Goal: Task Accomplishment & Management: Manage account settings

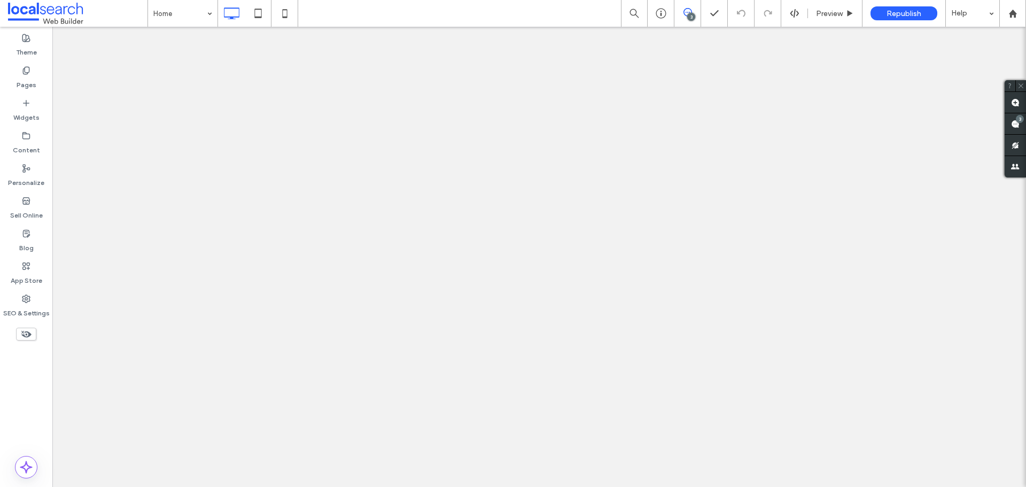
click at [26, 308] on label "SEO & Settings" at bounding box center [26, 310] width 46 height 15
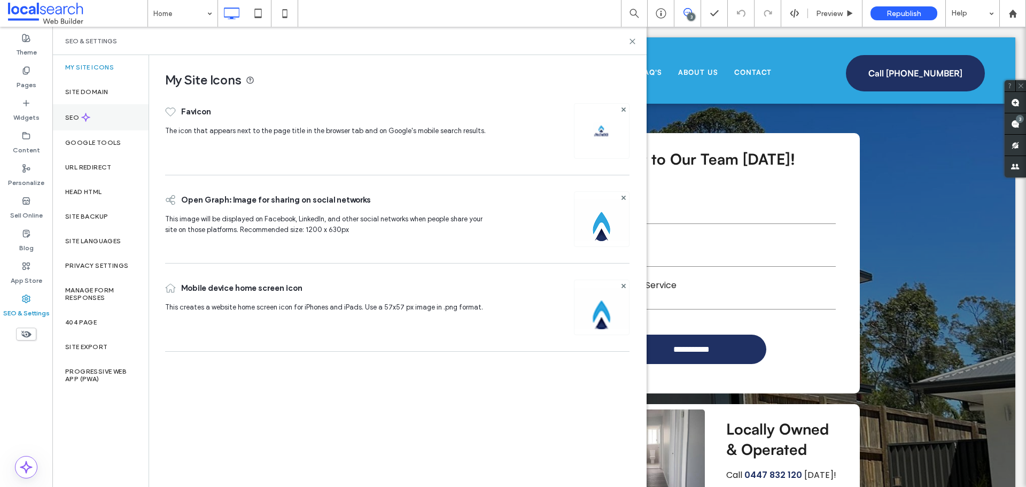
click at [92, 127] on div "SEO" at bounding box center [100, 117] width 96 height 26
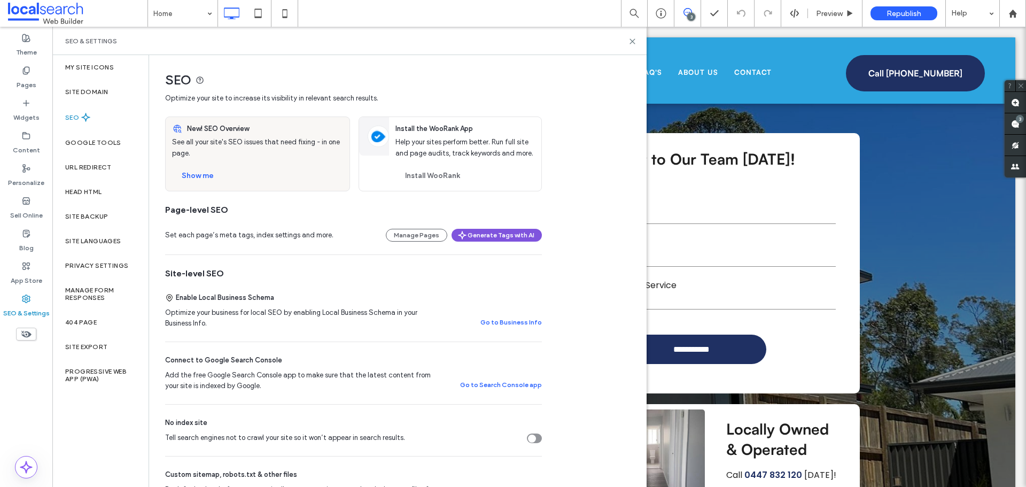
click at [488, 239] on button "Generate Tags with AI" at bounding box center [497, 235] width 90 height 13
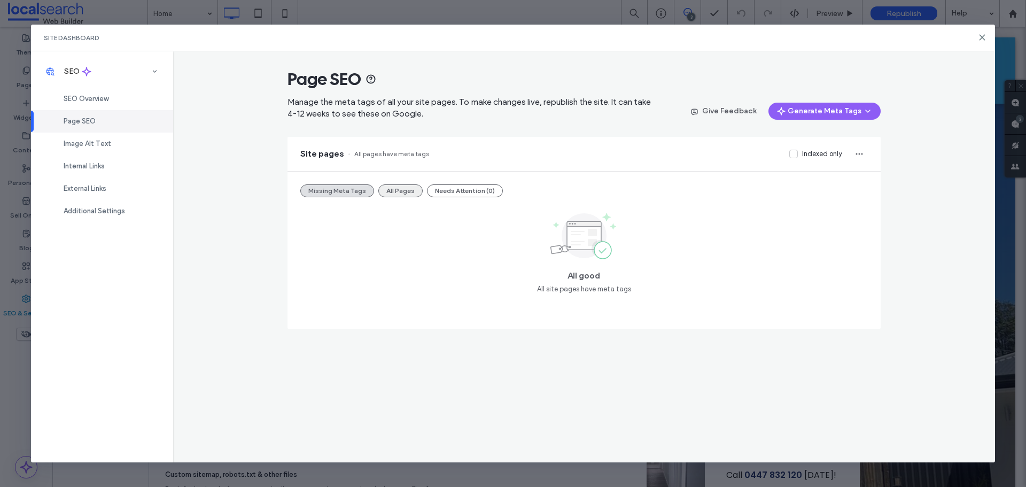
click at [392, 189] on button "All Pages" at bounding box center [400, 190] width 44 height 13
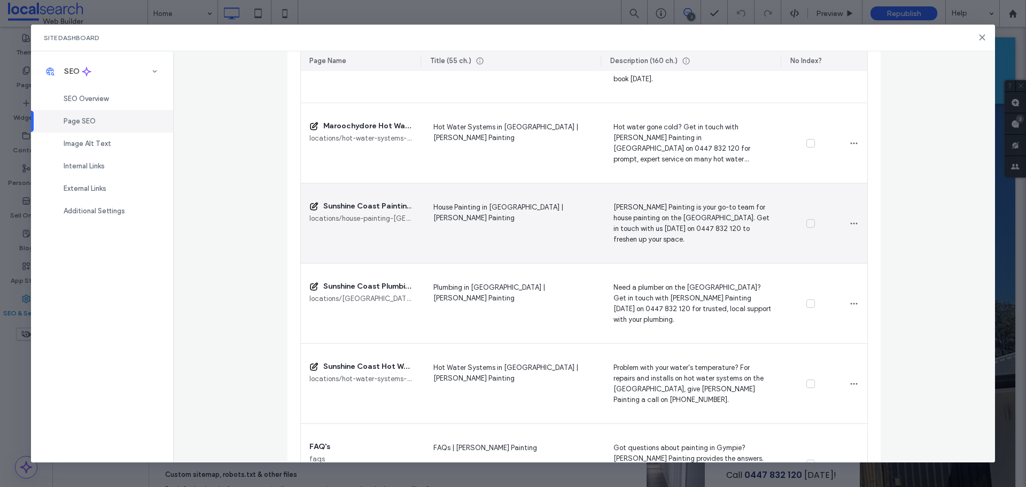
scroll to position [2586, 0]
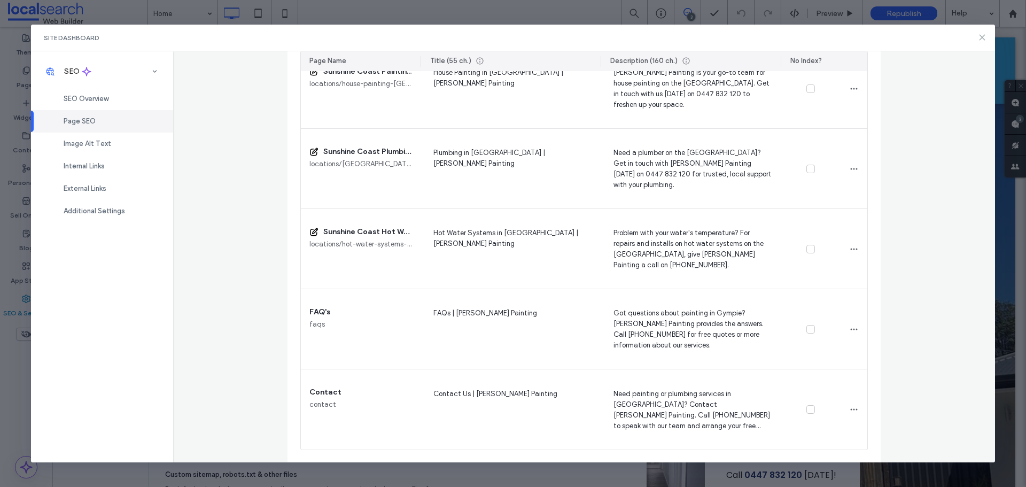
click at [981, 34] on icon at bounding box center [982, 37] width 9 height 9
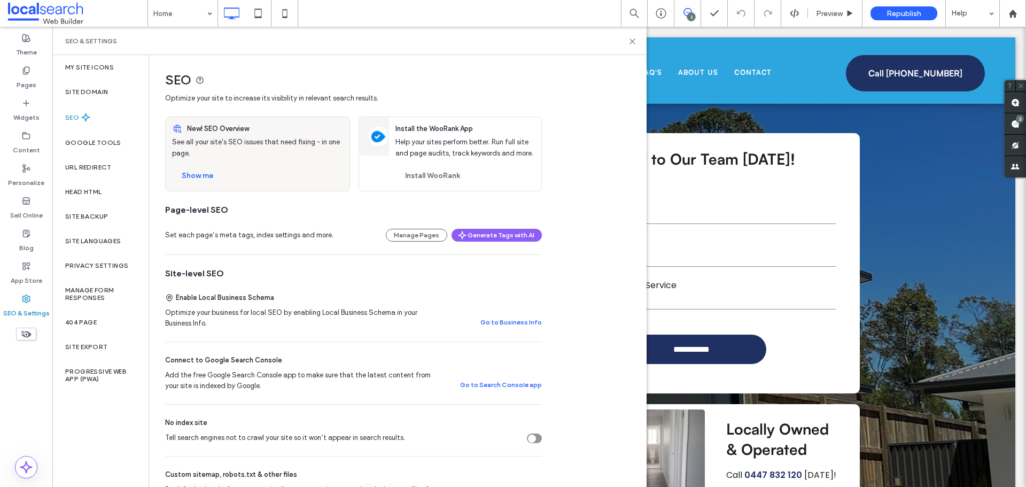
click at [633, 45] on div "SEO & Settings" at bounding box center [349, 41] width 594 height 28
click at [632, 44] on icon at bounding box center [632, 41] width 8 height 8
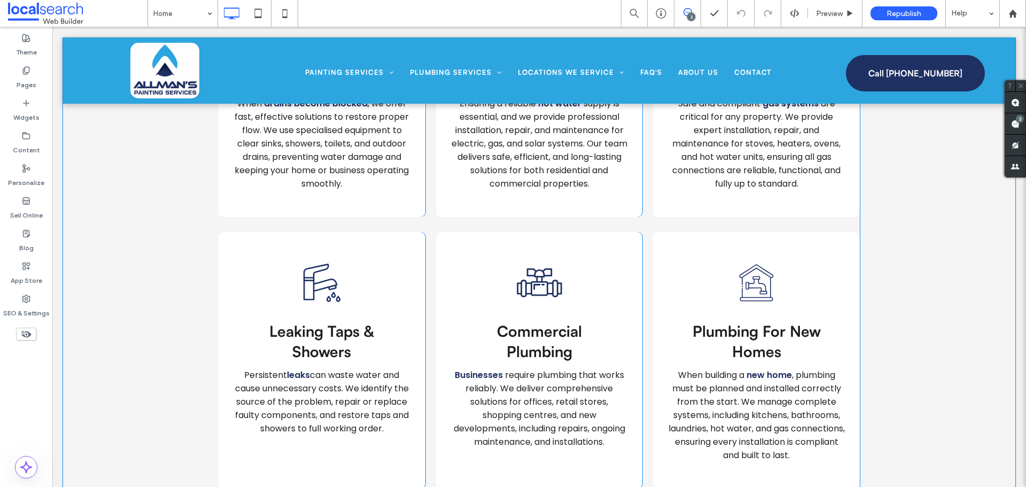
scroll to position [2351, 0]
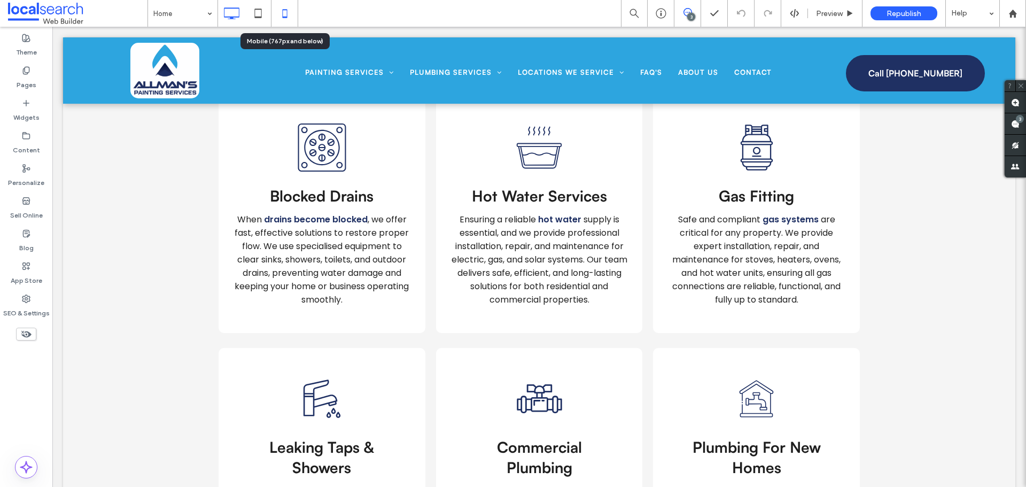
click at [272, 12] on div at bounding box center [284, 13] width 26 height 21
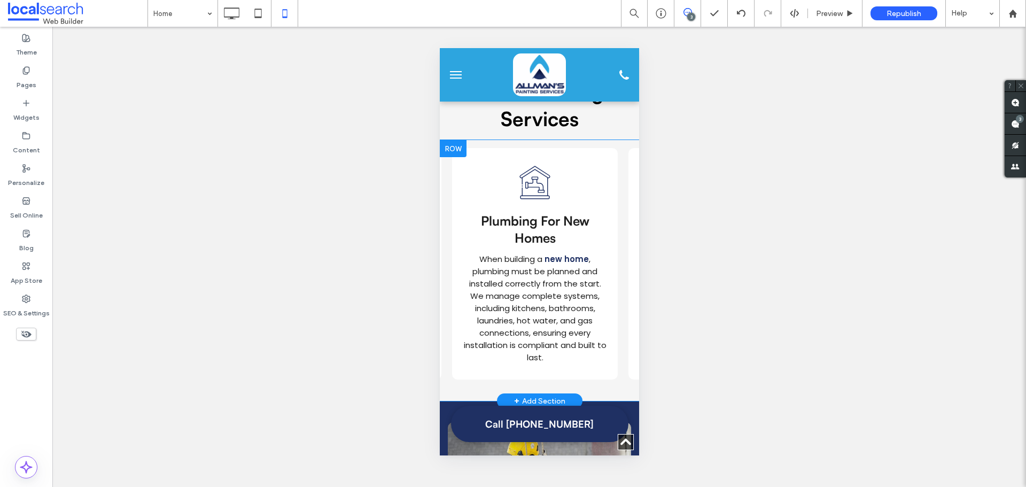
scroll to position [0, 1054]
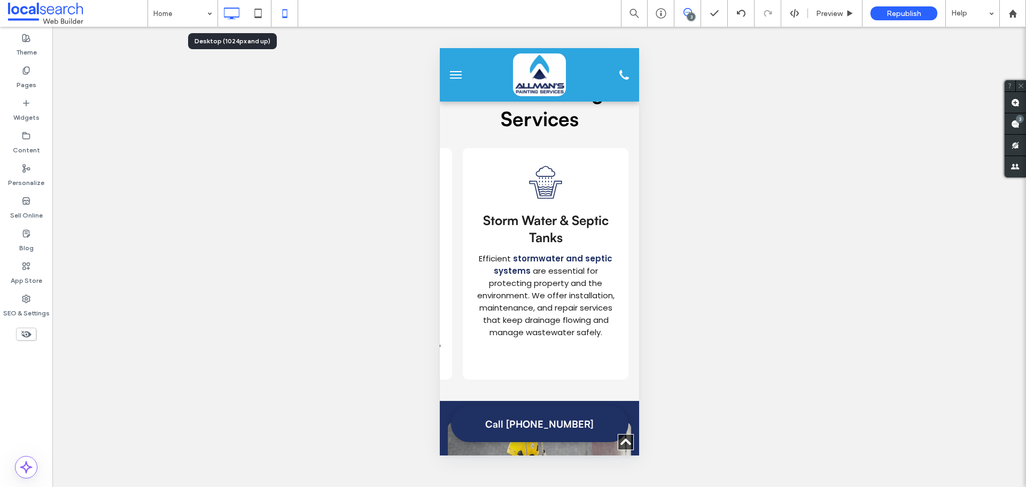
click at [237, 15] on icon at bounding box center [231, 13] width 21 height 21
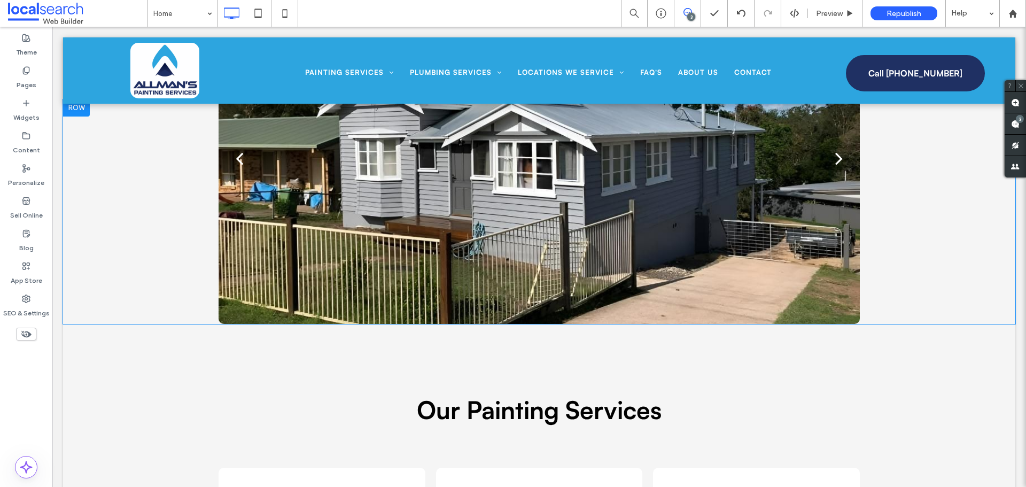
scroll to position [908, 0]
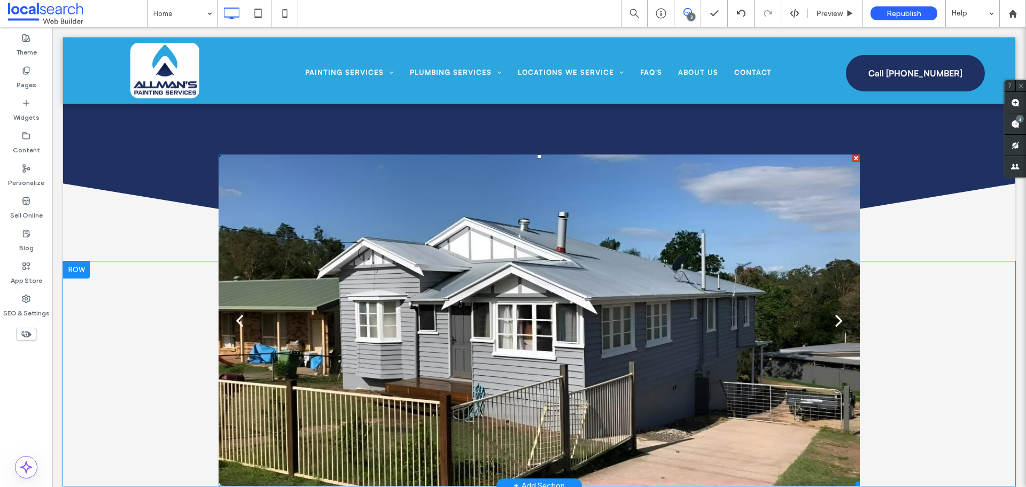
click at [599, 265] on div at bounding box center [539, 326] width 641 height 281
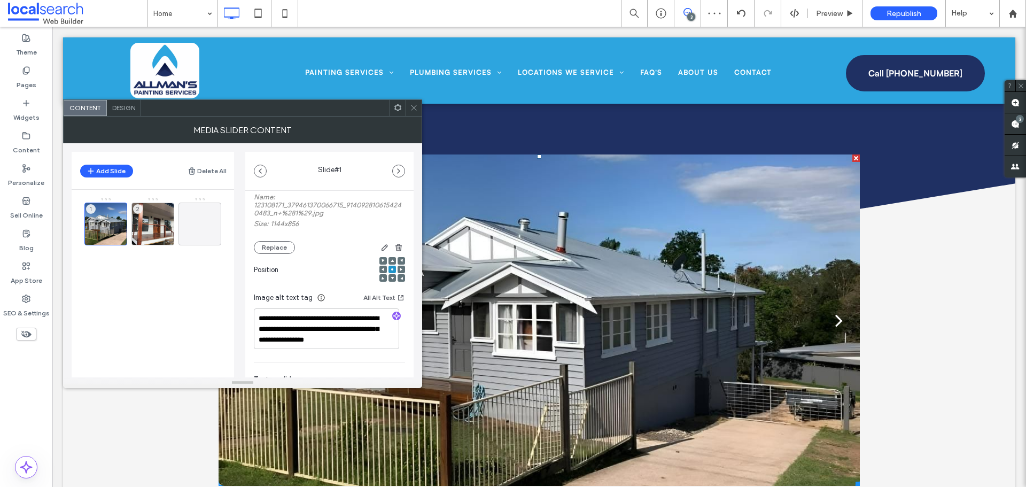
scroll to position [160, 0]
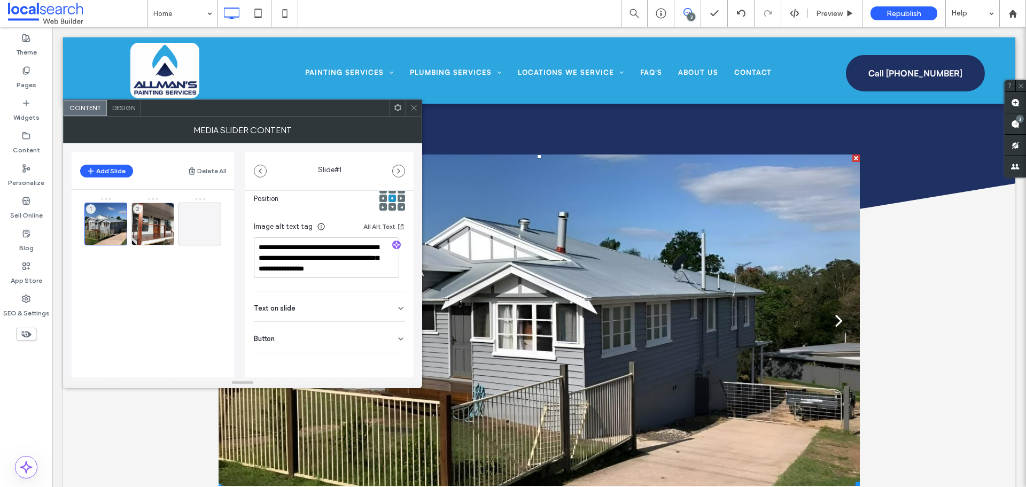
click at [292, 331] on div "Button" at bounding box center [329, 337] width 151 height 30
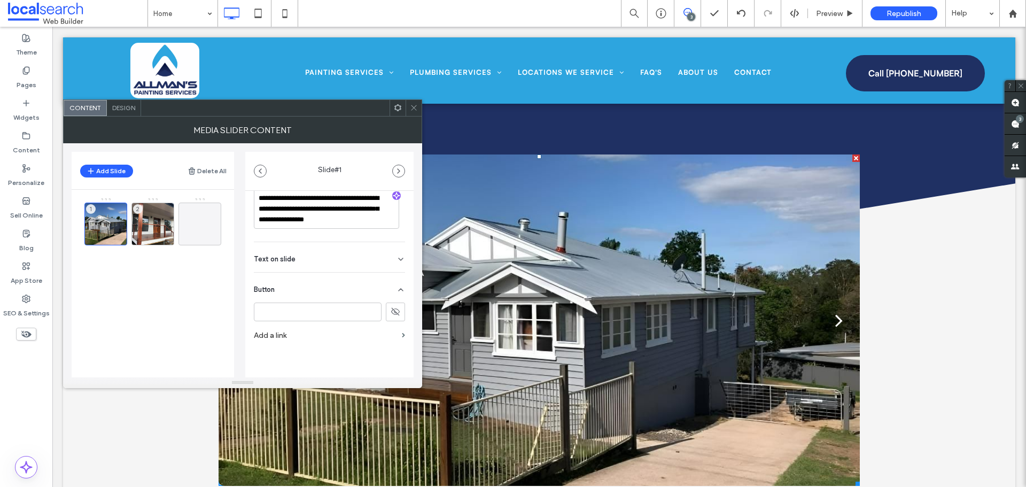
scroll to position [229, 0]
click at [299, 248] on div "Text on slide" at bounding box center [329, 255] width 151 height 30
click at [213, 292] on div "1 2" at bounding box center [159, 253] width 150 height 112
click at [267, 263] on div "Text on slide" at bounding box center [329, 255] width 151 height 30
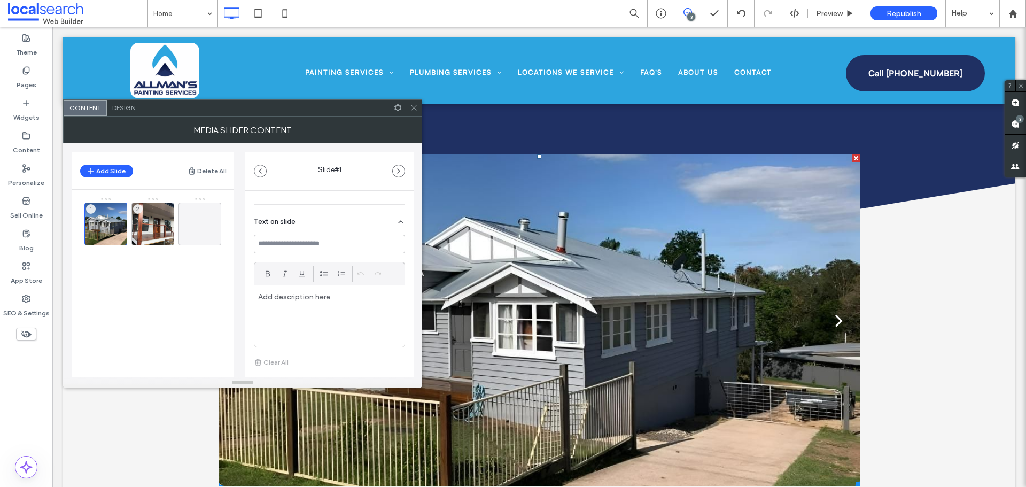
click at [293, 223] on span "Text on slide" at bounding box center [275, 221] width 42 height 7
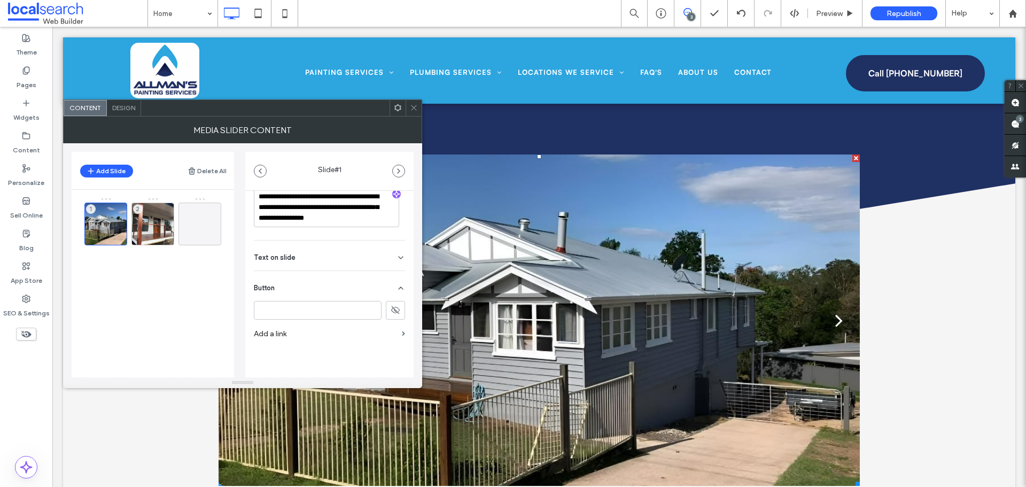
click at [289, 287] on div "Button" at bounding box center [329, 286] width 151 height 30
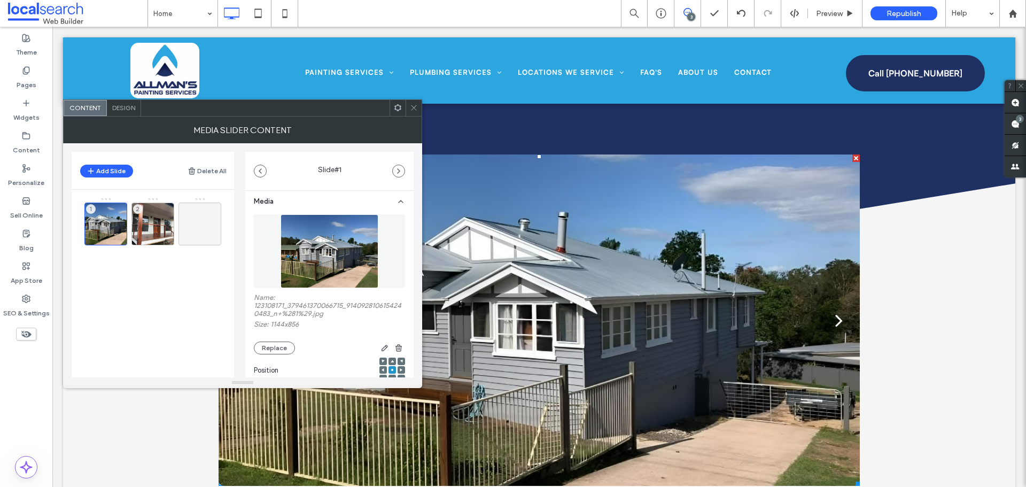
scroll to position [0, 0]
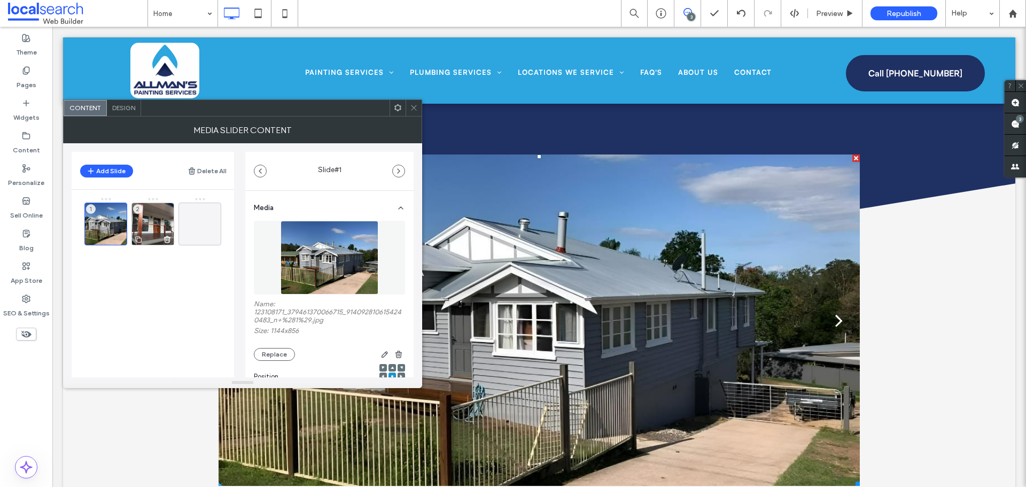
click at [158, 222] on div "2" at bounding box center [152, 224] width 43 height 43
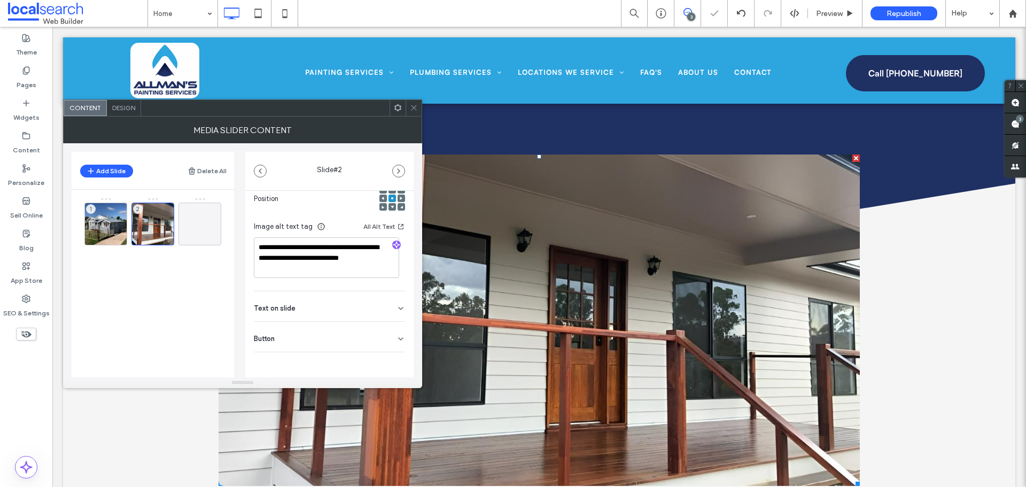
click at [314, 331] on div "Button" at bounding box center [329, 337] width 151 height 30
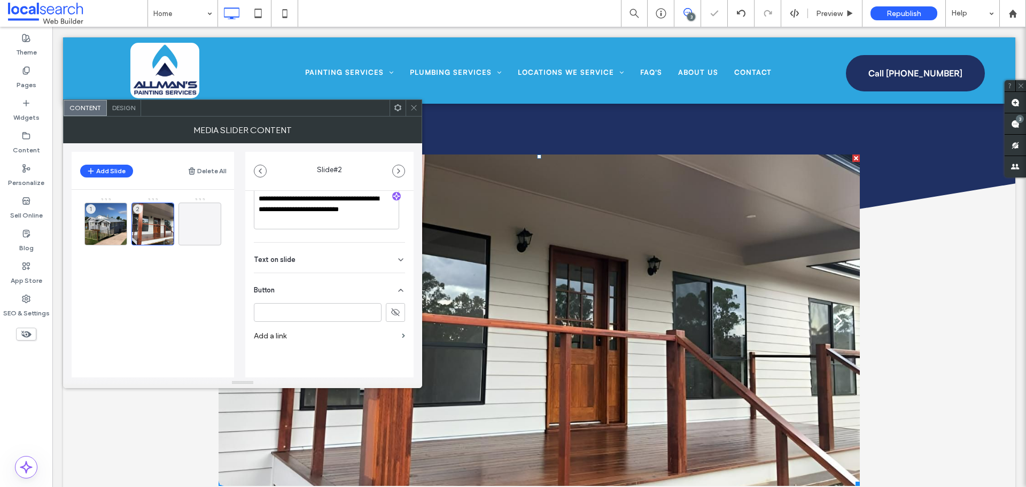
scroll to position [228, 0]
click at [320, 259] on div "Text on slide" at bounding box center [329, 256] width 151 height 30
click at [312, 275] on div "Button" at bounding box center [329, 286] width 151 height 30
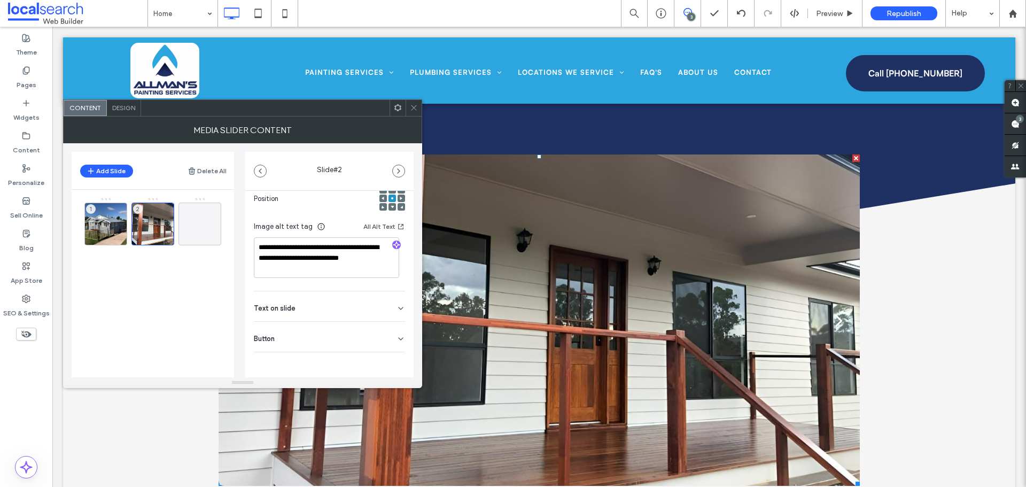
scroll to position [178, 0]
click at [411, 113] on span at bounding box center [414, 108] width 8 height 16
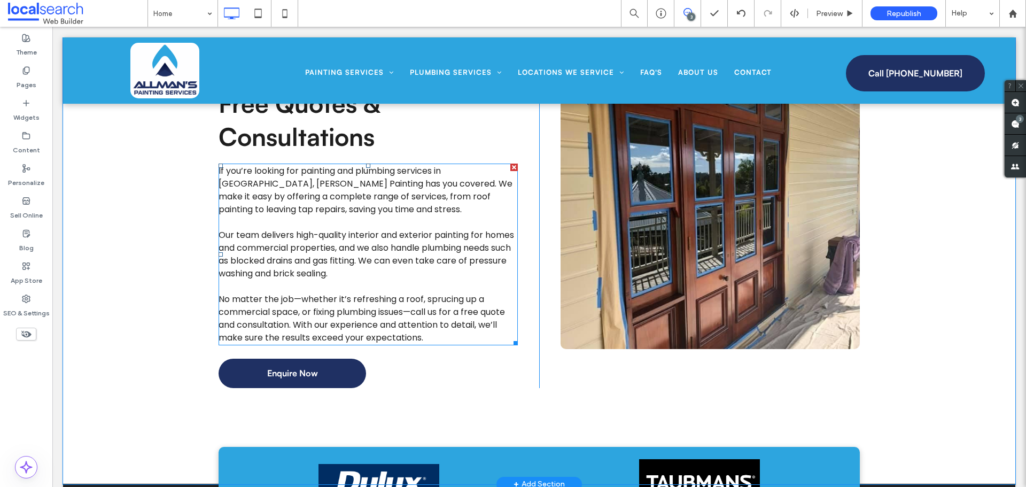
scroll to position [3687, 0]
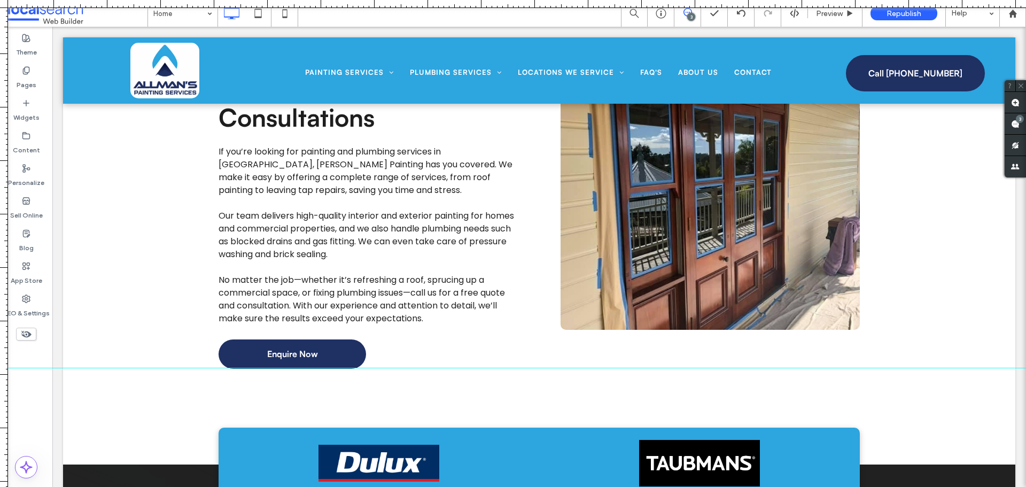
drag, startPoint x: 466, startPoint y: 6, endPoint x: 366, endPoint y: 368, distance: 374.8
click at [366, 486] on div at bounding box center [513, 487] width 1026 height 0
click at [668, 228] on link at bounding box center [710, 198] width 299 height 263
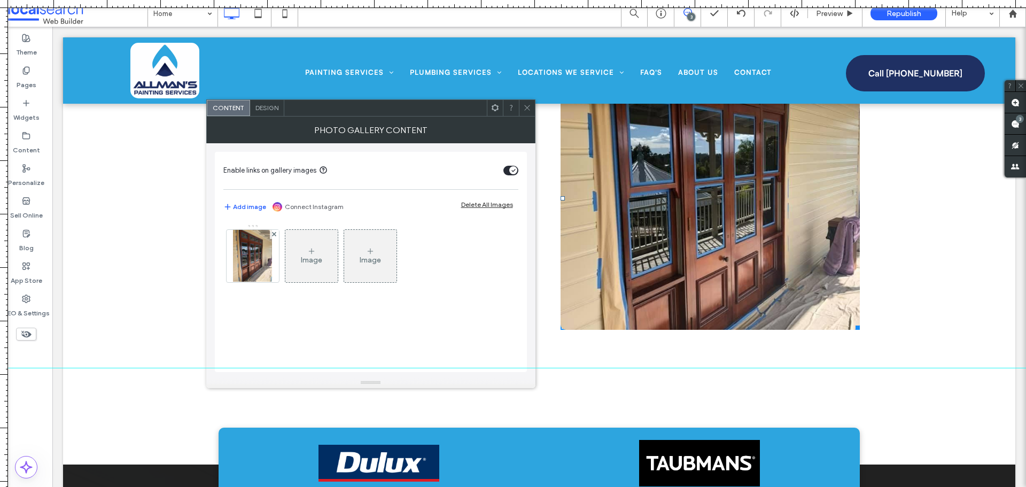
click at [268, 110] on span "Design" at bounding box center [266, 108] width 23 height 8
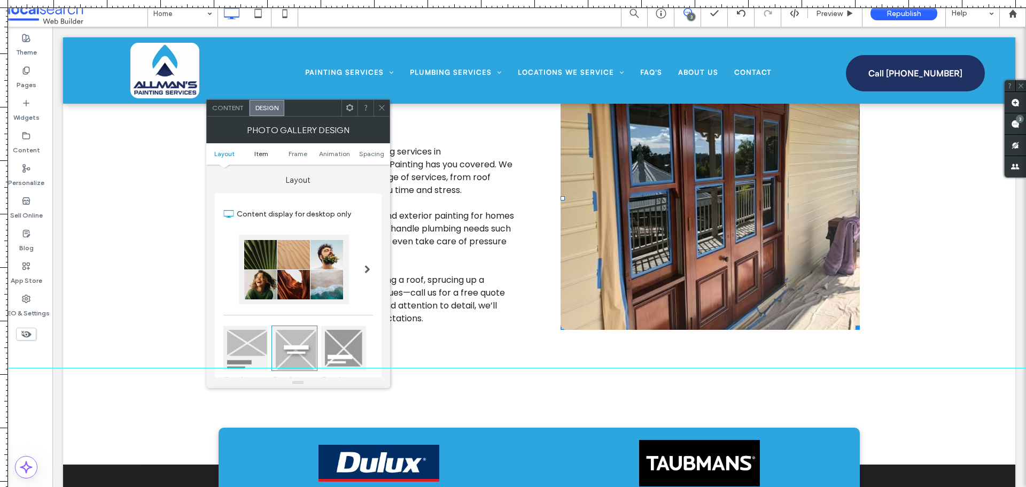
click at [260, 151] on span "Item" at bounding box center [261, 154] width 14 height 8
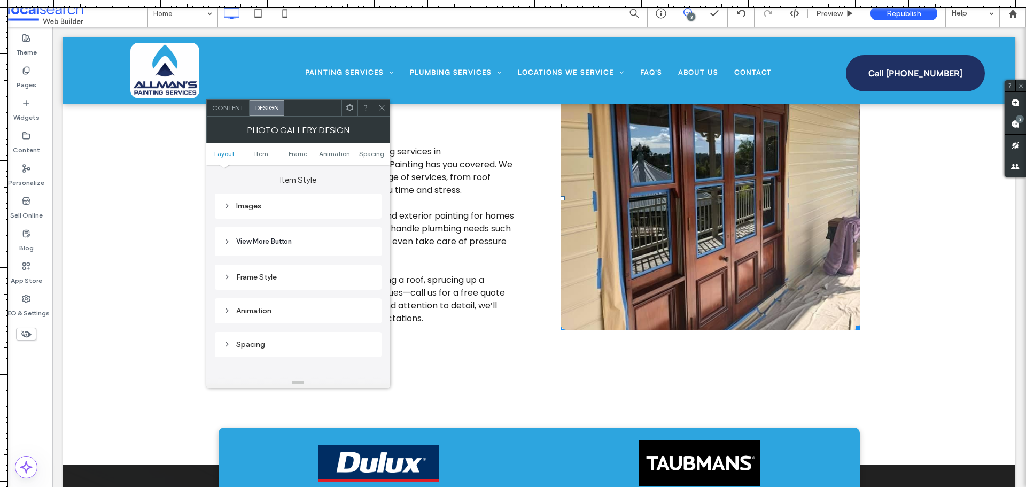
scroll to position [379, 0]
click at [305, 213] on div "Images" at bounding box center [298, 206] width 150 height 14
drag, startPoint x: 360, startPoint y: 224, endPoint x: 340, endPoint y: 224, distance: 19.8
click at [340, 224] on div "*****" at bounding box center [333, 227] width 80 height 14
type input "*****"
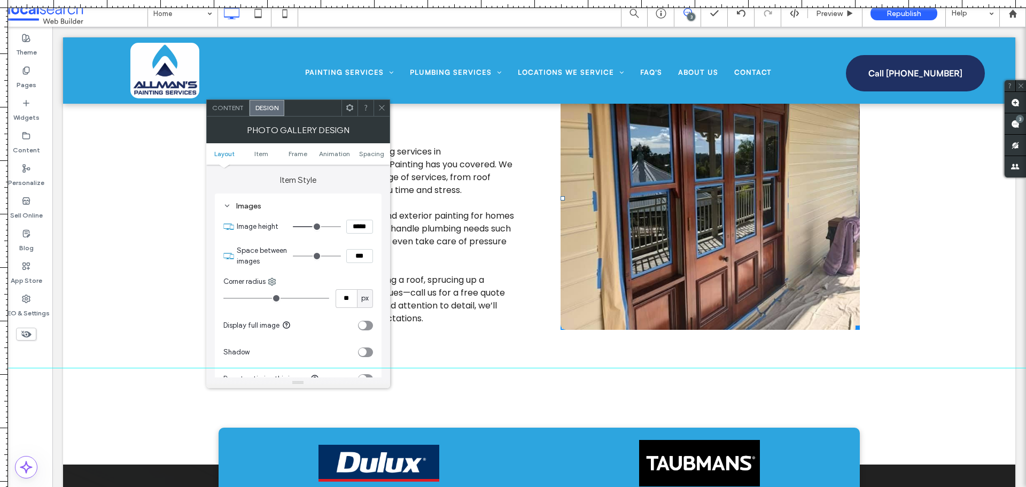
type input "***"
click at [363, 243] on section "Space between images ***" at bounding box center [305, 256] width 136 height 32
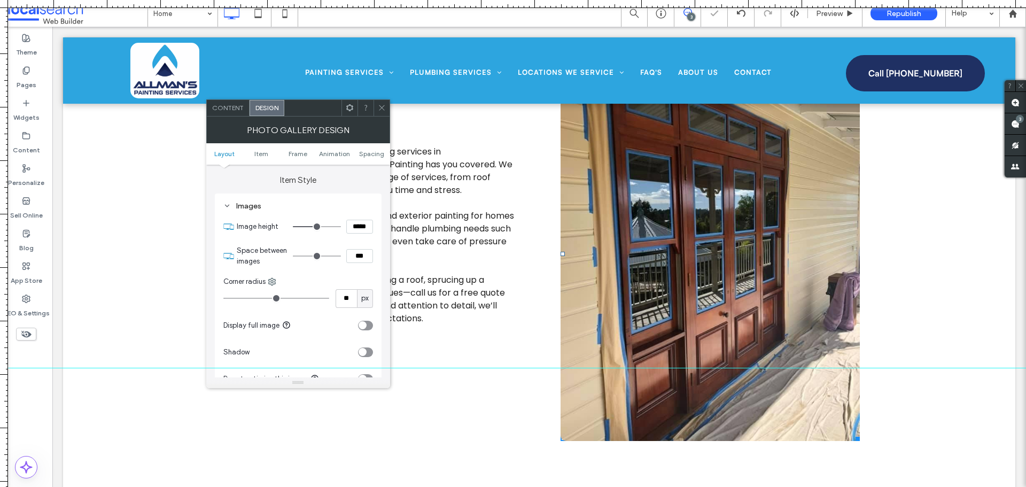
drag, startPoint x: 353, startPoint y: 226, endPoint x: 339, endPoint y: 225, distance: 13.9
click at [339, 225] on div "*****" at bounding box center [333, 227] width 80 height 14
type input "*****"
type input "***"
click at [357, 240] on section "Space between images ***" at bounding box center [305, 256] width 136 height 32
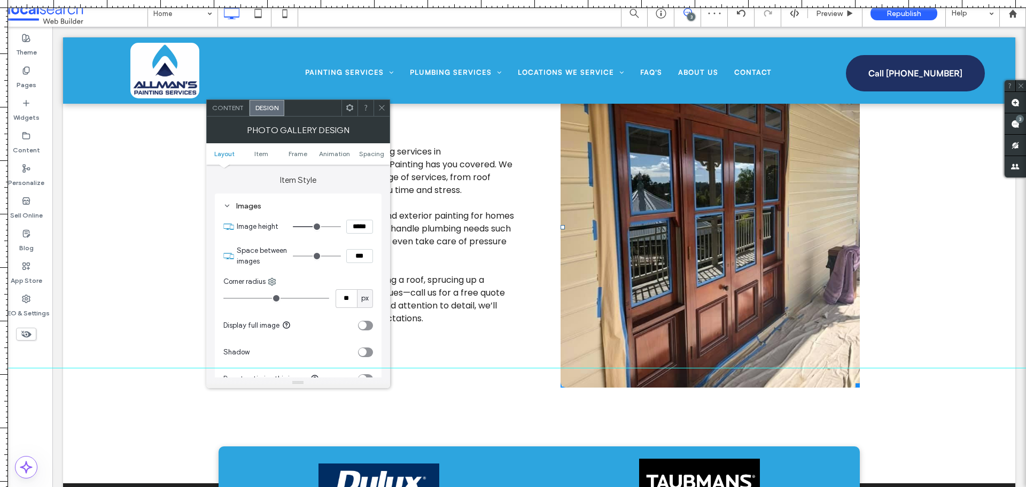
drag, startPoint x: 357, startPoint y: 227, endPoint x: 341, endPoint y: 227, distance: 16.0
click at [341, 227] on div "*****" at bounding box center [333, 227] width 80 height 14
type input "*****"
type input "***"
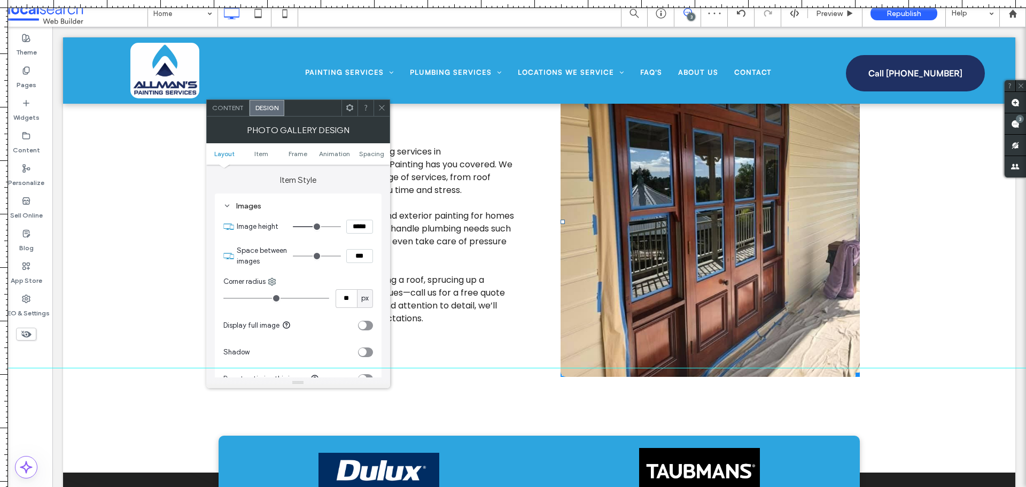
click at [357, 236] on section "Image height *****" at bounding box center [305, 226] width 136 height 27
click at [359, 229] on input "*****" at bounding box center [359, 227] width 27 height 14
click at [360, 228] on input "*****" at bounding box center [359, 227] width 27 height 14
click at [353, 226] on input "*****" at bounding box center [359, 227] width 27 height 14
type input "*****"
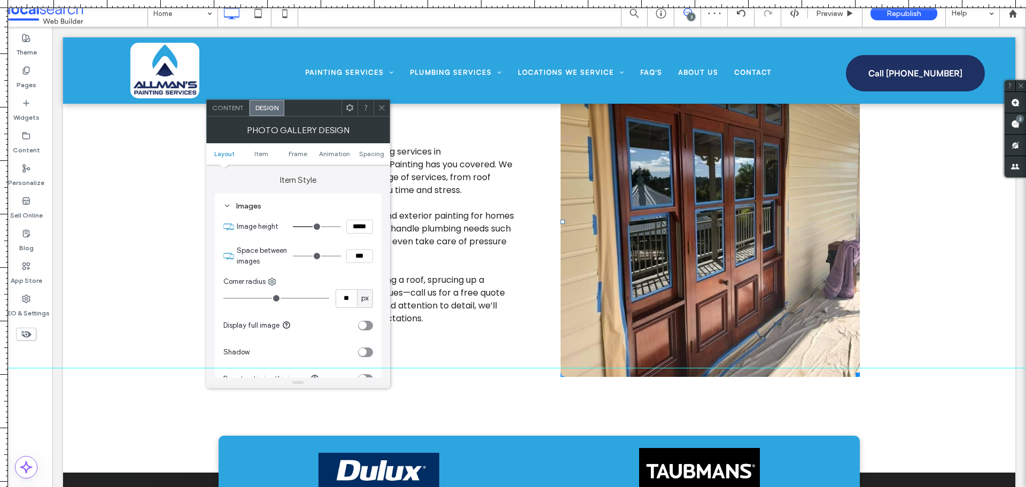
type input "***"
click at [356, 235] on section "Image height *****" at bounding box center [305, 226] width 136 height 27
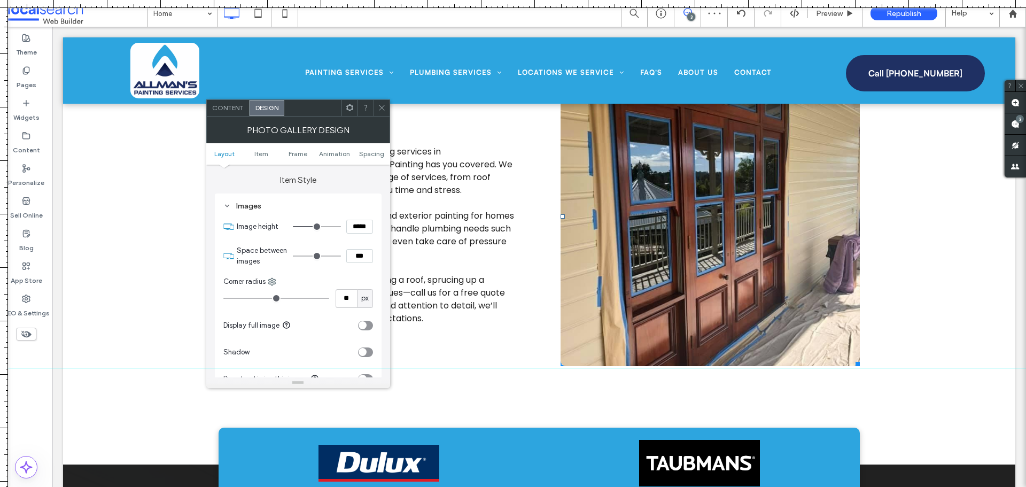
click at [354, 222] on input "*****" at bounding box center [359, 227] width 27 height 14
click at [356, 222] on input "*****" at bounding box center [359, 227] width 27 height 14
type input "*****"
type input "***"
click at [361, 240] on section "Space between images ***" at bounding box center [305, 256] width 136 height 32
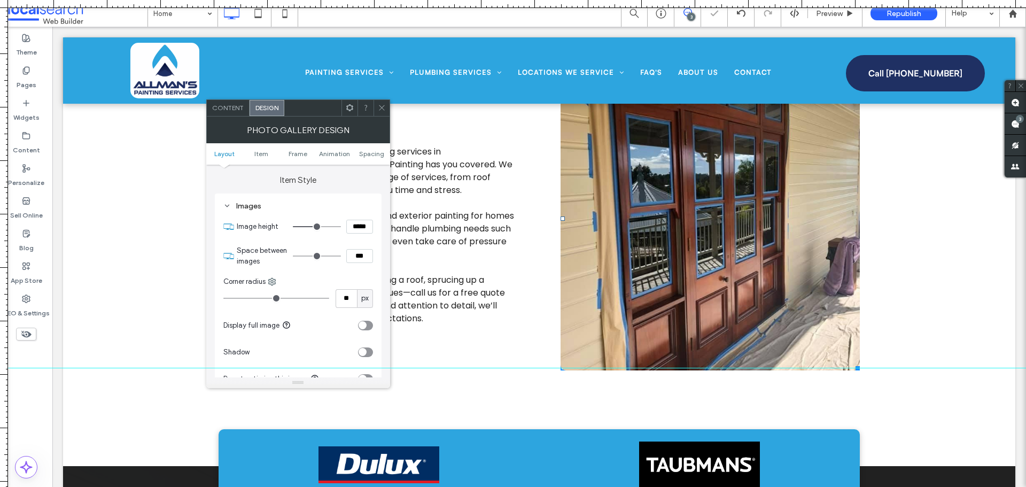
click at [358, 226] on input "*****" at bounding box center [359, 227] width 27 height 14
type input "*****"
click at [358, 239] on section "Image height *****" at bounding box center [305, 226] width 136 height 27
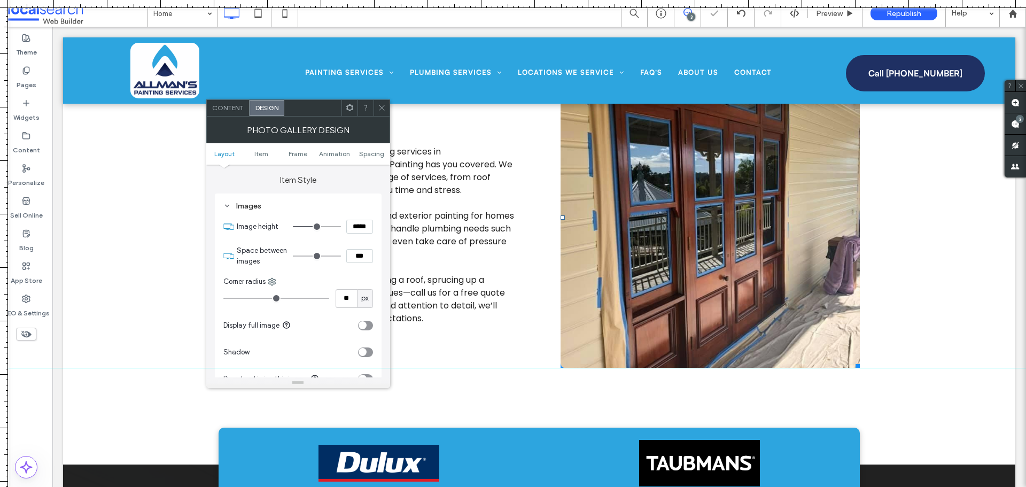
click at [361, 226] on input "*****" at bounding box center [359, 227] width 27 height 14
type input "***"
type input "*****"
type input "***"
type input "*****"
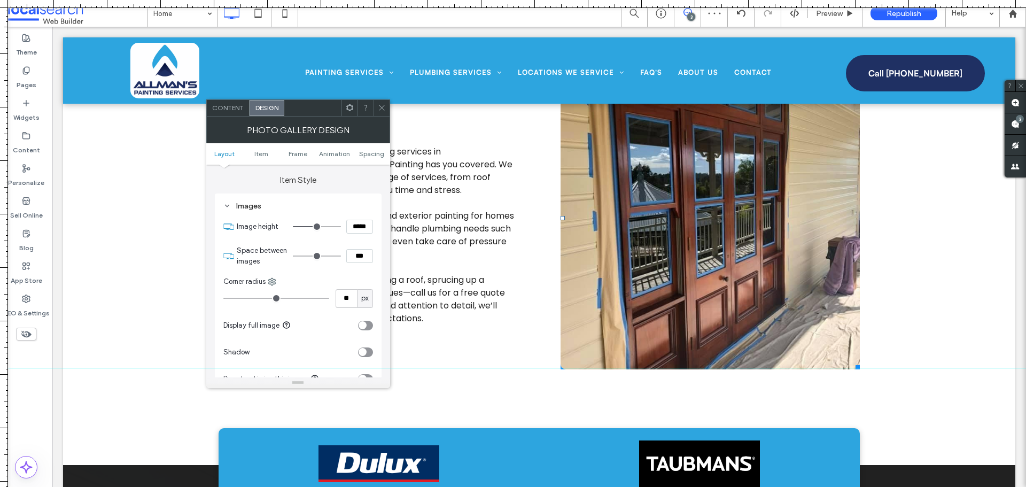
click at [380, 111] on icon at bounding box center [382, 108] width 8 height 8
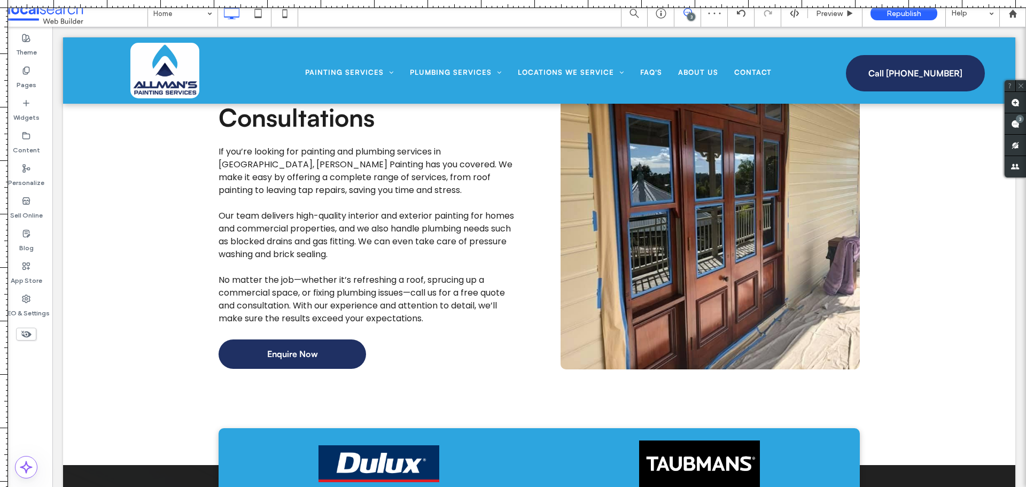
drag, startPoint x: 144, startPoint y: 367, endPoint x: 216, endPoint y: -65, distance: 437.2
click at [216, 0] on html ".wqwq-1{fill:#231f20;} .cls-1q, .cls-2q { fill-rule: evenodd; } .cls-2q { fill:…" at bounding box center [513, 243] width 1026 height 487
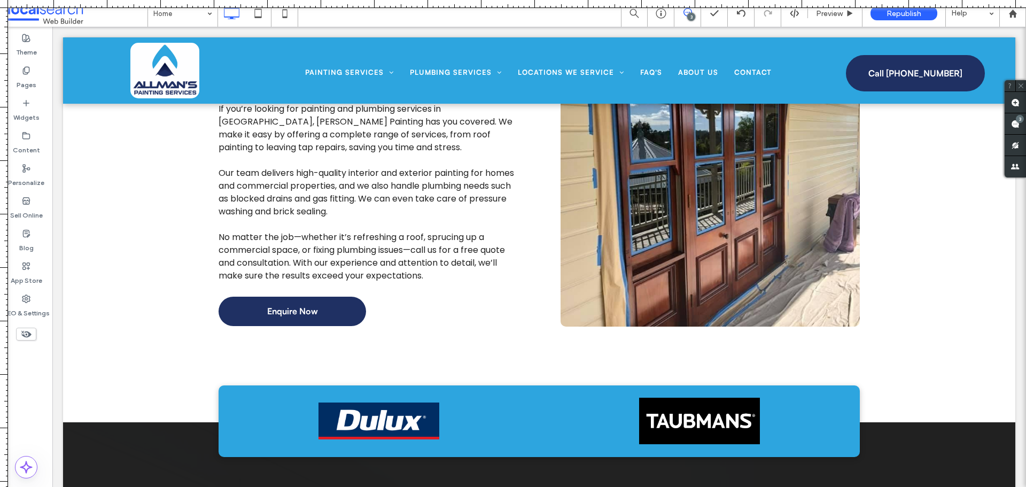
scroll to position [3518, 0]
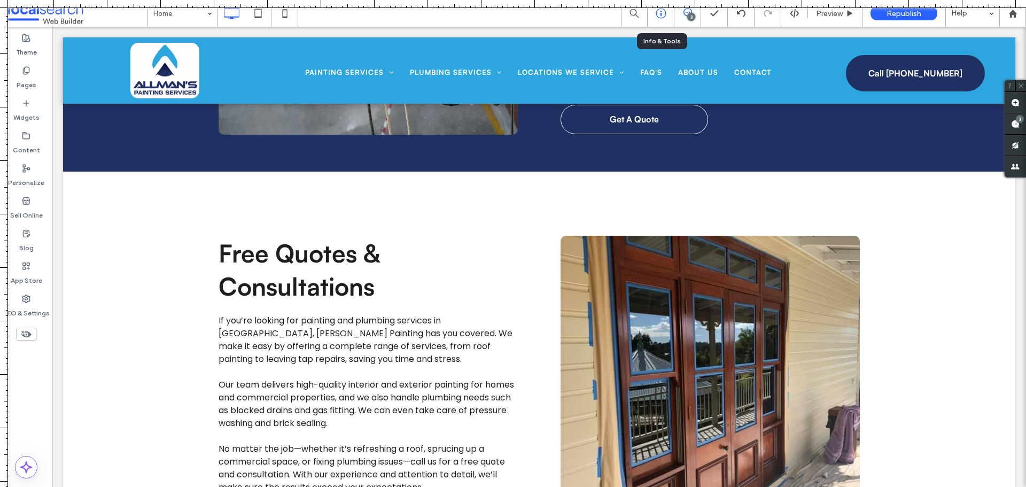
click at [657, 17] on icon at bounding box center [661, 13] width 11 height 11
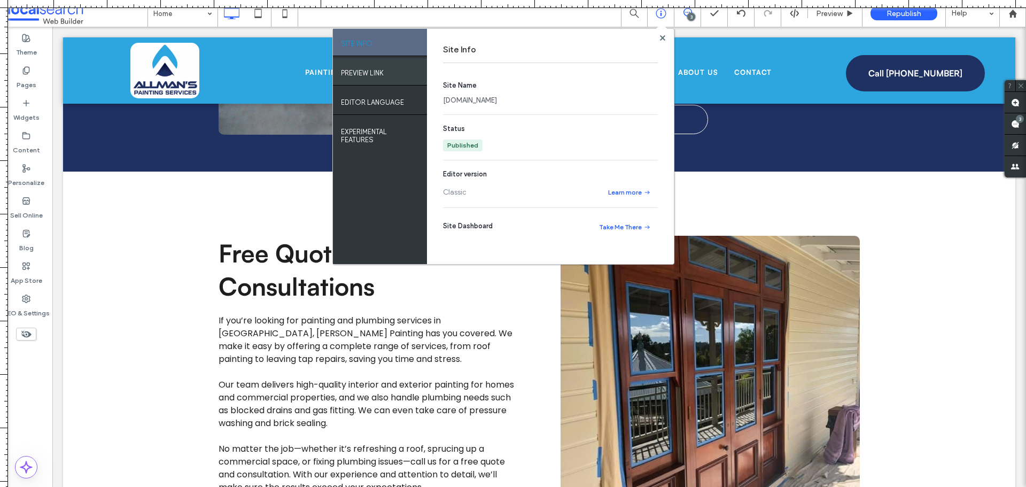
click at [395, 77] on div "PREVIEW LINK" at bounding box center [380, 71] width 94 height 27
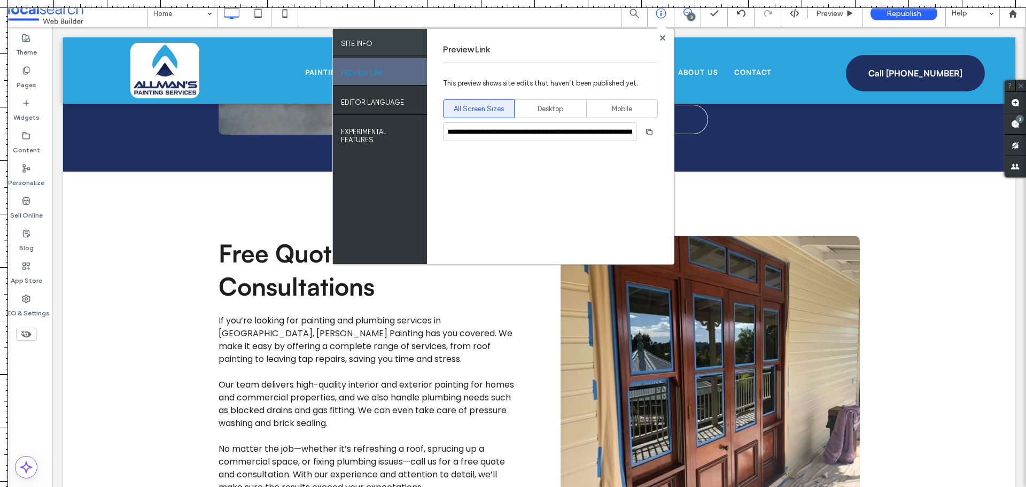
click at [371, 46] on div "SITE INFO" at bounding box center [380, 42] width 94 height 27
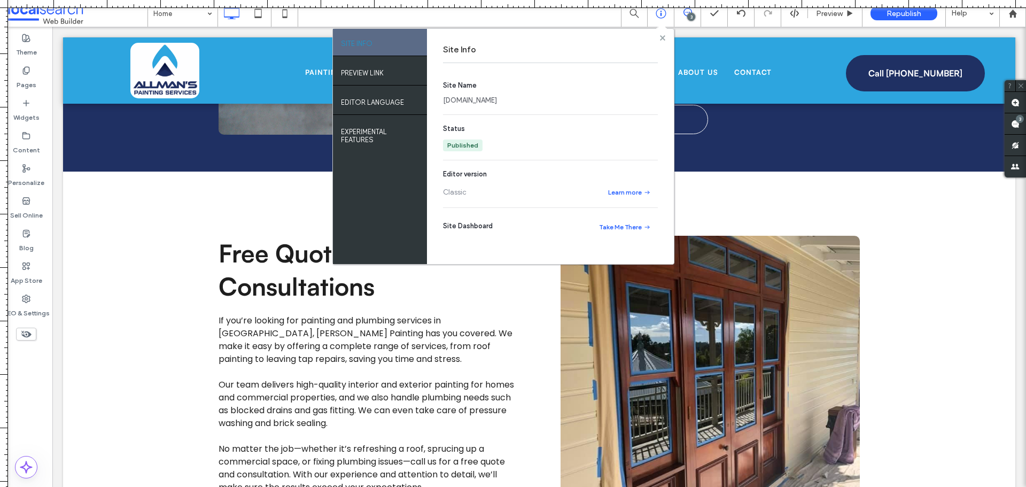
click at [663, 41] on span at bounding box center [662, 38] width 5 height 8
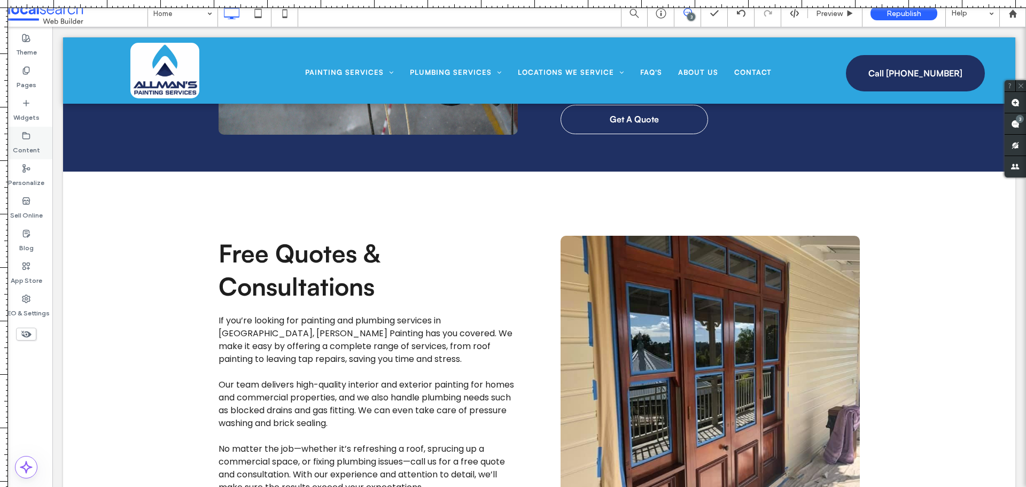
drag, startPoint x: 35, startPoint y: 81, endPoint x: 52, endPoint y: 142, distance: 63.1
click at [35, 81] on label "Pages" at bounding box center [27, 82] width 20 height 15
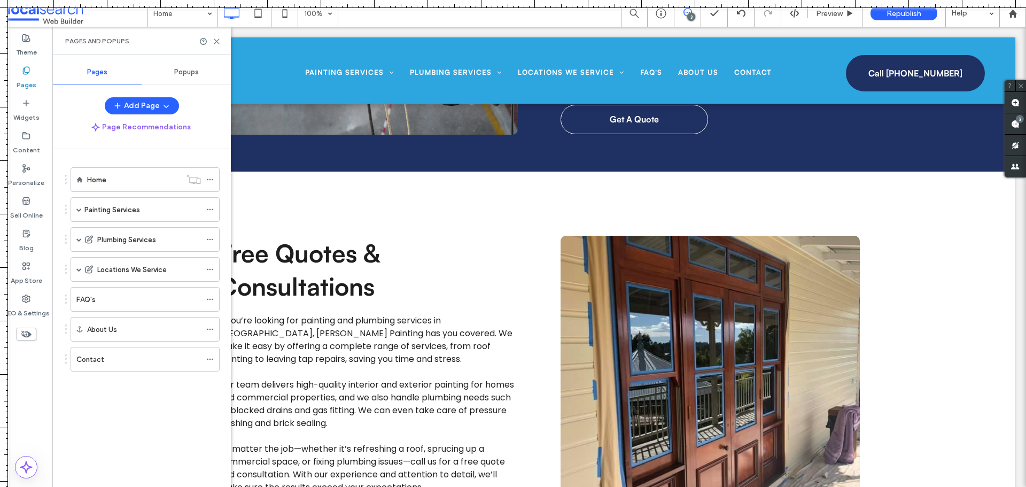
click at [60, 149] on div "Home Painting Services House Painting Roof Painting Commercial Painting Interio…" at bounding box center [141, 315] width 178 height 332
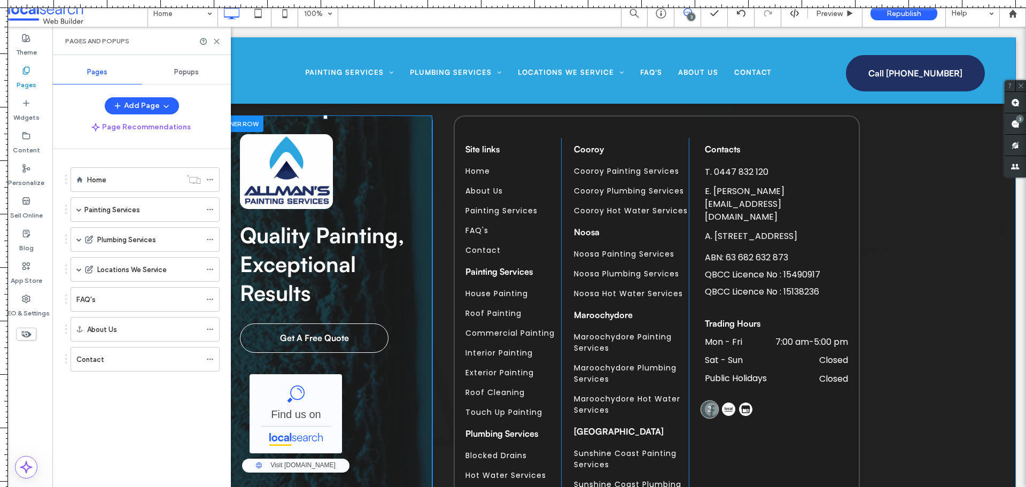
scroll to position [4106, 0]
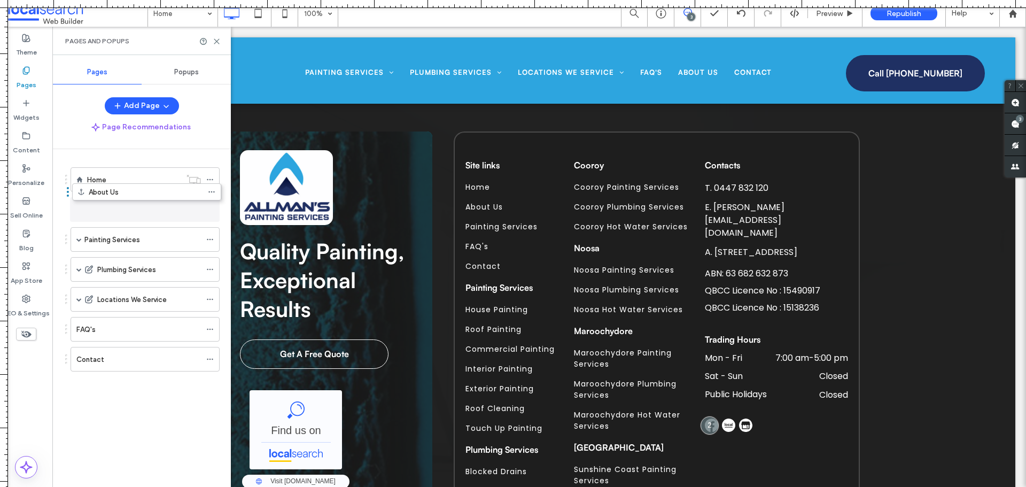
drag, startPoint x: 67, startPoint y: 332, endPoint x: 66, endPoint y: 200, distance: 132.0
click at [215, 40] on use at bounding box center [216, 41] width 5 height 5
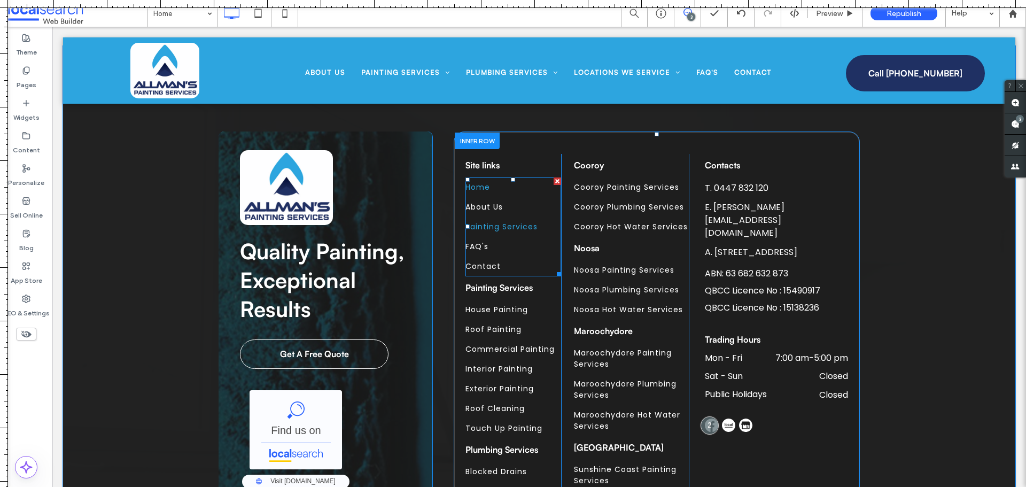
click at [484, 218] on link "Painting Services" at bounding box center [513, 227] width 96 height 20
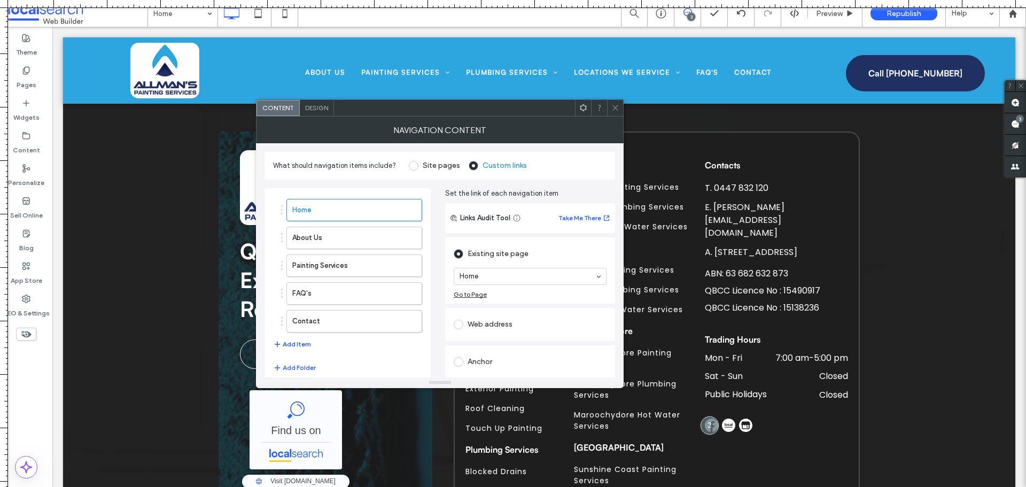
click at [298, 344] on button "Add Item" at bounding box center [292, 344] width 38 height 13
drag, startPoint x: 281, startPoint y: 348, endPoint x: 286, endPoint y: 281, distance: 68.0
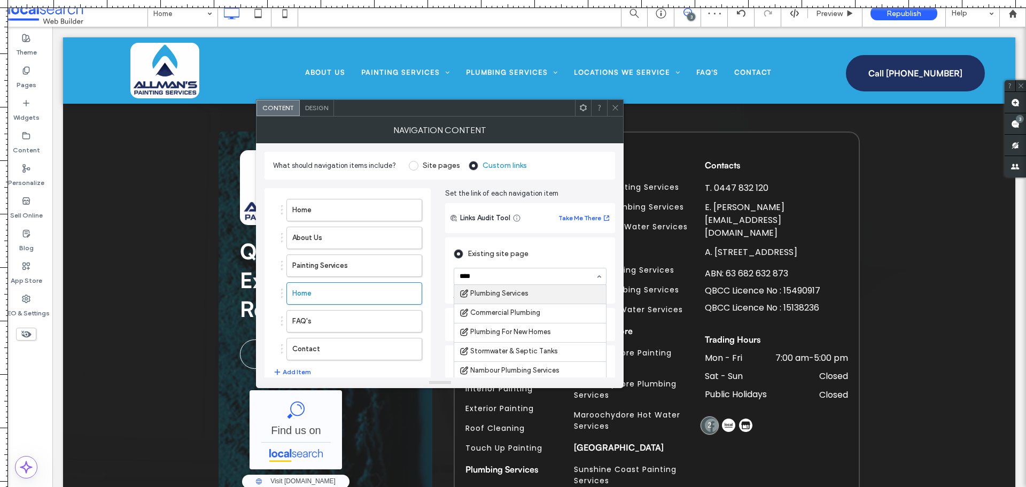
type input "*****"
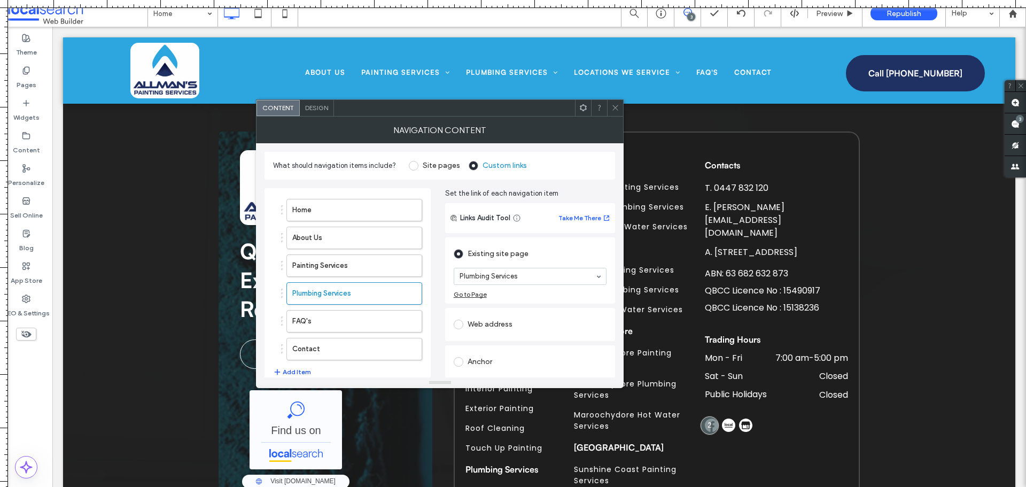
click at [297, 372] on button "Add Item" at bounding box center [292, 372] width 38 height 13
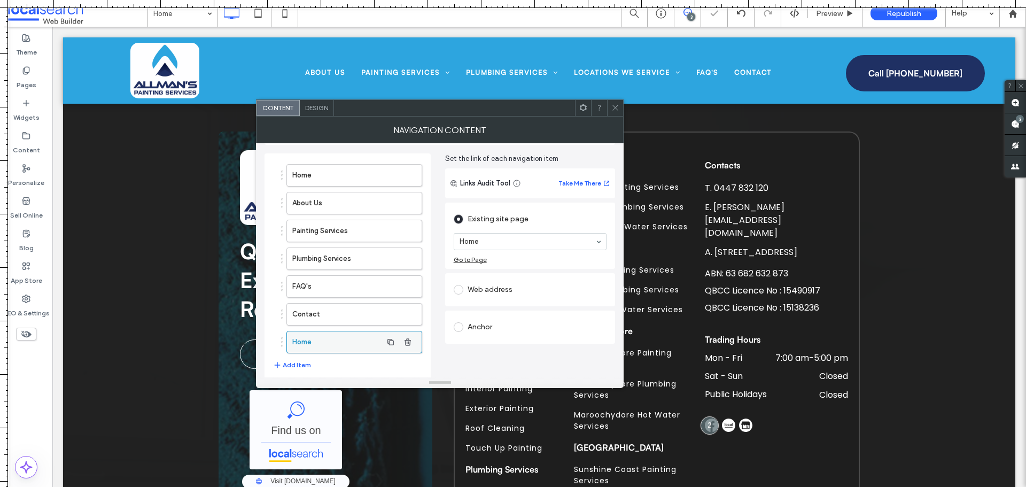
scroll to position [53, 0]
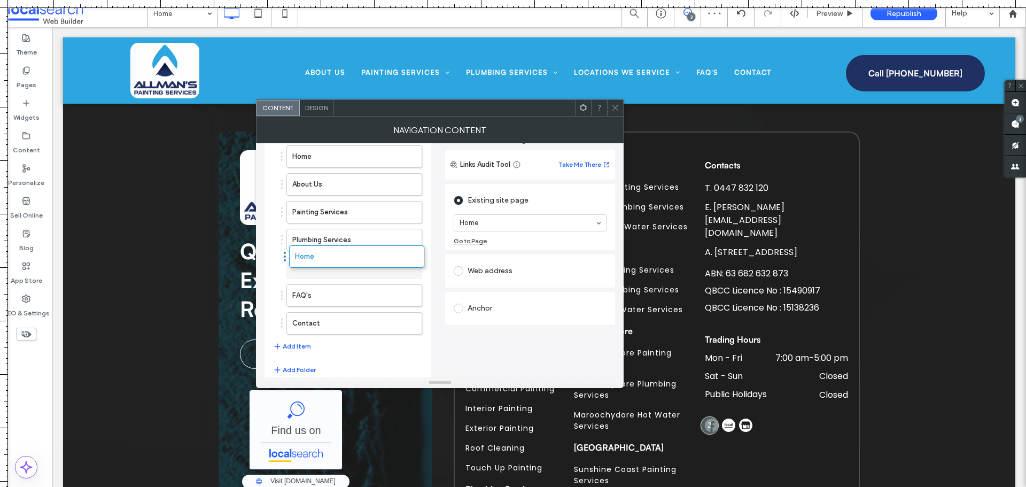
drag, startPoint x: 281, startPoint y: 326, endPoint x: 372, endPoint y: 253, distance: 116.8
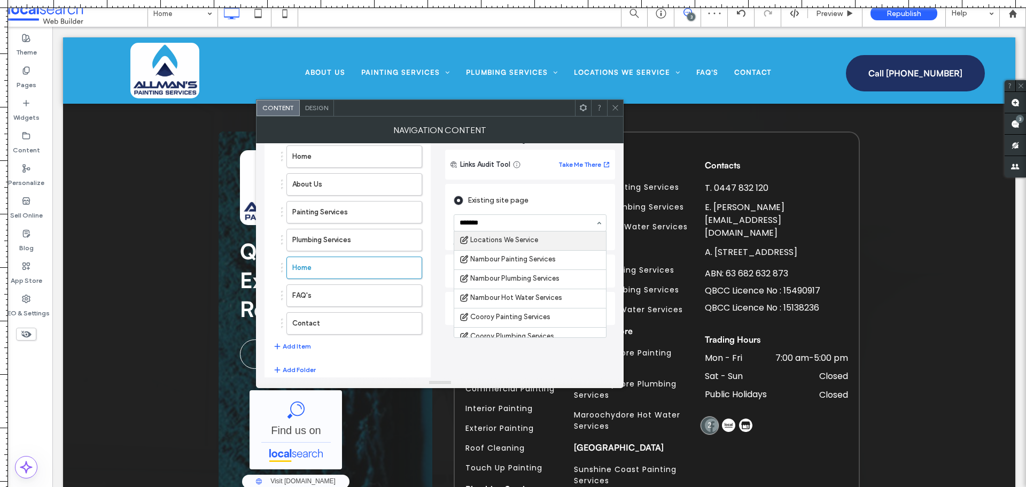
type input "********"
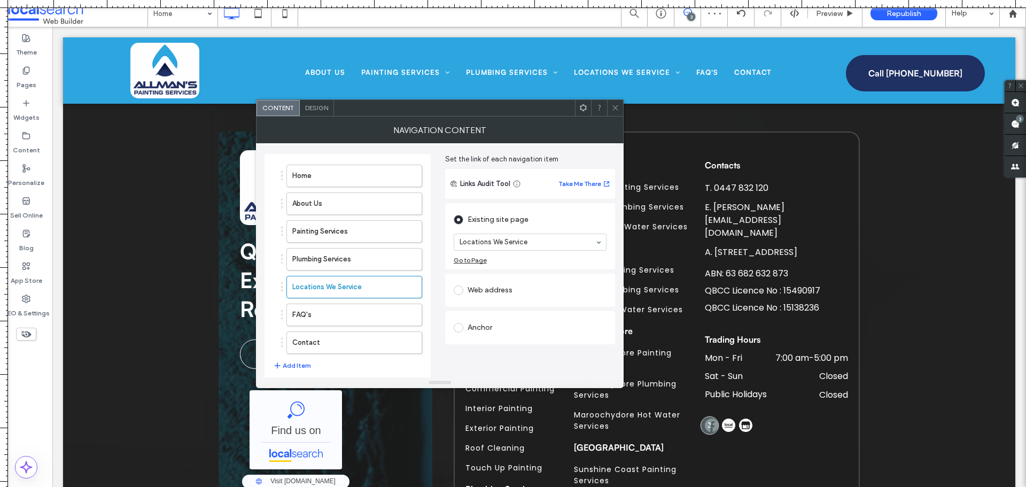
scroll to position [18, 0]
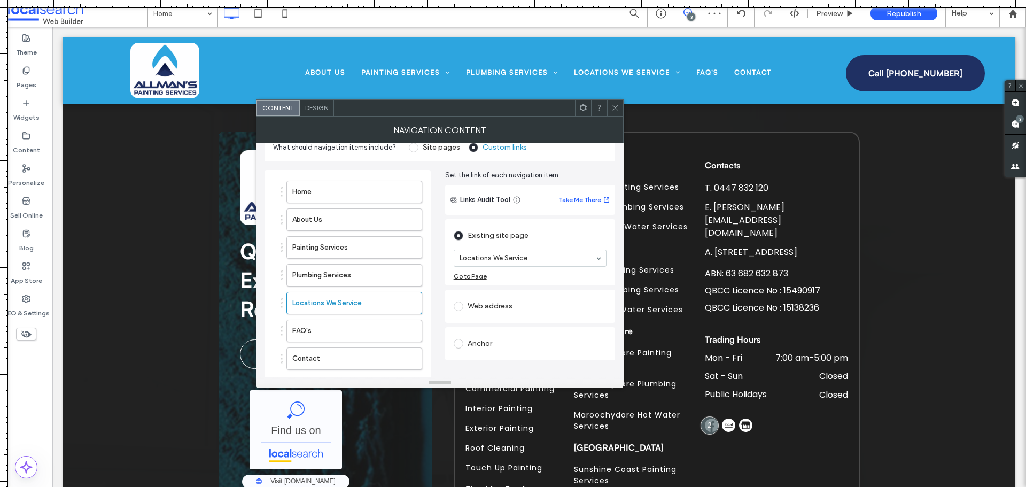
click at [619, 104] on div at bounding box center [615, 108] width 16 height 16
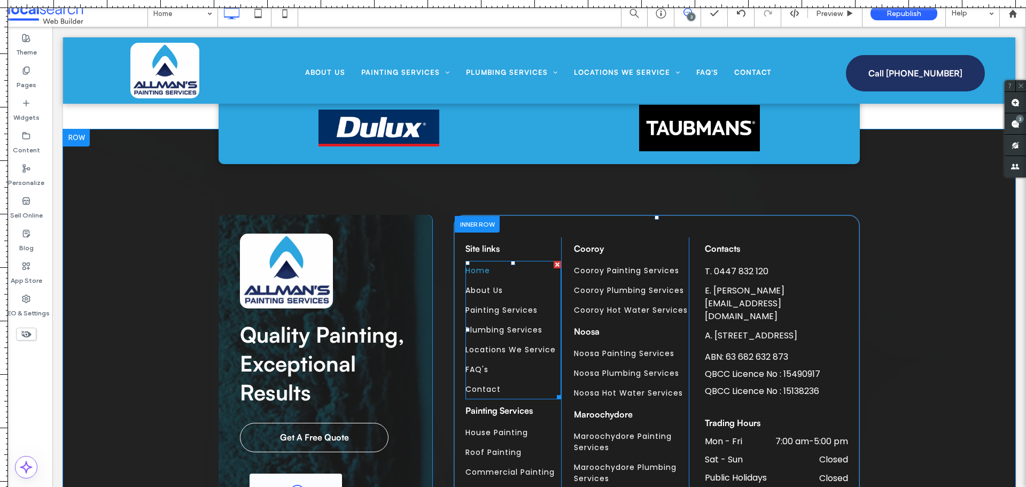
scroll to position [4041, 0]
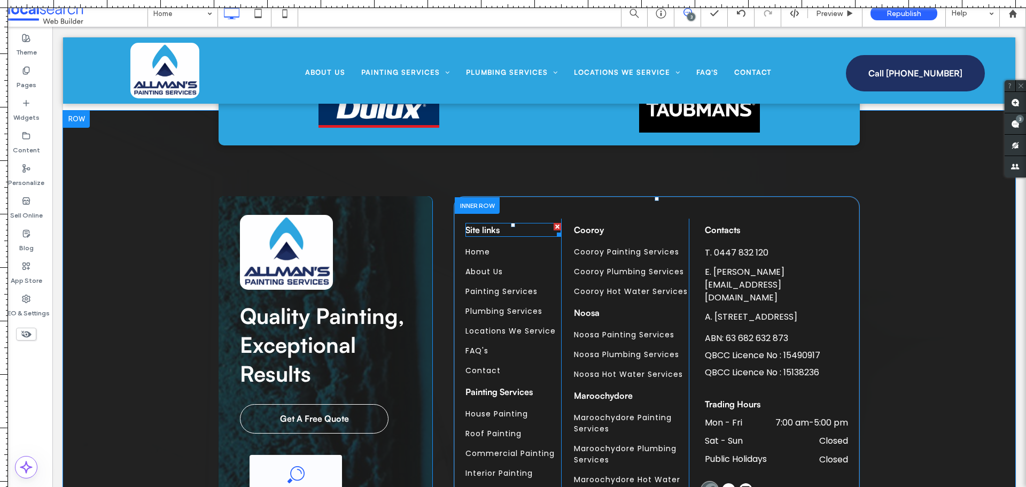
click at [488, 229] on span "Site links" at bounding box center [482, 229] width 34 height 11
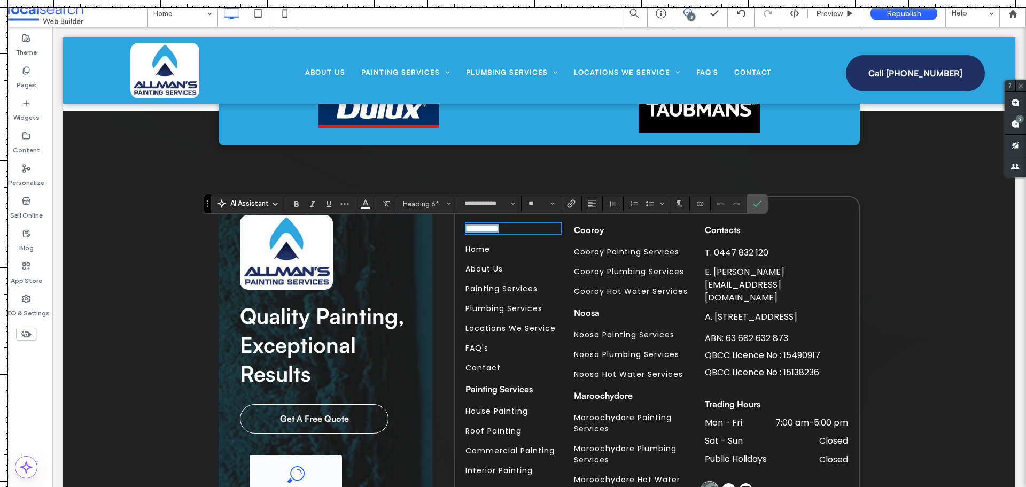
click at [482, 229] on span "**********" at bounding box center [481, 228] width 33 height 8
click at [753, 199] on icon "Confirm" at bounding box center [757, 203] width 9 height 9
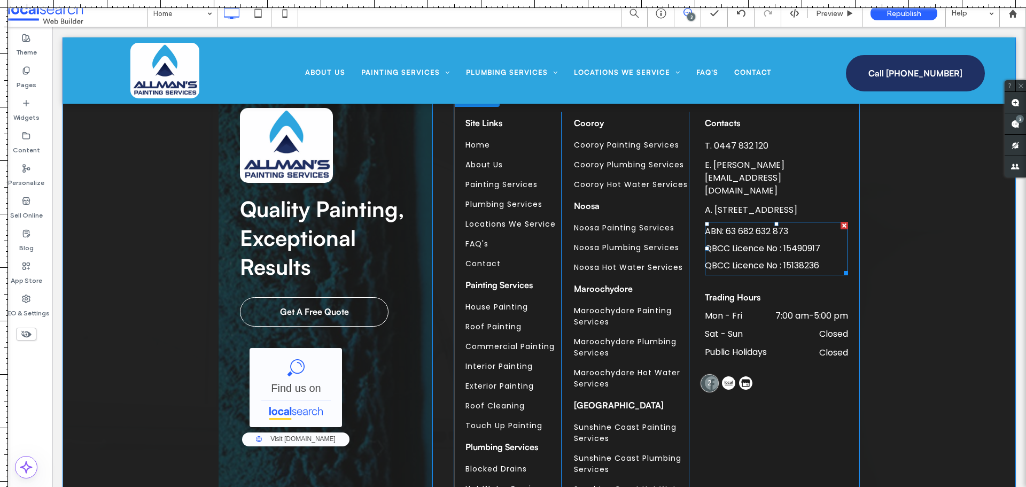
scroll to position [4202, 0]
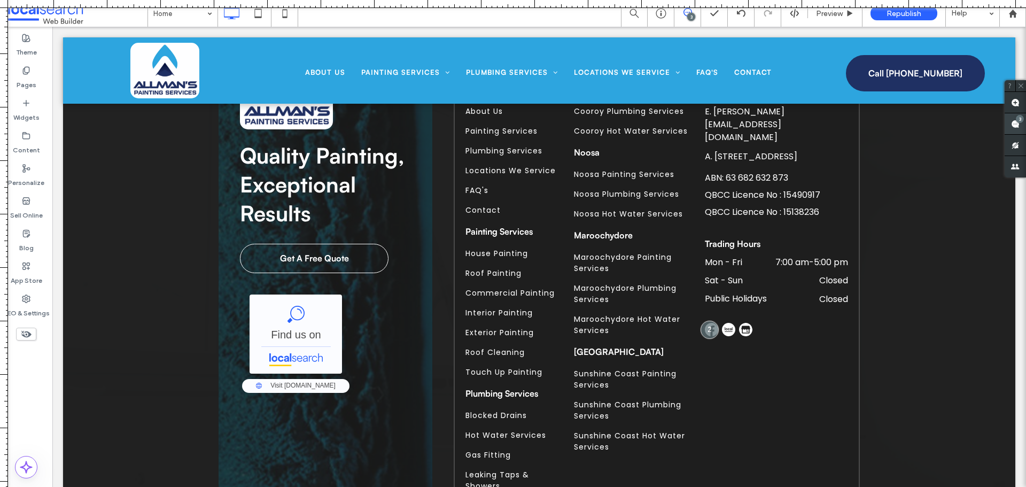
click at [1025, 123] on span at bounding box center [1015, 123] width 21 height 21
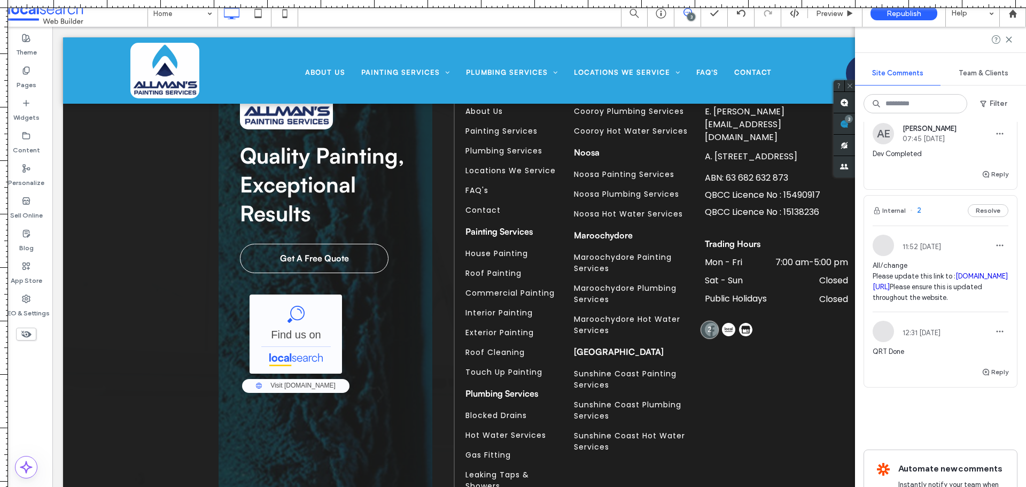
scroll to position [374, 0]
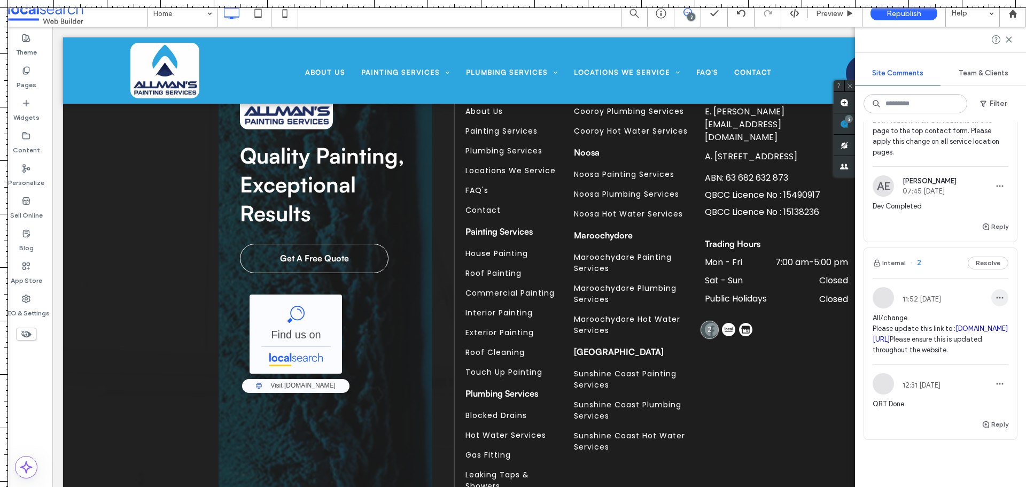
click at [996, 295] on icon "button" at bounding box center [1000, 297] width 9 height 9
click at [997, 298] on use "button" at bounding box center [1000, 298] width 7 height 2
click at [991, 293] on span "button" at bounding box center [999, 297] width 17 height 17
click at [1014, 287] on div "Internal 4 Resolve [PERSON_NAME] 13:41 [DATE] Content: I have already completed…" at bounding box center [940, 304] width 171 height 365
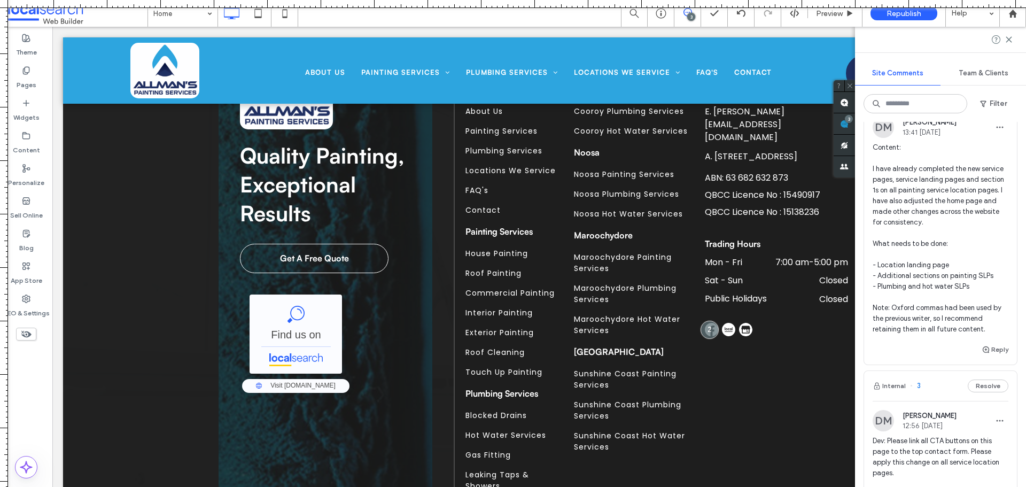
scroll to position [0, 0]
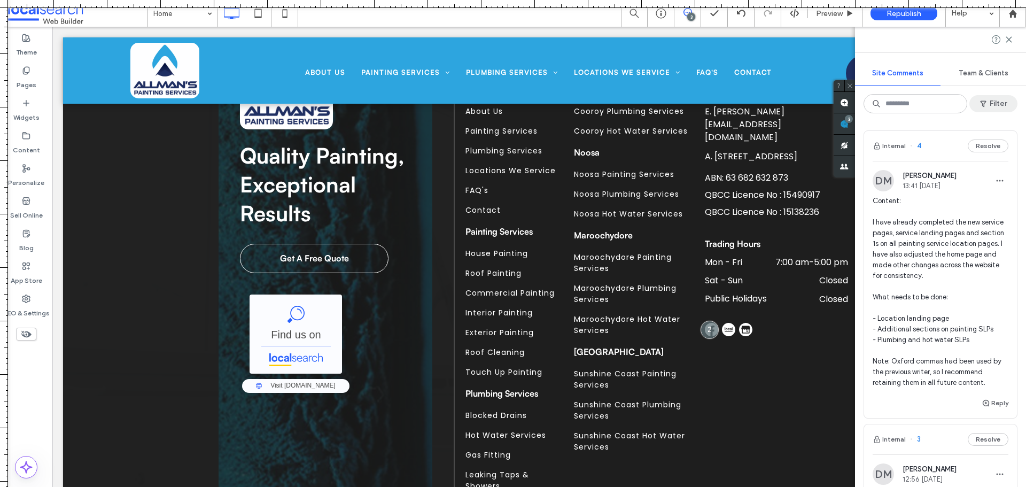
click at [1001, 106] on button "Filter" at bounding box center [993, 103] width 48 height 17
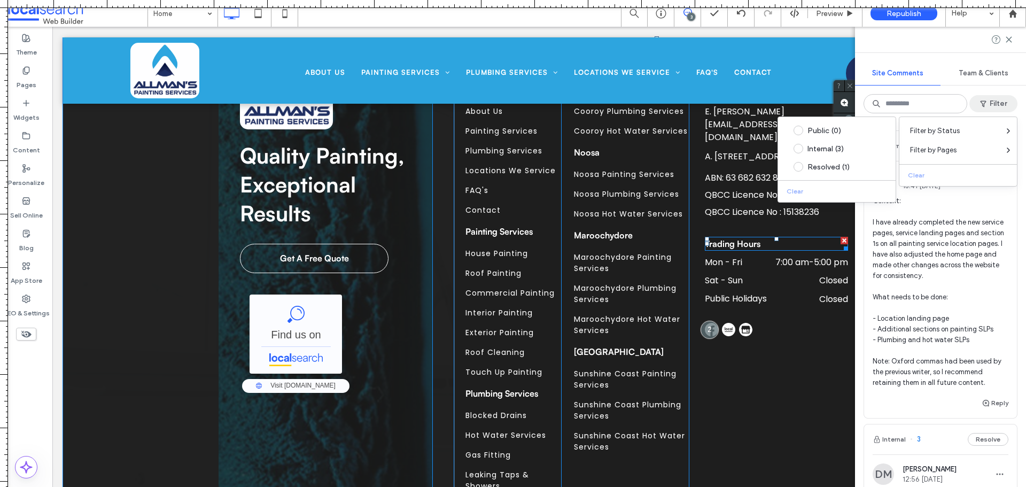
scroll to position [4148, 0]
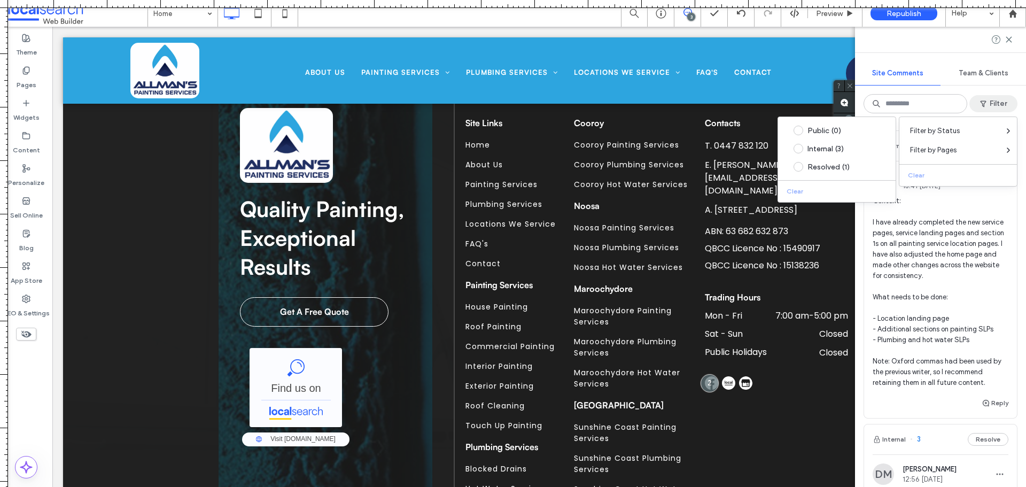
click at [1000, 108] on button "Filter" at bounding box center [993, 103] width 48 height 17
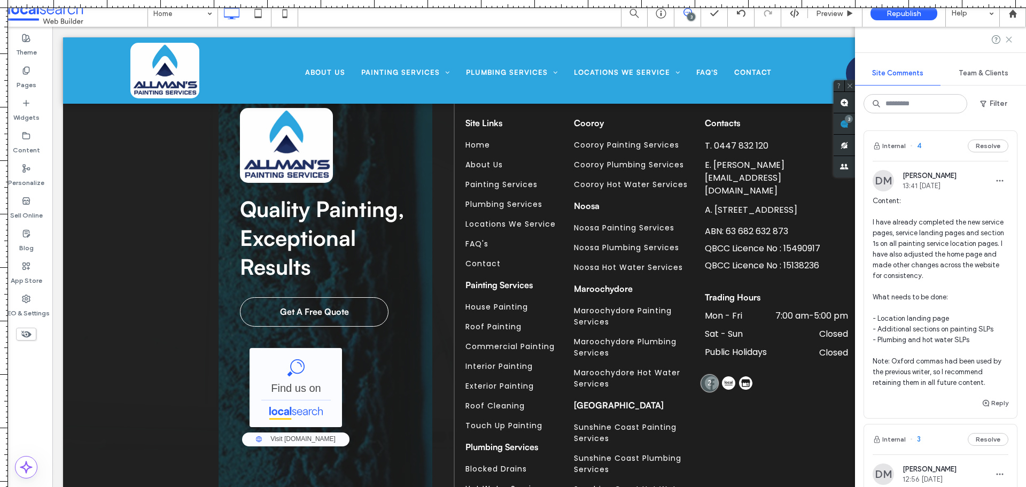
click at [1011, 40] on icon at bounding box center [1009, 39] width 9 height 9
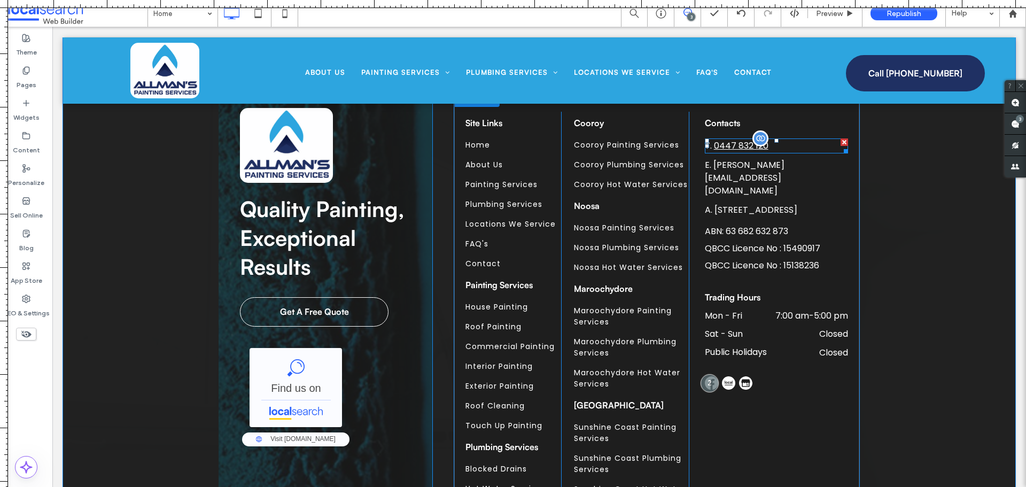
click at [724, 145] on span "0447 832 120" at bounding box center [741, 145] width 55 height 12
type input "*******"
type input "**"
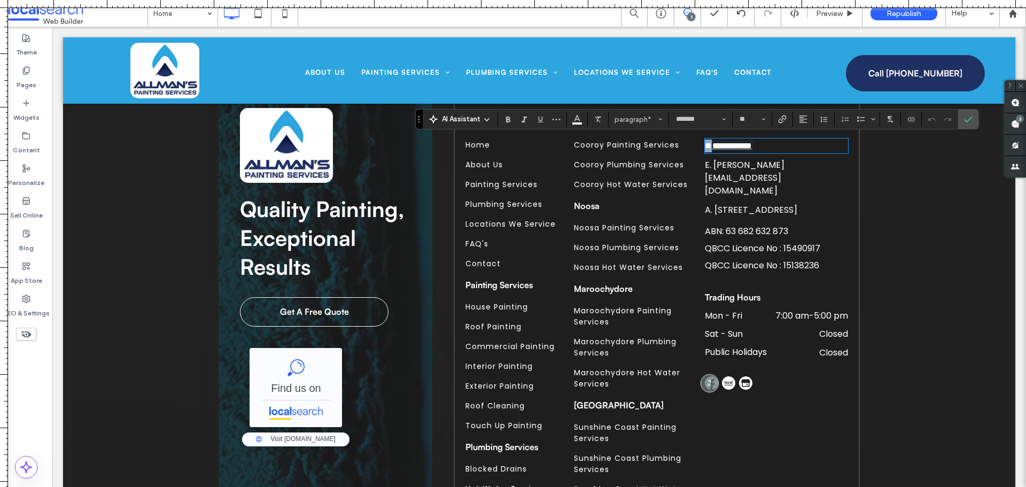
click at [723, 146] on span "**********" at bounding box center [732, 146] width 40 height 8
click at [965, 126] on span "Confirm" at bounding box center [966, 119] width 5 height 19
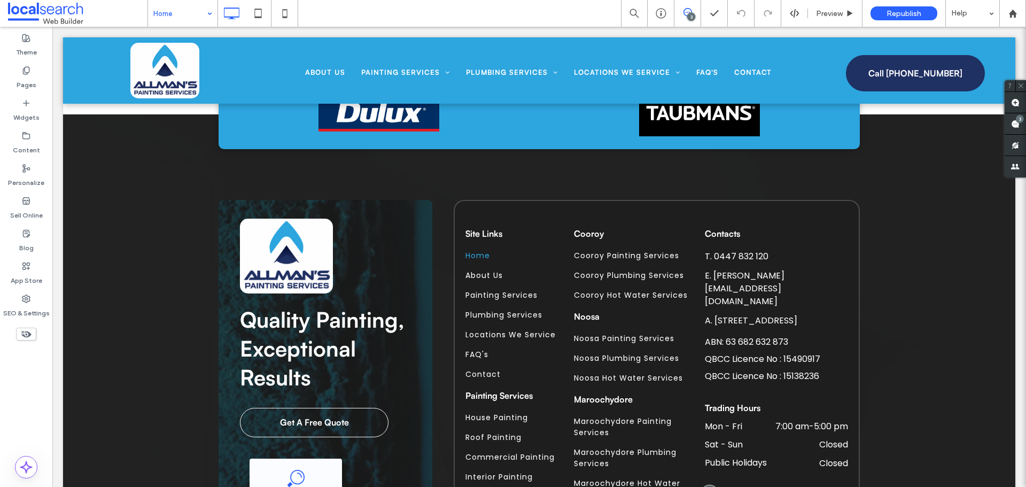
drag, startPoint x: 160, startPoint y: 12, endPoint x: 172, endPoint y: 25, distance: 17.0
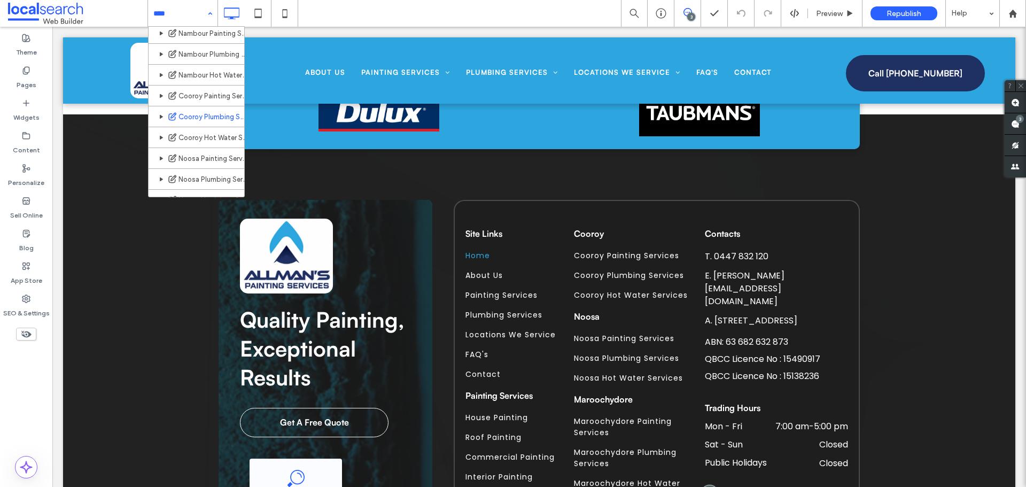
scroll to position [321, 0]
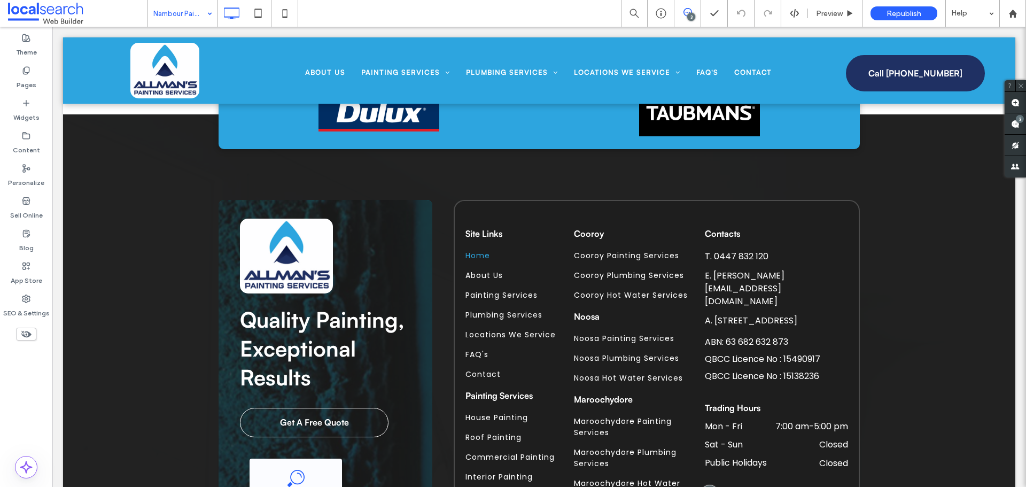
click at [178, 9] on input at bounding box center [179, 13] width 53 height 27
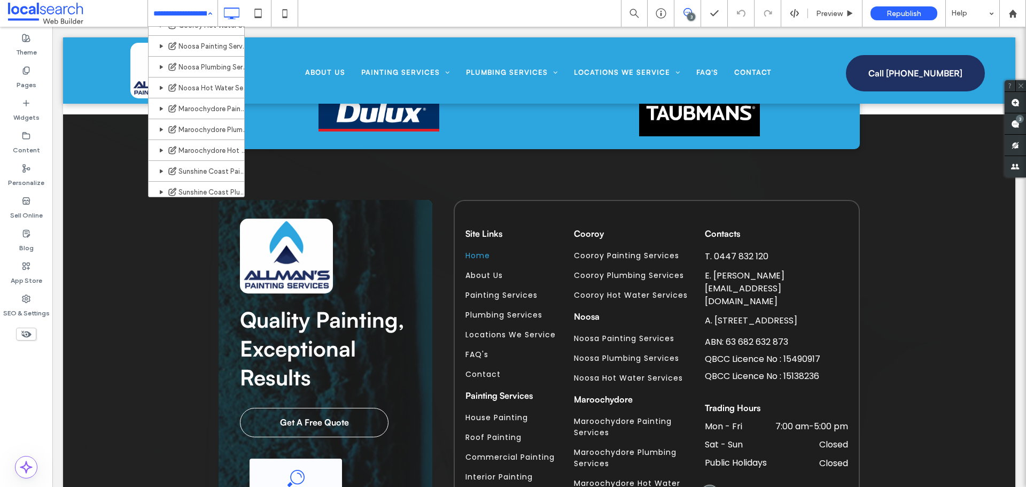
scroll to position [552, 0]
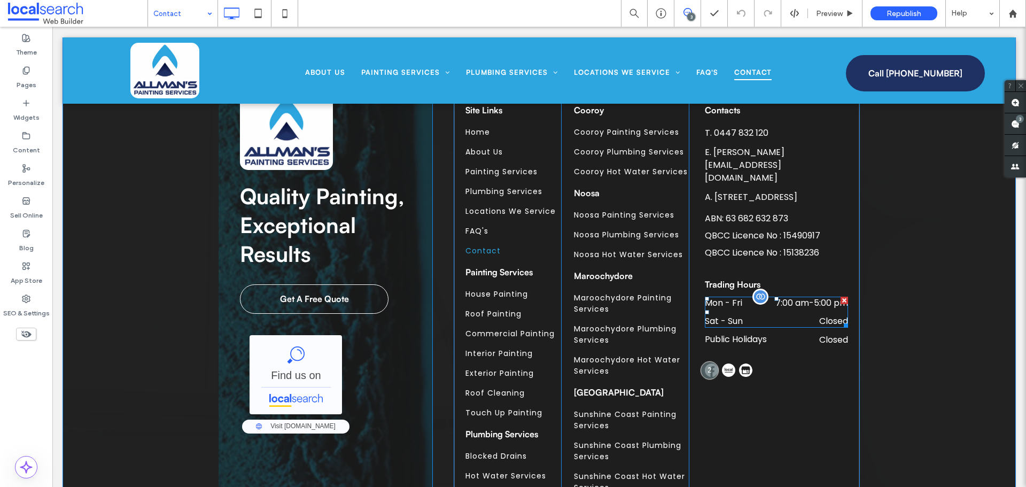
scroll to position [1389, 0]
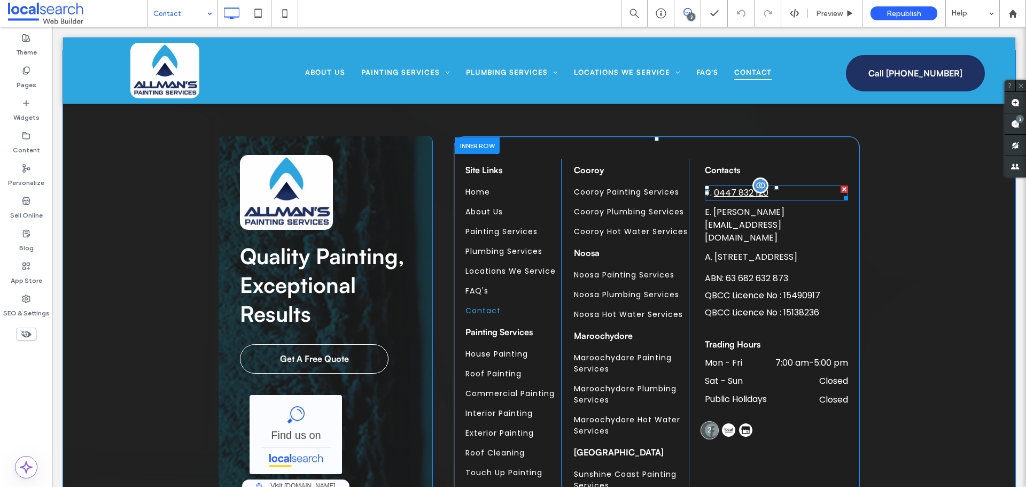
click at [718, 186] on span "0447 832 120" at bounding box center [741, 192] width 55 height 12
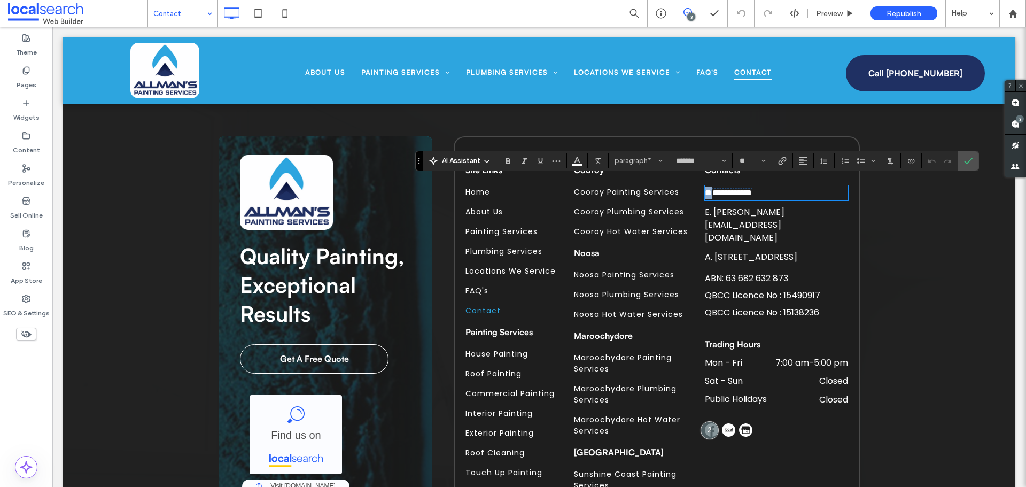
click at [712, 189] on span "**********" at bounding box center [732, 193] width 40 height 8
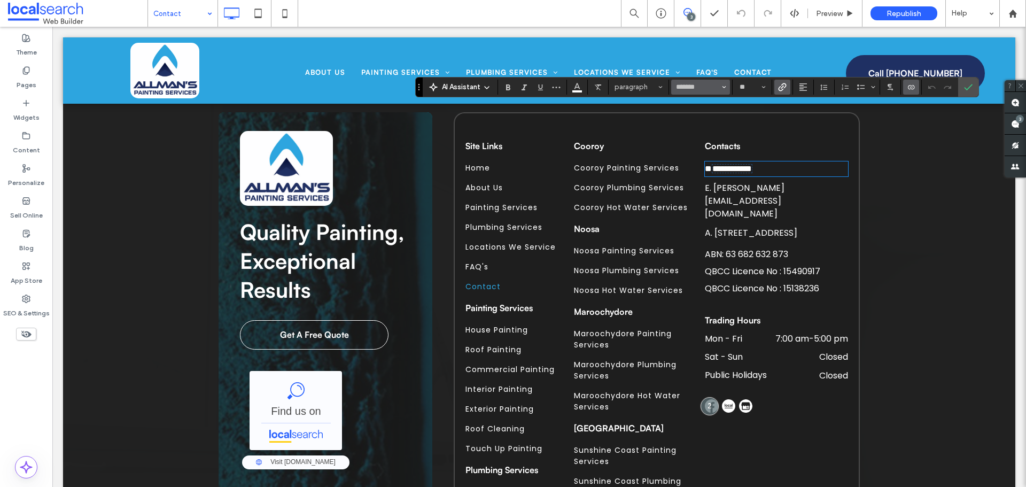
scroll to position [1364, 0]
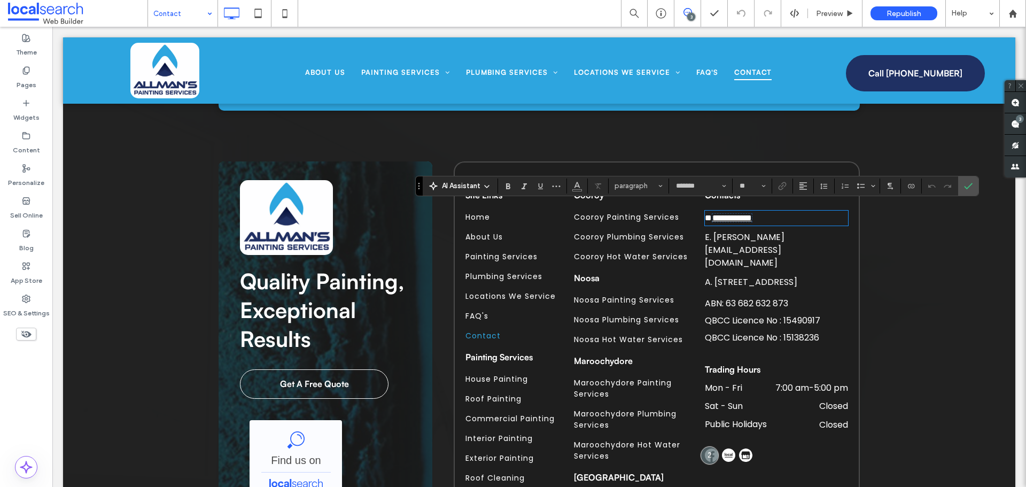
click at [712, 214] on span "**********" at bounding box center [732, 218] width 40 height 8
drag, startPoint x: 711, startPoint y: 210, endPoint x: 759, endPoint y: 209, distance: 48.1
click at [755, 214] on span "**********" at bounding box center [736, 218] width 40 height 8
click at [722, 214] on span "**********" at bounding box center [736, 218] width 40 height 8
drag, startPoint x: 710, startPoint y: 213, endPoint x: 750, endPoint y: 213, distance: 40.6
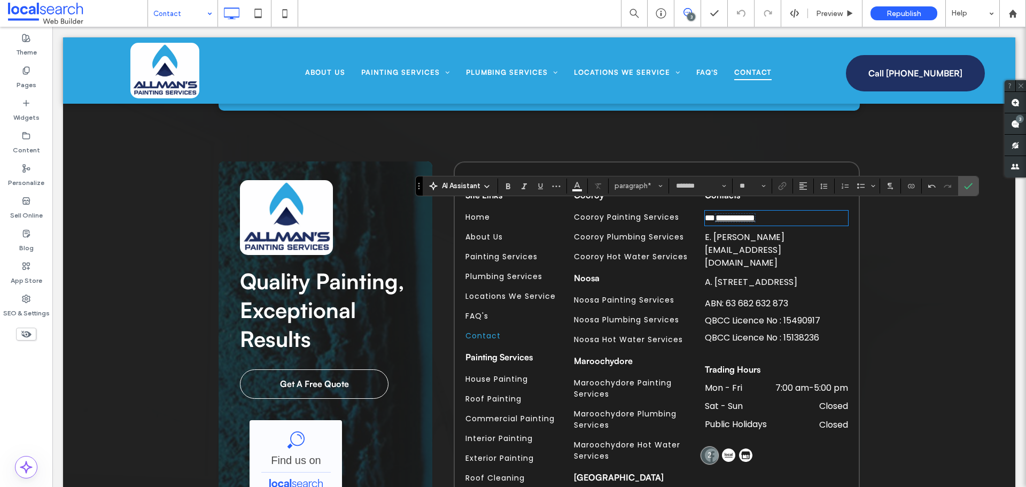
click at [750, 214] on span "**********" at bounding box center [736, 218] width 40 height 8
click at [784, 186] on use "Link" at bounding box center [782, 186] width 8 height 8
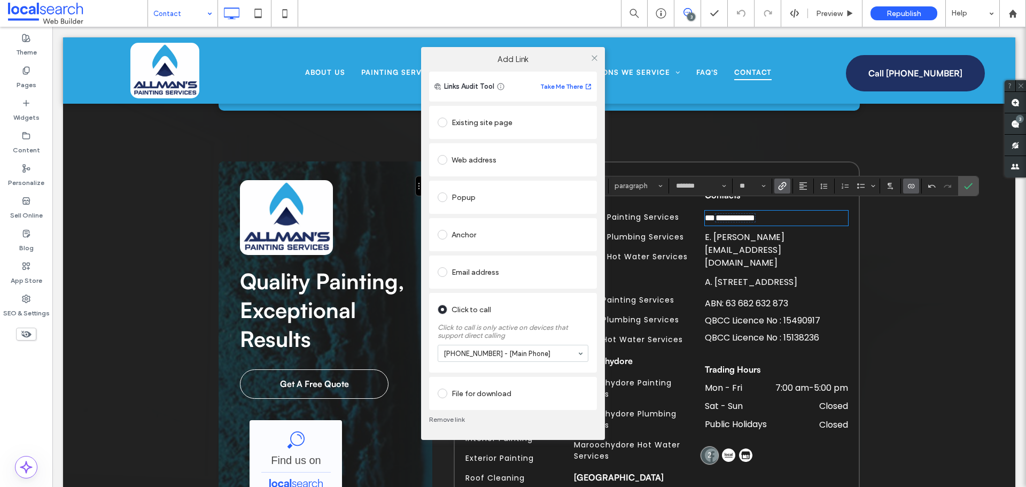
click at [452, 416] on link "Remove link" at bounding box center [513, 419] width 168 height 9
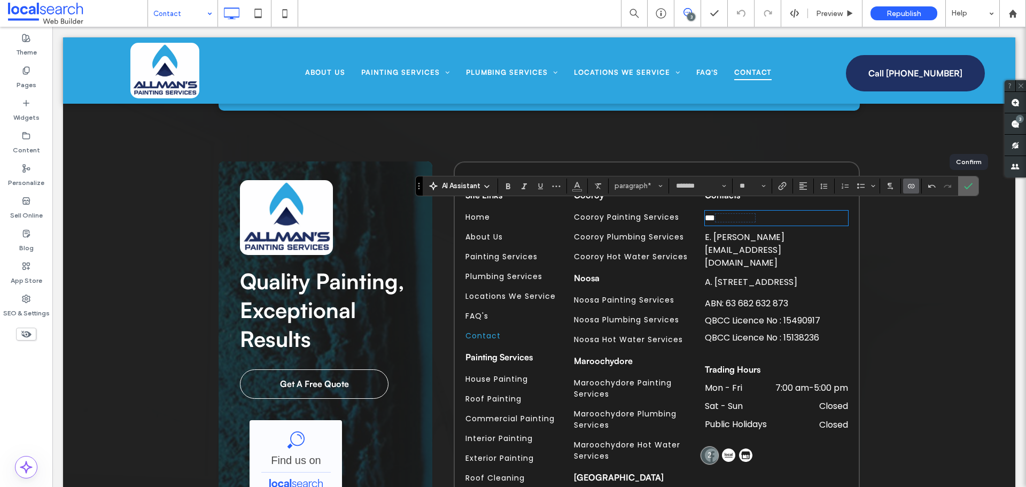
click at [970, 185] on use "Confirm" at bounding box center [968, 186] width 9 height 6
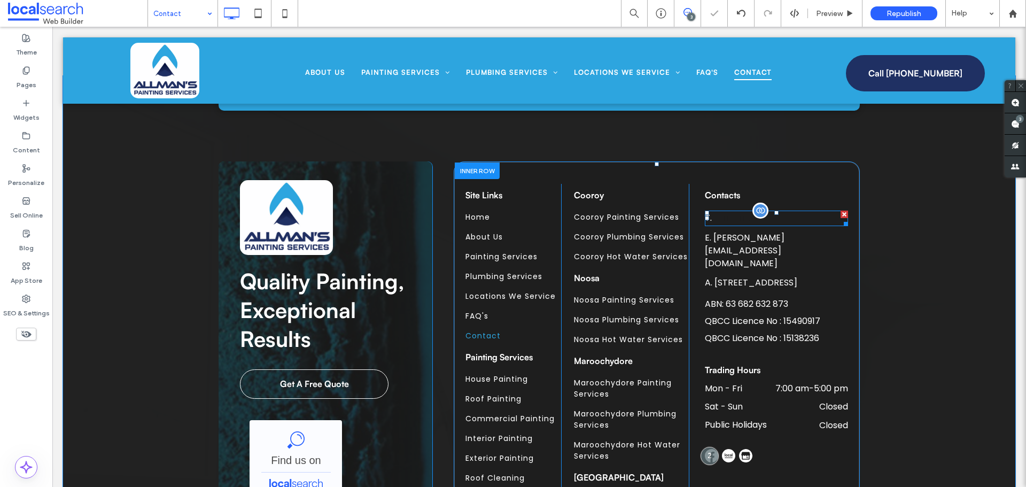
click at [736, 214] on span "**********" at bounding box center [732, 218] width 40 height 8
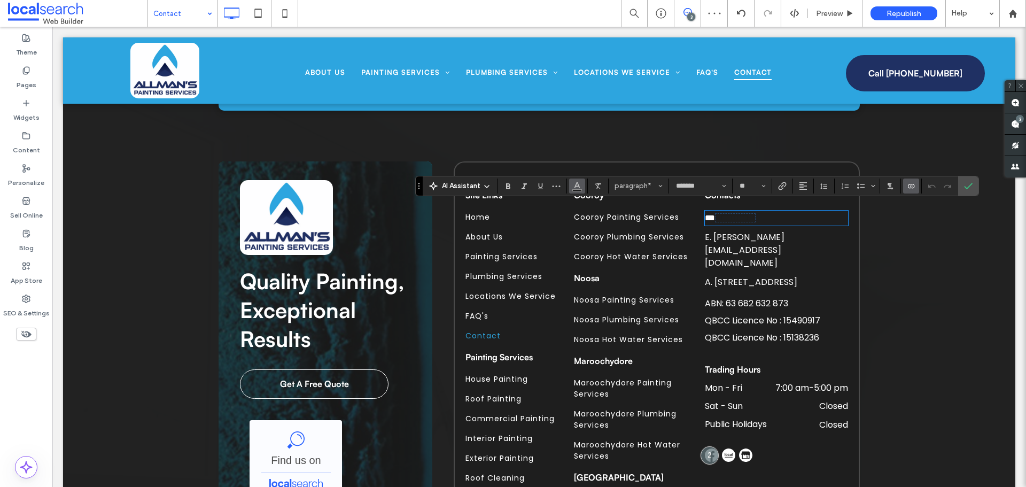
click at [573, 183] on icon "Color" at bounding box center [577, 185] width 9 height 9
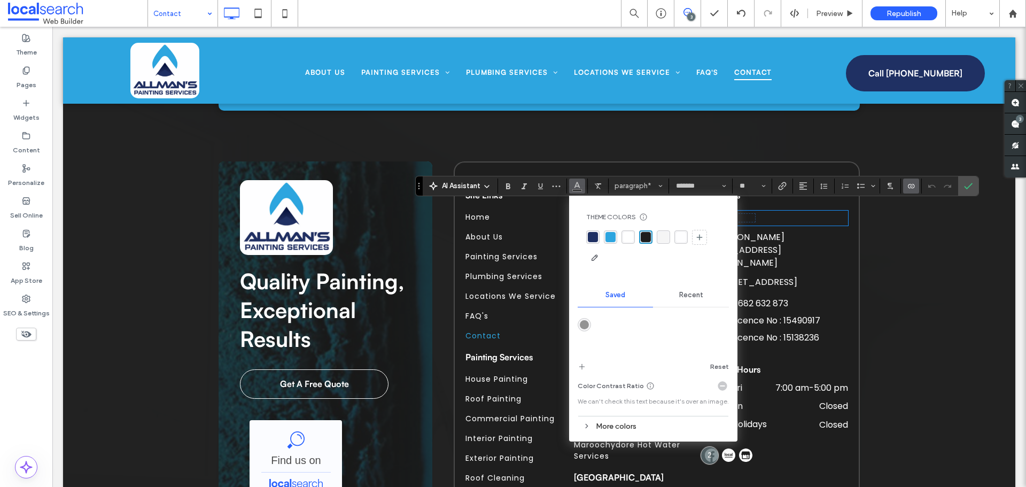
click at [578, 185] on icon "Color" at bounding box center [577, 185] width 9 height 9
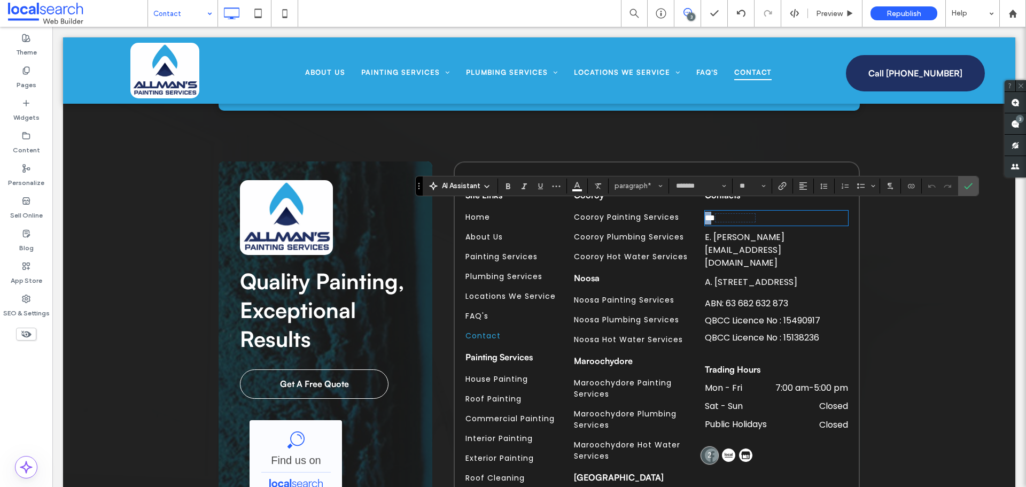
drag, startPoint x: 707, startPoint y: 212, endPoint x: 686, endPoint y: 210, distance: 22.0
click at [579, 185] on use "Color" at bounding box center [577, 185] width 6 height 6
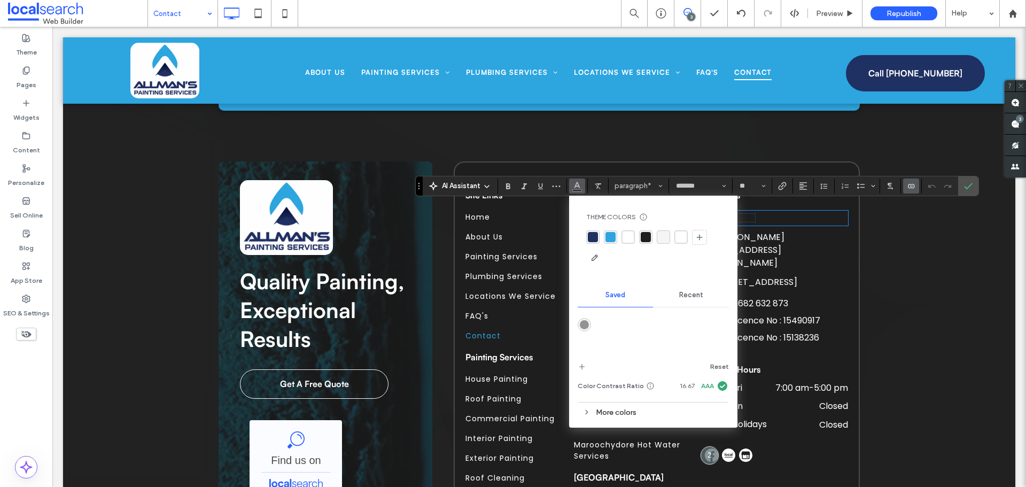
click at [787, 212] on p "**********" at bounding box center [776, 218] width 143 height 13
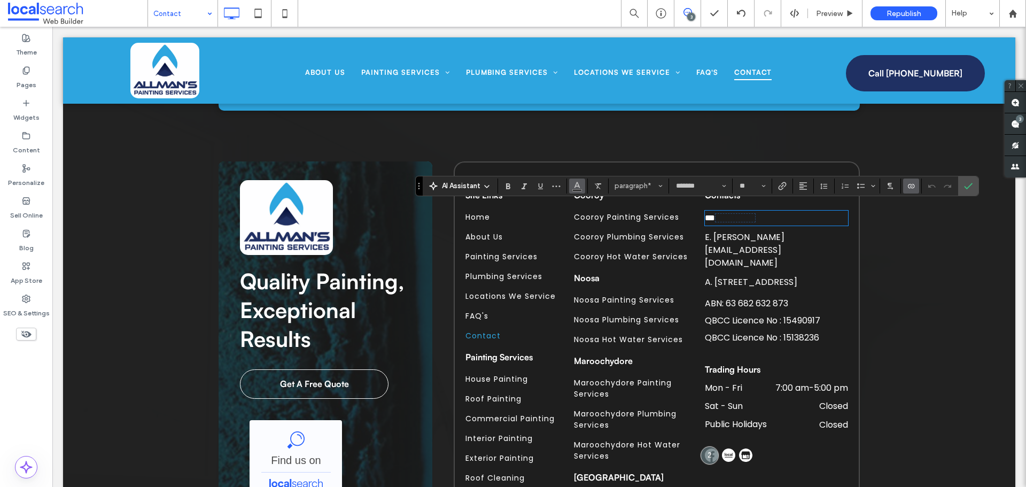
click at [575, 182] on icon "Color" at bounding box center [577, 185] width 9 height 9
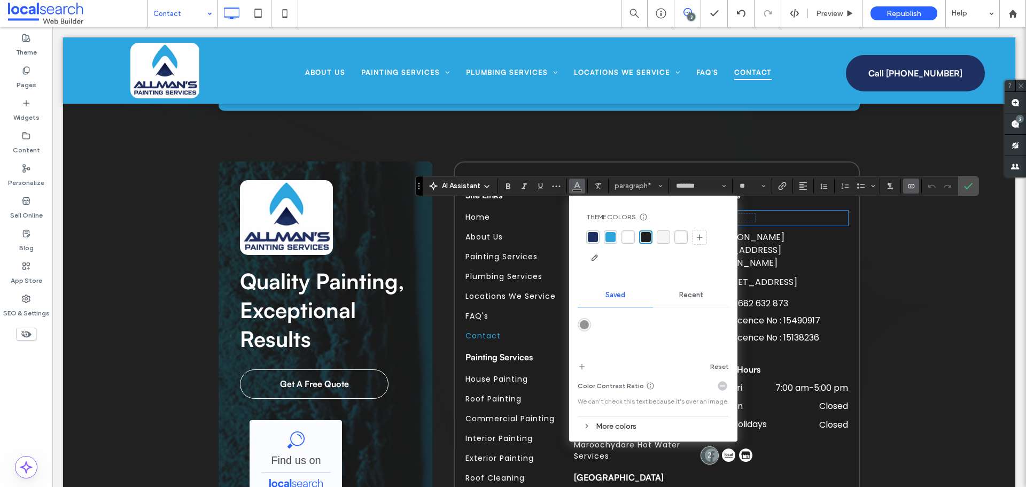
click at [791, 212] on p "**********" at bounding box center [776, 218] width 143 height 13
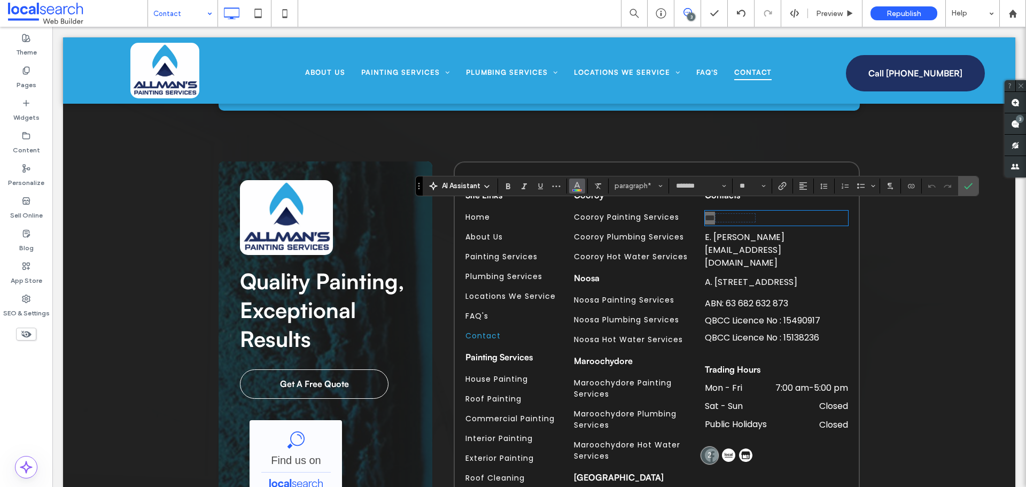
click at [579, 180] on span "Color" at bounding box center [577, 185] width 9 height 14
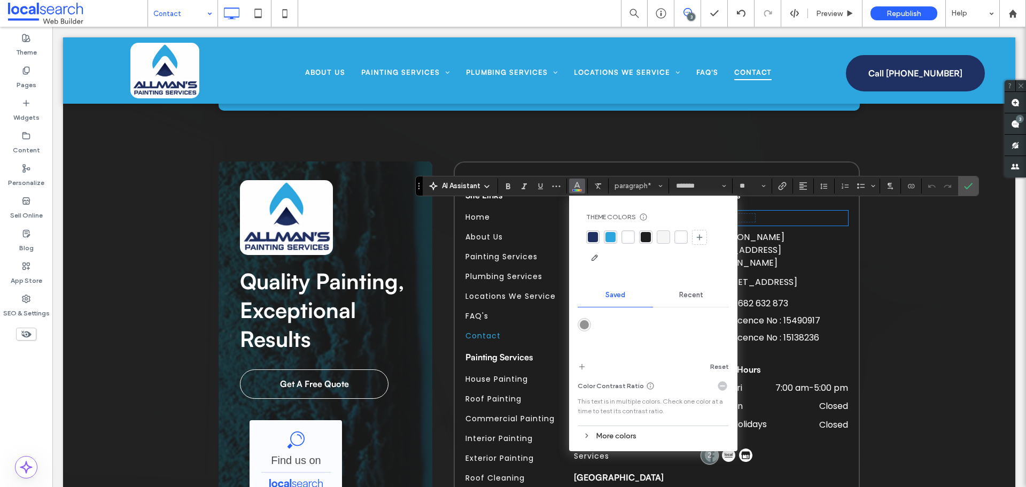
click at [630, 232] on div "rgba(255, 255, 255, 1)" at bounding box center [628, 237] width 10 height 10
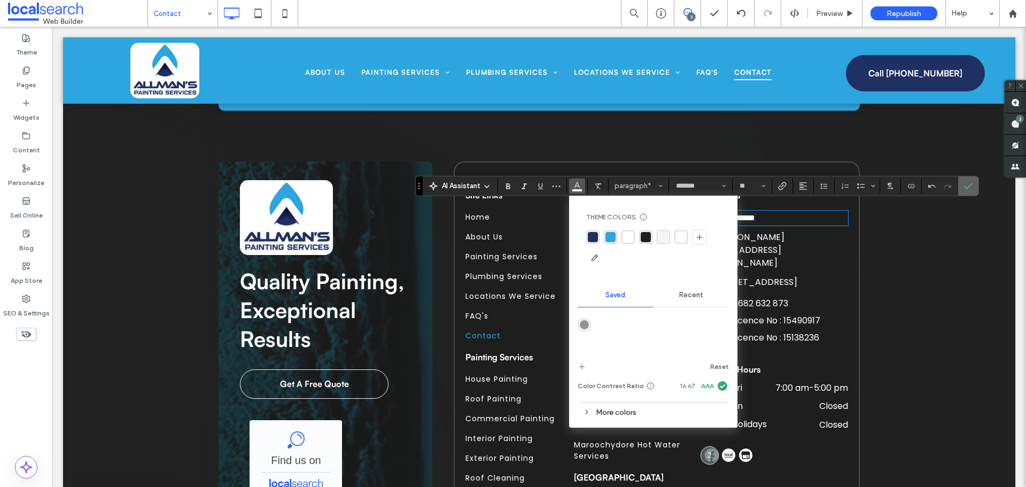
click at [970, 186] on icon "Confirm" at bounding box center [968, 186] width 9 height 9
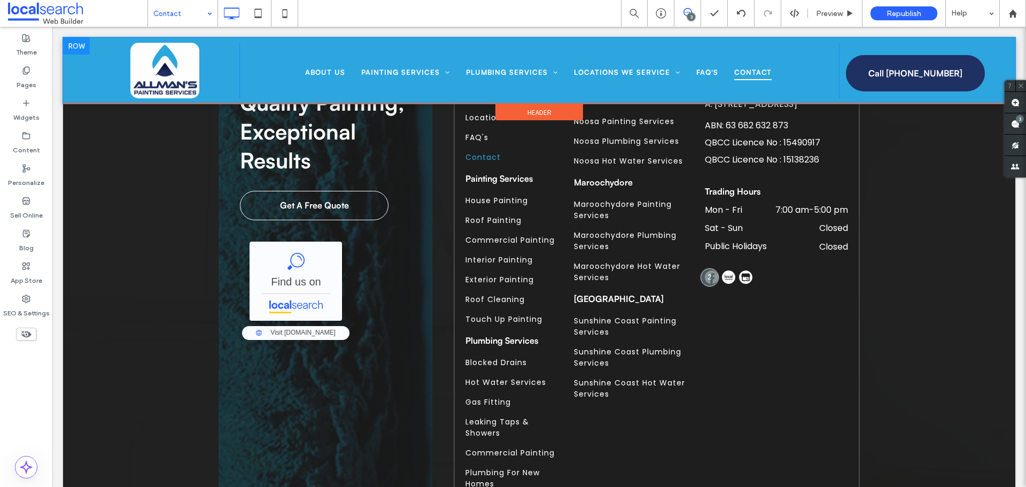
scroll to position [1484, 0]
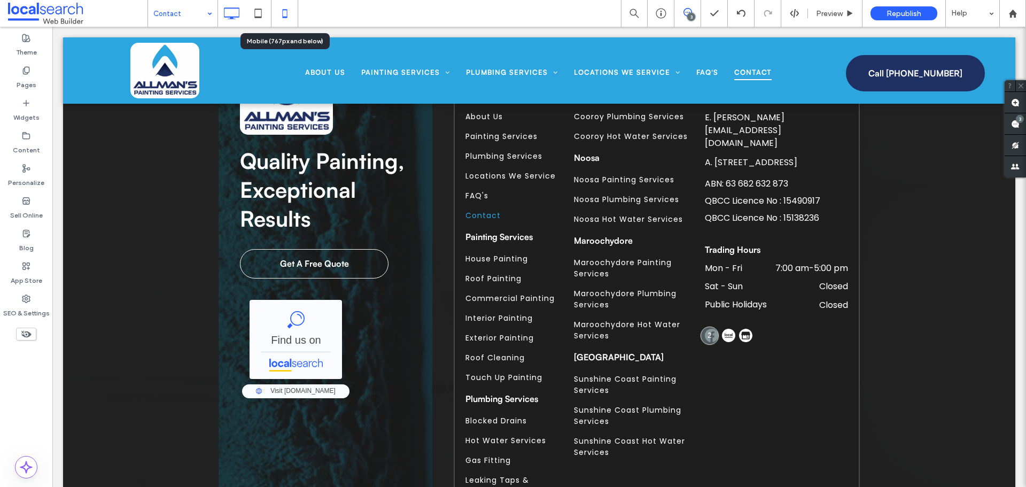
click at [282, 12] on icon at bounding box center [284, 13] width 21 height 21
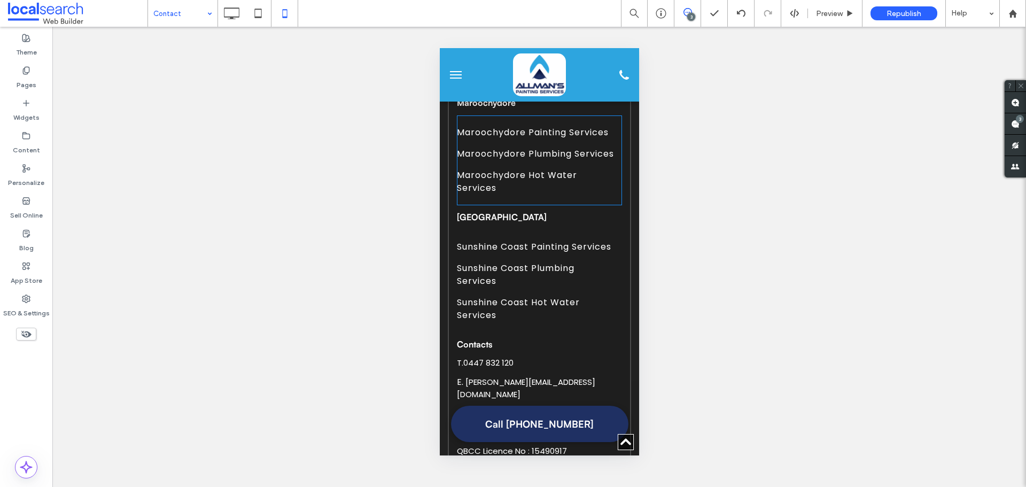
scroll to position [2503, 0]
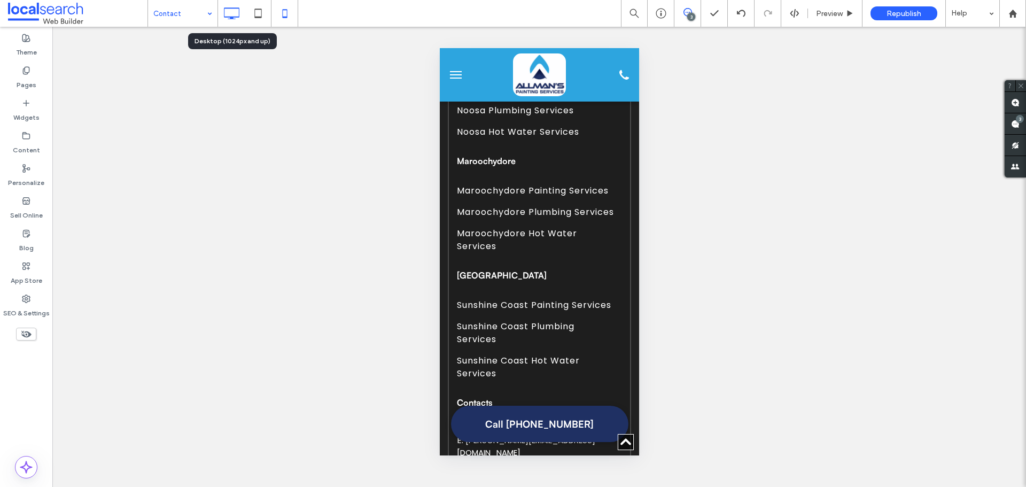
click at [230, 13] on icon at bounding box center [231, 13] width 21 height 21
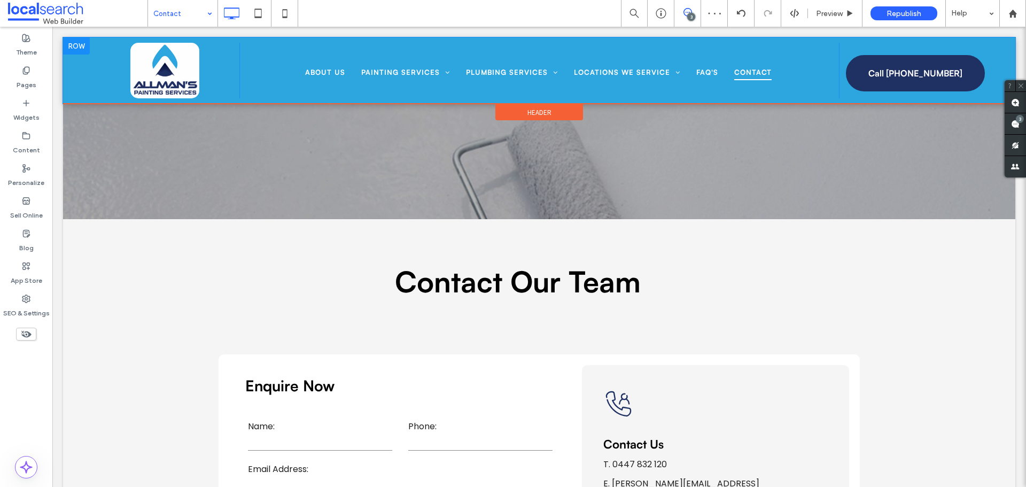
scroll to position [0, 0]
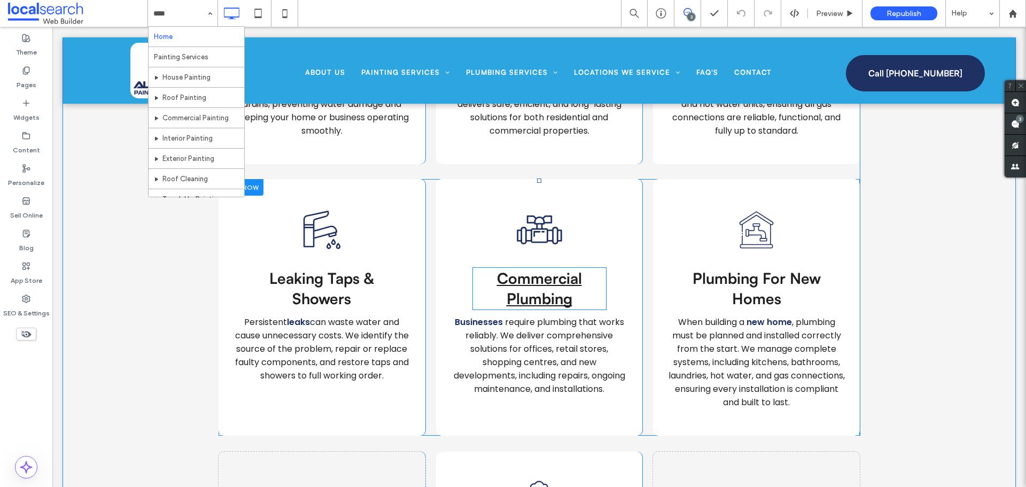
scroll to position [2599, 0]
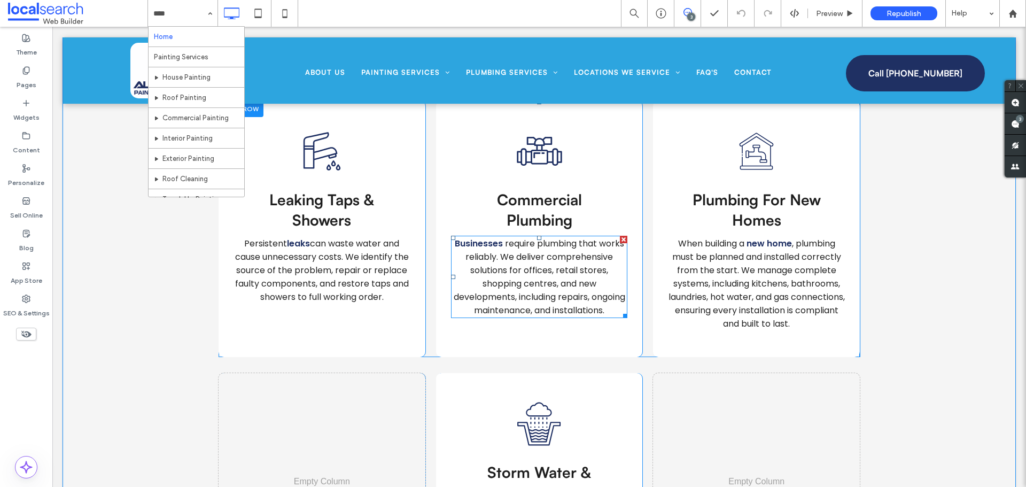
click at [502, 241] on span "require plumbing that works reliably. We deliver comprehensive solutions for of…" at bounding box center [540, 276] width 172 height 79
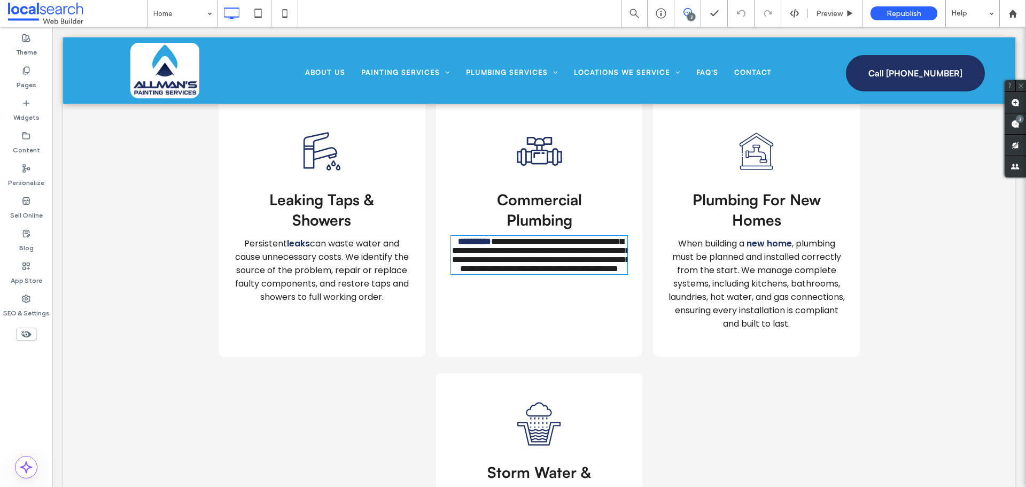
type input "*******"
type input "**"
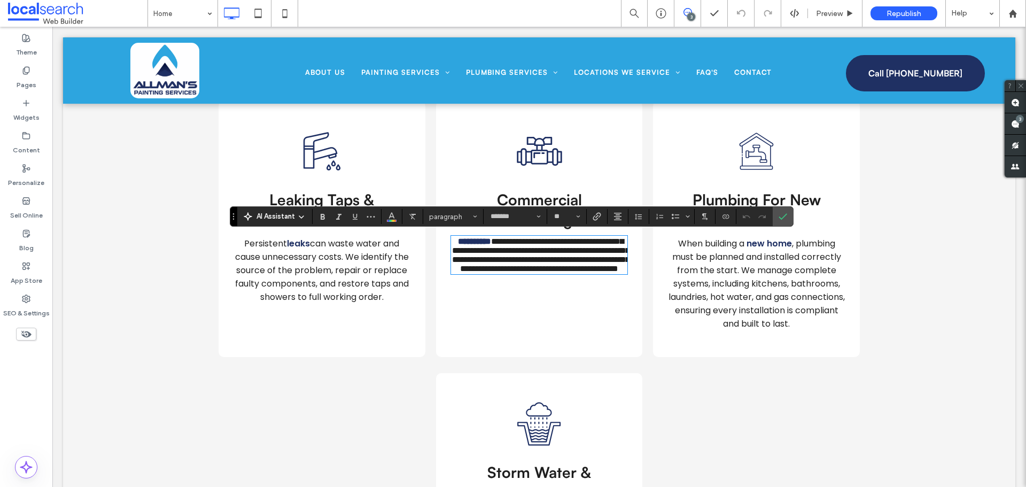
click at [502, 241] on span "**********" at bounding box center [540, 254] width 177 height 35
drag, startPoint x: 497, startPoint y: 241, endPoint x: 412, endPoint y: 232, distance: 86.0
click at [412, 232] on div "**********" at bounding box center [539, 228] width 641 height 256
click at [594, 218] on use "Link" at bounding box center [597, 217] width 8 height 8
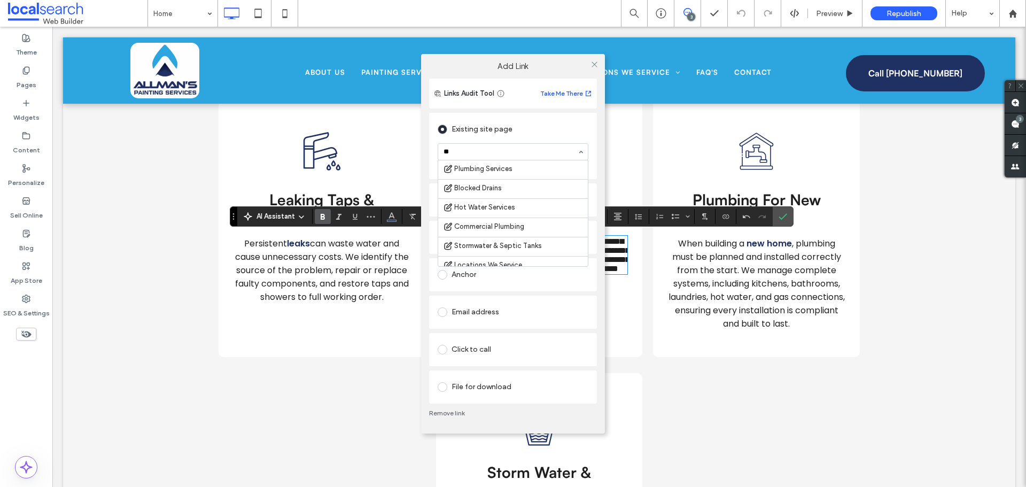
scroll to position [0, 0]
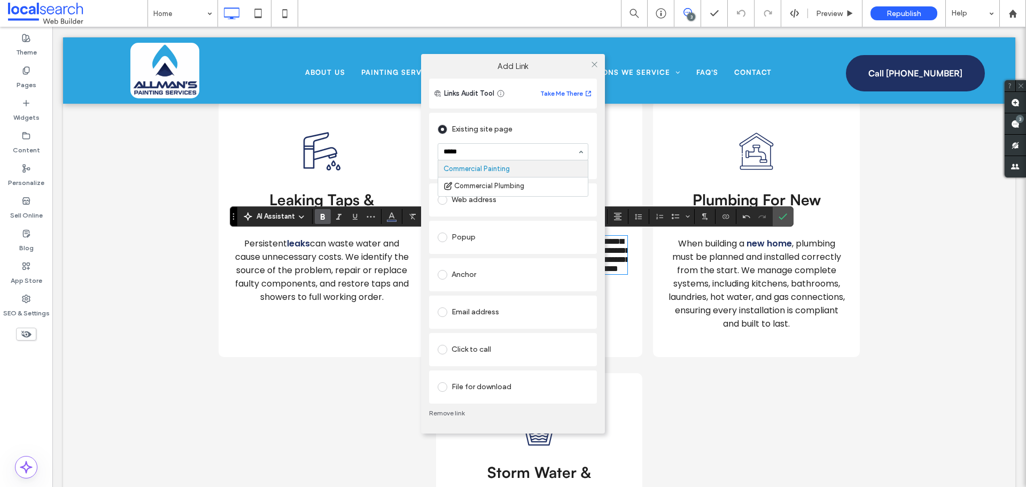
type input "******"
click at [592, 65] on icon at bounding box center [594, 64] width 8 height 8
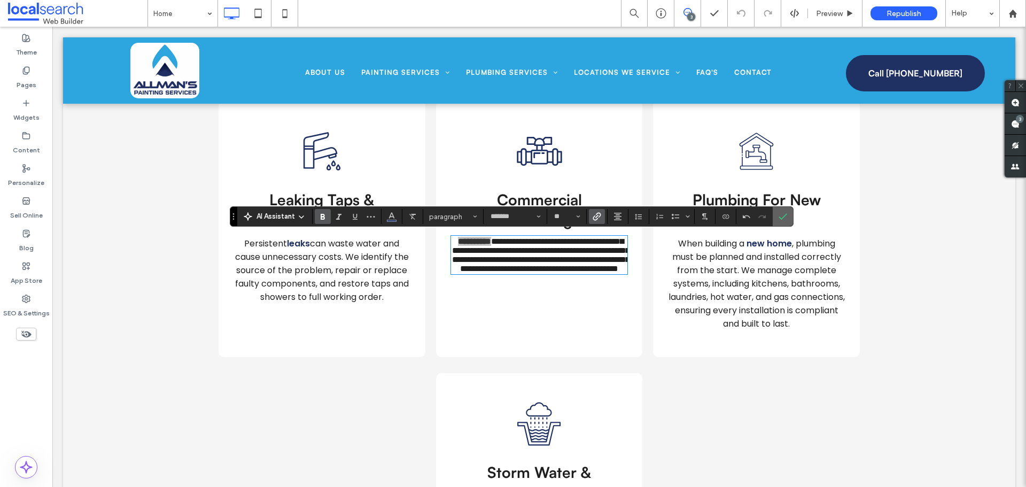
click at [781, 209] on span "Confirm" at bounding box center [781, 216] width 5 height 19
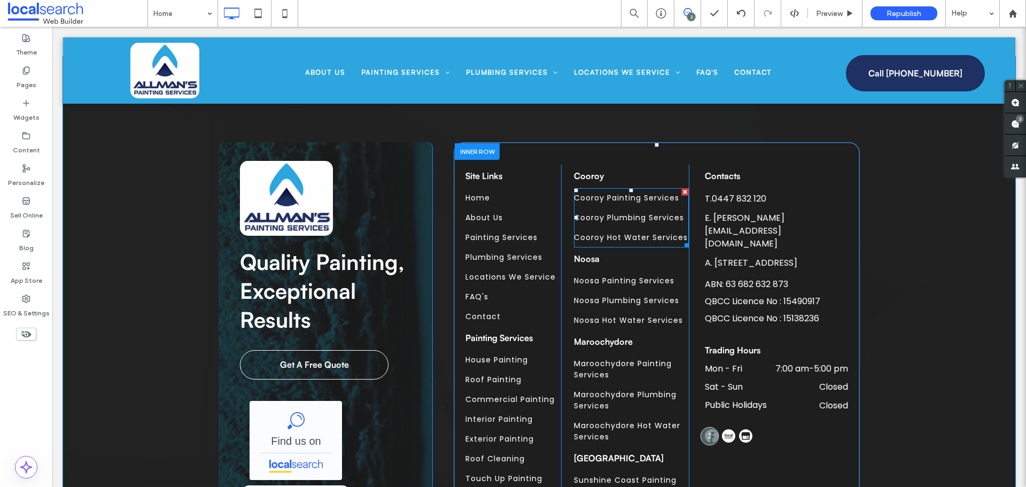
scroll to position [4095, 0]
click at [611, 209] on link "Cooroy Plumbing Services" at bounding box center [631, 218] width 115 height 20
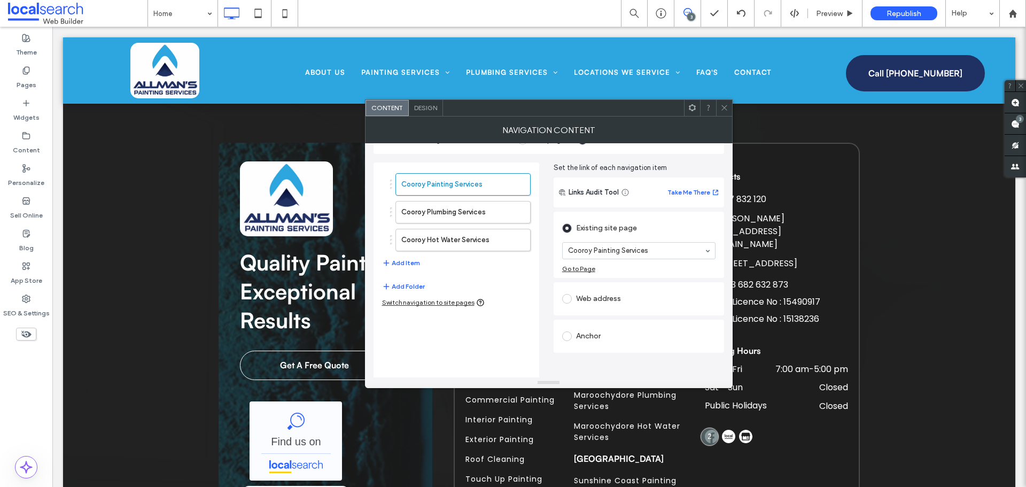
scroll to position [40, 0]
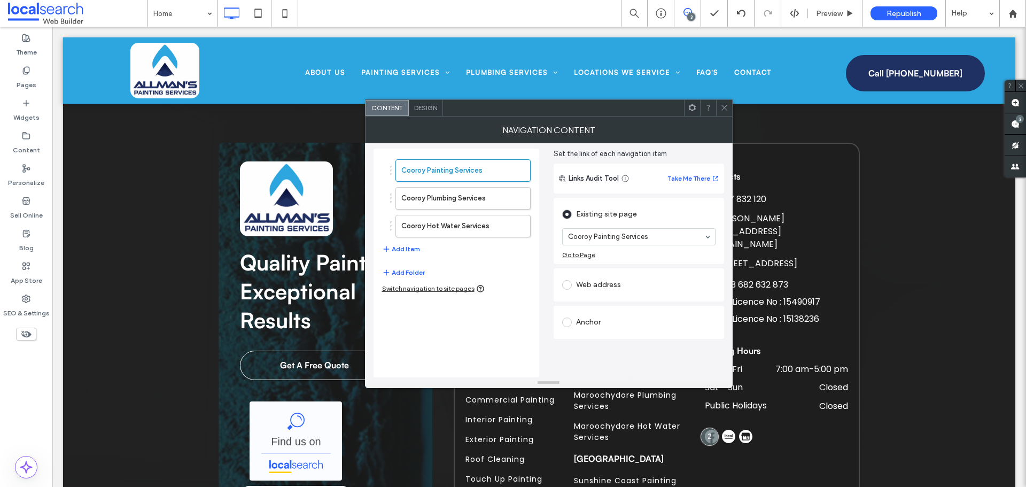
click at [592, 283] on div "Web address" at bounding box center [638, 284] width 153 height 17
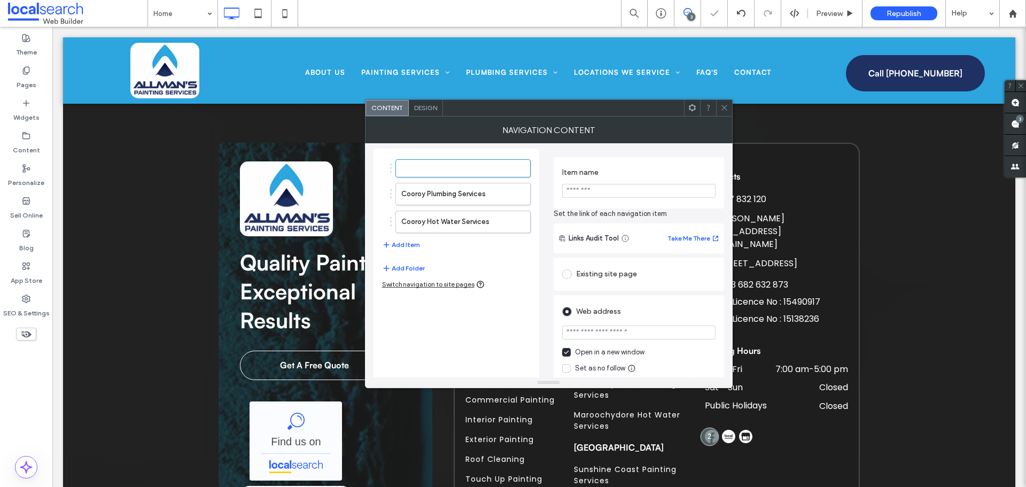
click at [582, 351] on div "Open in a new window" at bounding box center [609, 352] width 69 height 11
click at [585, 271] on div "Existing site page" at bounding box center [638, 274] width 153 height 17
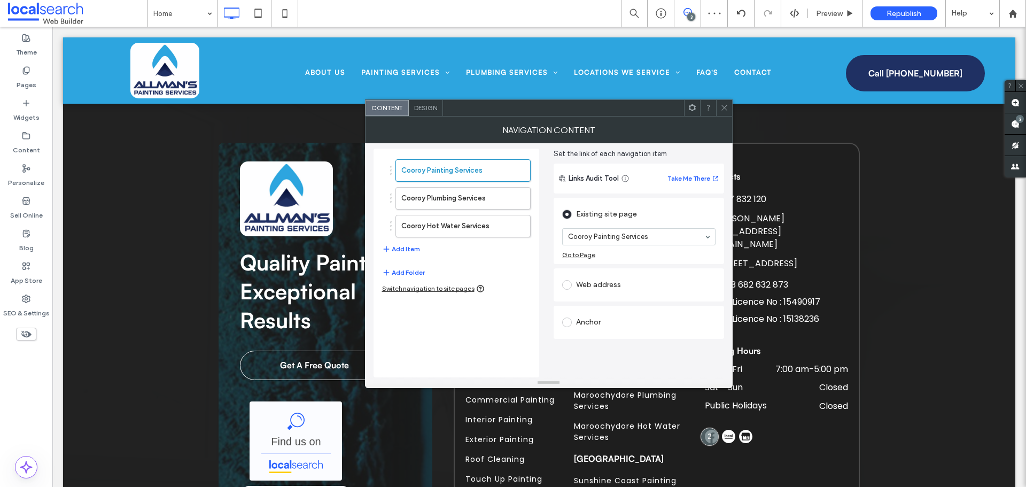
click at [725, 110] on icon at bounding box center [724, 108] width 8 height 8
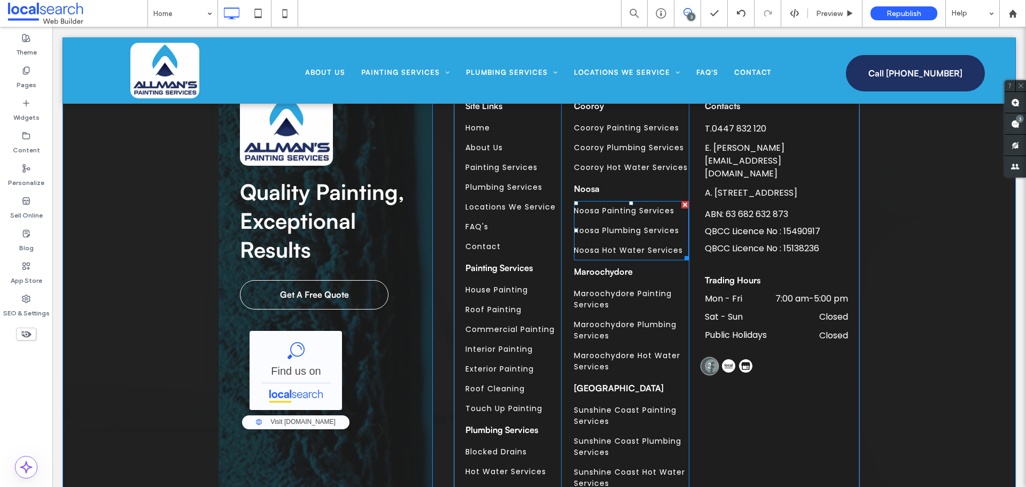
scroll to position [4202, 0]
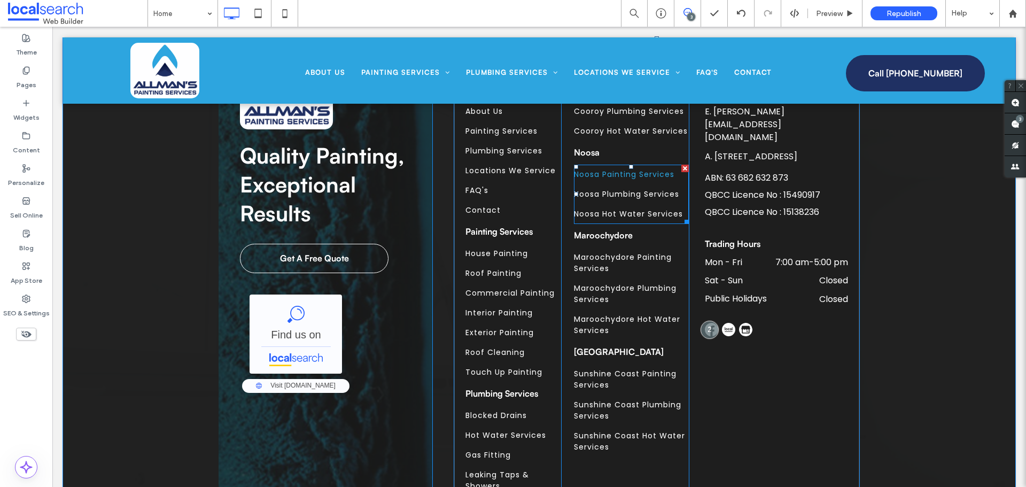
click at [604, 182] on link "Noosa Painting Services" at bounding box center [631, 175] width 115 height 20
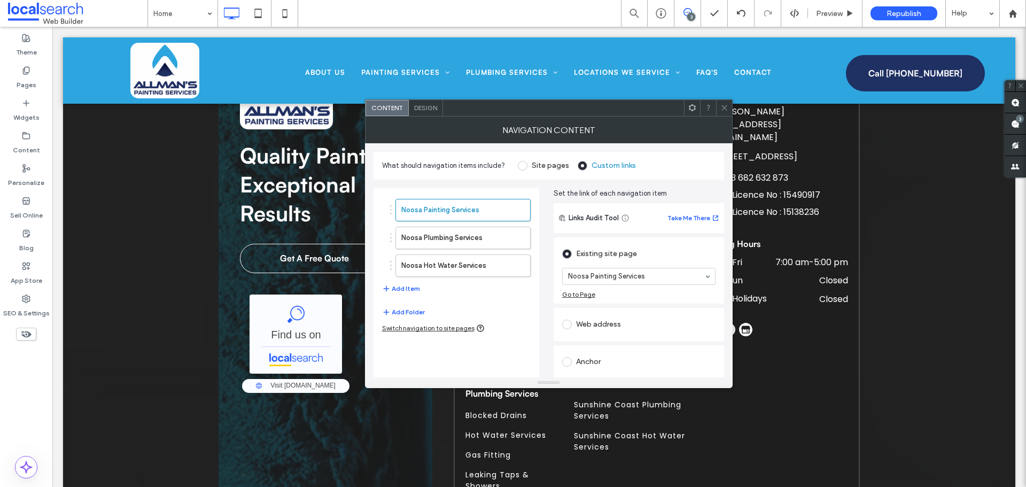
click at [583, 316] on div "Web address" at bounding box center [638, 324] width 153 height 17
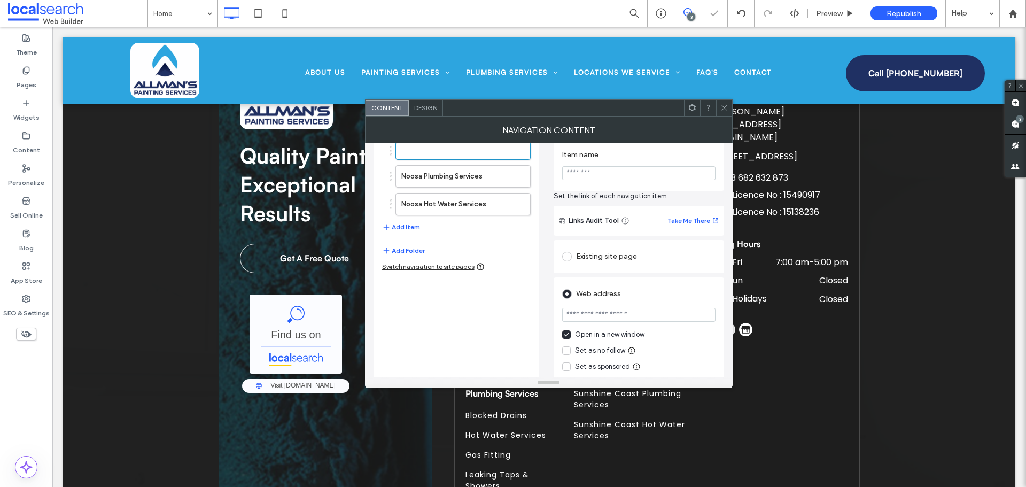
scroll to position [107, 0]
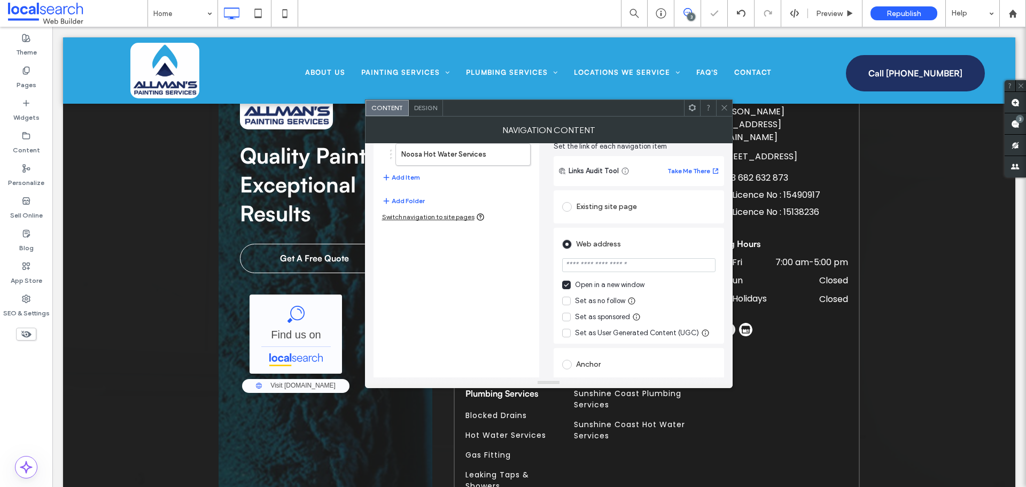
click at [579, 286] on div "Open in a new window" at bounding box center [609, 284] width 69 height 11
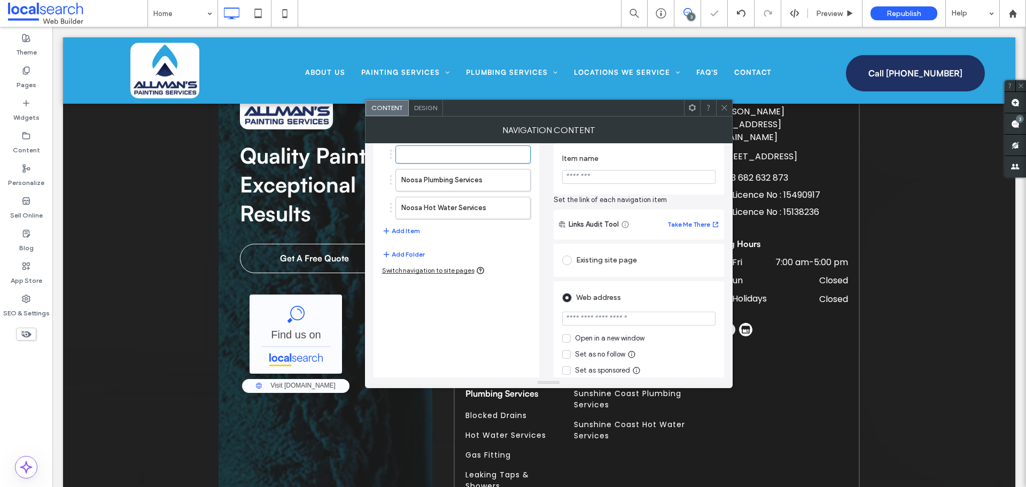
click at [588, 255] on div "Existing site page" at bounding box center [638, 260] width 153 height 17
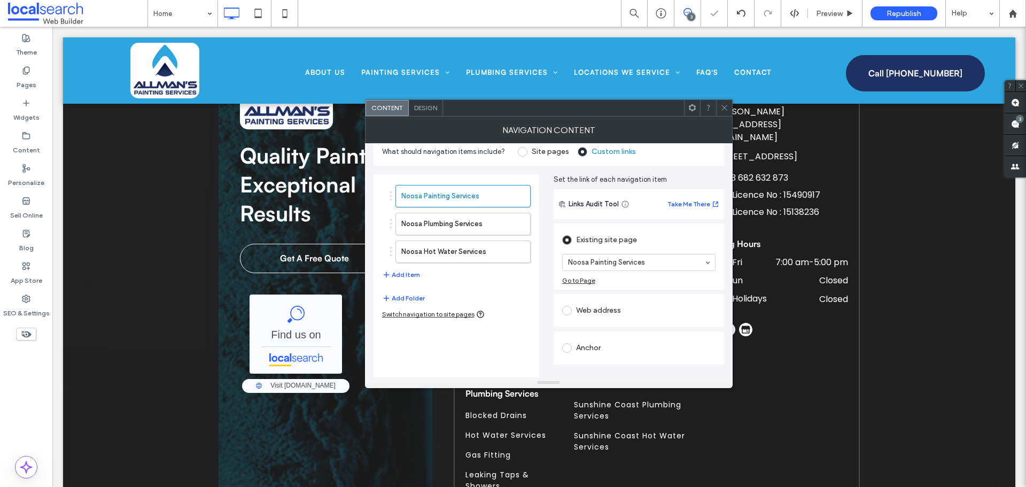
scroll to position [0, 0]
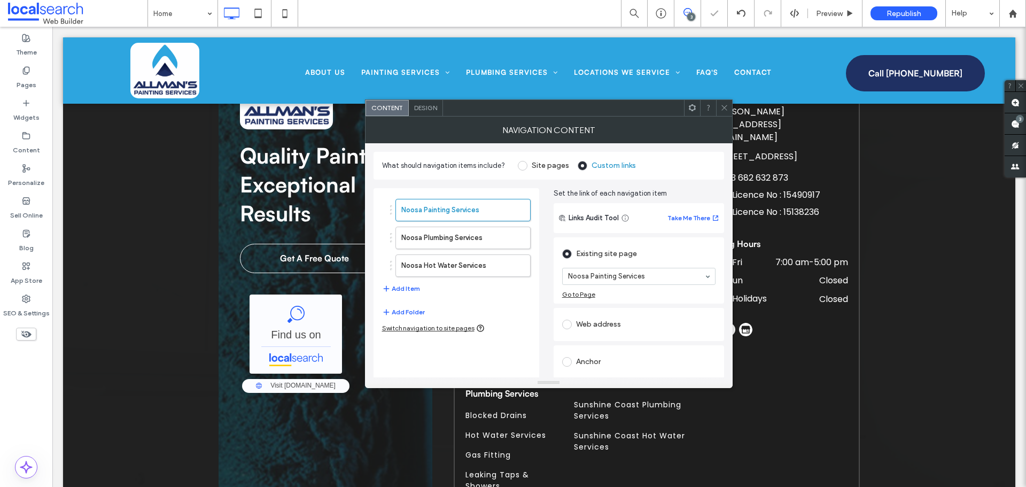
click at [731, 114] on div at bounding box center [724, 108] width 16 height 16
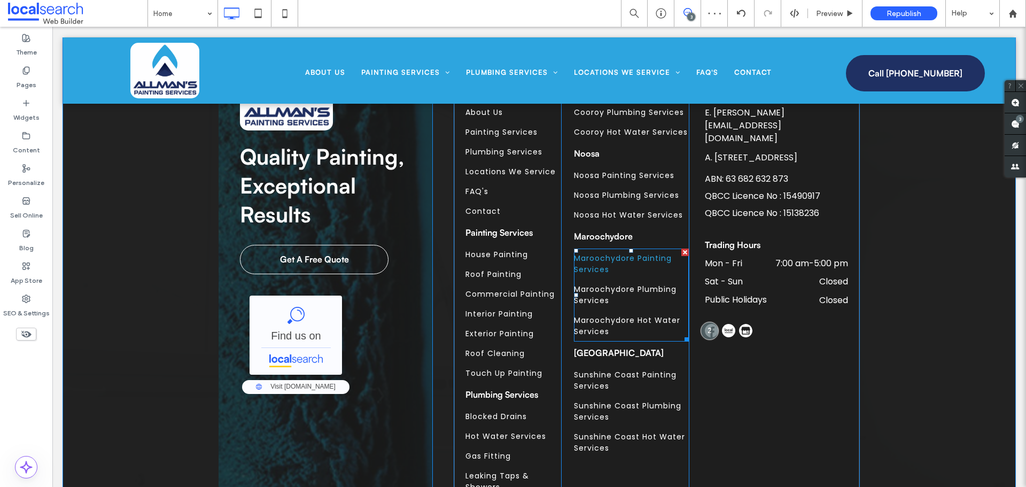
scroll to position [4202, 0]
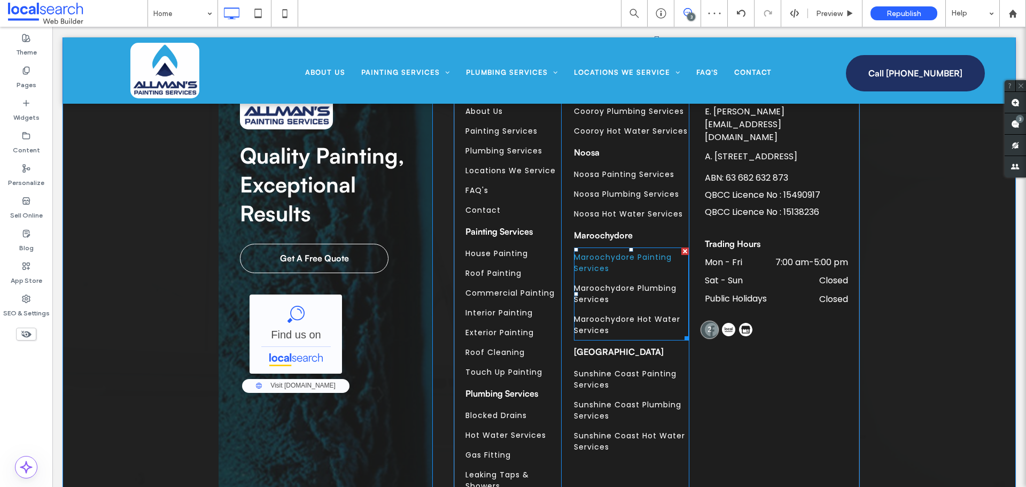
click at [609, 270] on span "Maroochydore Painting Services" at bounding box center [631, 263] width 115 height 22
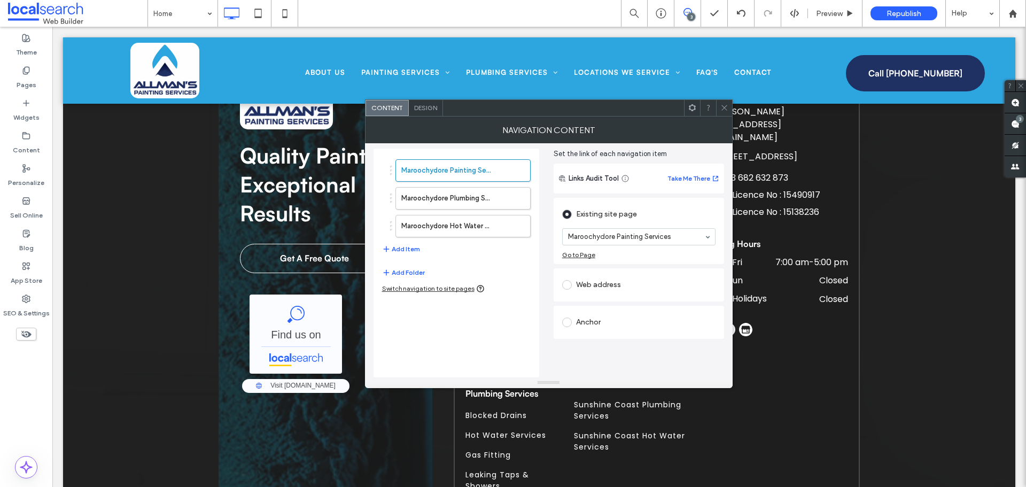
click at [581, 285] on div "Web address" at bounding box center [638, 284] width 153 height 17
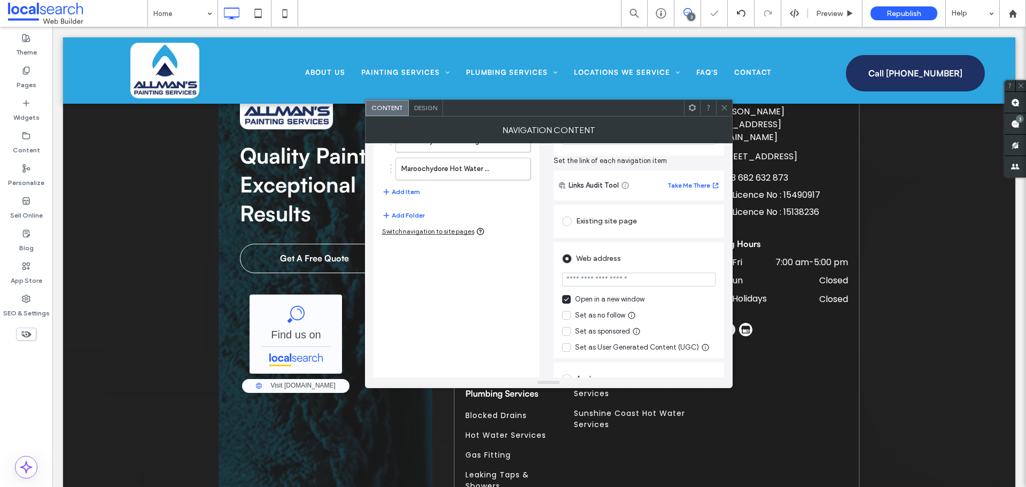
scroll to position [93, 0]
click at [589, 299] on div "Open in a new window" at bounding box center [609, 298] width 69 height 11
click at [588, 221] on div "Existing site page" at bounding box center [638, 220] width 153 height 17
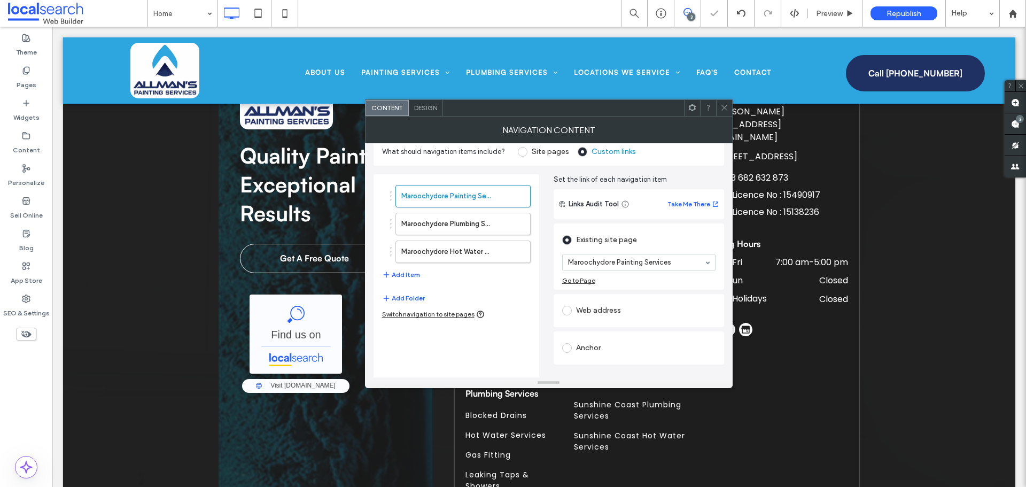
scroll to position [0, 0]
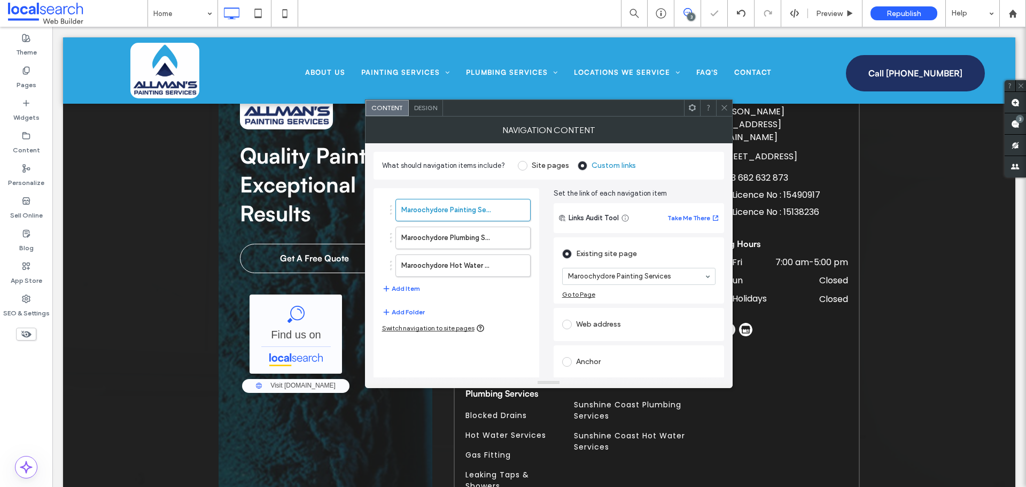
click at [726, 107] on icon at bounding box center [724, 108] width 8 height 8
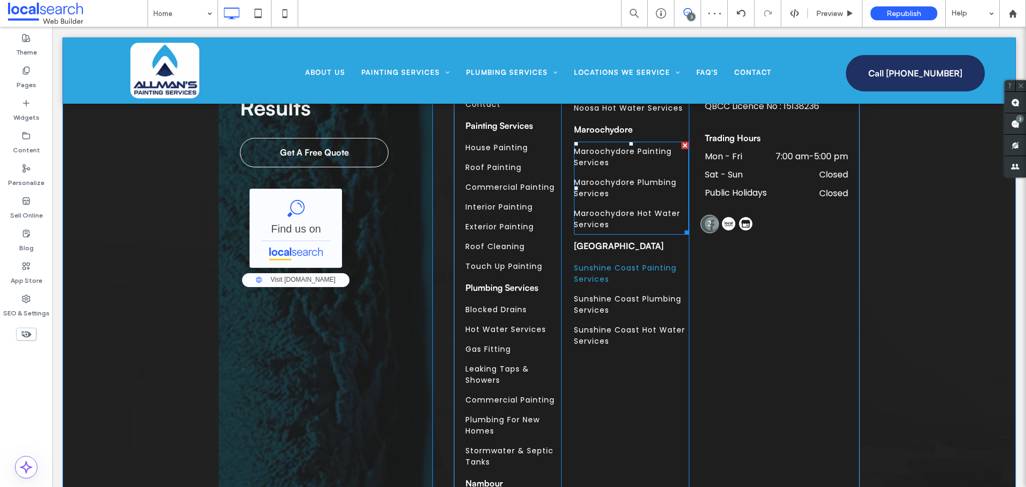
scroll to position [4309, 0]
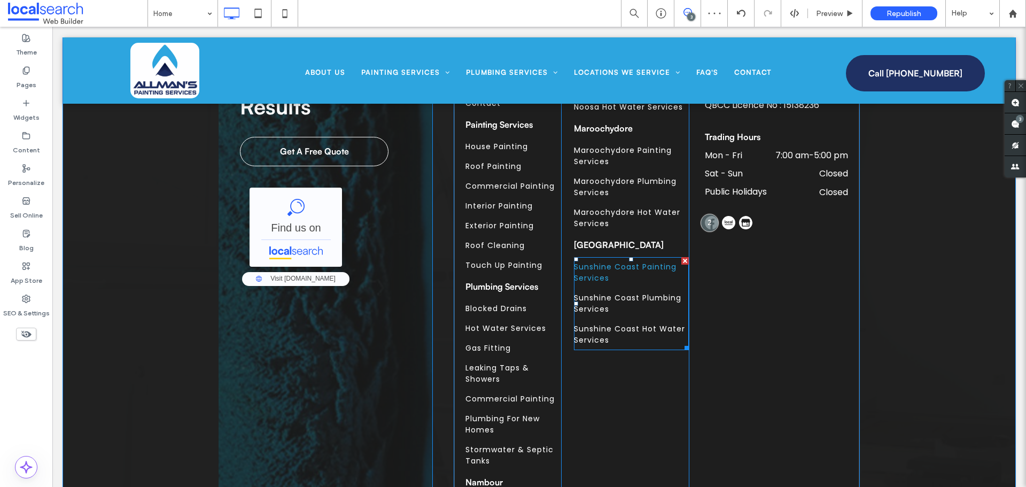
click at [620, 286] on link "Sunshine Coast Painting Services" at bounding box center [631, 272] width 115 height 31
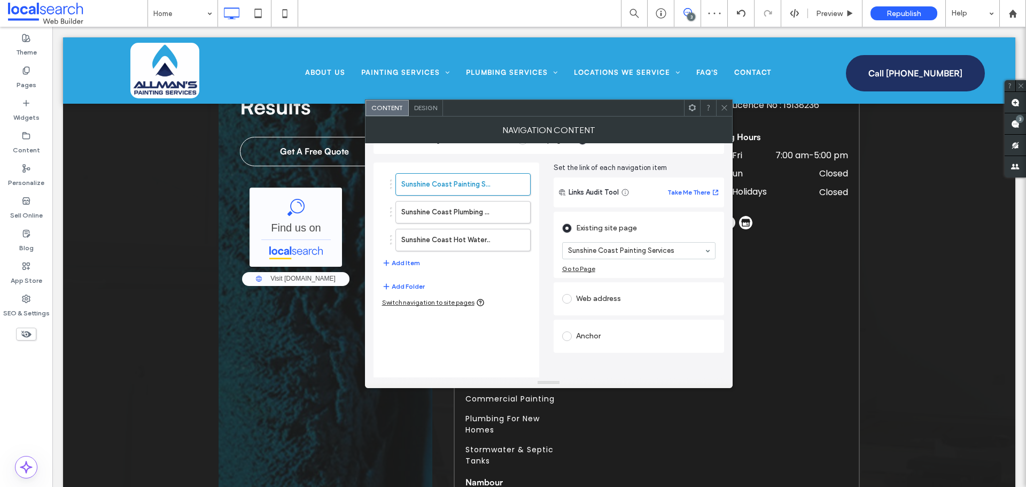
scroll to position [40, 0]
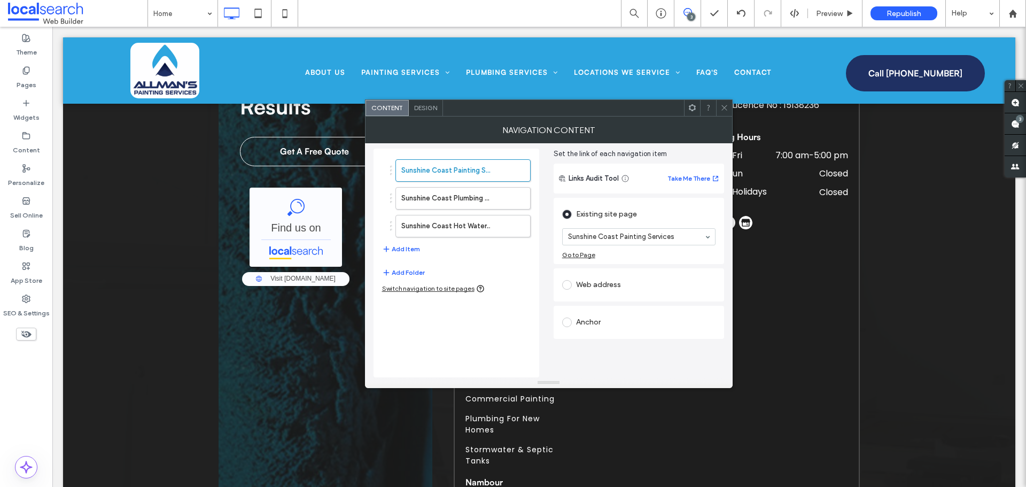
click at [592, 287] on div "Web address" at bounding box center [638, 284] width 153 height 17
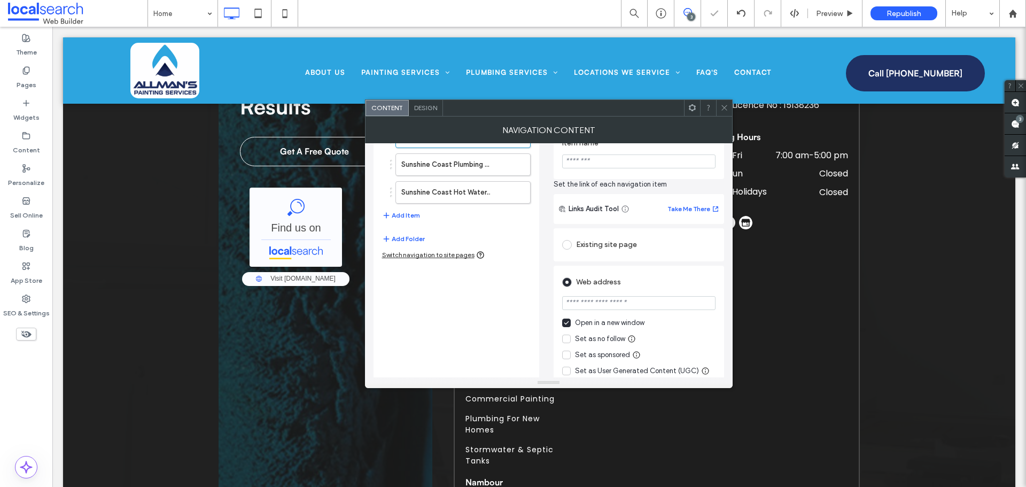
scroll to position [93, 0]
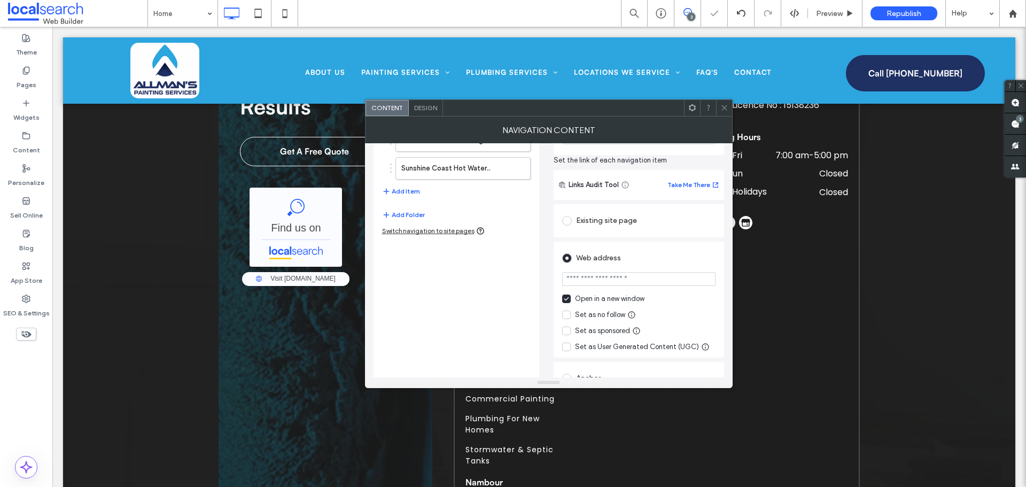
click at [589, 297] on div "Open in a new window" at bounding box center [609, 298] width 69 height 11
click at [598, 221] on div "Existing site page" at bounding box center [638, 220] width 153 height 17
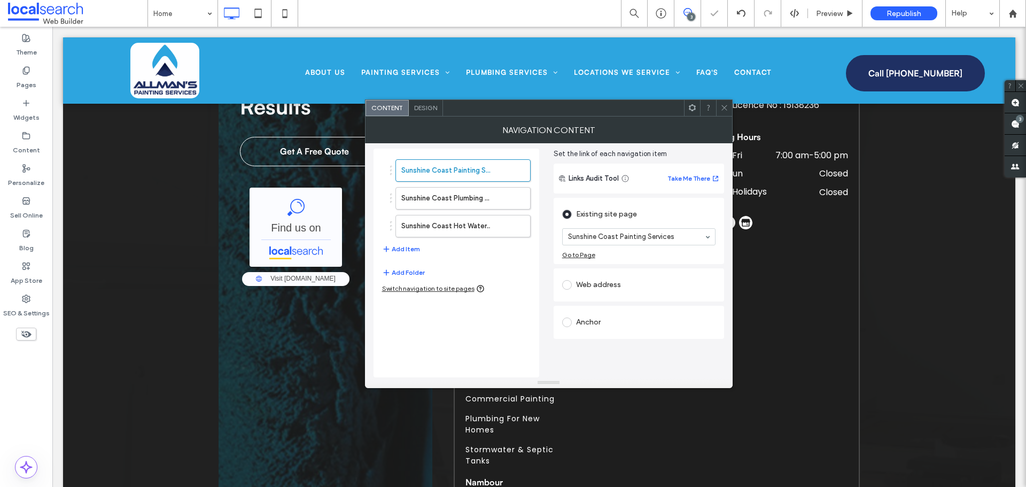
scroll to position [40, 0]
click at [725, 112] on span at bounding box center [724, 108] width 8 height 16
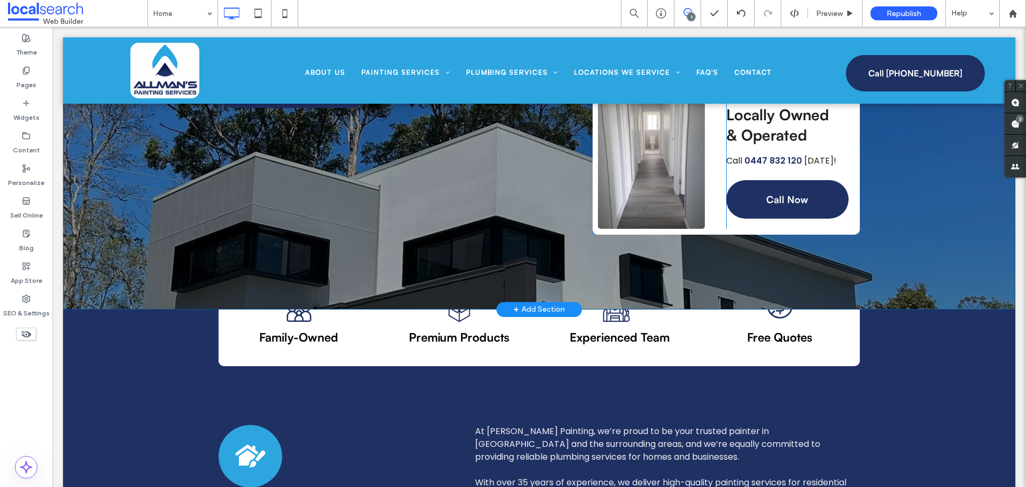
scroll to position [194, 0]
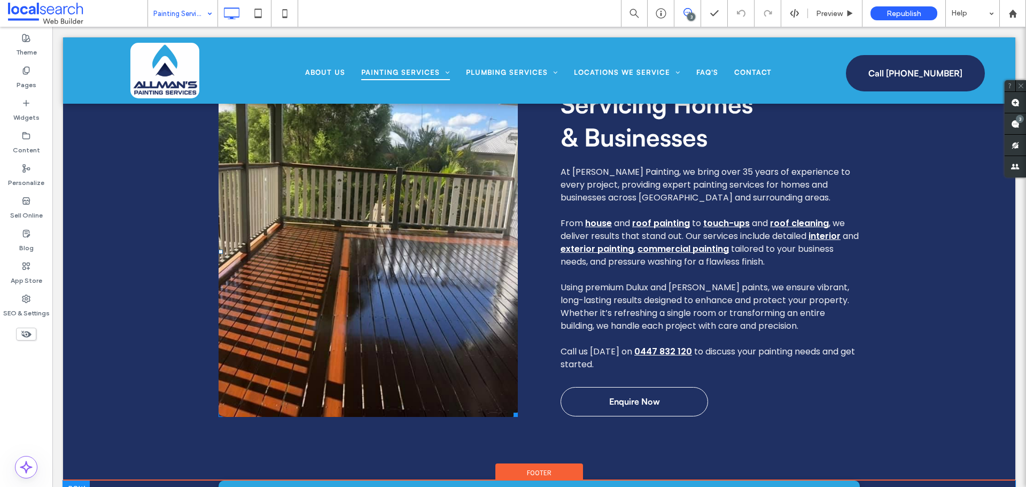
scroll to position [1817, 0]
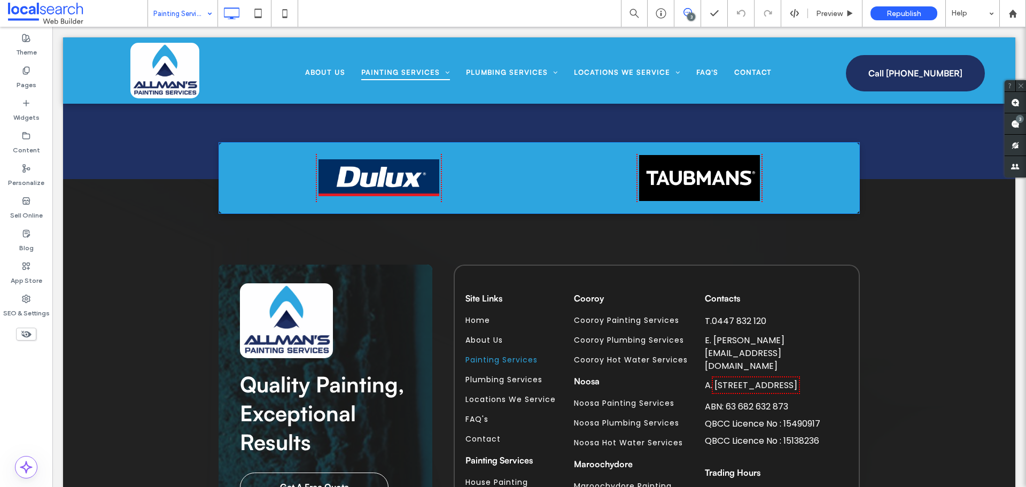
click at [189, 7] on input at bounding box center [179, 13] width 53 height 27
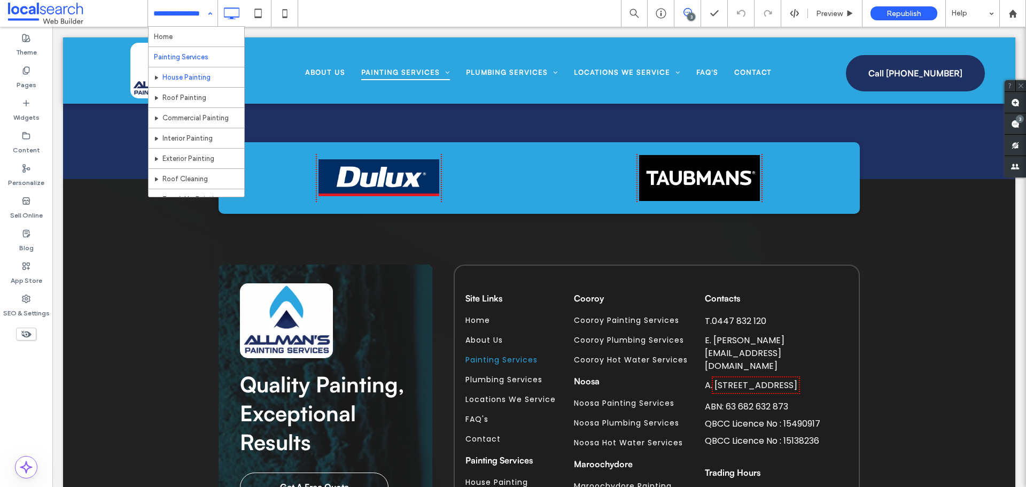
scroll to position [1657, 0]
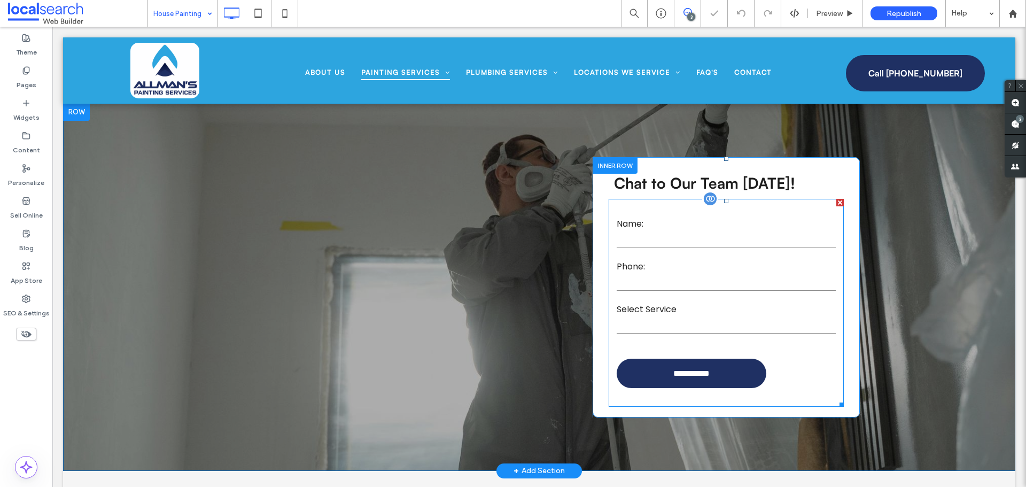
click at [685, 209] on form "**********" at bounding box center [726, 303] width 235 height 208
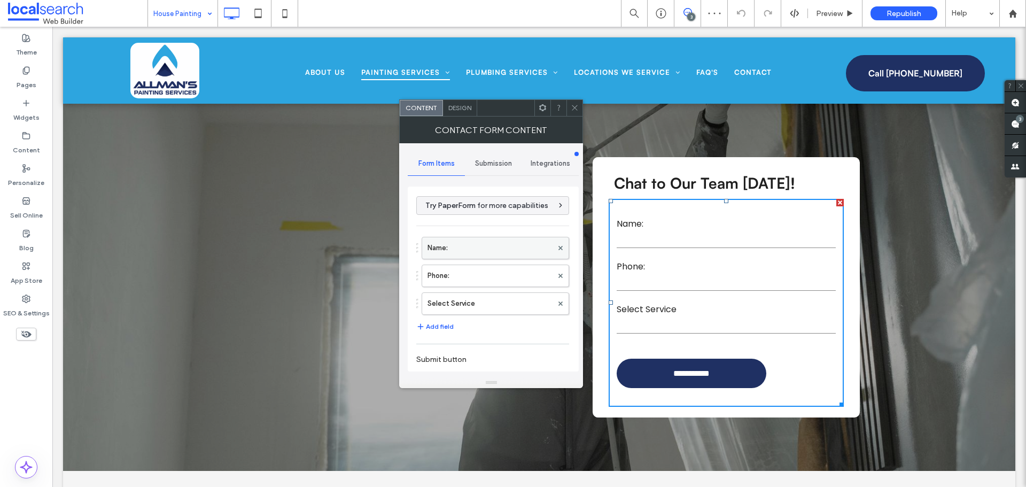
click at [503, 245] on label "Name:" at bounding box center [489, 247] width 125 height 21
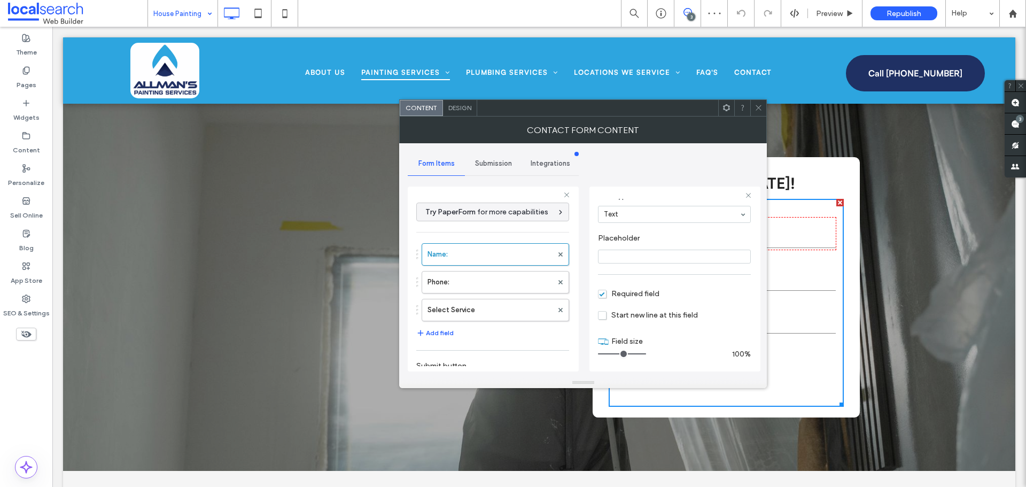
scroll to position [75, 0]
click at [496, 278] on label "Phone:" at bounding box center [489, 281] width 125 height 21
click at [463, 301] on label "Select Service" at bounding box center [489, 309] width 125 height 21
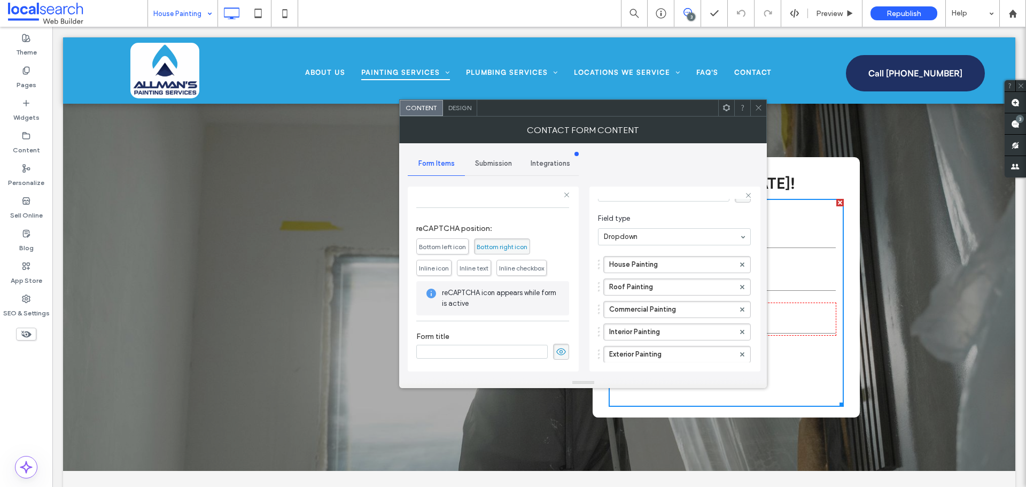
scroll to position [35, 0]
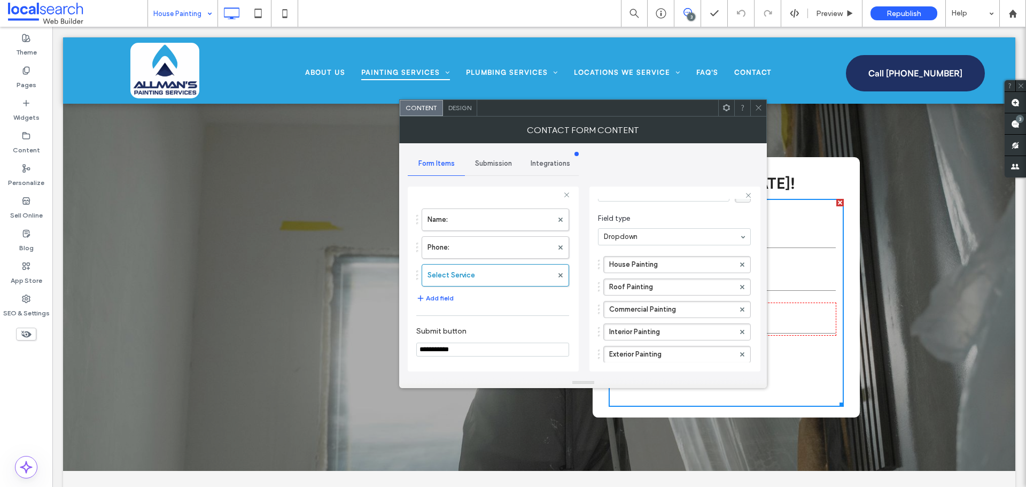
click at [500, 149] on div "**********" at bounding box center [493, 260] width 171 height 234
click at [497, 162] on span "Submission" at bounding box center [493, 163] width 37 height 9
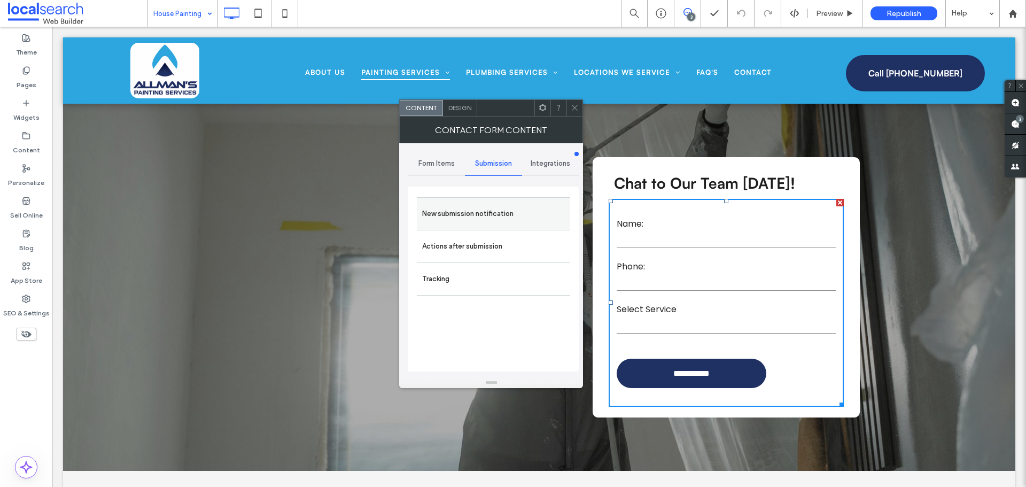
click at [479, 209] on label "New submission notification" at bounding box center [493, 213] width 143 height 21
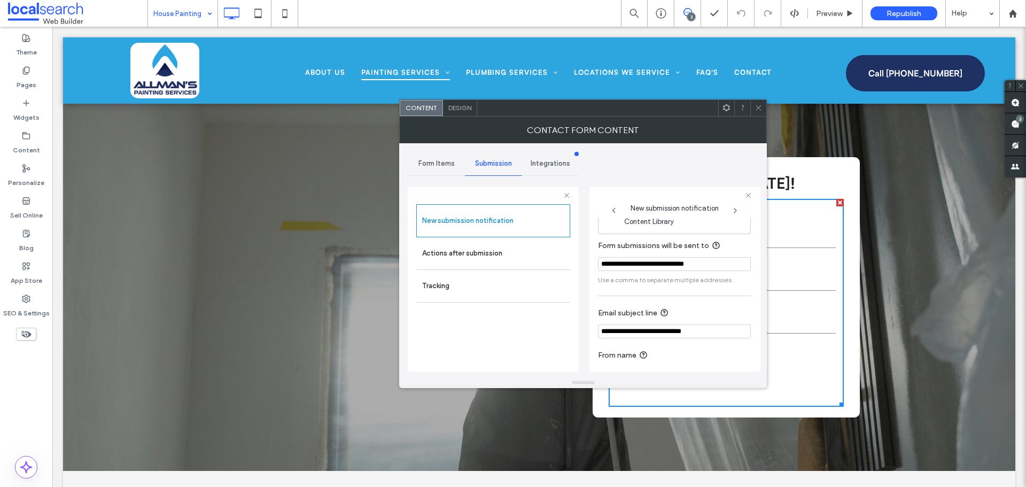
scroll to position [56, 0]
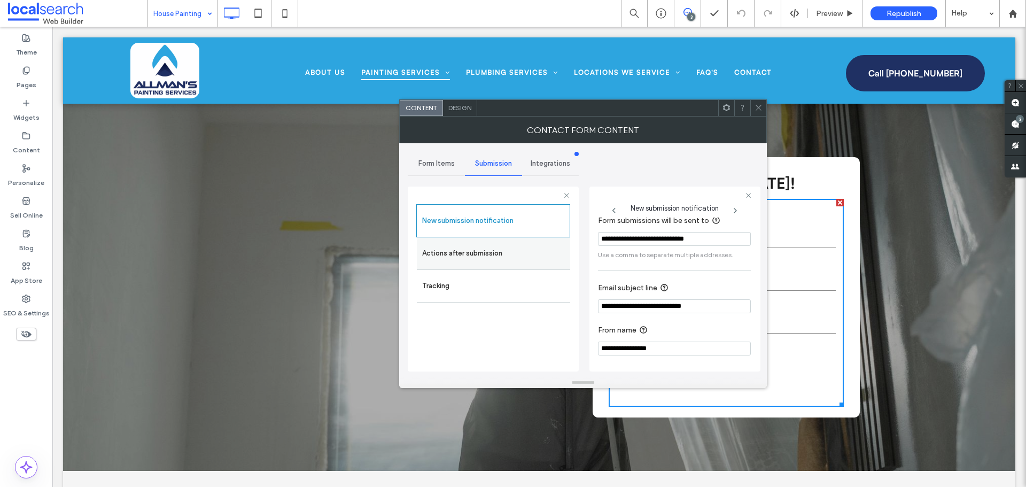
click at [477, 256] on label "Actions after submission" at bounding box center [493, 253] width 143 height 21
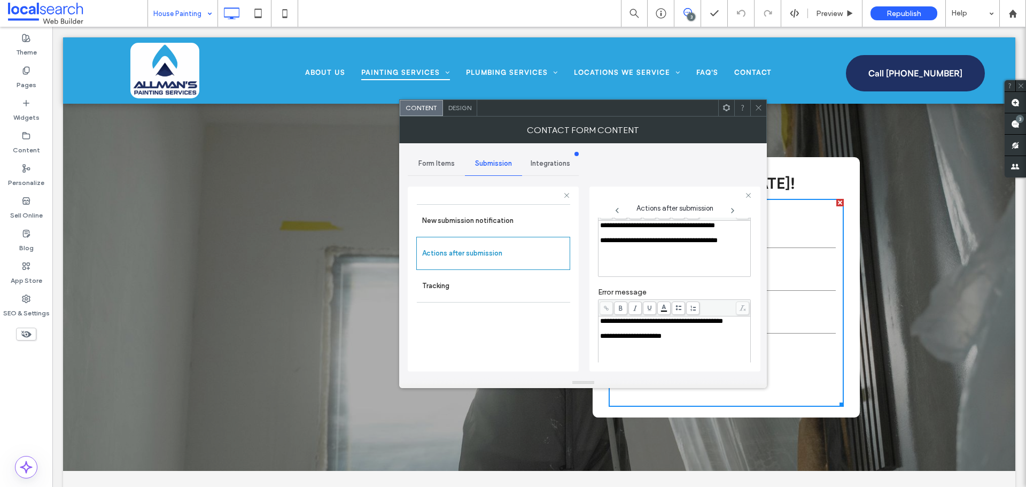
drag, startPoint x: 620, startPoint y: 115, endPoint x: 410, endPoint y: 115, distance: 210.5
click at [477, 115] on div at bounding box center [597, 108] width 241 height 16
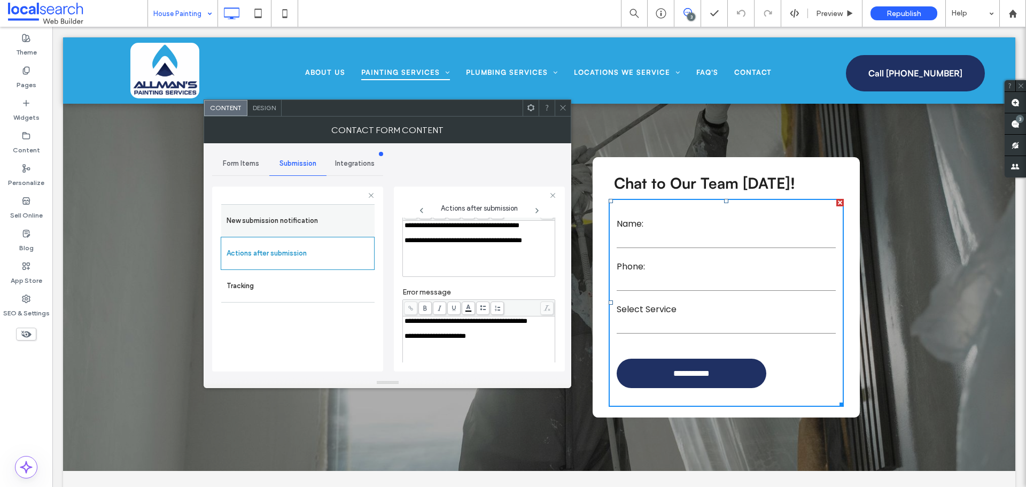
click at [307, 220] on label "New submission notification" at bounding box center [298, 220] width 143 height 21
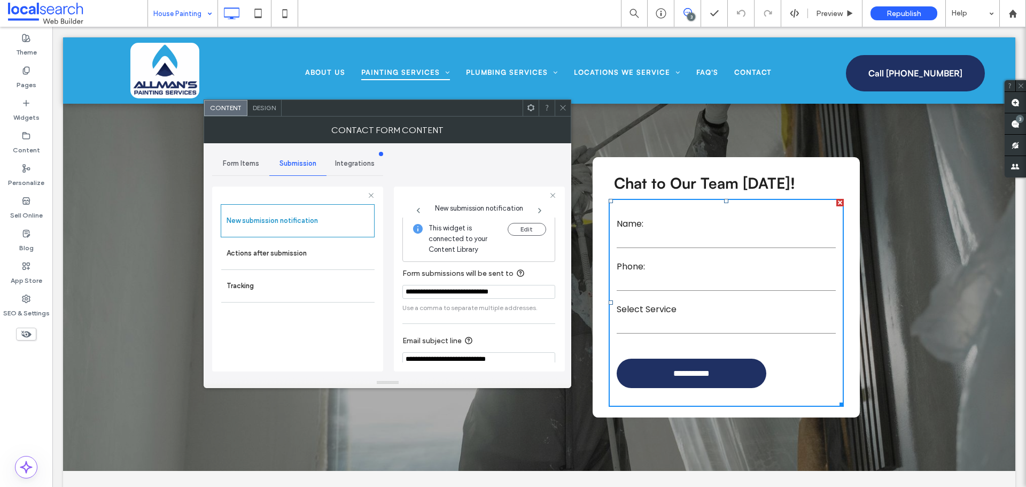
scroll to position [0, 0]
click at [252, 164] on span "Form Items" at bounding box center [241, 163] width 36 height 9
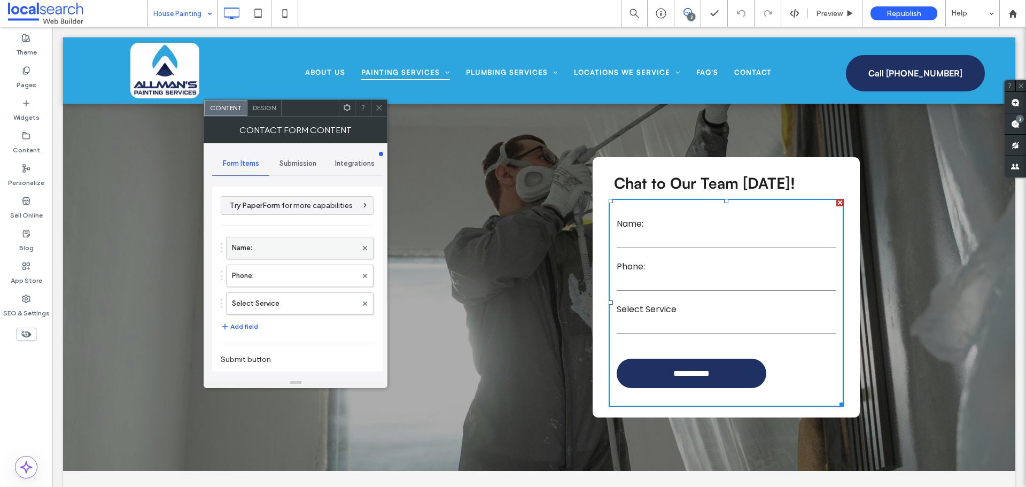
click at [267, 243] on label "Name:" at bounding box center [294, 247] width 125 height 21
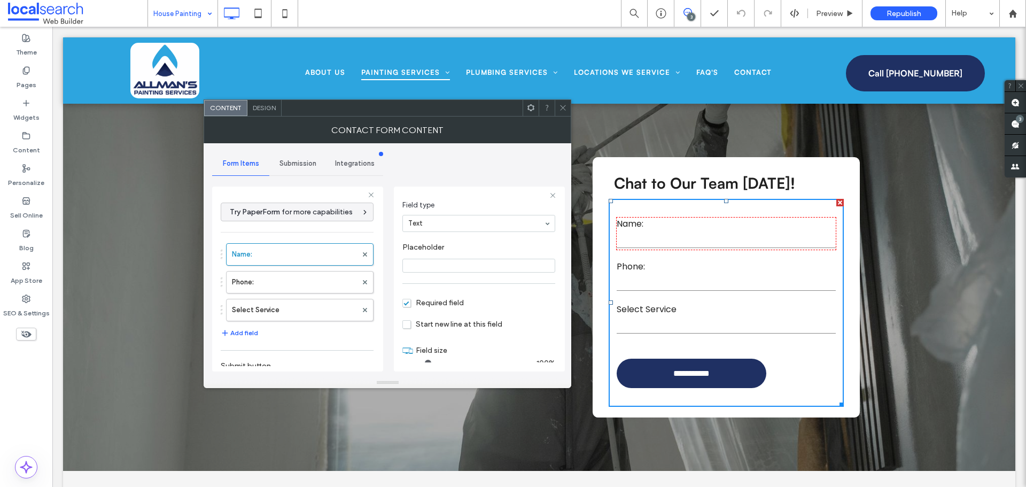
scroll to position [75, 0]
click at [292, 274] on label "Phone:" at bounding box center [294, 281] width 125 height 21
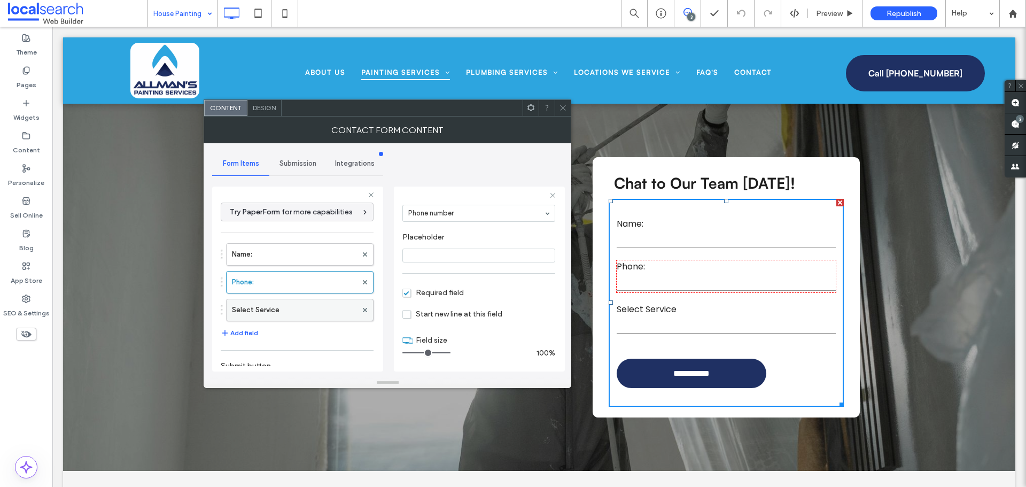
click at [293, 314] on label "Select Service" at bounding box center [294, 309] width 125 height 21
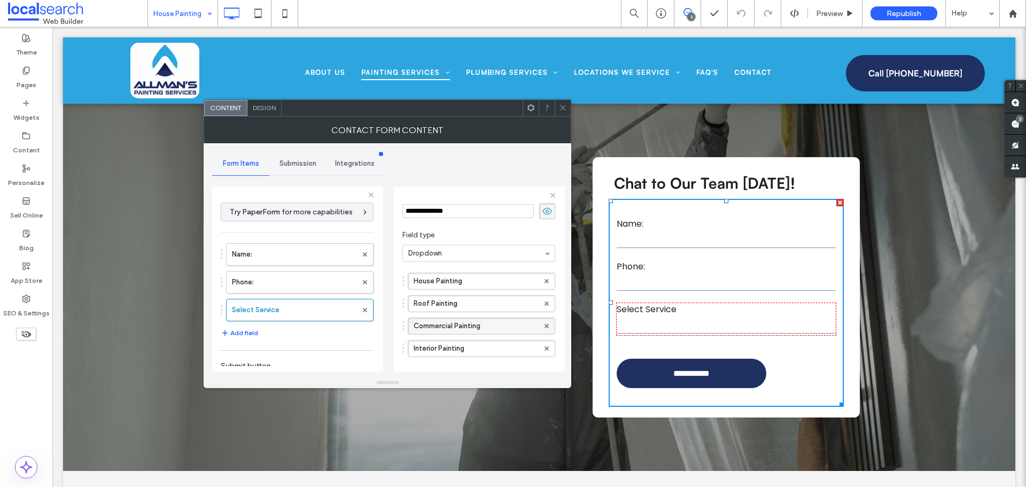
scroll to position [0, 0]
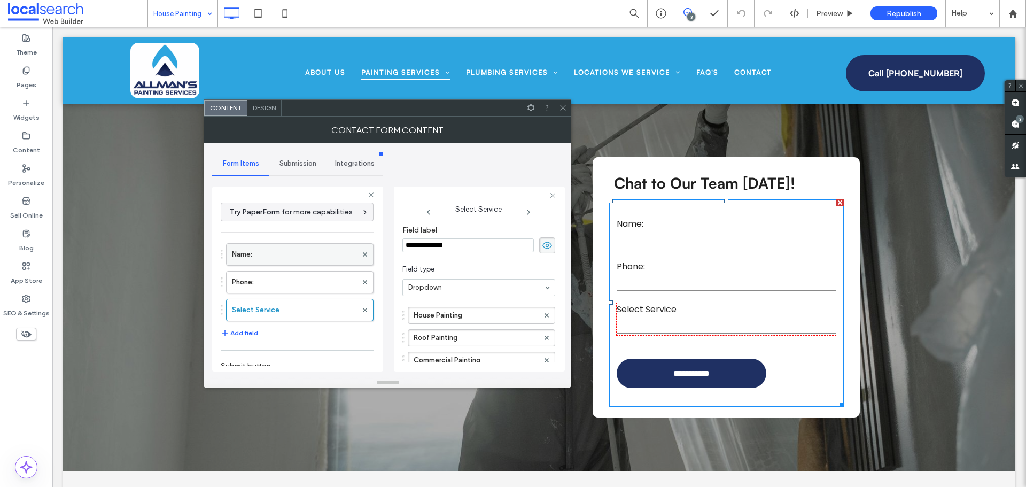
click at [249, 248] on label "Name:" at bounding box center [294, 254] width 125 height 21
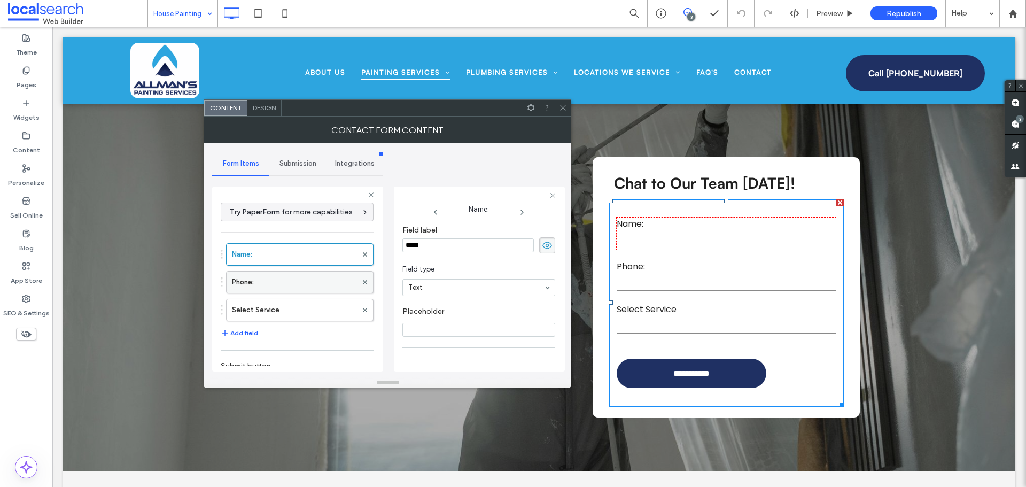
click at [266, 285] on label "Phone:" at bounding box center [294, 281] width 125 height 21
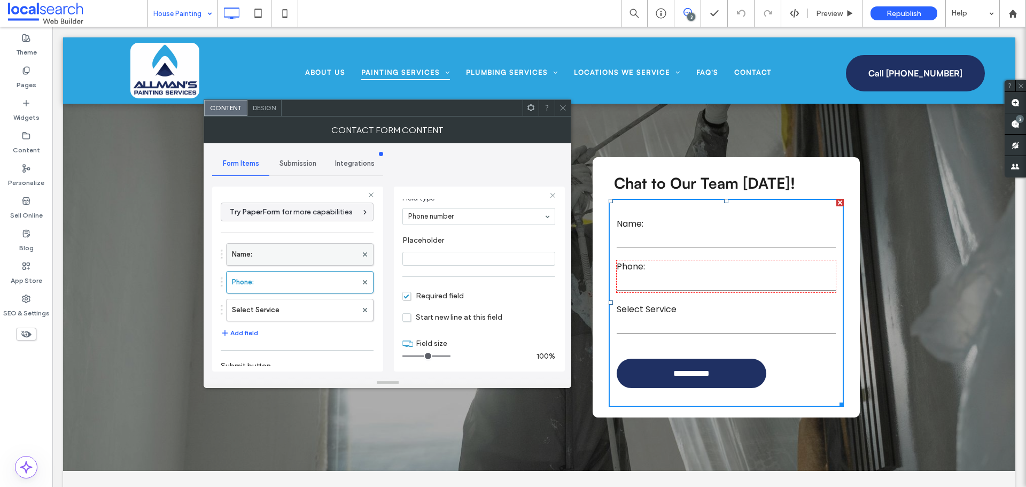
scroll to position [75, 0]
click at [292, 244] on label "Name:" at bounding box center [294, 254] width 125 height 21
click at [283, 291] on label "Phone:" at bounding box center [294, 281] width 125 height 21
click at [292, 311] on label "Select Service" at bounding box center [294, 309] width 125 height 21
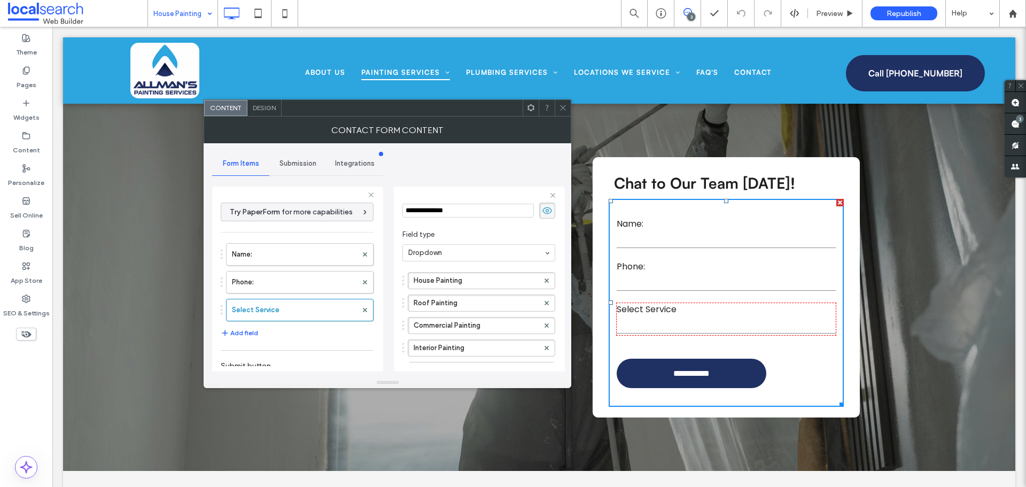
scroll to position [53, 0]
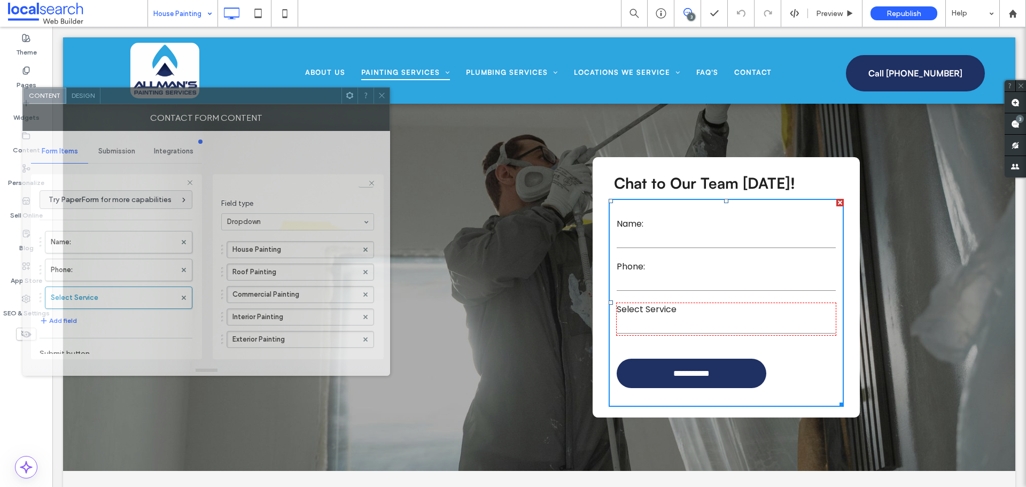
drag, startPoint x: 387, startPoint y: 115, endPoint x: 204, endPoint y: 105, distance: 183.6
click at [204, 104] on div at bounding box center [220, 96] width 241 height 16
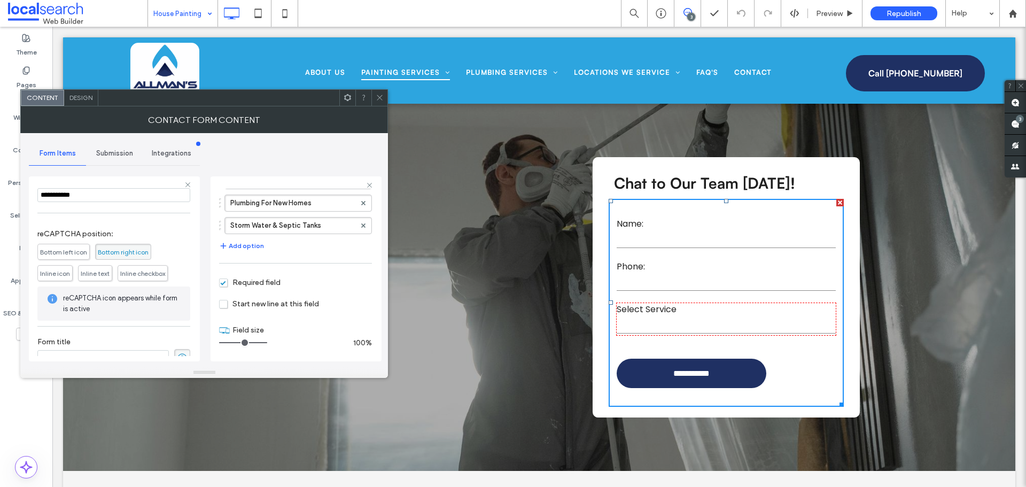
scroll to position [195, 0]
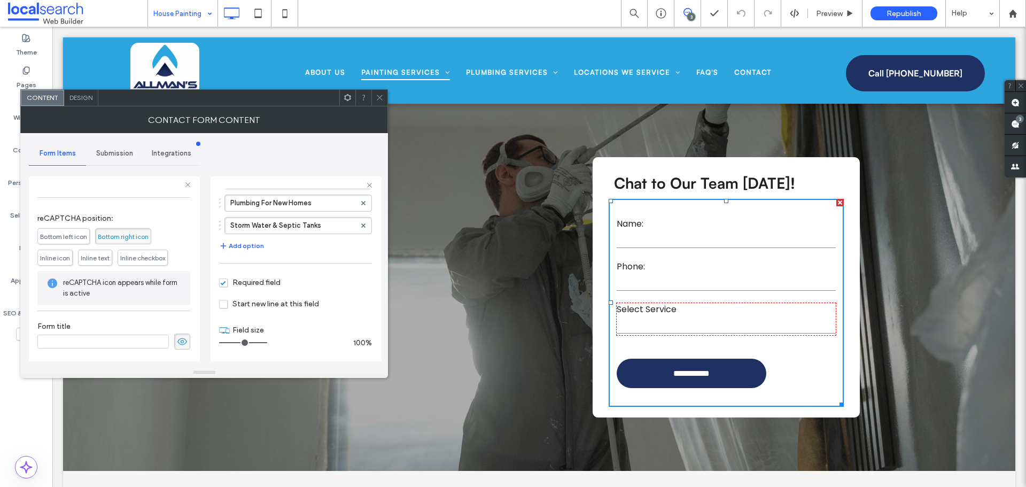
click at [108, 157] on span "Submission" at bounding box center [114, 153] width 37 height 9
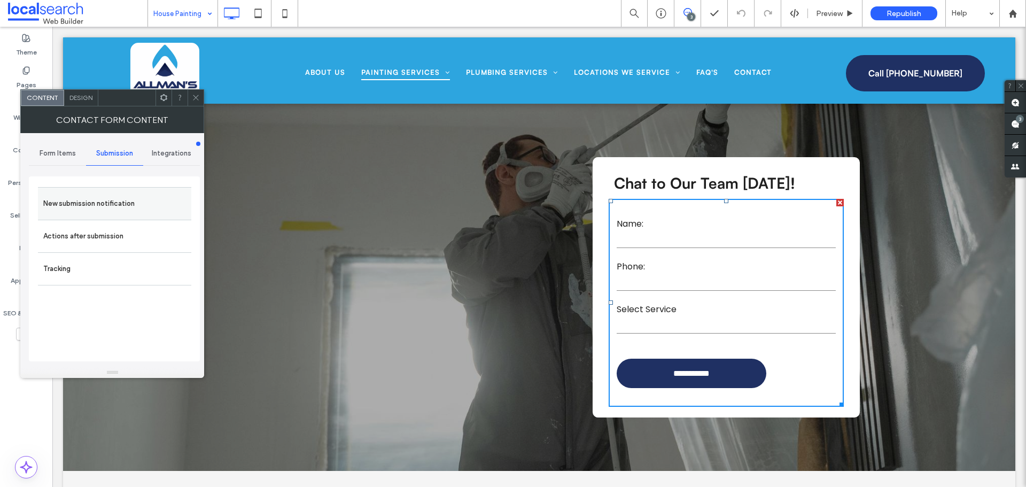
click at [104, 195] on label "New submission notification" at bounding box center [114, 203] width 143 height 21
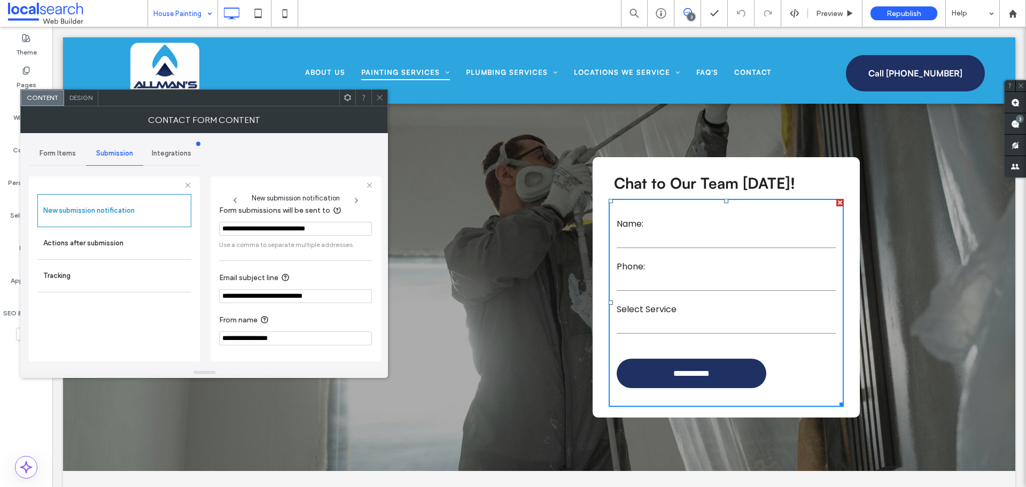
scroll to position [56, 0]
click at [100, 220] on label "New submission notification" at bounding box center [114, 210] width 142 height 21
click at [99, 234] on label "Actions after submission" at bounding box center [114, 242] width 143 height 21
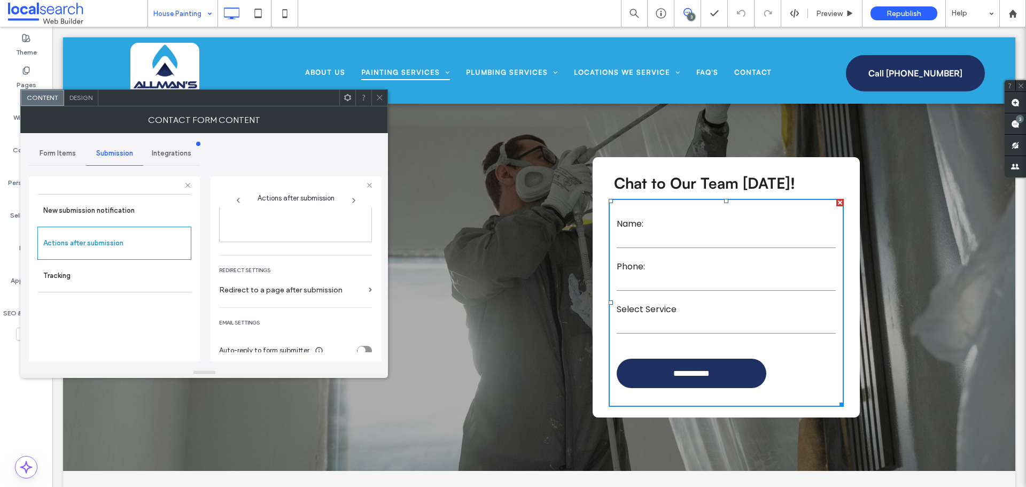
scroll to position [184, 0]
click at [80, 96] on span "Design" at bounding box center [80, 98] width 23 height 8
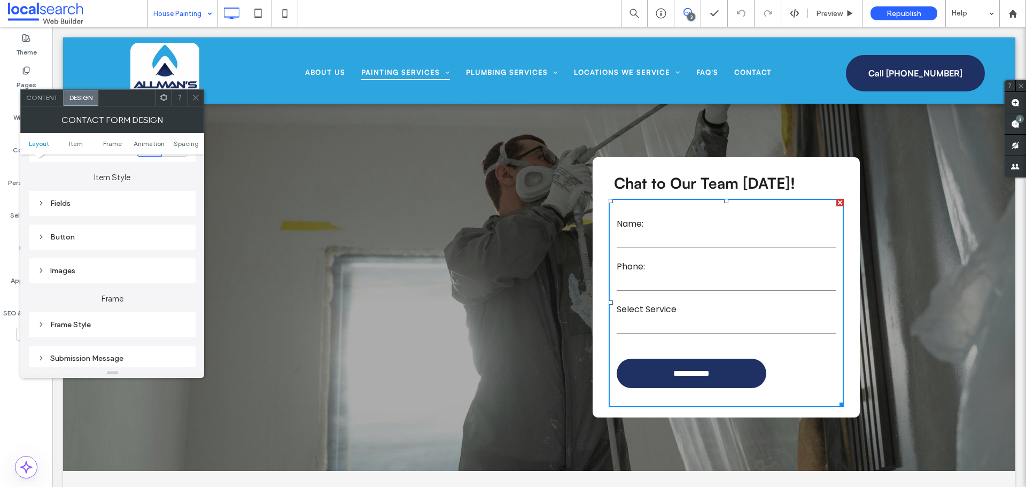
scroll to position [160, 0]
click at [77, 207] on div "Fields" at bounding box center [112, 197] width 167 height 25
click at [108, 194] on div "Fields" at bounding box center [112, 197] width 150 height 9
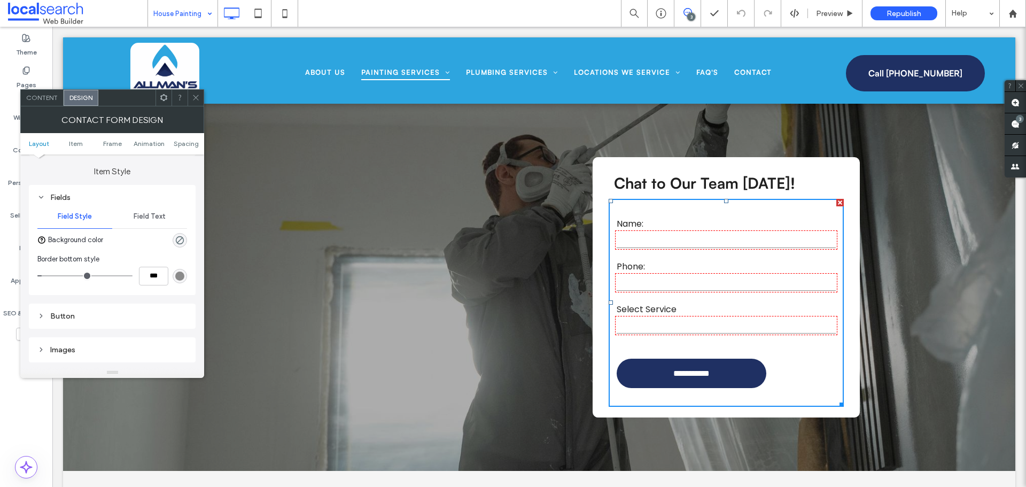
click at [142, 215] on span "Field Text" at bounding box center [150, 216] width 32 height 9
click at [97, 239] on label "Label" at bounding box center [107, 244] width 141 height 21
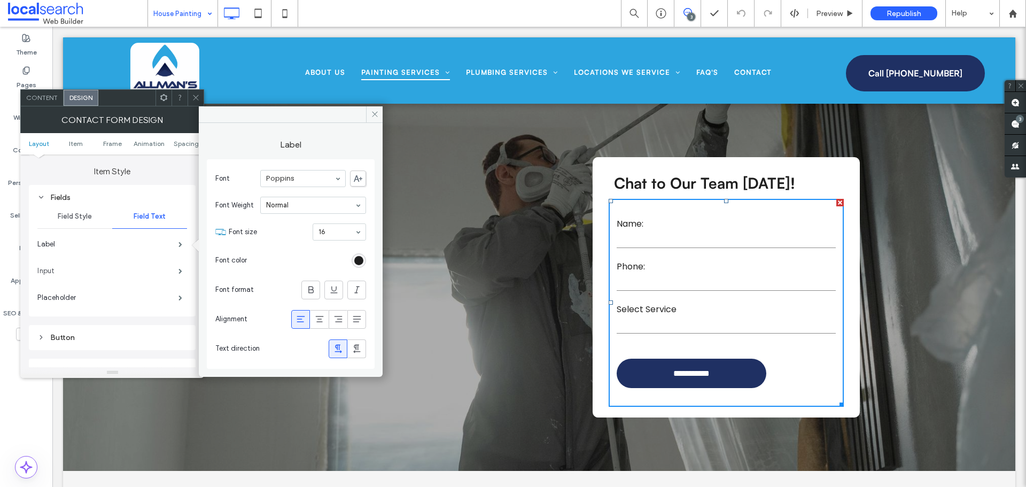
click at [80, 271] on label "Input" at bounding box center [107, 270] width 141 height 21
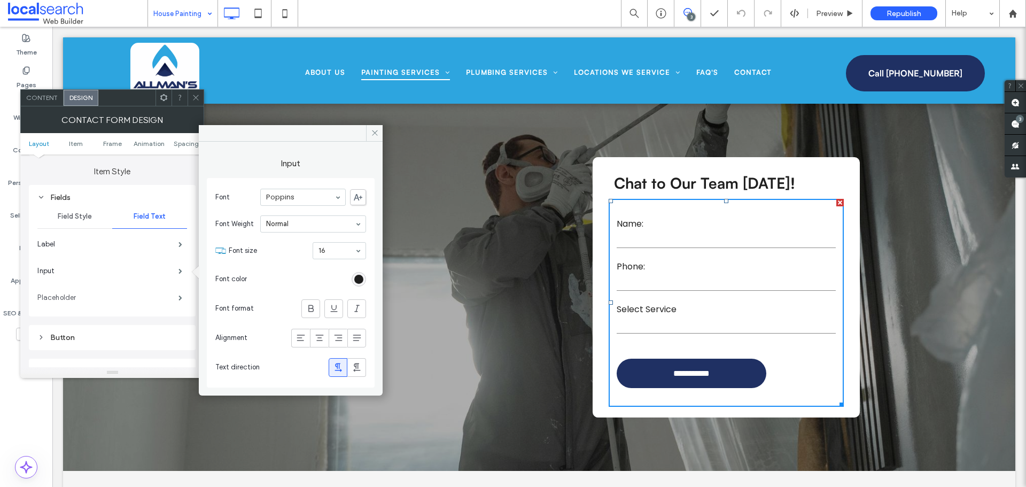
click at [80, 298] on label "Placeholder" at bounding box center [107, 297] width 141 height 21
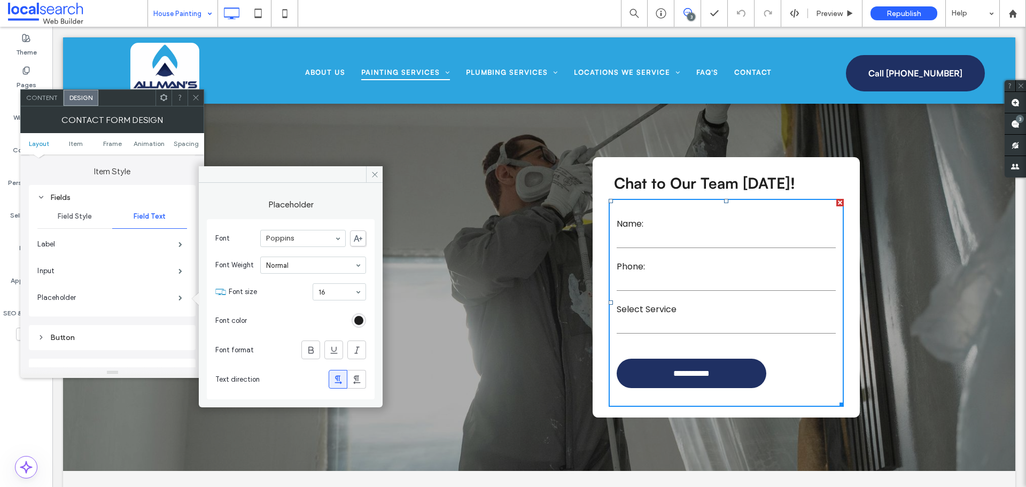
scroll to position [214, 0]
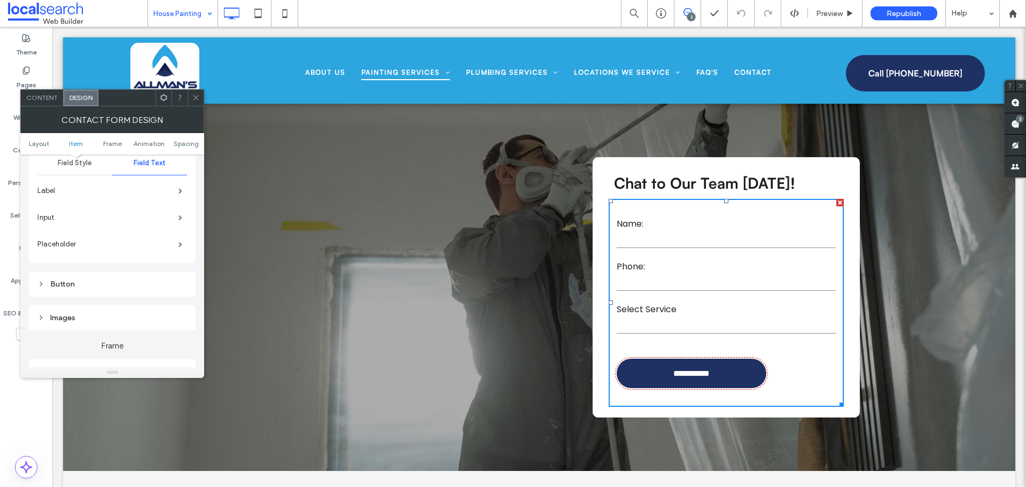
click at [85, 289] on div "Button" at bounding box center [112, 284] width 150 height 14
click at [64, 277] on div "Button" at bounding box center [112, 284] width 150 height 14
click at [77, 251] on div "Submission Message" at bounding box center [112, 245] width 150 height 14
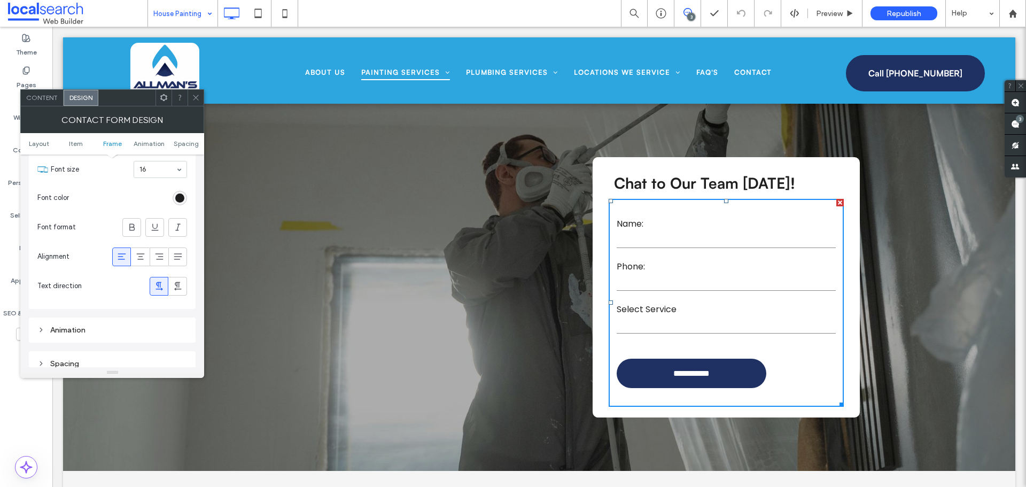
scroll to position [534, 0]
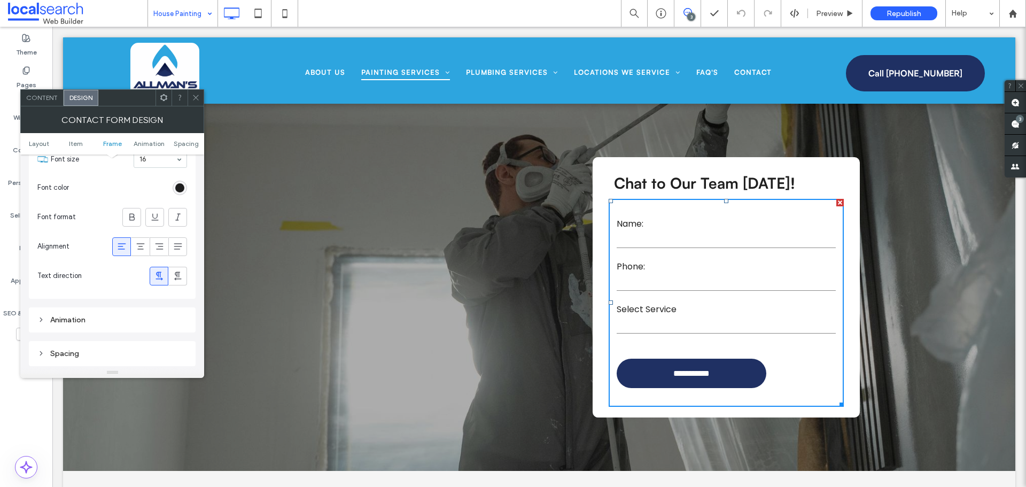
click at [190, 99] on div at bounding box center [196, 98] width 16 height 16
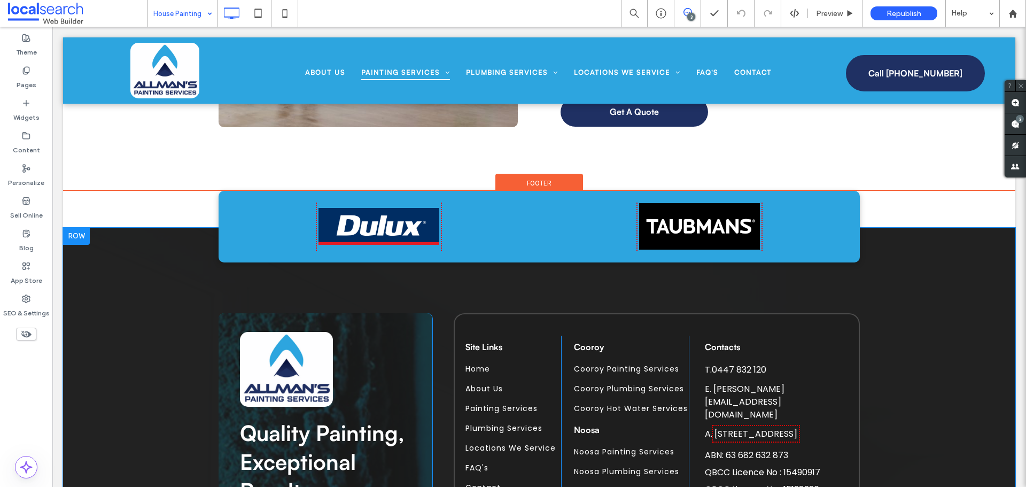
scroll to position [1870, 0]
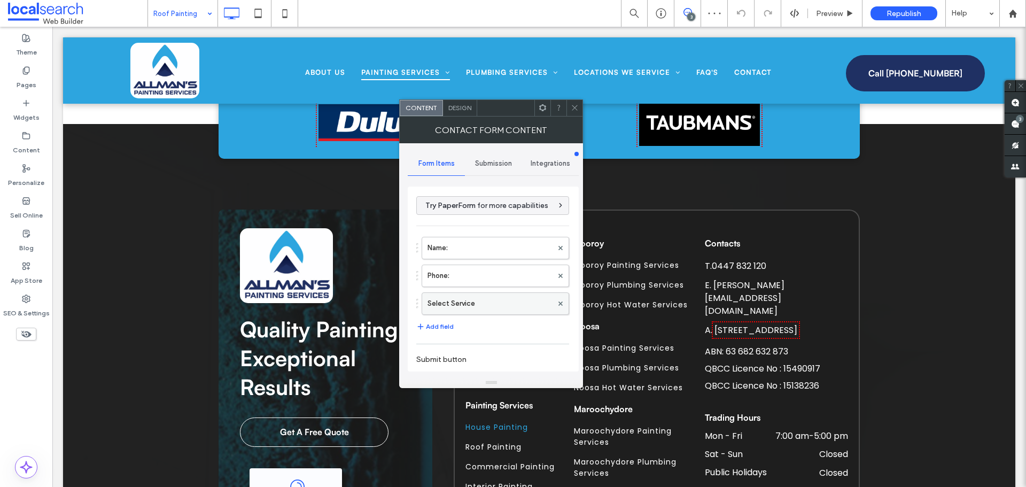
click at [469, 300] on label "Select Service" at bounding box center [489, 303] width 125 height 21
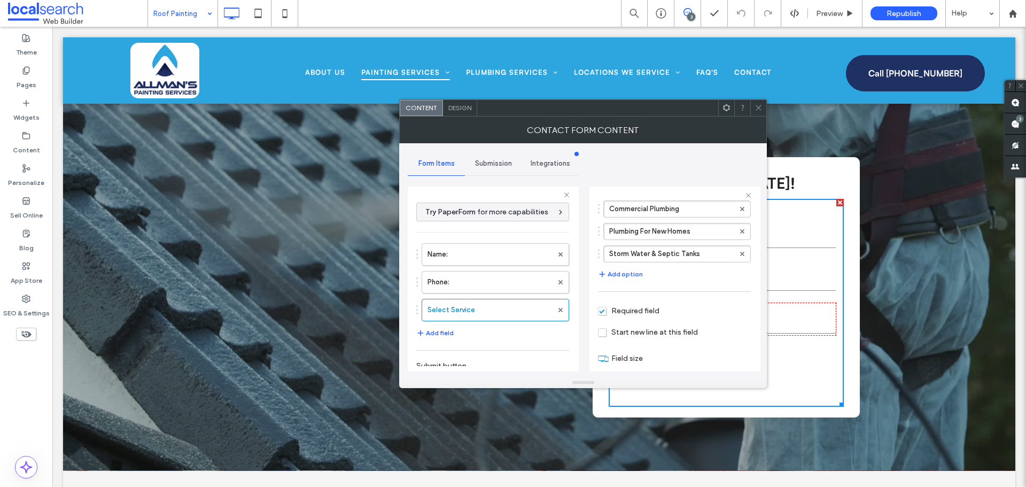
scroll to position [371, 0]
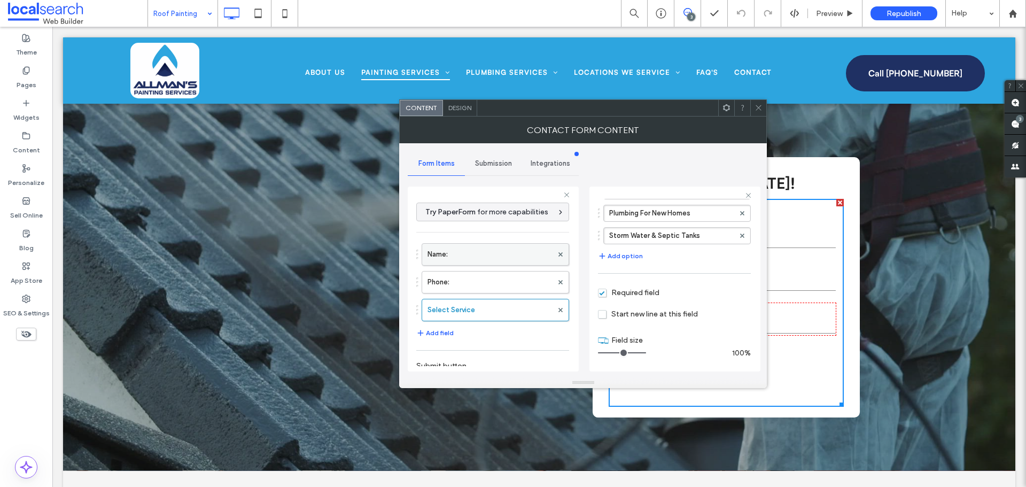
click at [450, 249] on label "Name:" at bounding box center [489, 254] width 125 height 21
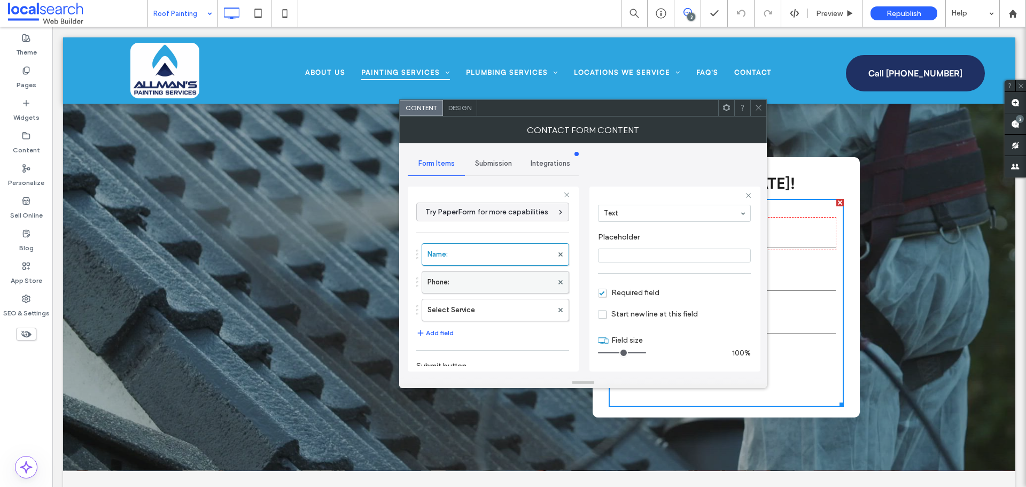
click at [480, 284] on label "Phone:" at bounding box center [489, 281] width 125 height 21
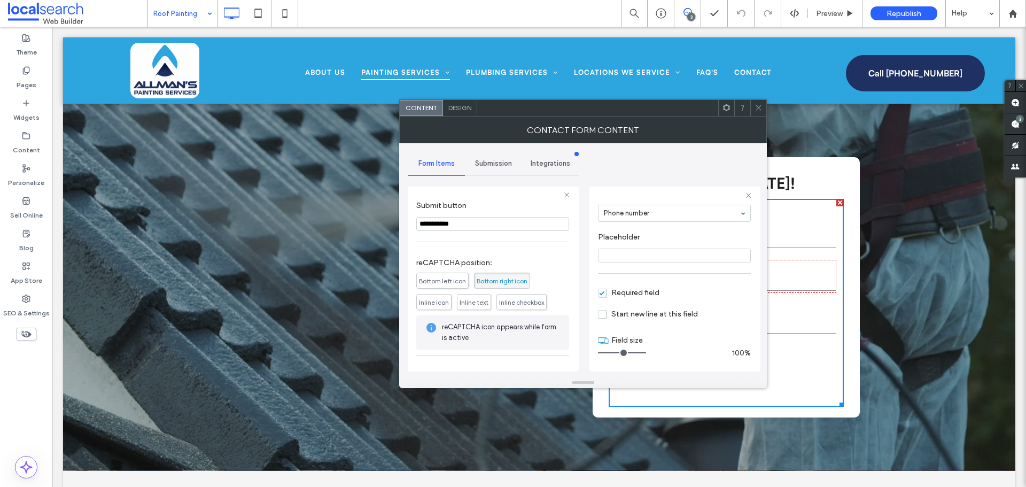
scroll to position [195, 0]
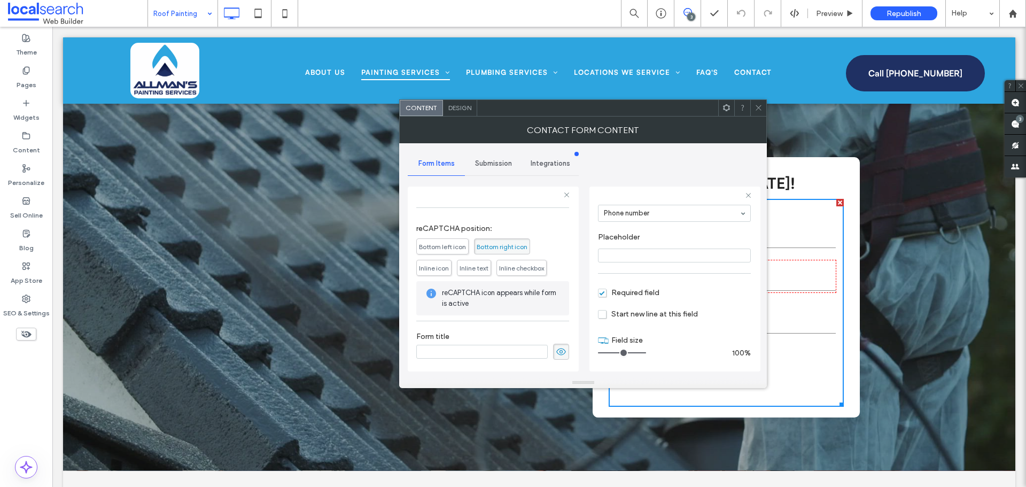
click at [505, 164] on span "Submission" at bounding box center [493, 163] width 37 height 9
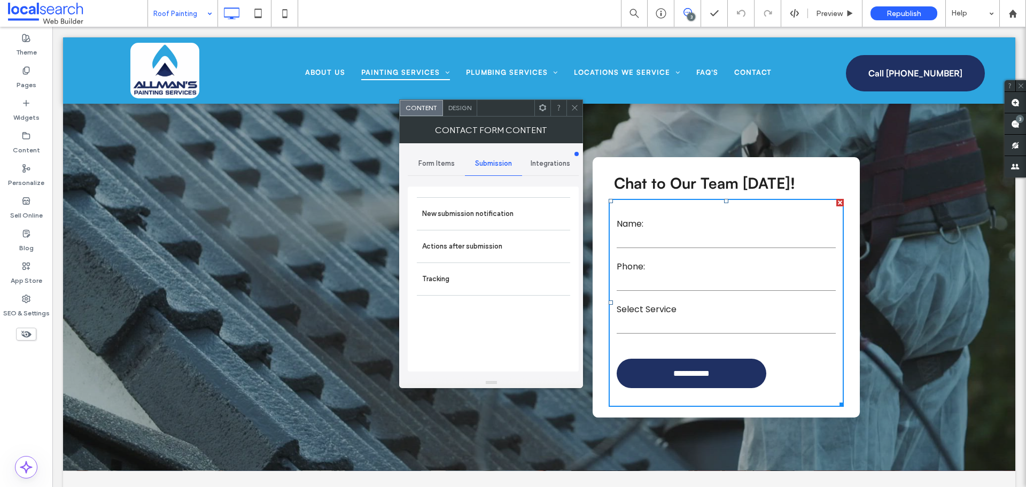
click at [484, 203] on label "New submission notification" at bounding box center [493, 213] width 143 height 21
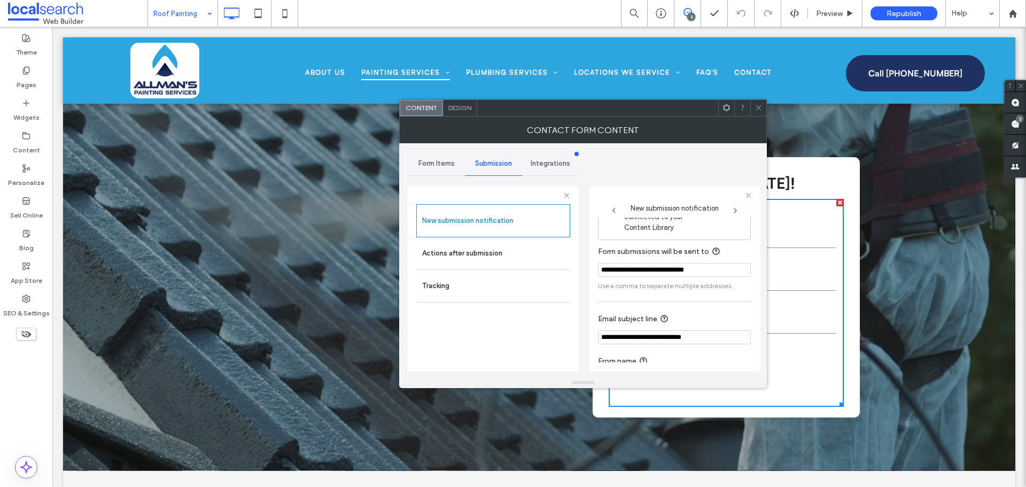
scroll to position [56, 0]
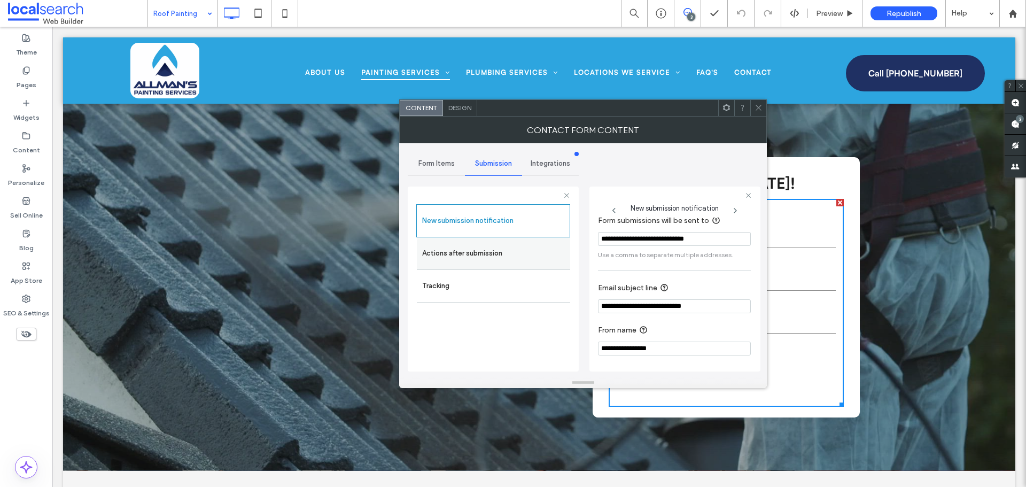
click at [500, 250] on label "Actions after submission" at bounding box center [493, 253] width 143 height 21
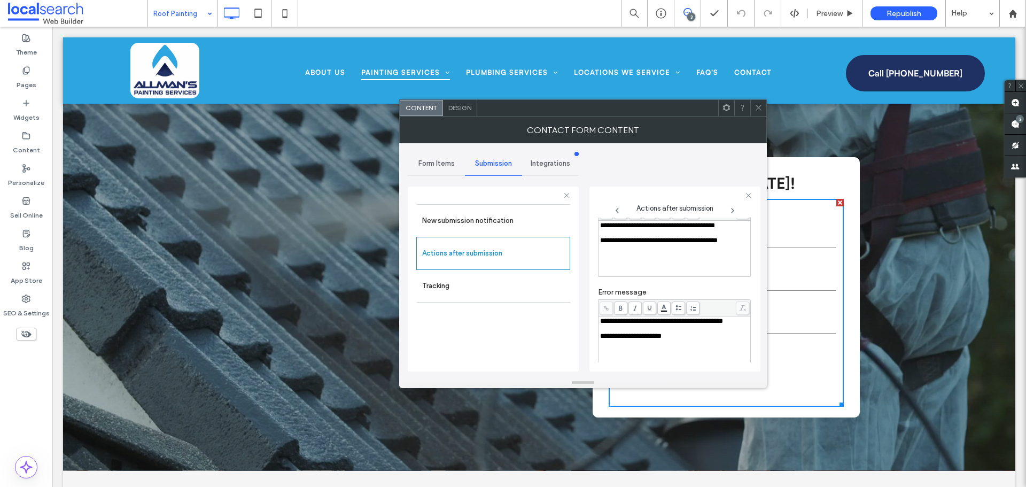
drag, startPoint x: 755, startPoint y: 109, endPoint x: 418, endPoint y: 36, distance: 344.4
click at [755, 109] on icon at bounding box center [759, 108] width 8 height 8
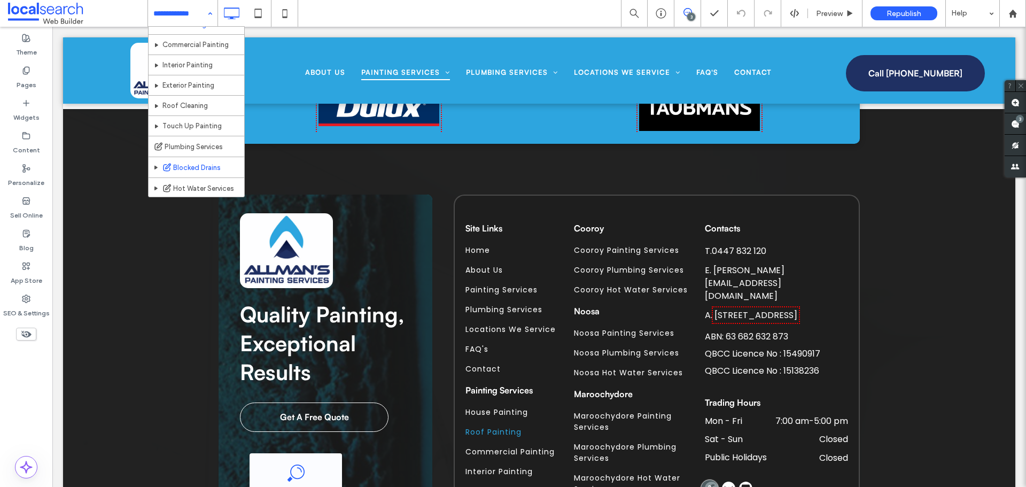
scroll to position [107, 0]
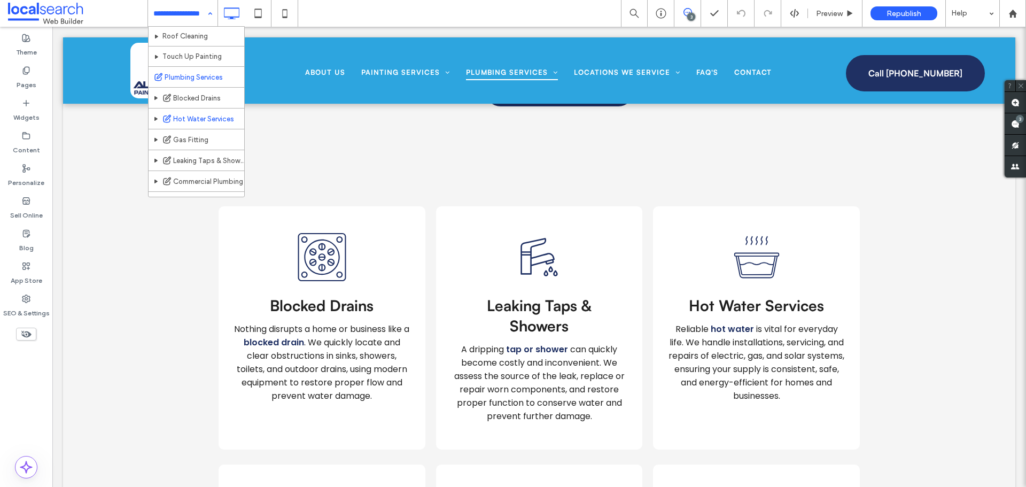
scroll to position [160, 0]
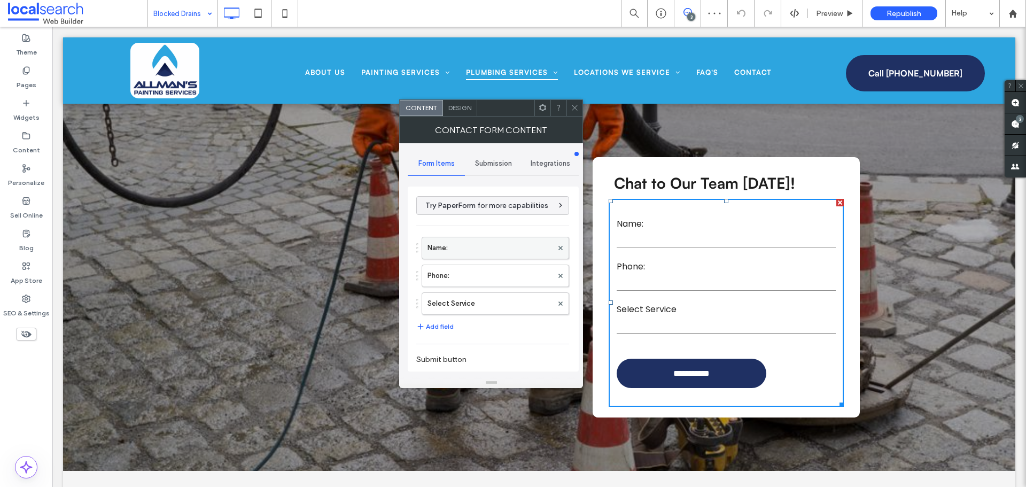
click at [512, 255] on label "Name:" at bounding box center [489, 247] width 125 height 21
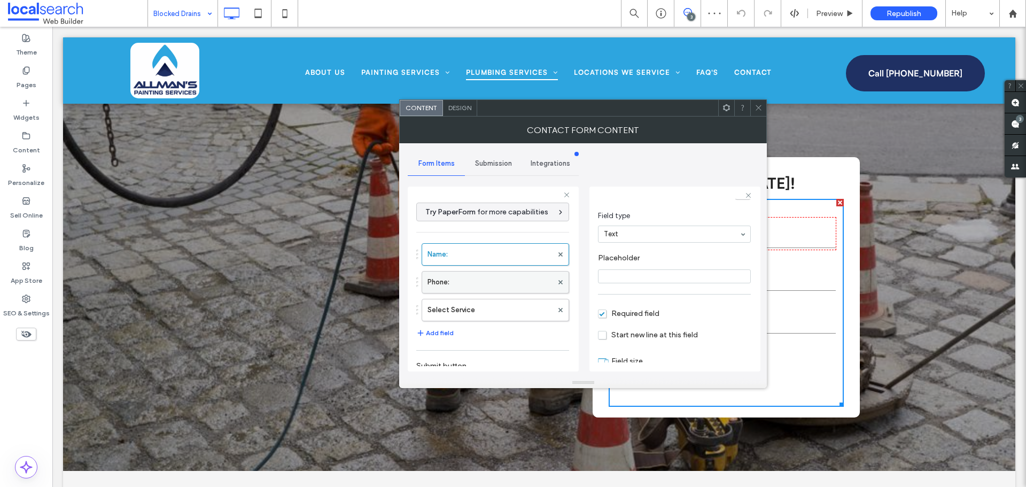
scroll to position [75, 0]
click at [487, 279] on label "Phone:" at bounding box center [489, 281] width 125 height 21
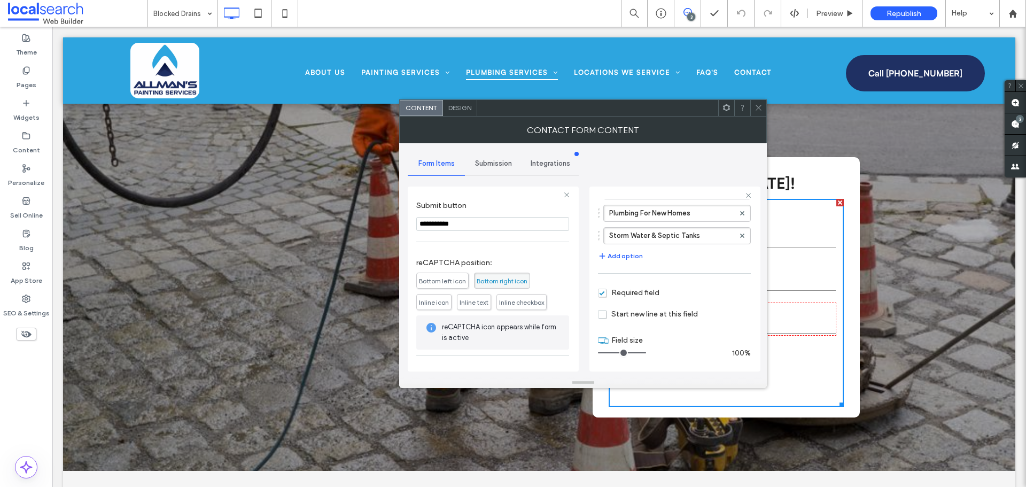
scroll to position [195, 0]
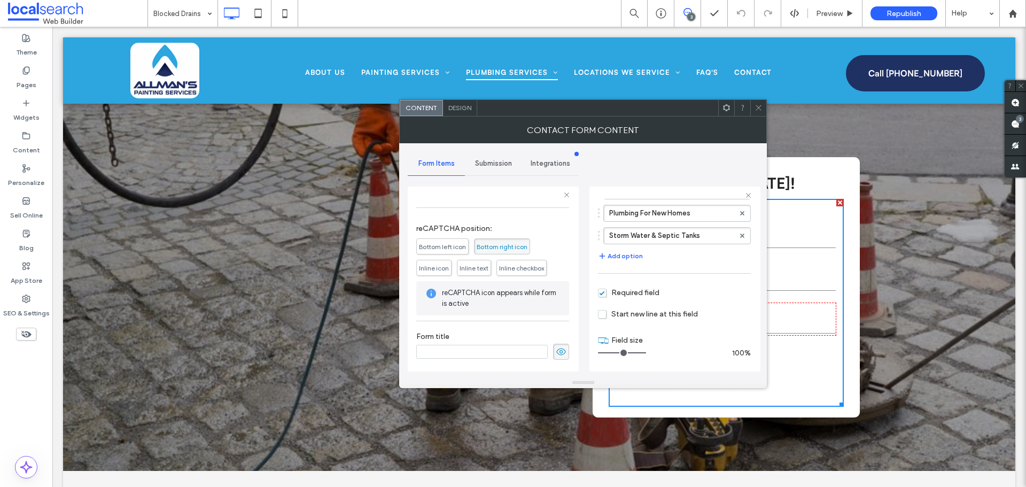
click at [481, 173] on div "Submission" at bounding box center [493, 164] width 57 height 24
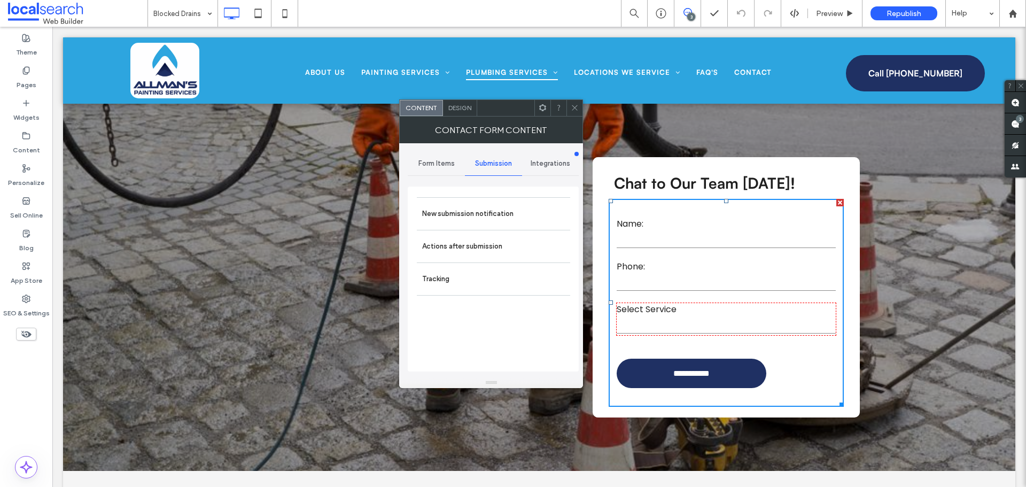
click at [490, 161] on span "Submission" at bounding box center [493, 163] width 37 height 9
click at [476, 207] on label "New submission notification" at bounding box center [493, 213] width 143 height 21
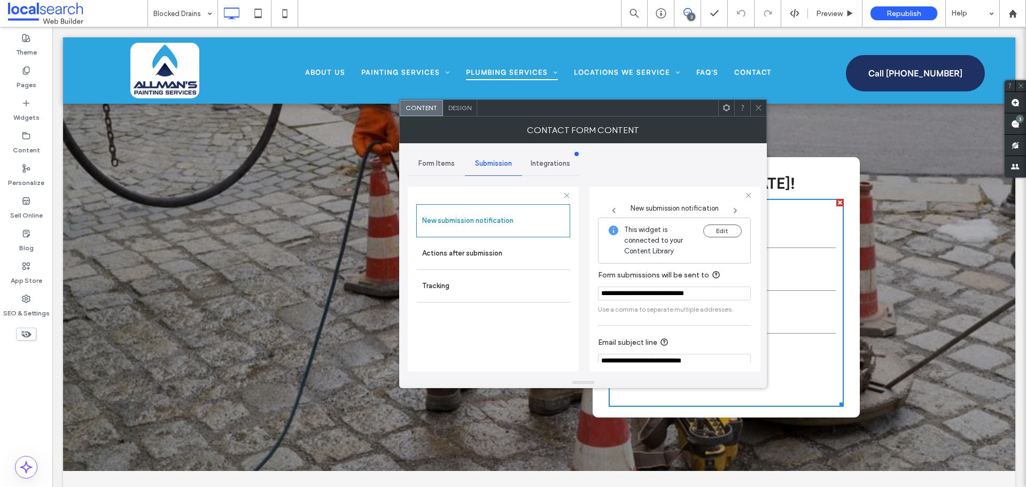
scroll to position [56, 0]
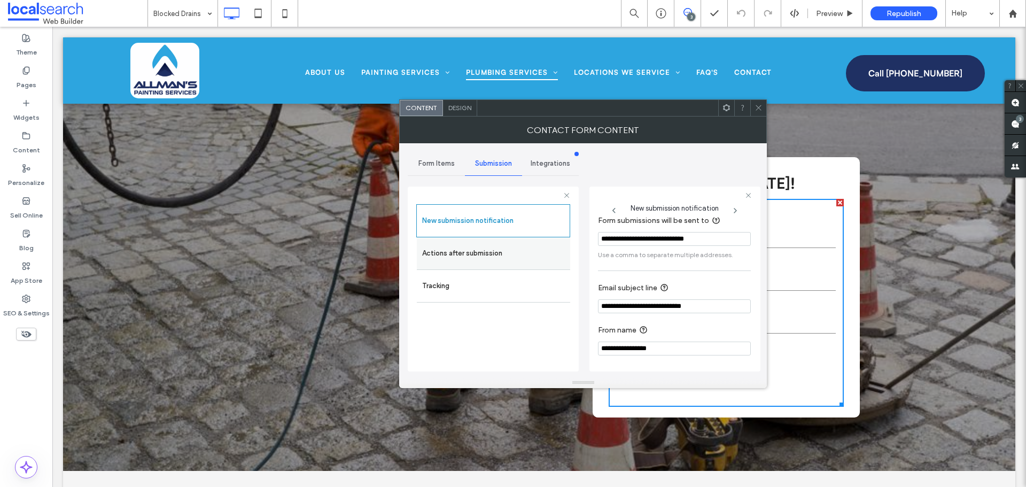
click at [502, 246] on label "Actions after submission" at bounding box center [493, 253] width 143 height 21
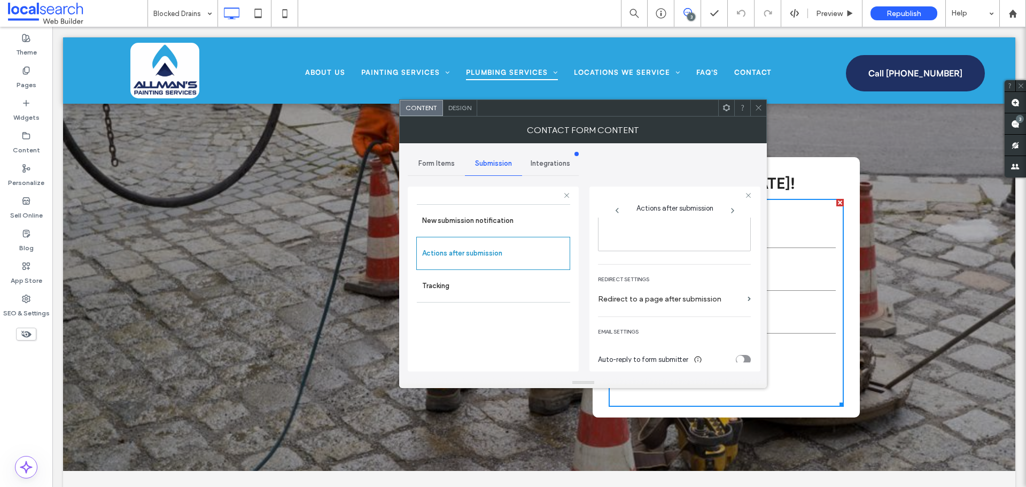
scroll to position [184, 0]
click at [452, 113] on div "Design" at bounding box center [460, 108] width 34 height 16
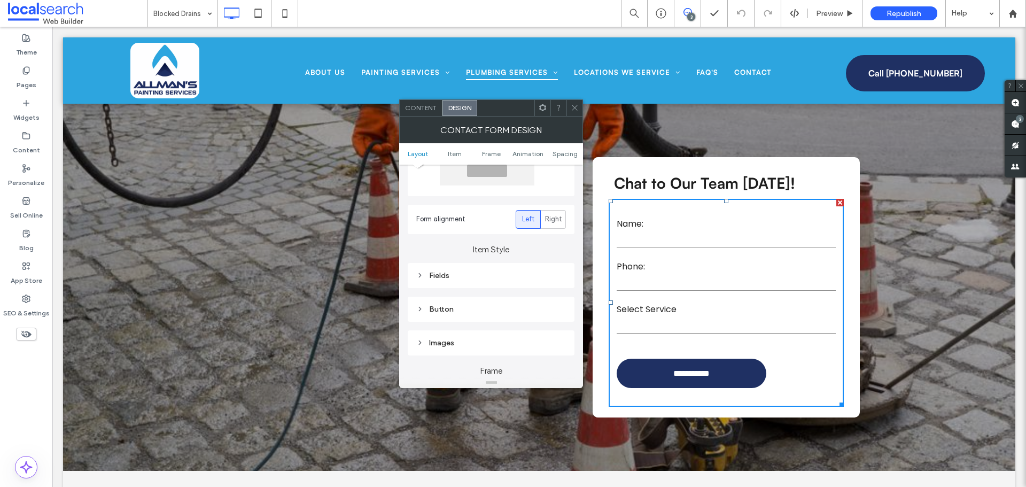
scroll to position [160, 0]
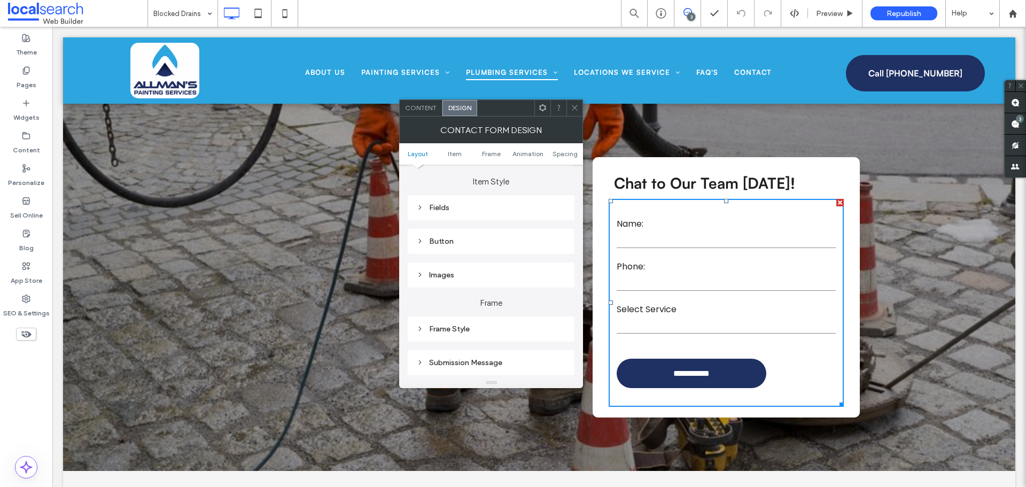
click at [443, 209] on div "Fields" at bounding box center [491, 207] width 150 height 9
click at [541, 224] on span "Field Text" at bounding box center [528, 226] width 32 height 9
click at [478, 263] on label "Label" at bounding box center [486, 254] width 141 height 21
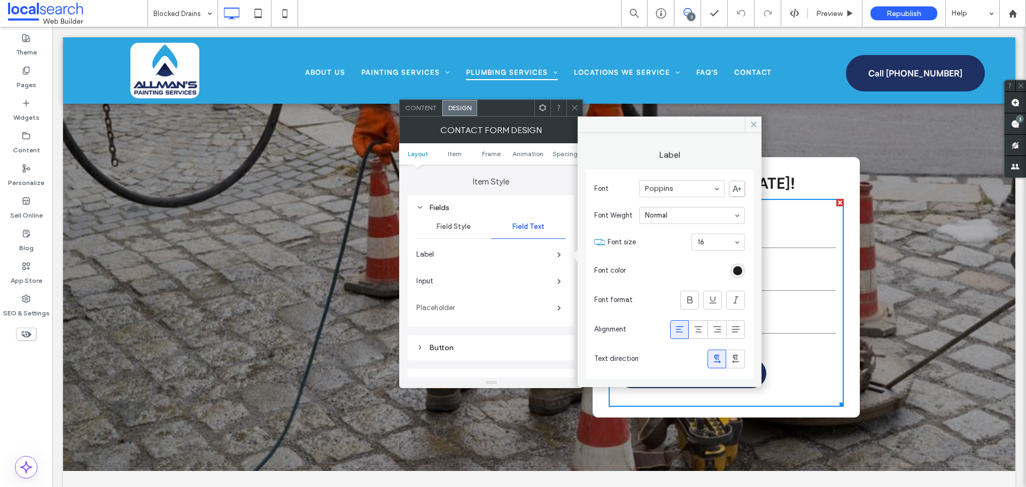
drag, startPoint x: 463, startPoint y: 281, endPoint x: 455, endPoint y: 297, distance: 18.6
click at [463, 281] on label "Input" at bounding box center [486, 280] width 141 height 21
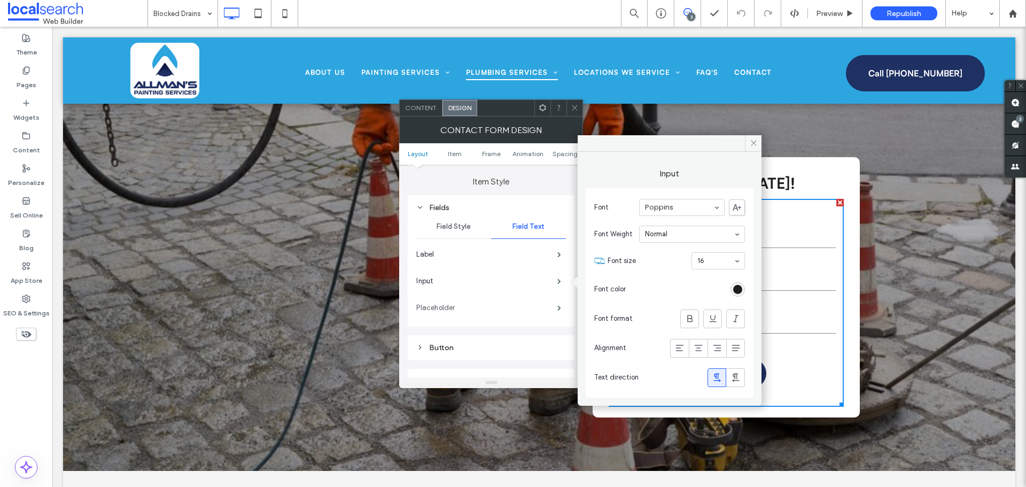
click at [452, 304] on label "Placeholder" at bounding box center [486, 307] width 141 height 21
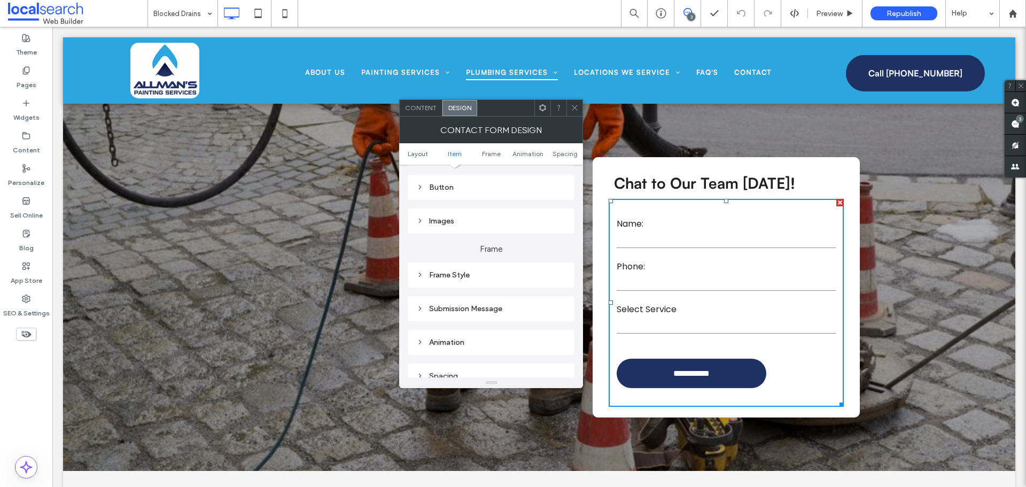
click at [461, 307] on div "Submission Message" at bounding box center [491, 308] width 150 height 9
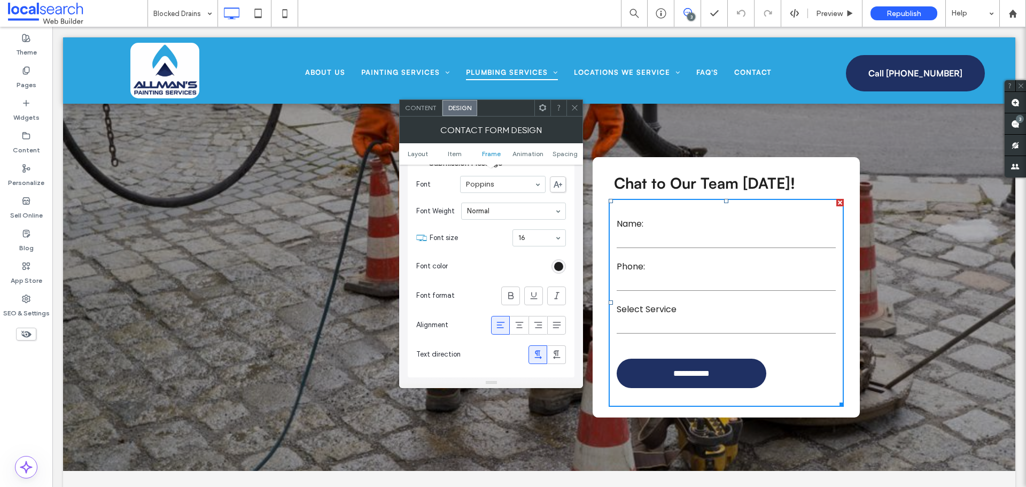
scroll to position [481, 0]
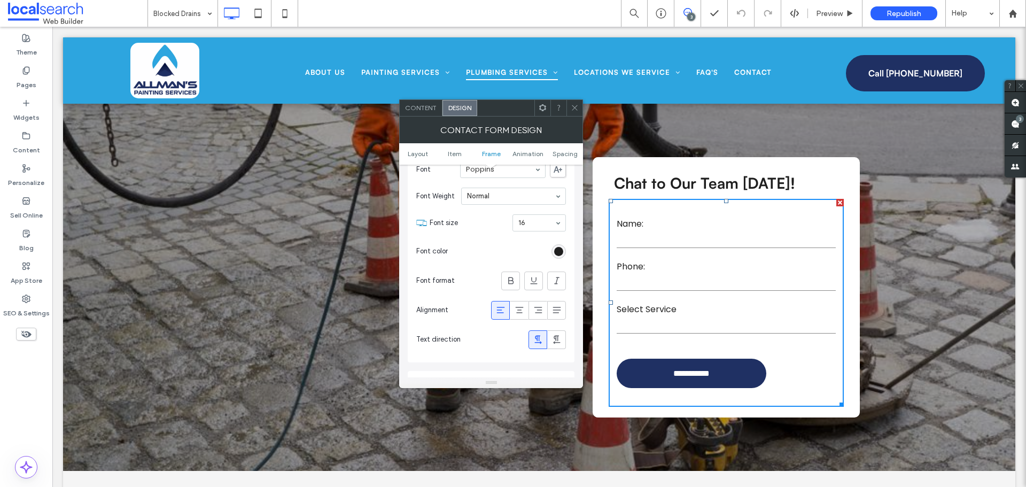
click at [576, 112] on span at bounding box center [575, 108] width 8 height 16
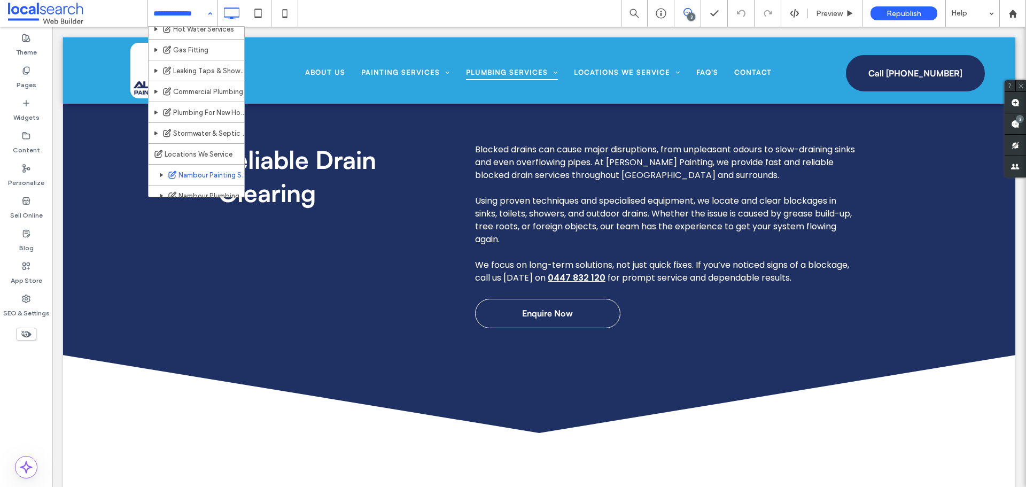
scroll to position [214, 0]
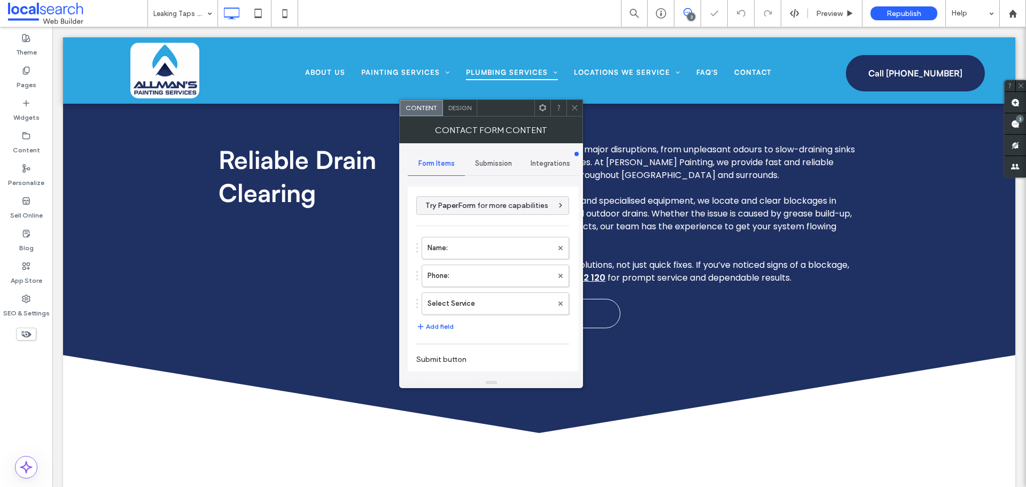
type input "**********"
click at [502, 163] on span "Submission" at bounding box center [493, 163] width 37 height 9
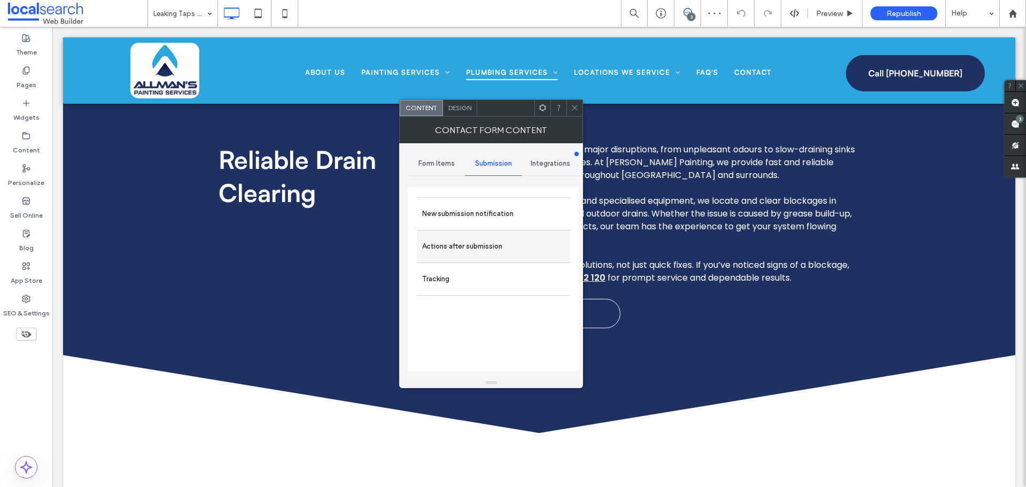
click at [481, 239] on label "Actions after submission" at bounding box center [493, 246] width 143 height 21
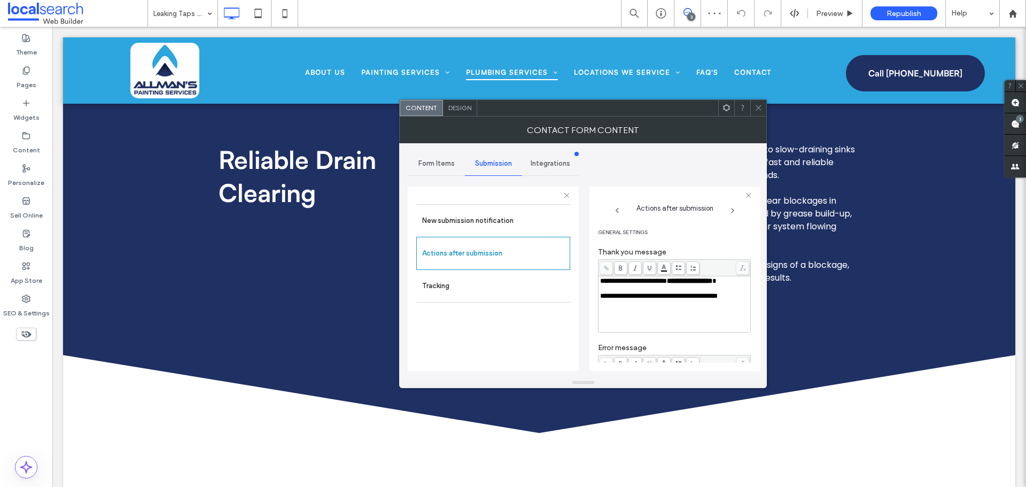
click at [761, 106] on icon at bounding box center [759, 108] width 8 height 8
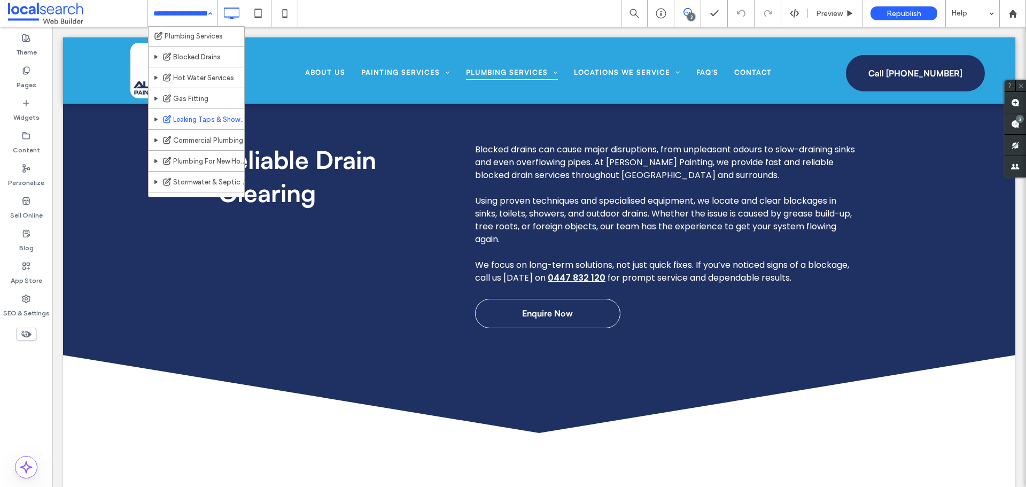
scroll to position [214, 0]
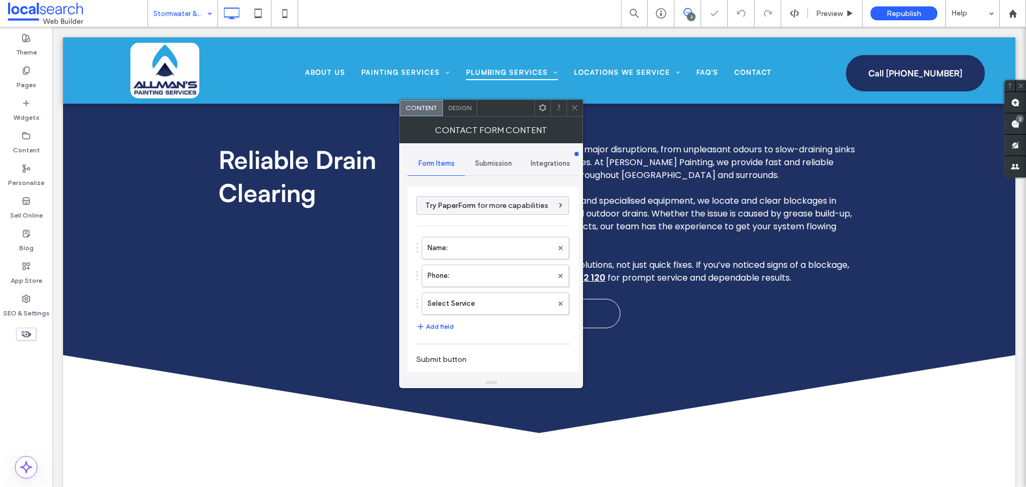
type input "**********"
click at [495, 165] on span "Submission" at bounding box center [493, 163] width 37 height 9
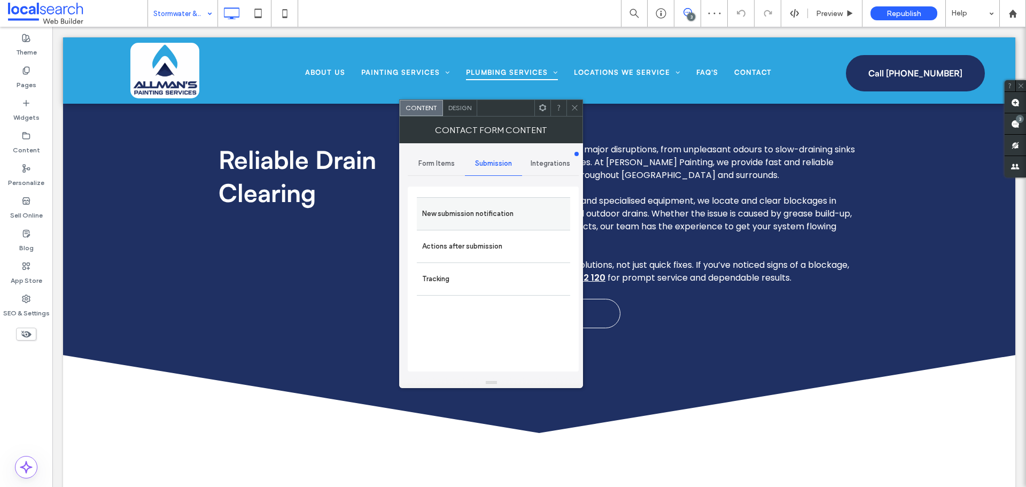
click at [484, 204] on label "New submission notification" at bounding box center [493, 213] width 143 height 21
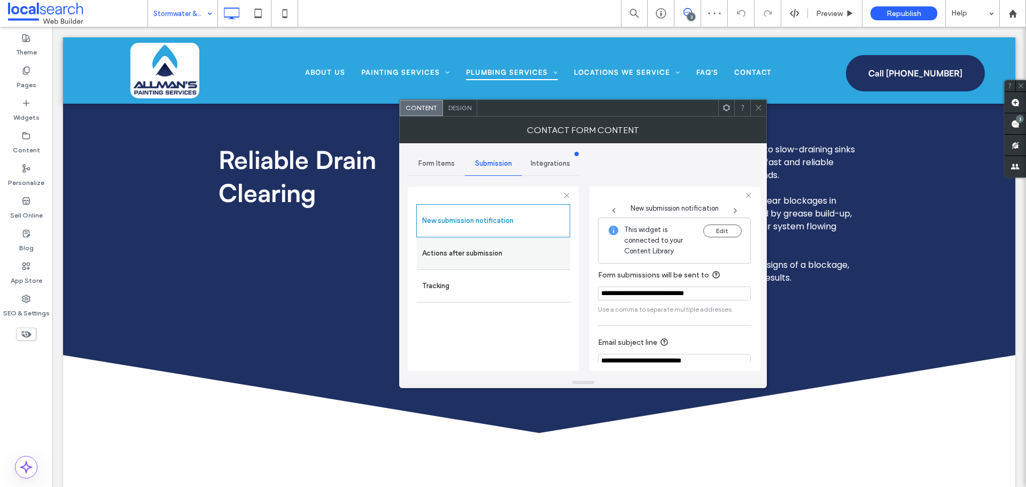
click at [486, 253] on label "Actions after submission" at bounding box center [493, 253] width 143 height 21
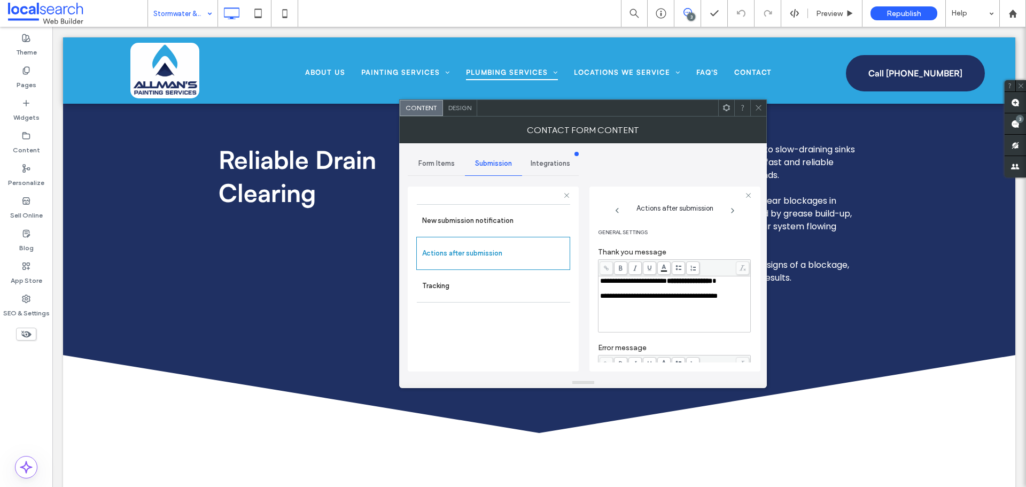
click at [753, 114] on div at bounding box center [758, 108] width 16 height 16
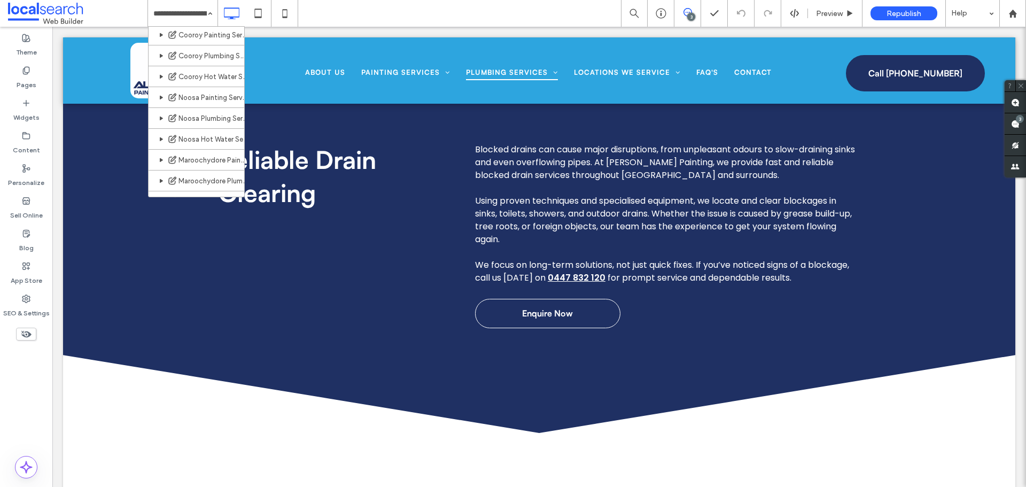
scroll to position [338, 0]
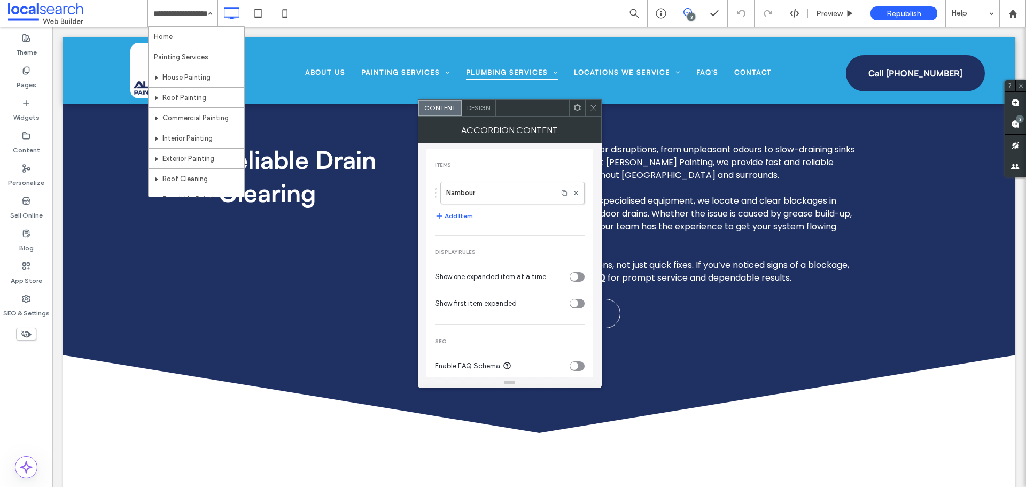
click at [595, 118] on div "Accordion Content" at bounding box center [510, 129] width 184 height 27
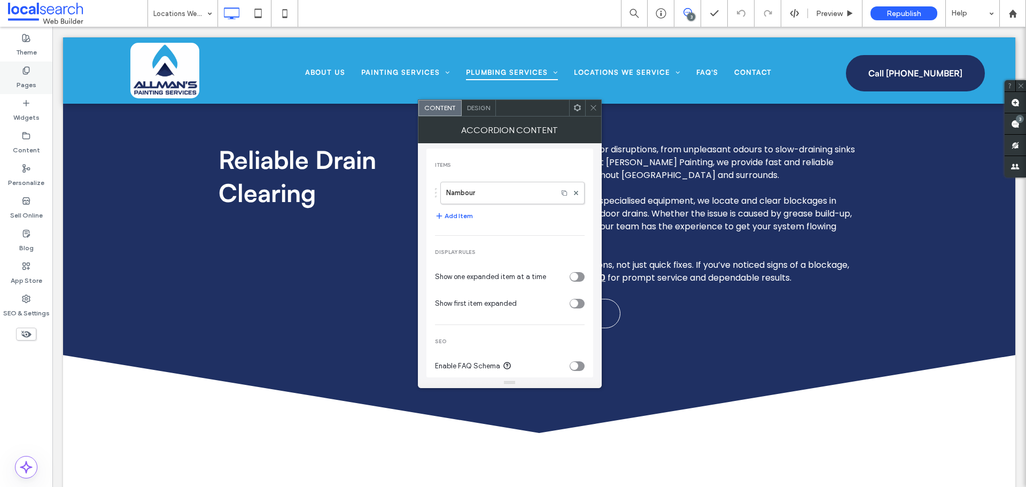
click at [24, 76] on label "Pages" at bounding box center [27, 82] width 20 height 15
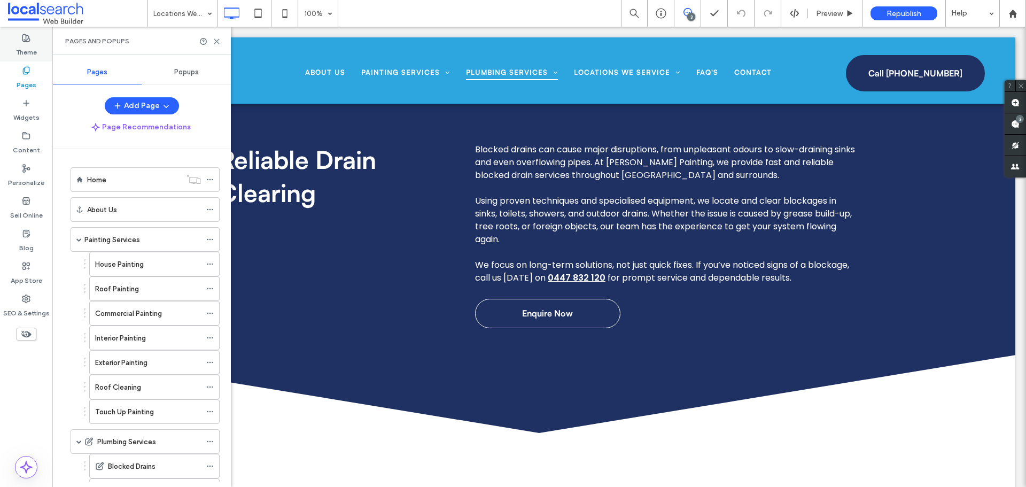
click at [29, 53] on label "Theme" at bounding box center [26, 49] width 21 height 15
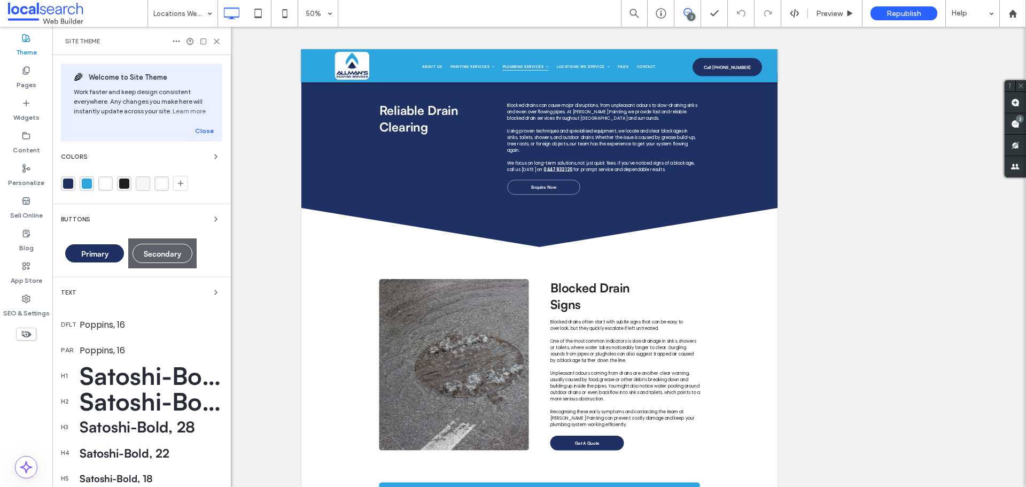
click at [96, 287] on div "Text" at bounding box center [141, 292] width 161 height 13
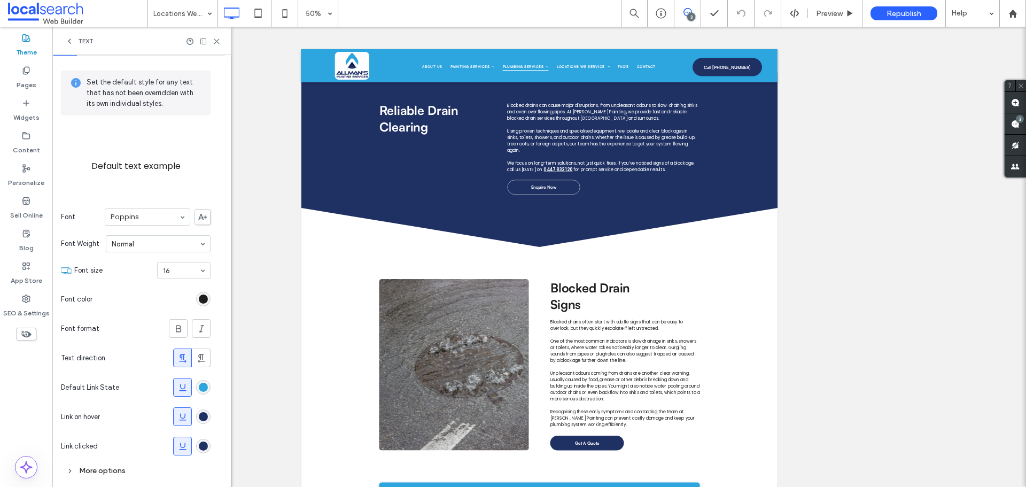
scroll to position [47, 0]
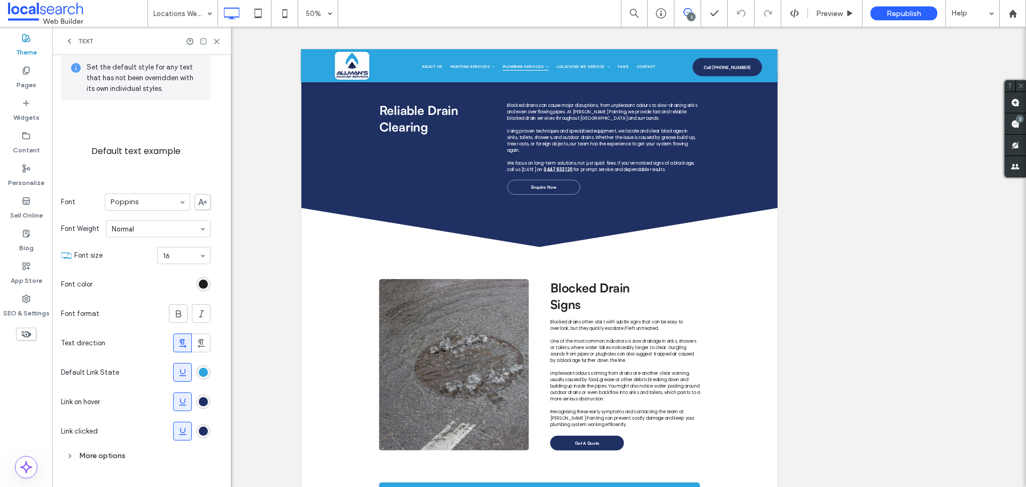
click at [208, 429] on div "rgb(31, 48, 99)" at bounding box center [203, 431] width 14 height 14
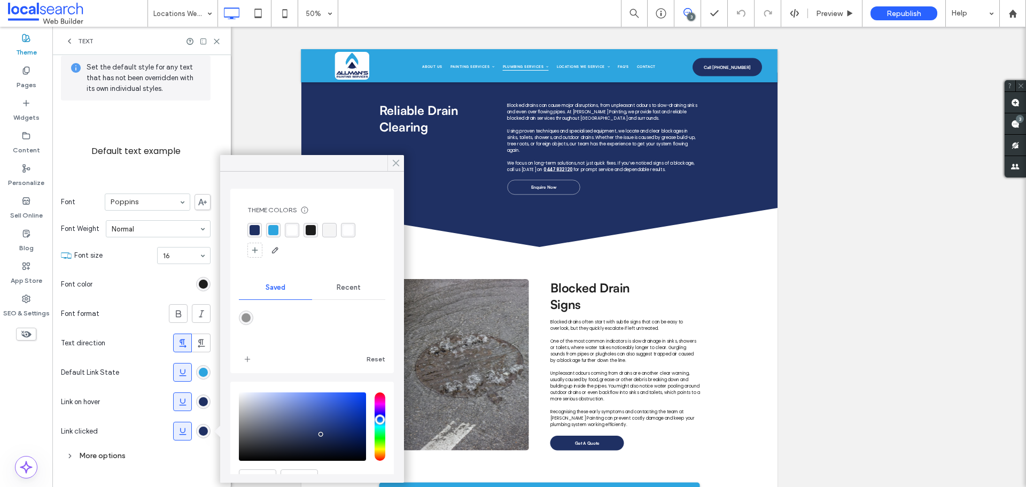
click at [393, 169] on span at bounding box center [396, 163] width 10 height 16
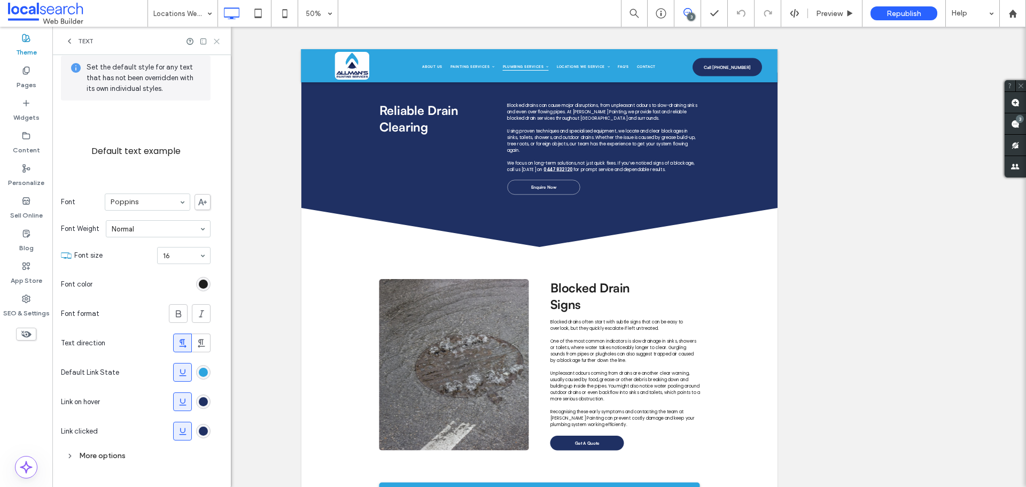
click at [217, 42] on use at bounding box center [216, 41] width 5 height 5
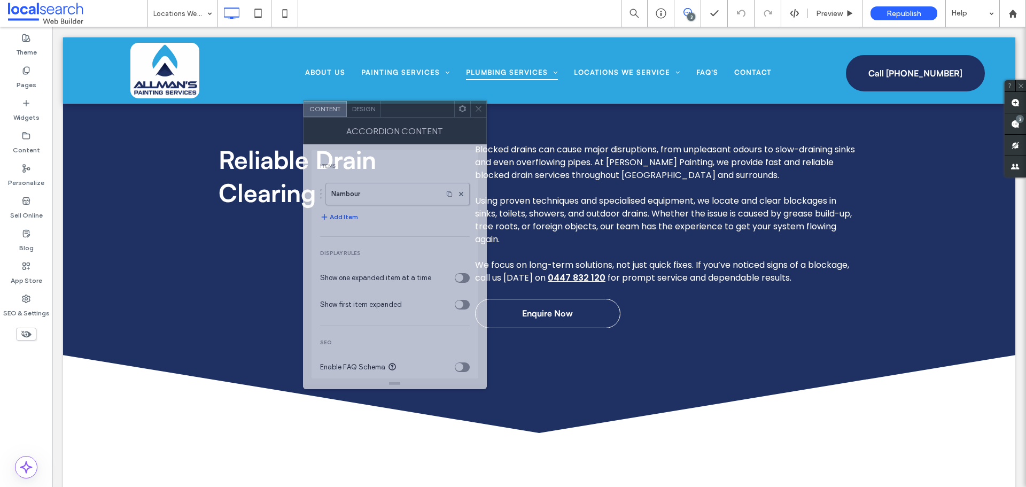
drag, startPoint x: 532, startPoint y: 112, endPoint x: 169, endPoint y: 77, distance: 364.5
click at [381, 101] on div at bounding box center [417, 109] width 73 height 16
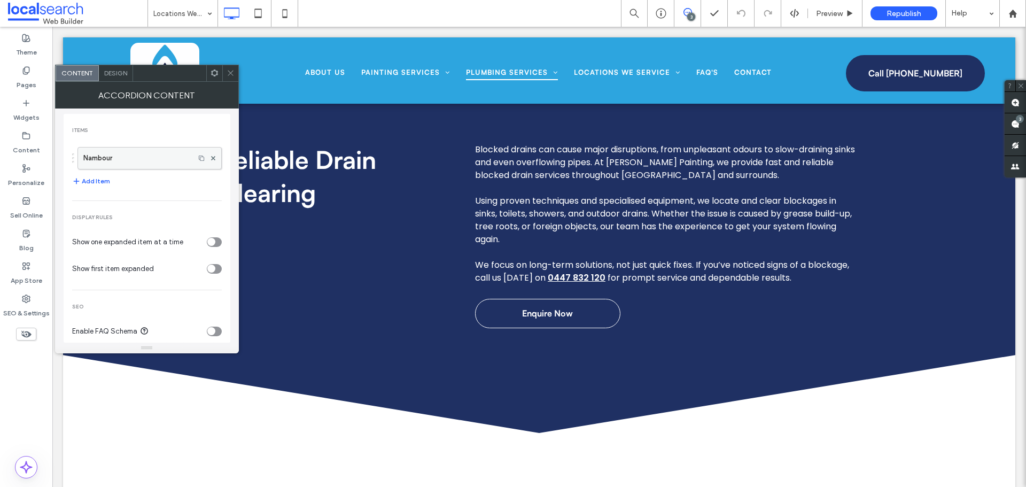
click at [94, 159] on label "Nambour" at bounding box center [136, 157] width 106 height 21
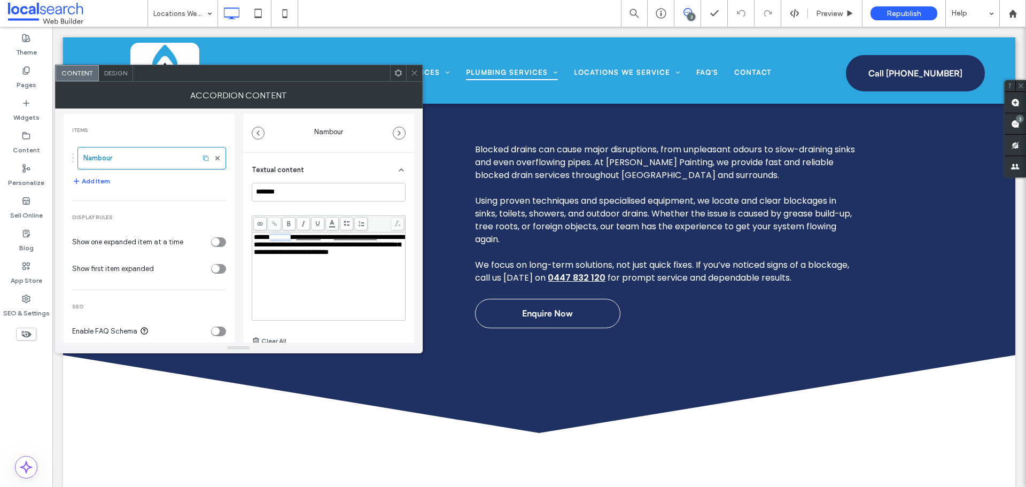
drag, startPoint x: 273, startPoint y: 240, endPoint x: 304, endPoint y: 240, distance: 31.0
click at [304, 240] on div "**********" at bounding box center [329, 245] width 150 height 22
click at [277, 224] on span at bounding box center [274, 223] width 13 height 13
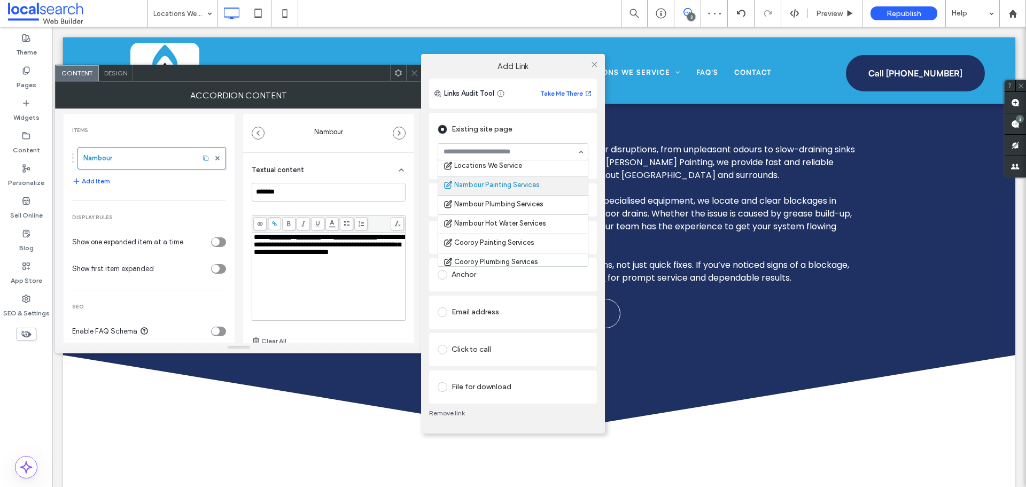
scroll to position [327, 0]
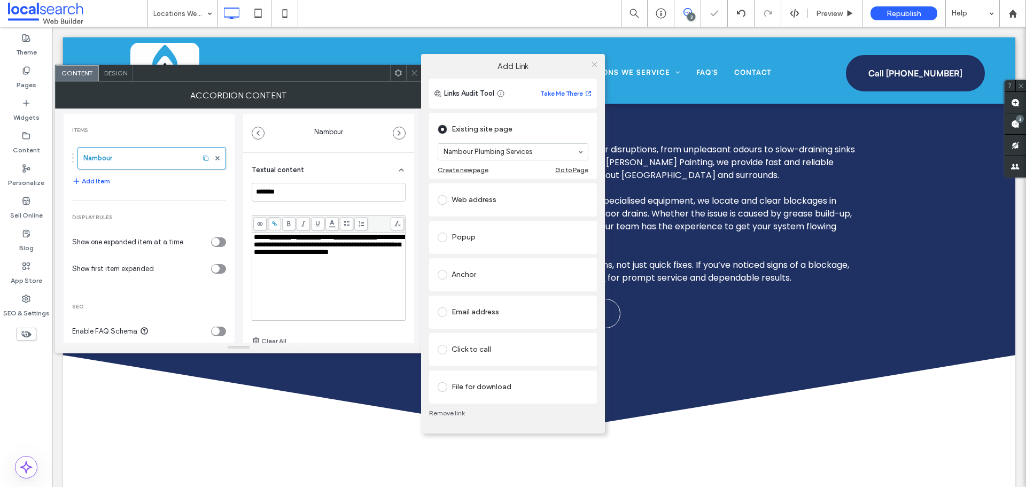
click at [593, 61] on icon at bounding box center [594, 64] width 8 height 8
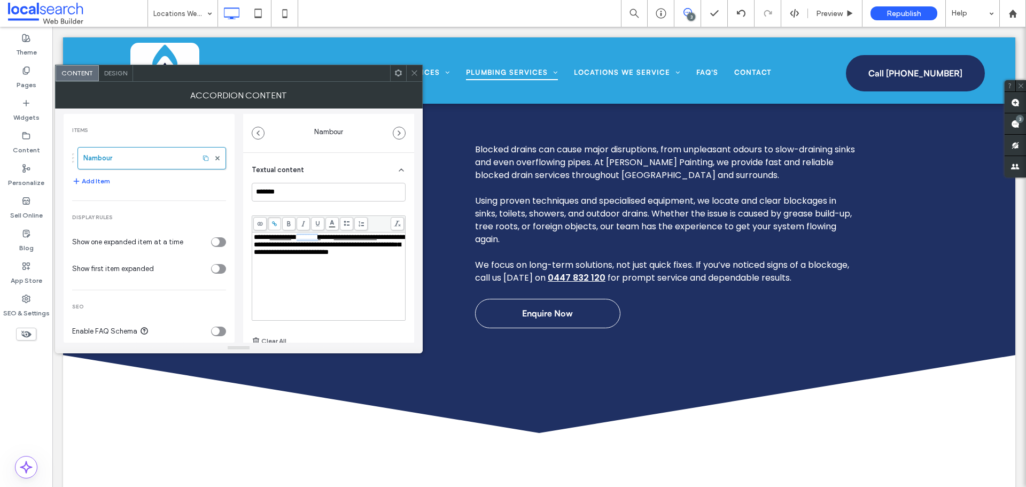
drag, startPoint x: 307, startPoint y: 238, endPoint x: 333, endPoint y: 238, distance: 26.2
click at [321, 238] on span "*********" at bounding box center [309, 237] width 24 height 7
click at [309, 248] on span "**********" at bounding box center [330, 245] width 152 height 22
click at [304, 241] on span "**********" at bounding box center [330, 245] width 152 height 22
click at [321, 237] on span "*********" at bounding box center [309, 237] width 24 height 7
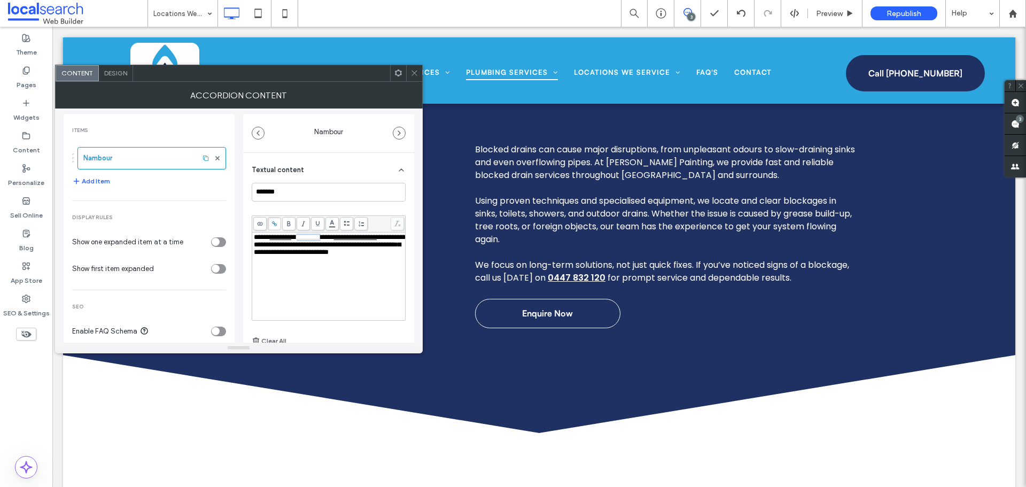
drag, startPoint x: 307, startPoint y: 236, endPoint x: 336, endPoint y: 239, distance: 29.0
click at [336, 239] on div "**********" at bounding box center [329, 245] width 150 height 22
click at [275, 227] on span at bounding box center [274, 223] width 13 height 13
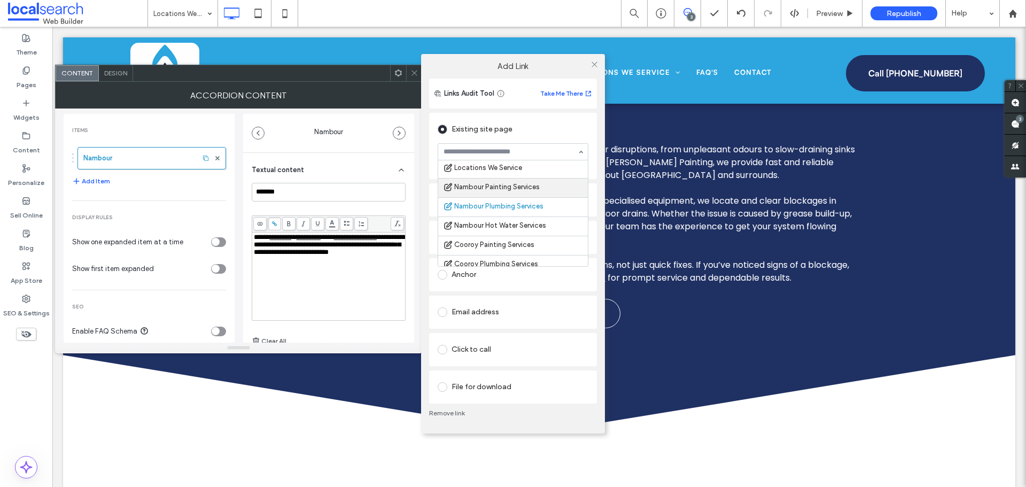
scroll to position [293, 0]
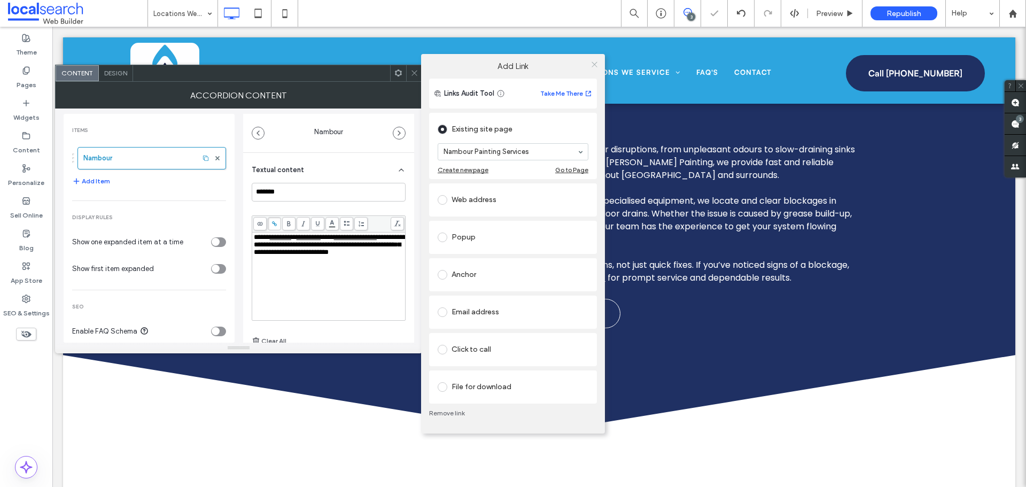
click at [592, 64] on icon at bounding box center [594, 64] width 8 height 8
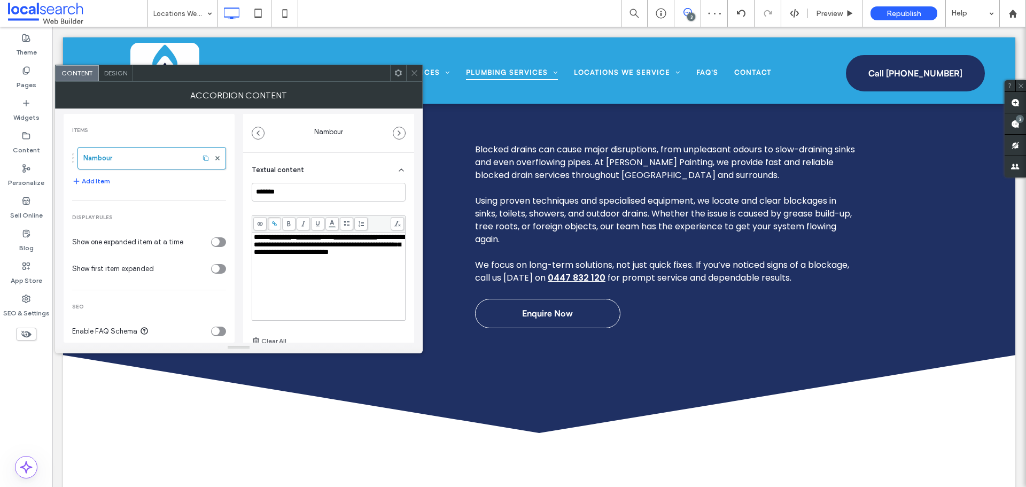
click at [334, 238] on span "***" at bounding box center [327, 237] width 13 height 7
click at [337, 240] on span "*****" at bounding box center [330, 237] width 19 height 7
click at [338, 247] on span "**********" at bounding box center [330, 245] width 152 height 22
click at [412, 75] on icon at bounding box center [414, 73] width 8 height 8
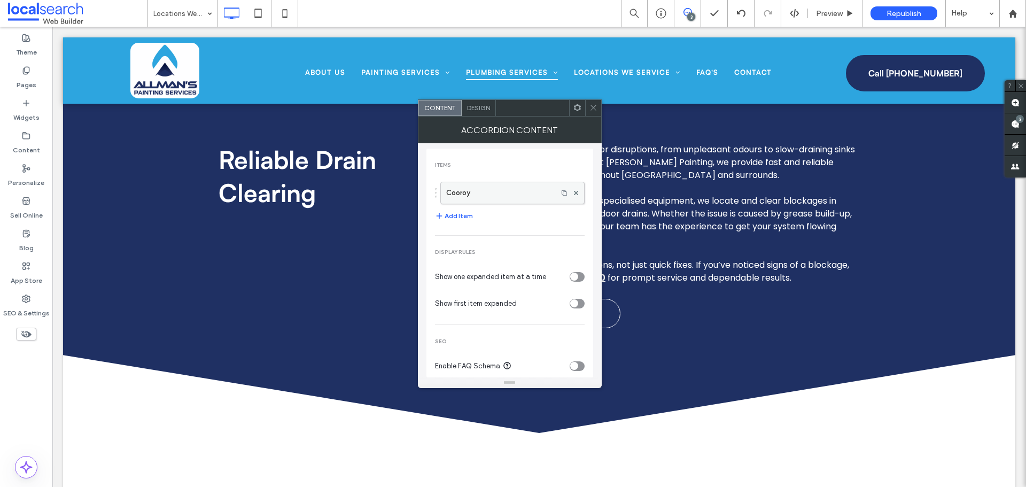
click at [470, 187] on label "Cooroy" at bounding box center [499, 192] width 106 height 21
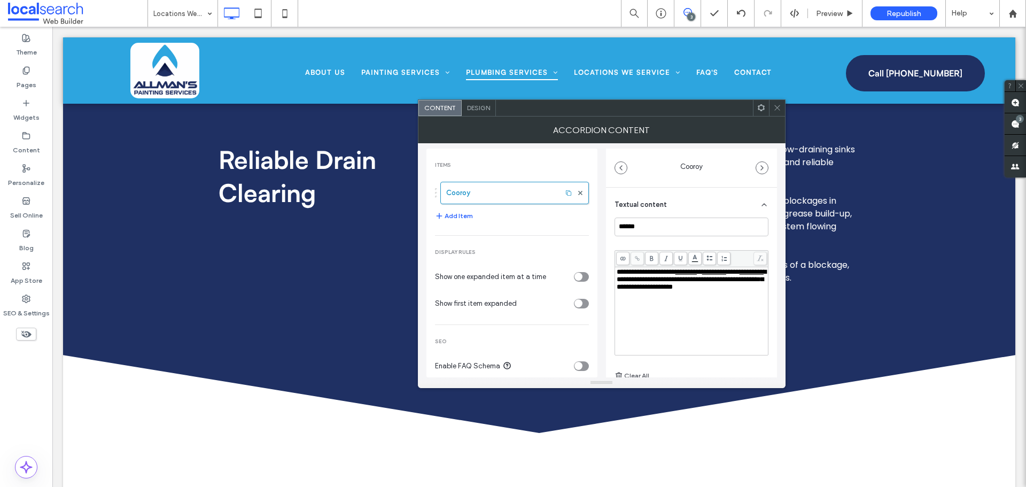
click at [726, 275] on span "***" at bounding box center [732, 271] width 13 height 7
click at [698, 245] on div "**********" at bounding box center [692, 303] width 154 height 116
click at [774, 104] on icon at bounding box center [777, 108] width 8 height 8
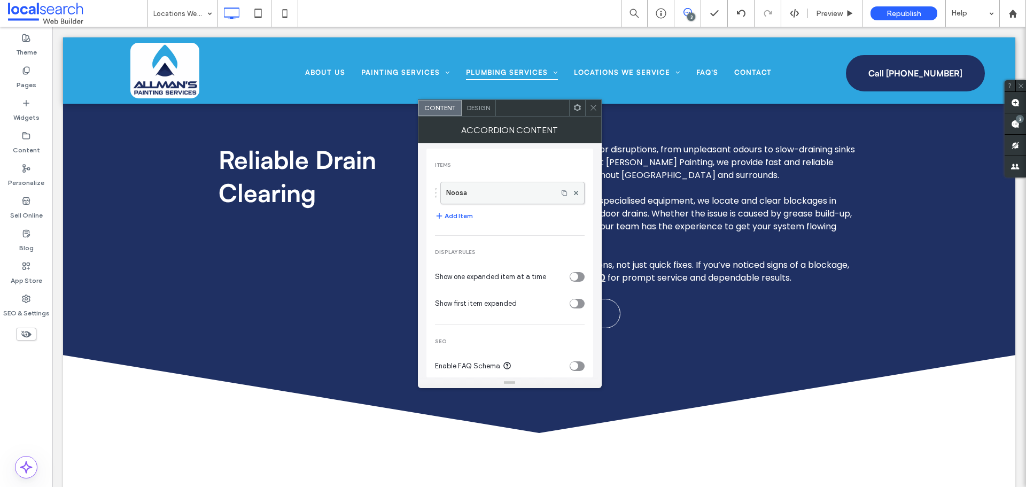
click at [470, 192] on label "Noosa" at bounding box center [499, 192] width 106 height 21
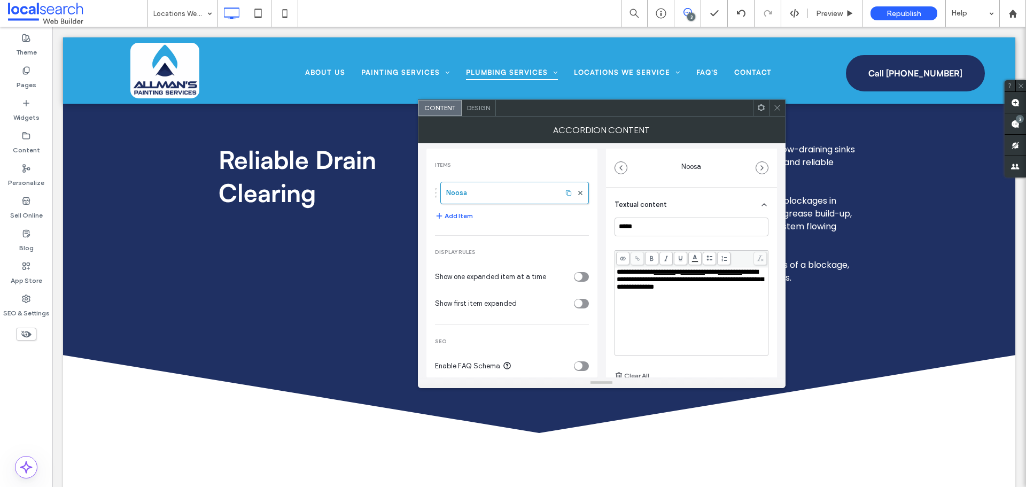
click at [718, 274] on span "***" at bounding box center [711, 271] width 13 height 7
click at [733, 241] on div "**********" at bounding box center [692, 299] width 154 height 165
click at [781, 113] on span at bounding box center [777, 108] width 8 height 16
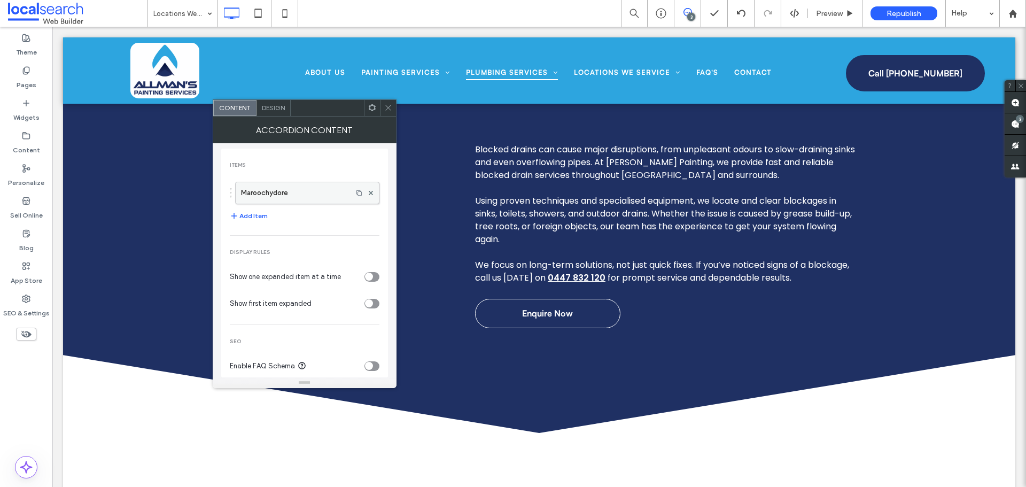
click at [301, 188] on label "Maroochydore" at bounding box center [294, 192] width 106 height 21
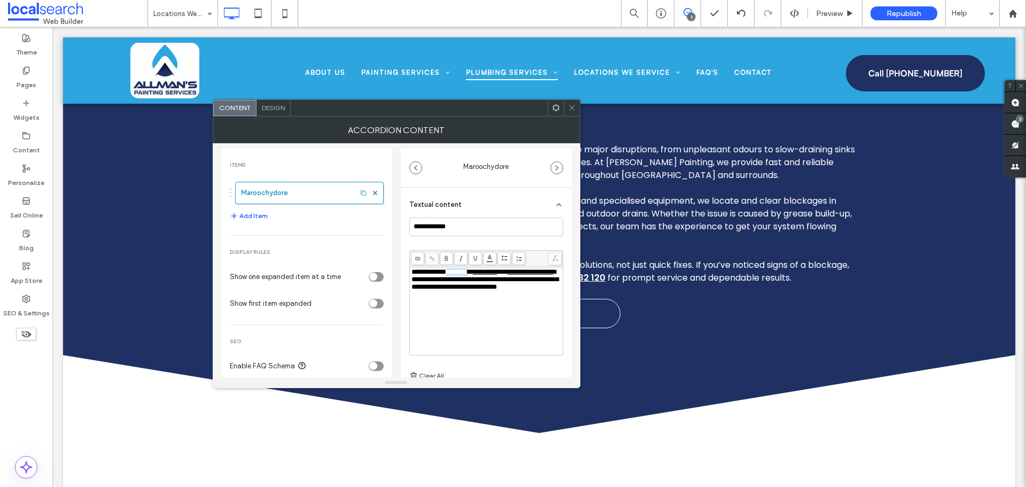
drag, startPoint x: 450, startPoint y: 272, endPoint x: 481, endPoint y: 276, distance: 31.7
click at [481, 276] on div "**********" at bounding box center [486, 279] width 150 height 22
click at [428, 255] on span at bounding box center [431, 258] width 13 height 13
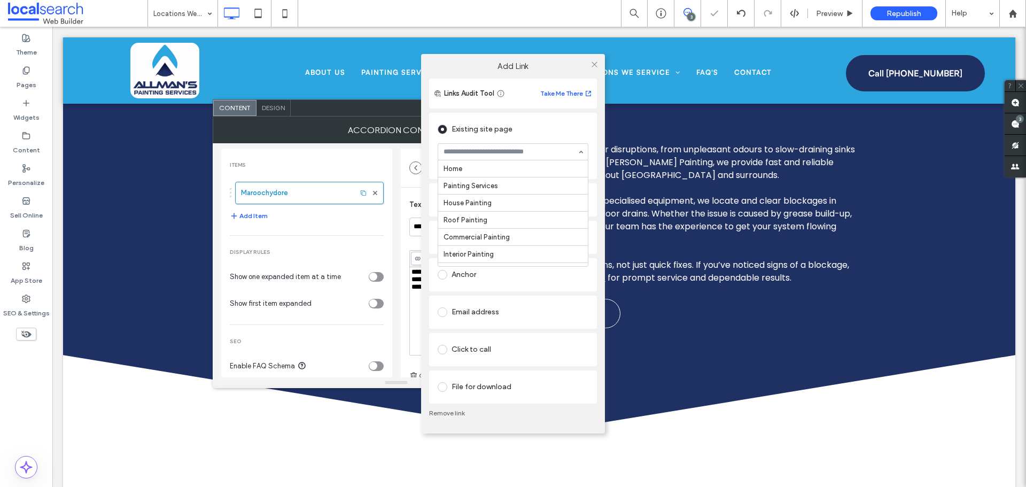
scroll to position [500, 0]
click at [597, 61] on icon at bounding box center [594, 64] width 8 height 8
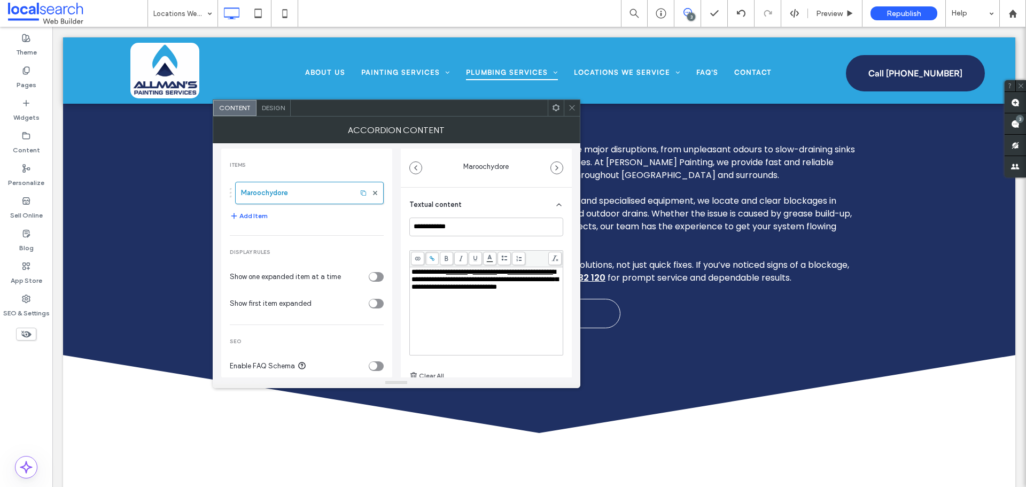
click at [508, 273] on span "***" at bounding box center [502, 271] width 11 height 7
drag, startPoint x: 484, startPoint y: 273, endPoint x: 511, endPoint y: 274, distance: 26.7
click at [511, 274] on div "**********" at bounding box center [486, 279] width 150 height 22
click at [435, 257] on span at bounding box center [431, 258] width 13 height 13
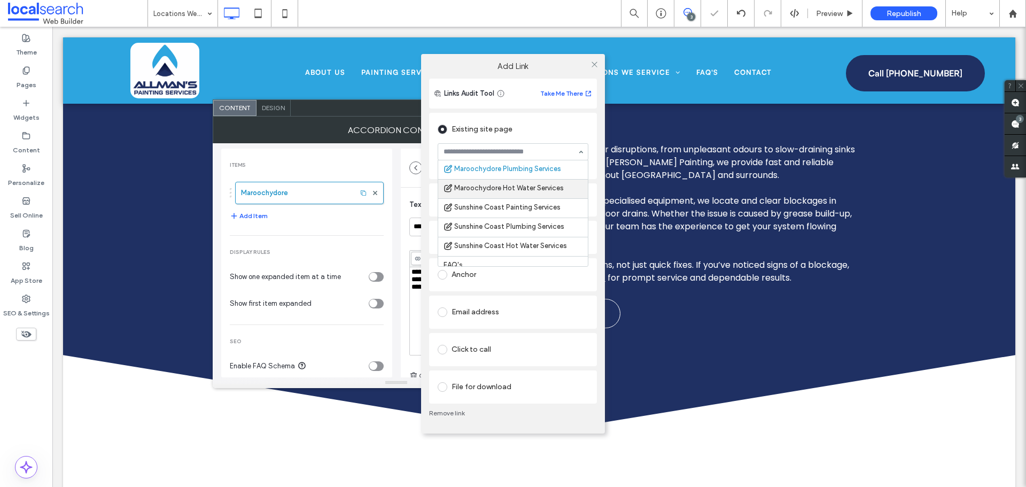
scroll to position [466, 0]
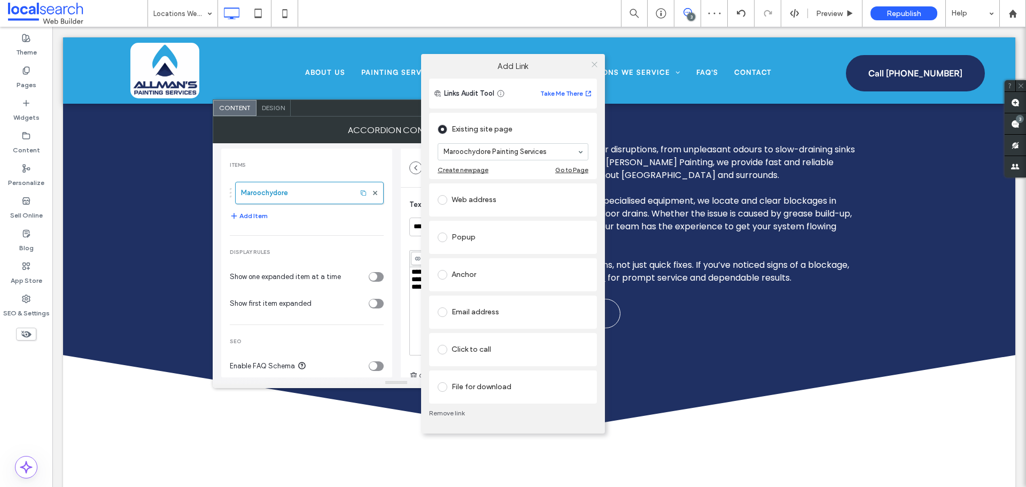
click at [594, 63] on icon at bounding box center [594, 64] width 8 height 8
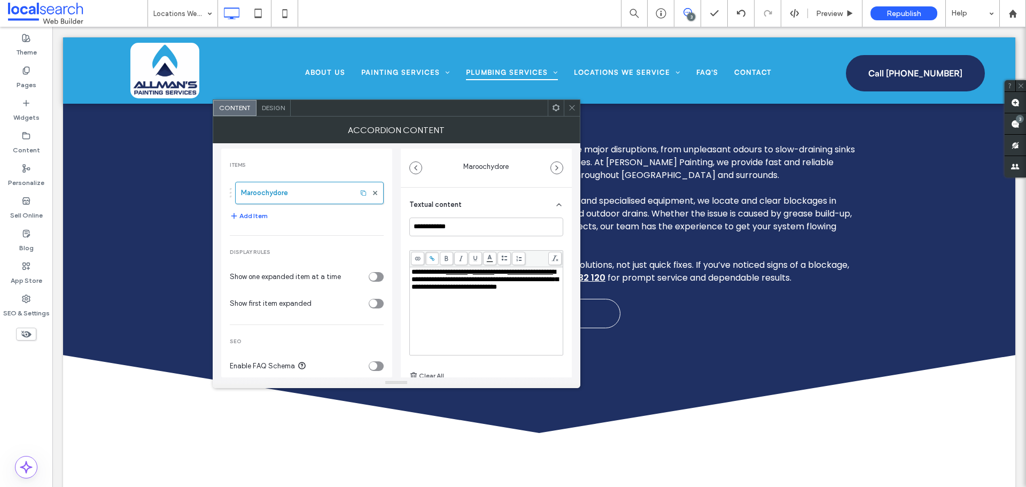
click at [407, 283] on div "**********" at bounding box center [486, 320] width 171 height 265
click at [570, 106] on use at bounding box center [571, 107] width 5 height 5
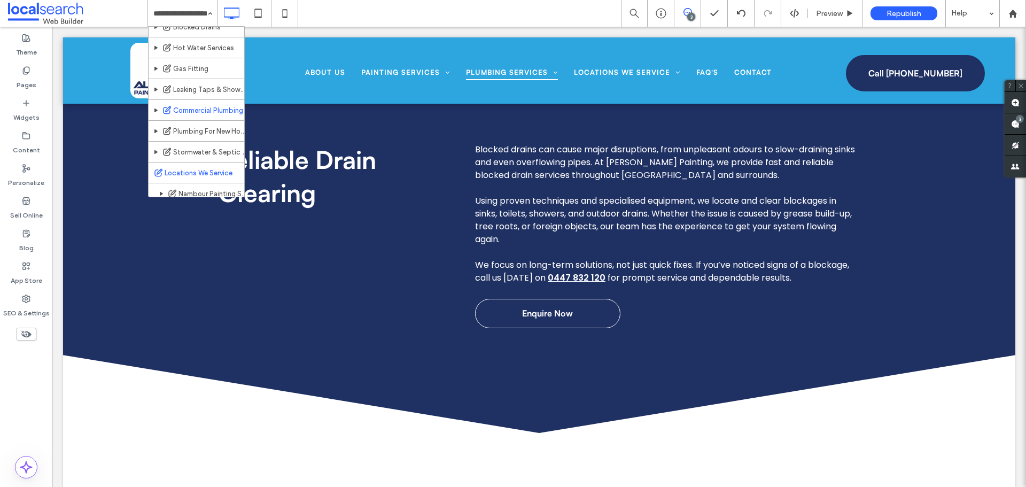
scroll to position [267, 0]
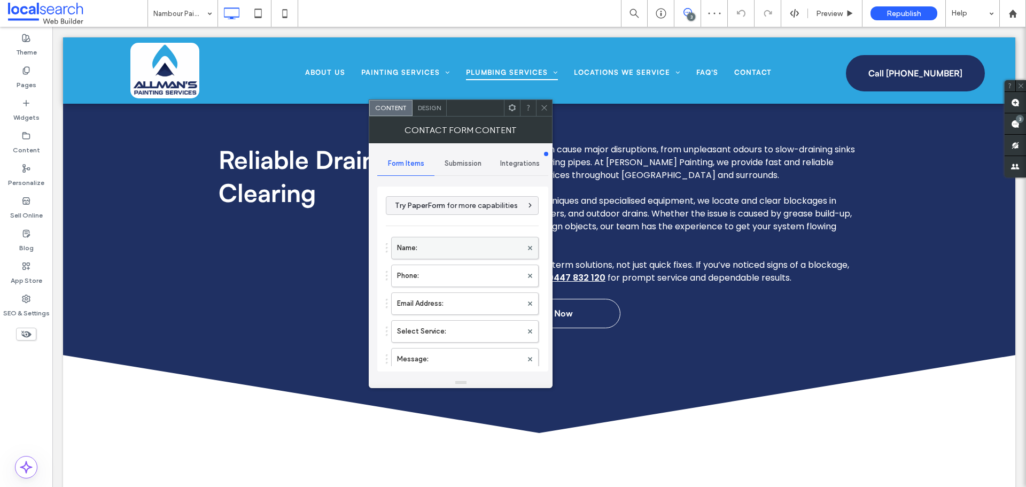
click at [440, 248] on label "Name:" at bounding box center [459, 247] width 125 height 21
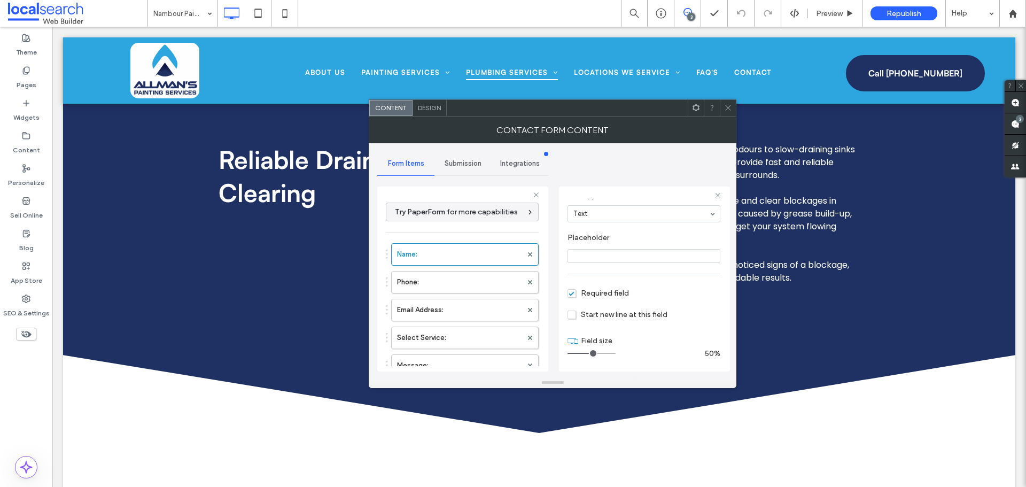
scroll to position [75, 0]
click at [431, 280] on label "Phone:" at bounding box center [459, 281] width 125 height 21
click at [427, 305] on label "Email Address:" at bounding box center [459, 309] width 125 height 21
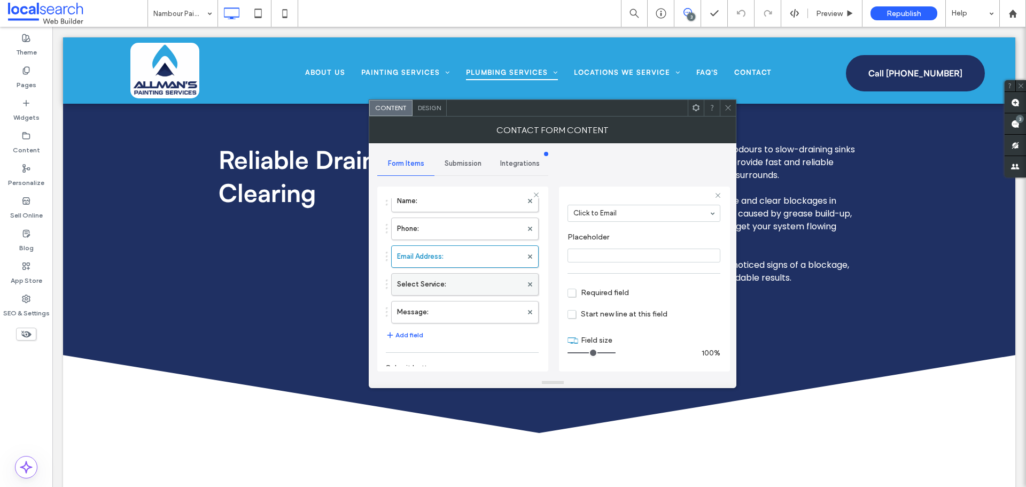
click at [477, 286] on label "Select Service:" at bounding box center [459, 284] width 125 height 21
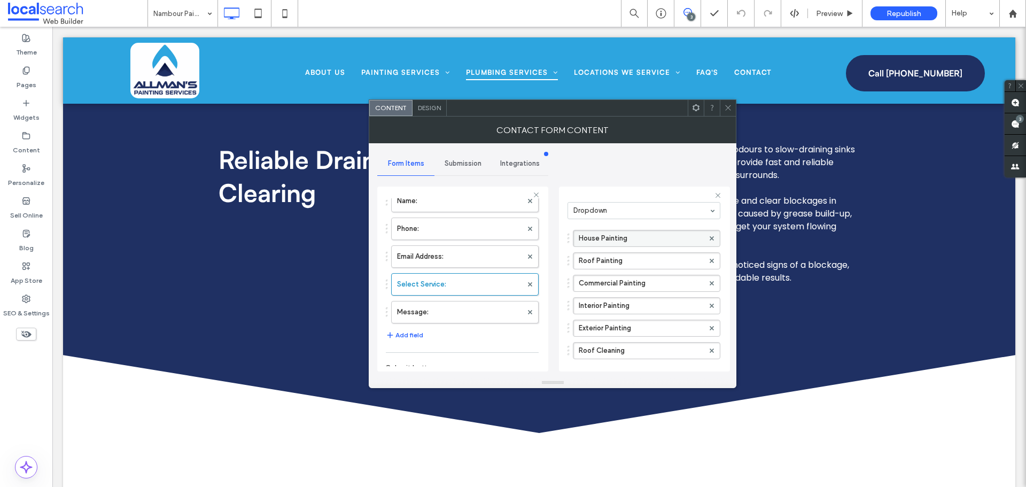
scroll to position [101, 0]
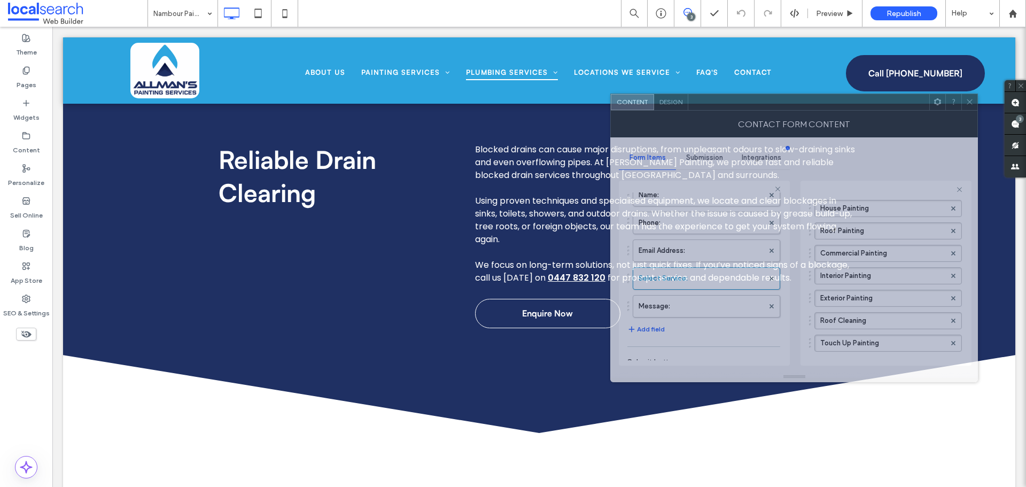
drag, startPoint x: 479, startPoint y: 106, endPoint x: 740, endPoint y: 98, distance: 260.9
click at [740, 98] on div at bounding box center [808, 102] width 241 height 16
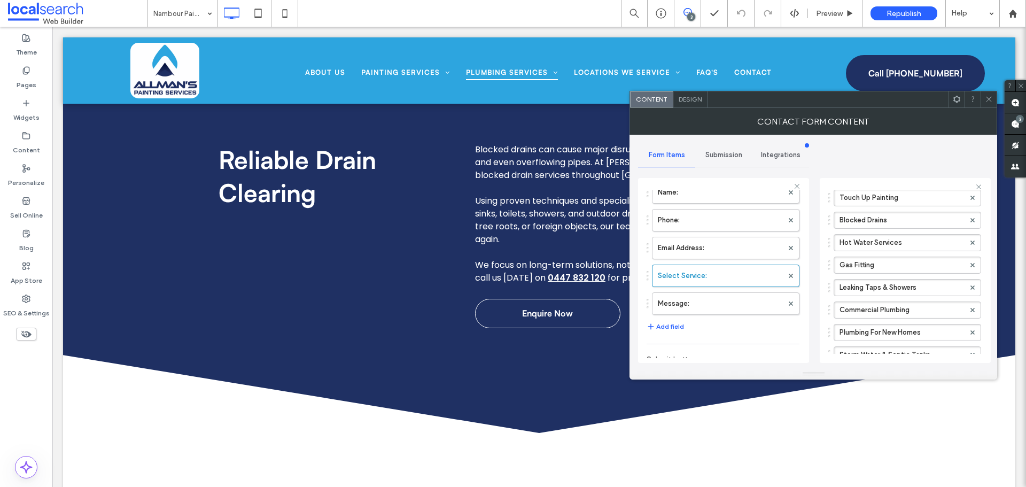
scroll to position [261, 0]
click at [702, 196] on label "Name:" at bounding box center [720, 192] width 125 height 21
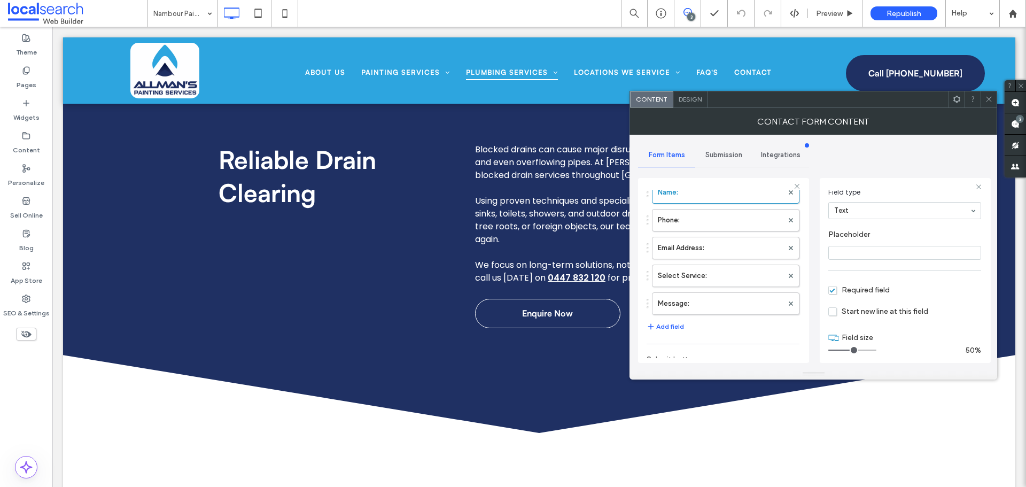
scroll to position [75, 0]
click at [714, 227] on label "Phone:" at bounding box center [720, 219] width 125 height 21
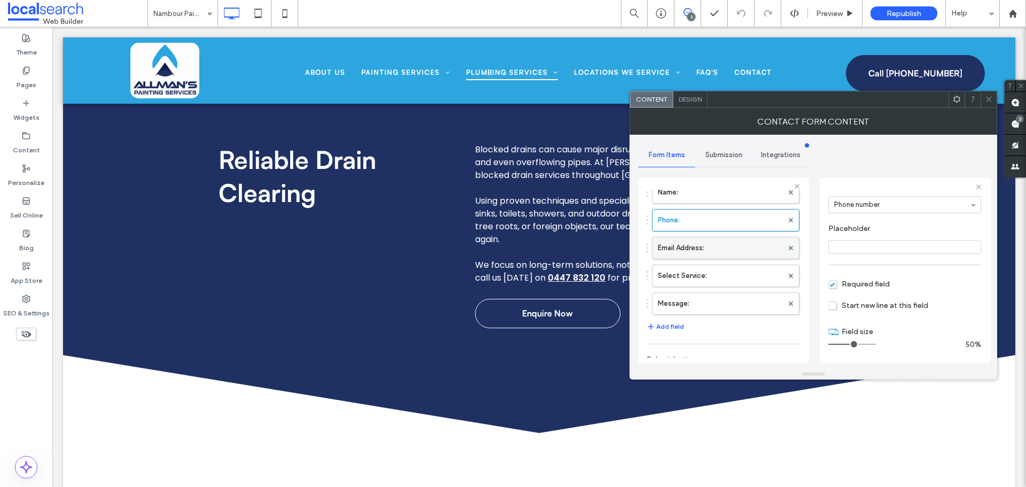
click at [711, 250] on label "Email Address:" at bounding box center [720, 247] width 125 height 21
click at [696, 267] on label "Select Service:" at bounding box center [720, 275] width 125 height 21
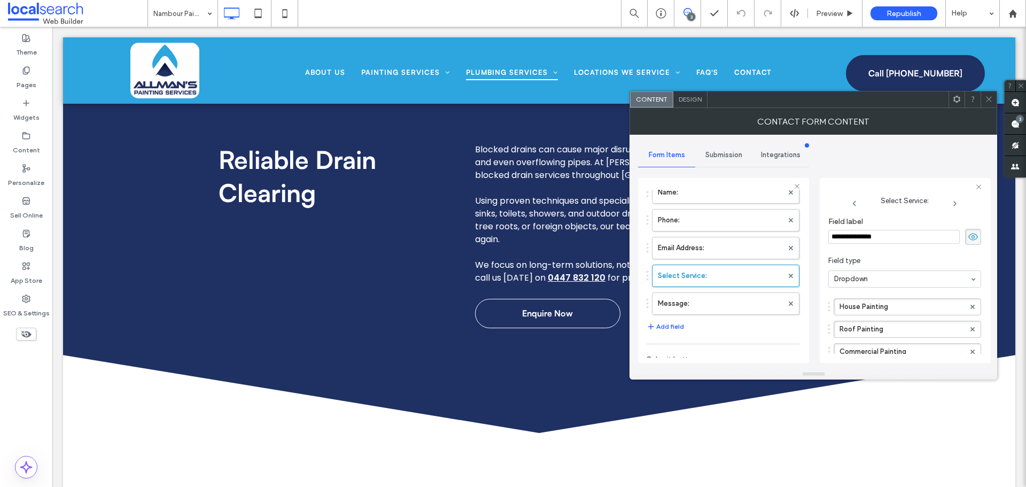
scroll to position [371, 0]
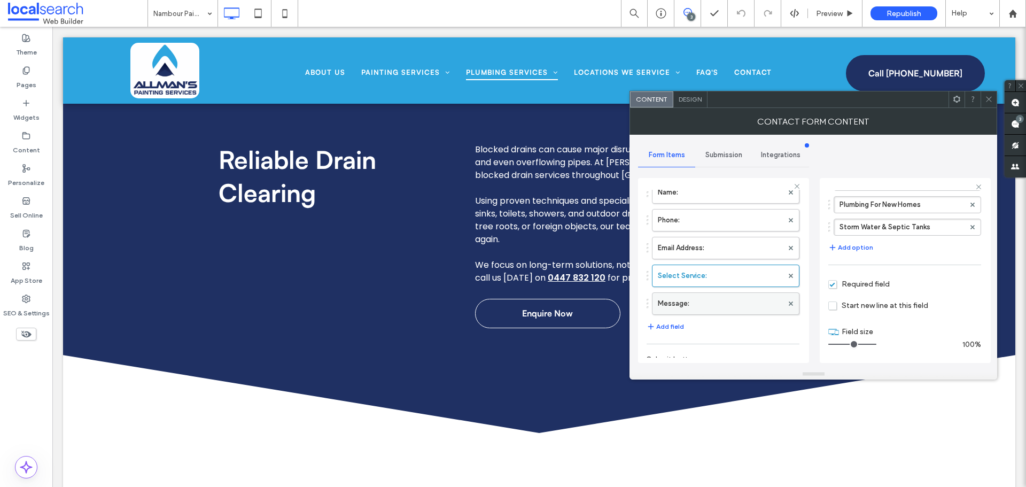
click at [704, 299] on label "Message:" at bounding box center [720, 303] width 125 height 21
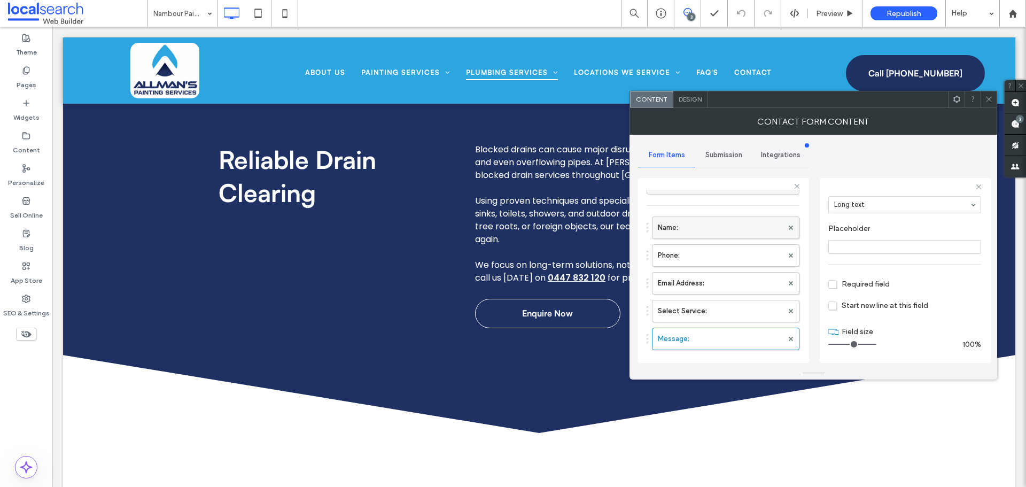
scroll to position [0, 0]
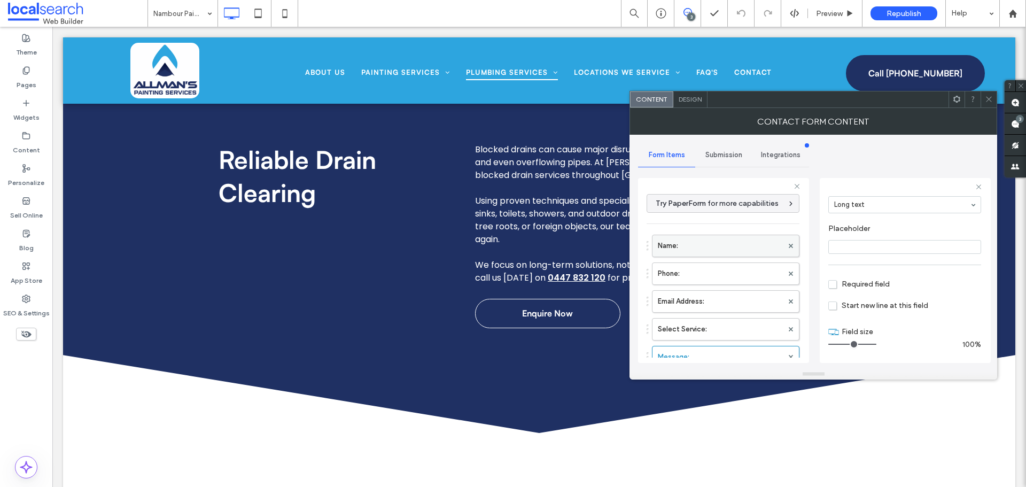
click at [710, 241] on label "Name:" at bounding box center [720, 245] width 125 height 21
click at [704, 270] on label "Phone:" at bounding box center [720, 273] width 125 height 21
click at [704, 297] on label "Email Address:" at bounding box center [720, 301] width 125 height 21
type input "**"
click at [701, 322] on label "Select Service:" at bounding box center [720, 328] width 125 height 21
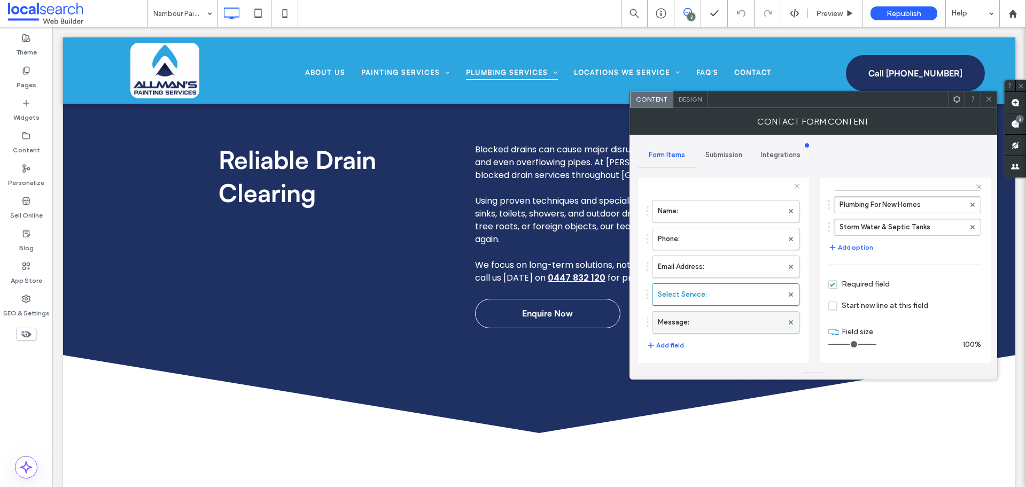
scroll to position [53, 0]
click at [735, 307] on label "Message:" at bounding box center [720, 303] width 125 height 21
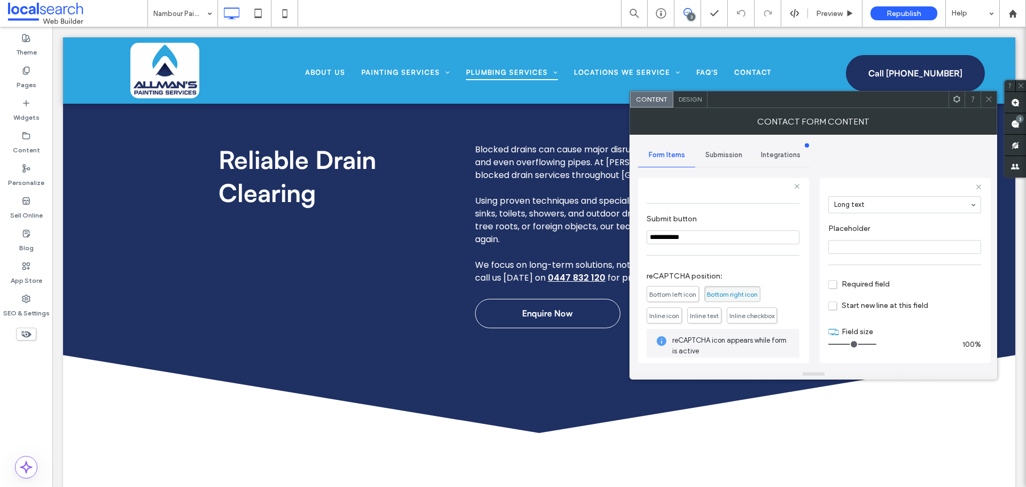
scroll to position [251, 0]
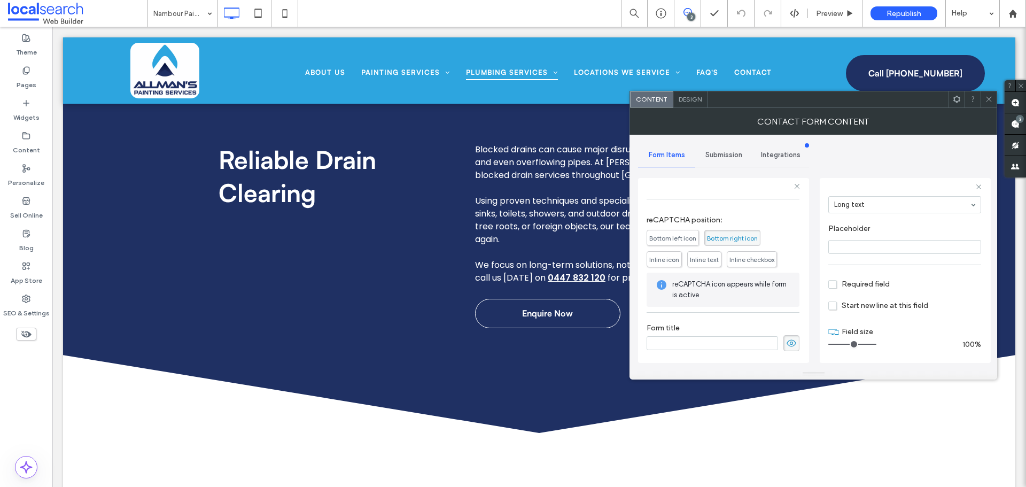
click at [728, 157] on span "Submission" at bounding box center [723, 155] width 37 height 9
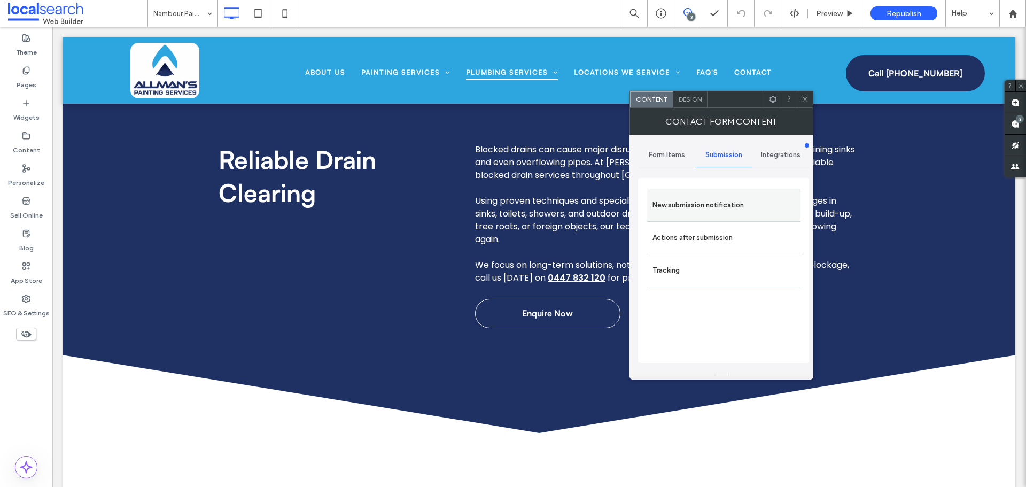
click at [709, 200] on label "New submission notification" at bounding box center [723, 205] width 143 height 21
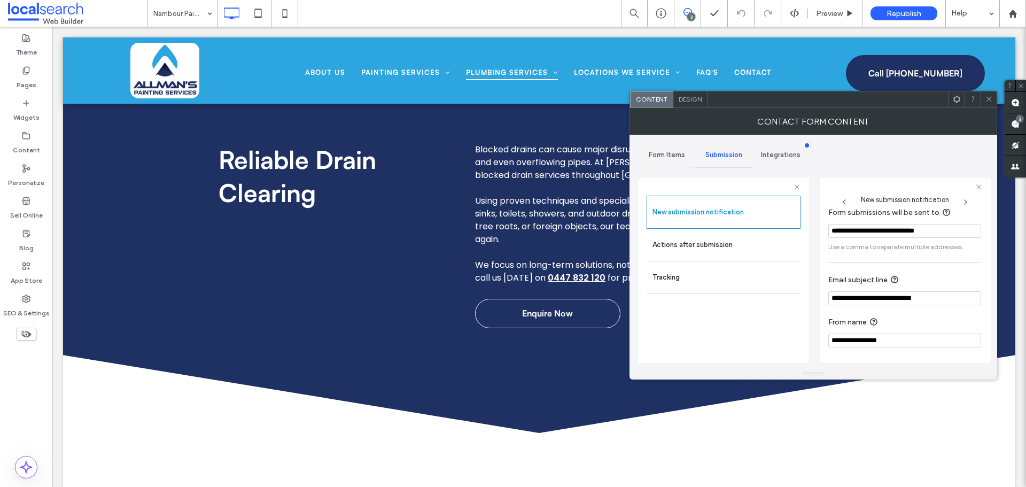
scroll to position [56, 0]
click at [725, 251] on label "Actions after submission" at bounding box center [723, 244] width 143 height 21
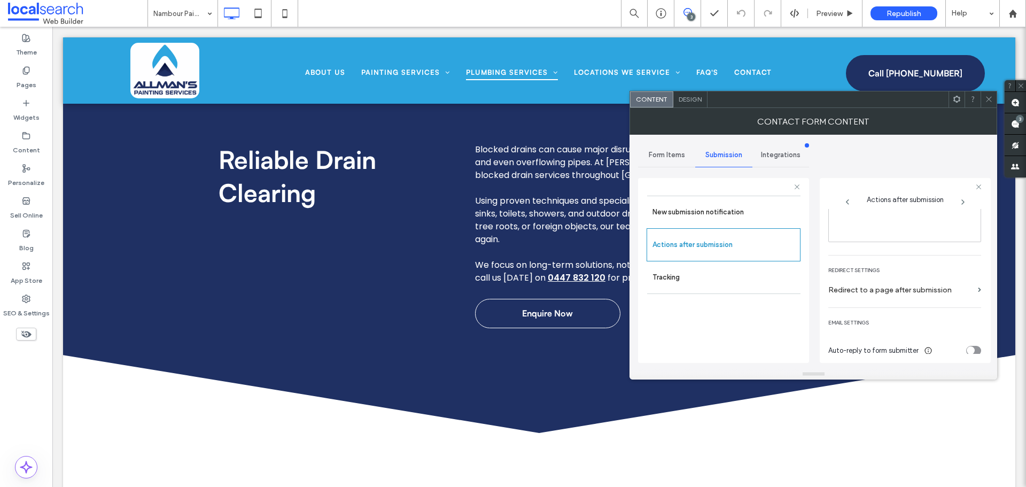
scroll to position [184, 0]
click at [694, 98] on span "Design" at bounding box center [690, 99] width 23 height 8
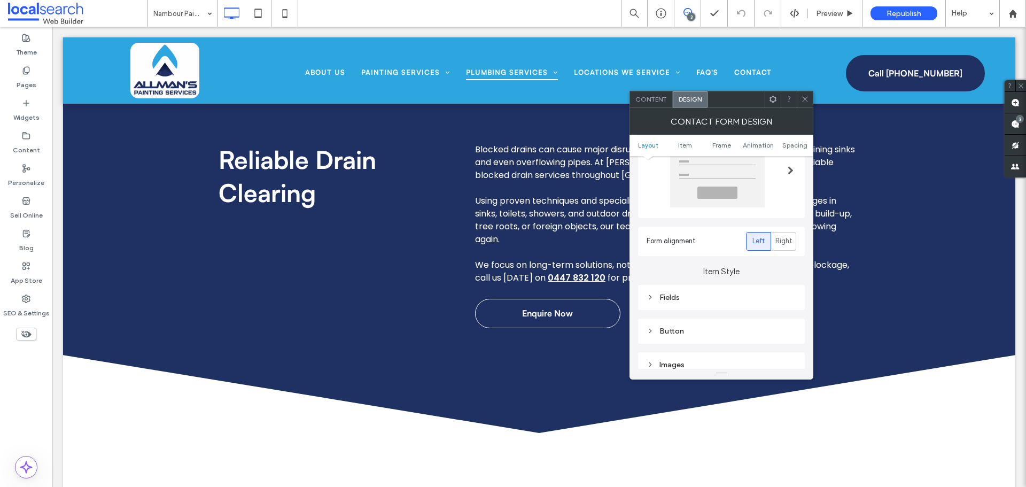
scroll to position [160, 0]
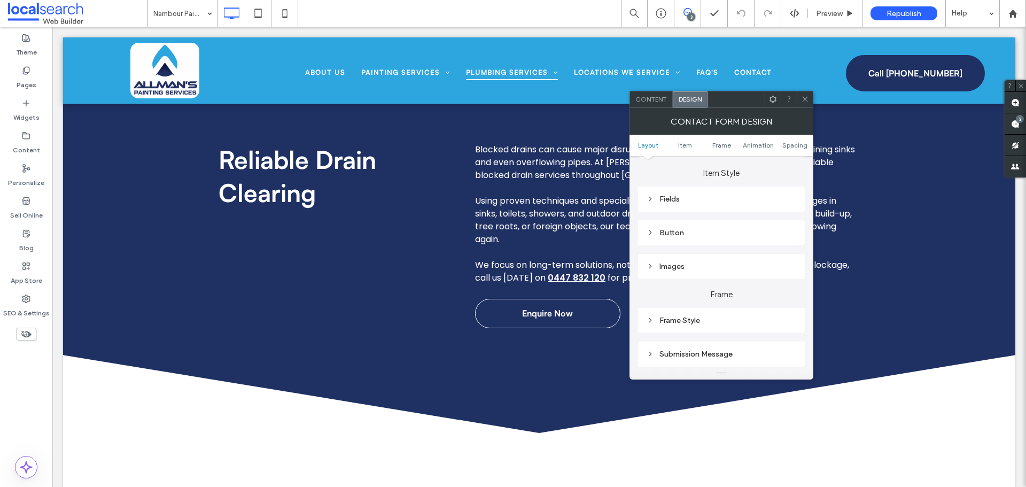
click at [665, 207] on div "Fields" at bounding box center [721, 198] width 167 height 25
click at [715, 201] on div "Fields" at bounding box center [722, 199] width 150 height 9
click at [759, 224] on div "Field Text" at bounding box center [758, 218] width 75 height 24
click at [729, 243] on label "Label" at bounding box center [717, 245] width 141 height 21
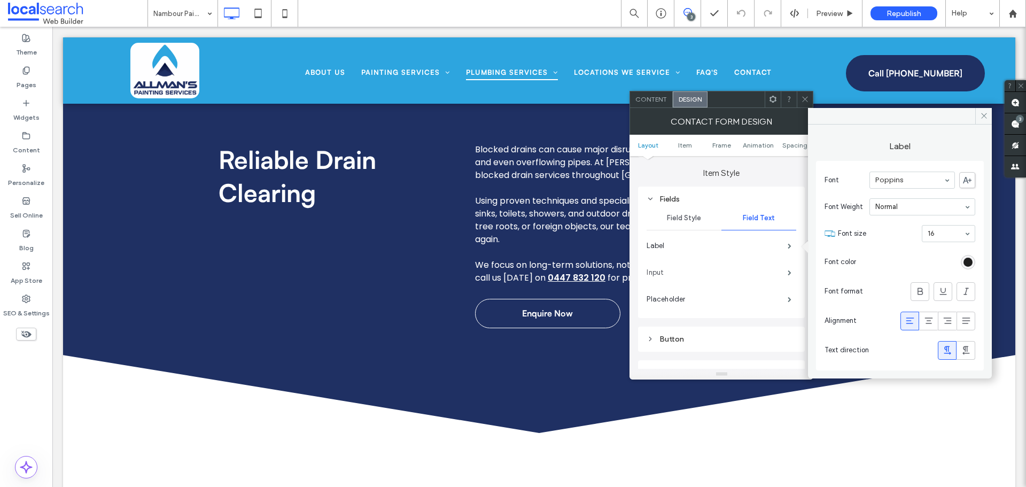
click at [703, 273] on label "Input" at bounding box center [717, 272] width 141 height 21
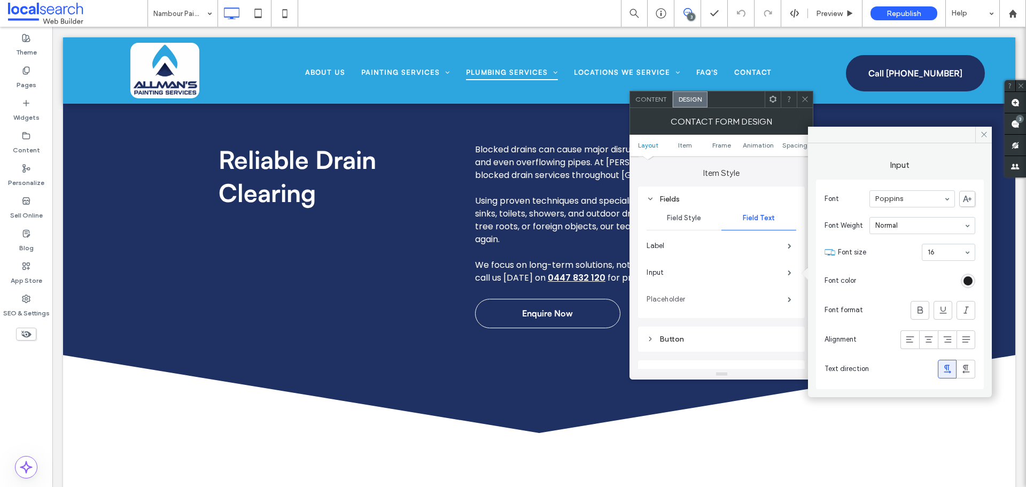
click at [695, 300] on label "Placeholder" at bounding box center [717, 299] width 141 height 21
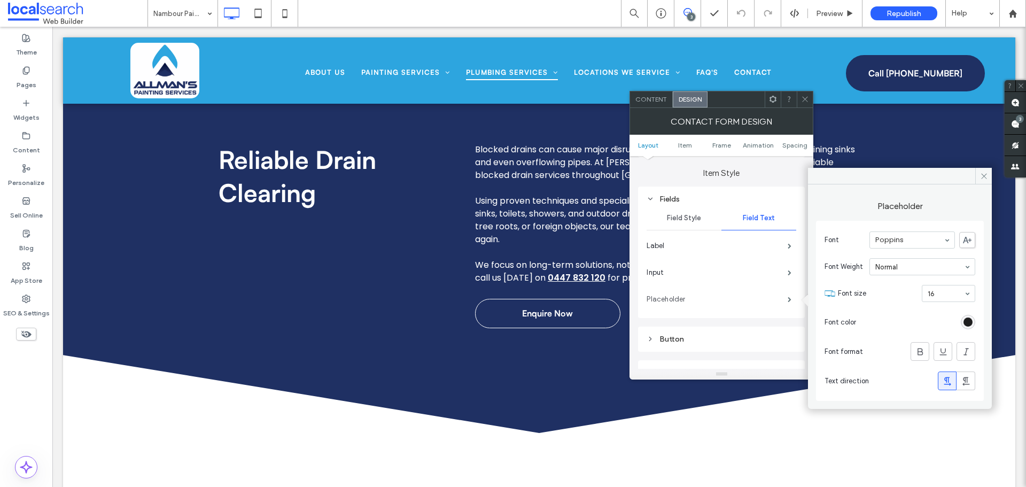
scroll to position [267, 0]
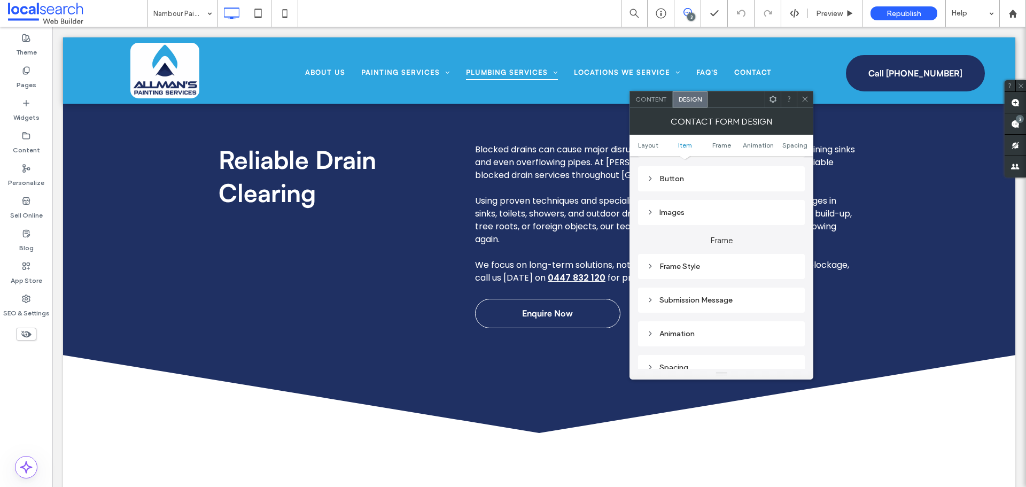
click at [698, 297] on div "Submission Message" at bounding box center [722, 300] width 150 height 9
click at [802, 103] on span at bounding box center [805, 99] width 8 height 16
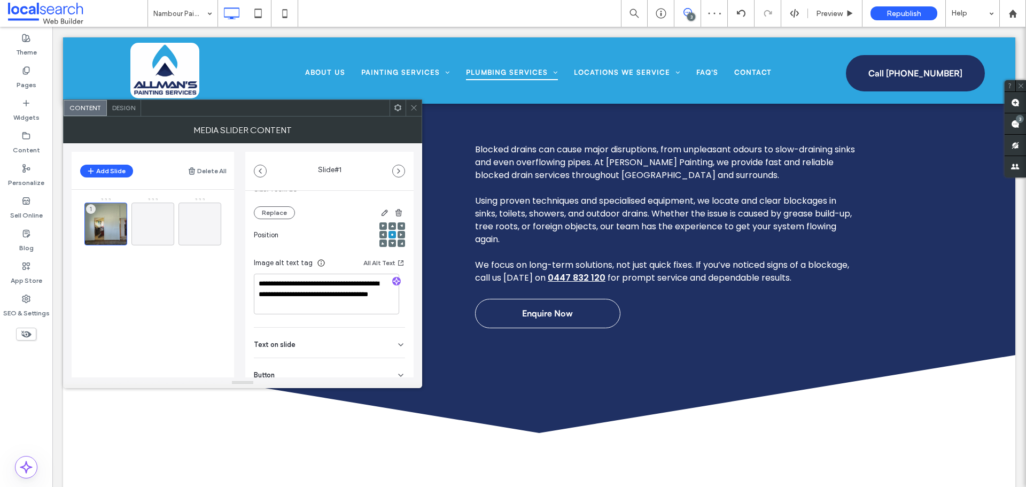
scroll to position [160, 0]
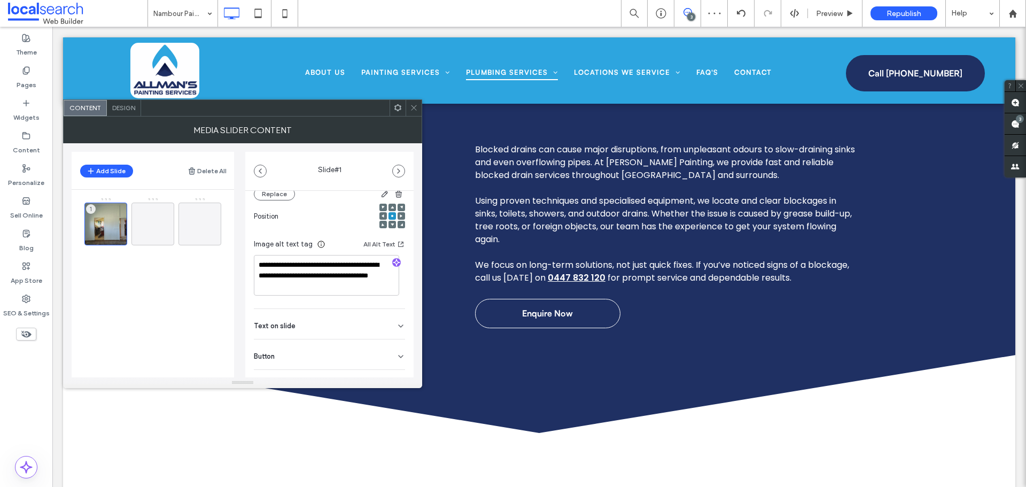
click at [294, 350] on div "Button" at bounding box center [329, 354] width 151 height 30
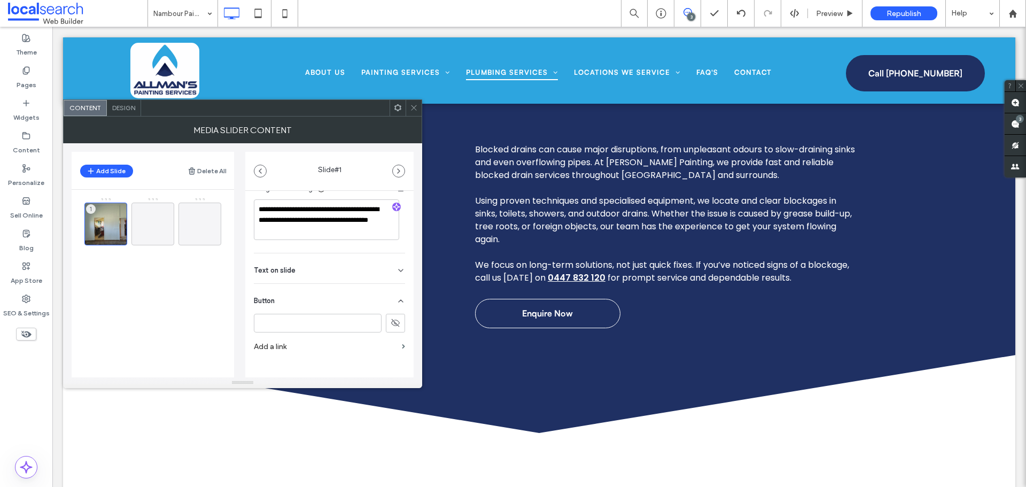
scroll to position [220, 0]
click at [330, 266] on div "Text on slide" at bounding box center [329, 264] width 151 height 30
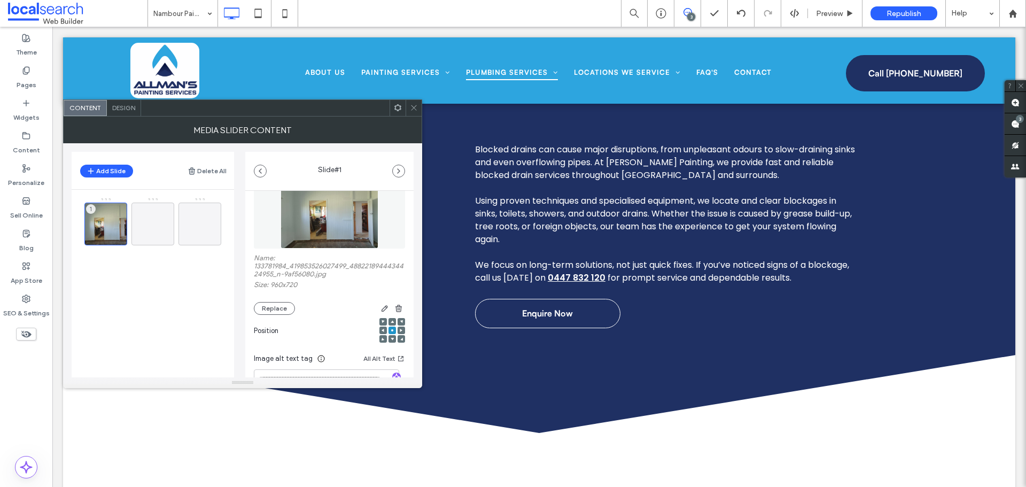
scroll to position [0, 0]
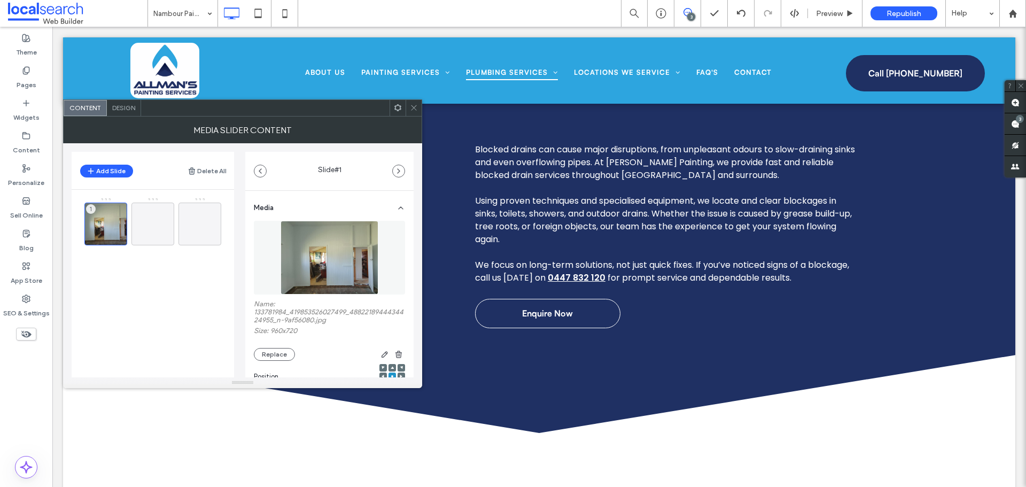
click at [412, 113] on span at bounding box center [414, 108] width 8 height 16
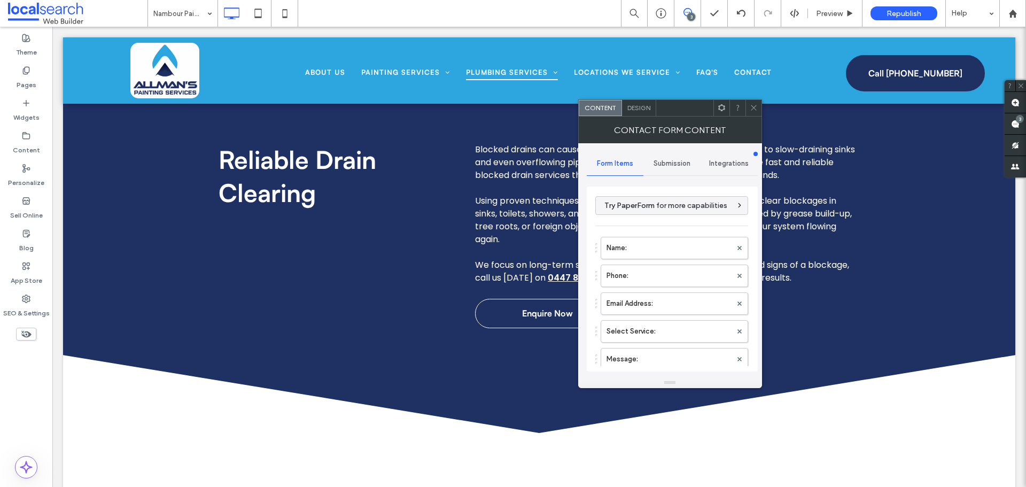
type input "**********"
click at [650, 248] on label "Name:" at bounding box center [669, 247] width 125 height 21
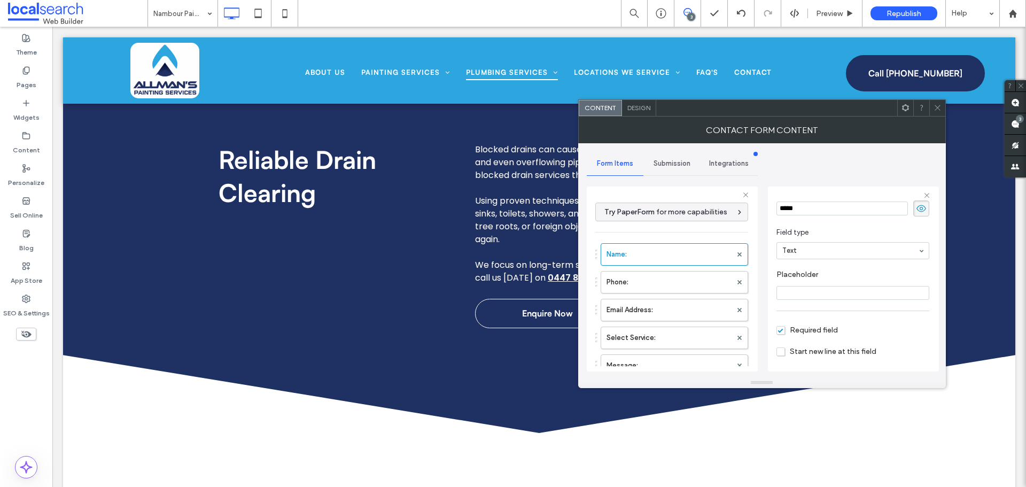
scroll to position [75, 0]
click at [627, 286] on label "Phone:" at bounding box center [669, 281] width 125 height 21
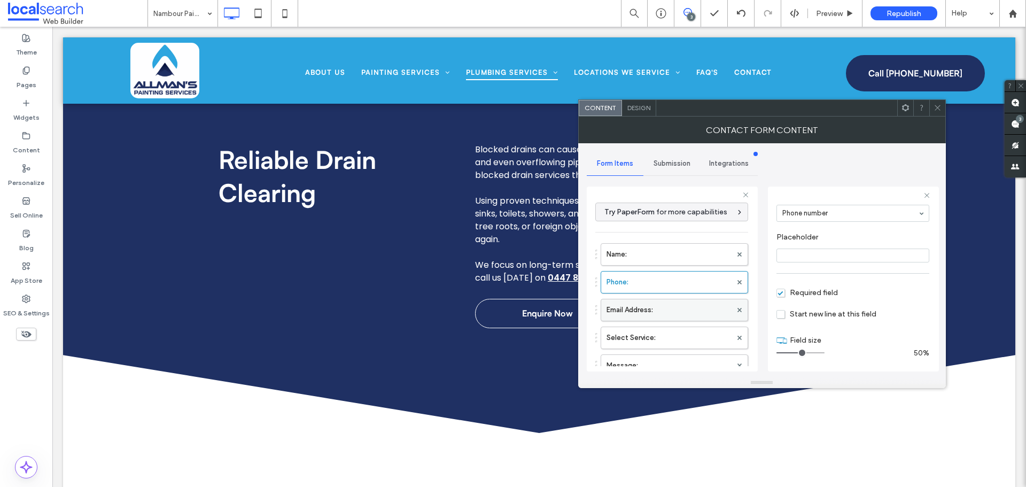
click at [647, 312] on label "Email Address:" at bounding box center [669, 309] width 125 height 21
type input "**"
click at [641, 341] on label "Select Service:" at bounding box center [669, 337] width 125 height 21
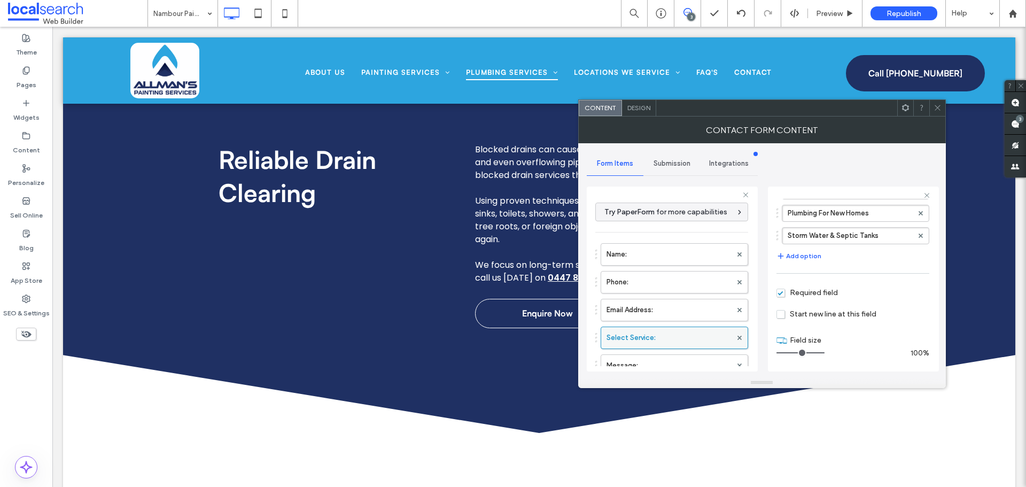
scroll to position [107, 0]
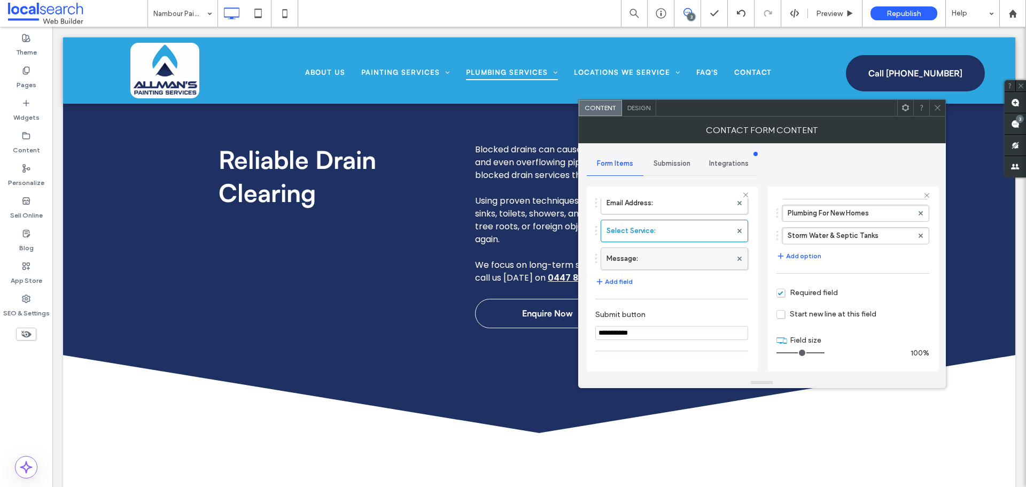
click at [653, 257] on label "Message:" at bounding box center [669, 258] width 125 height 21
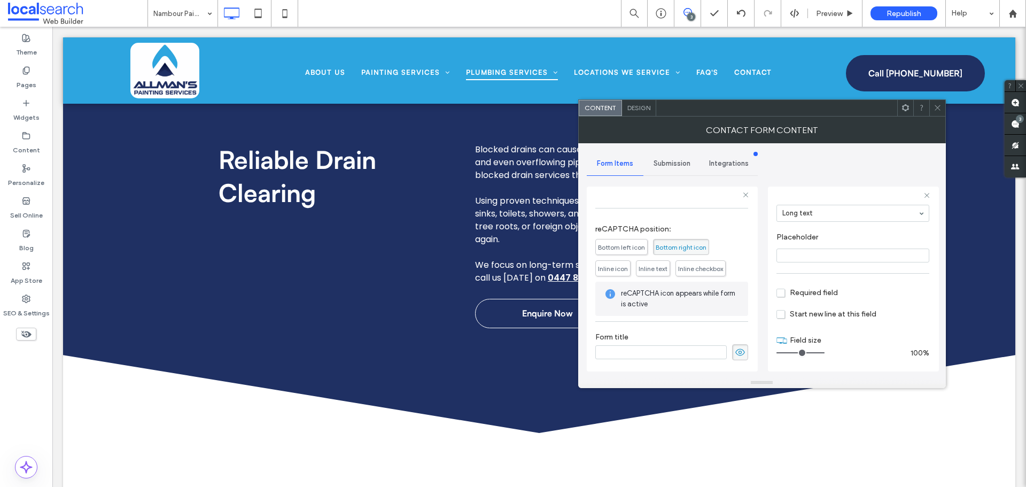
scroll to position [251, 0]
click at [665, 161] on span "Submission" at bounding box center [672, 163] width 37 height 9
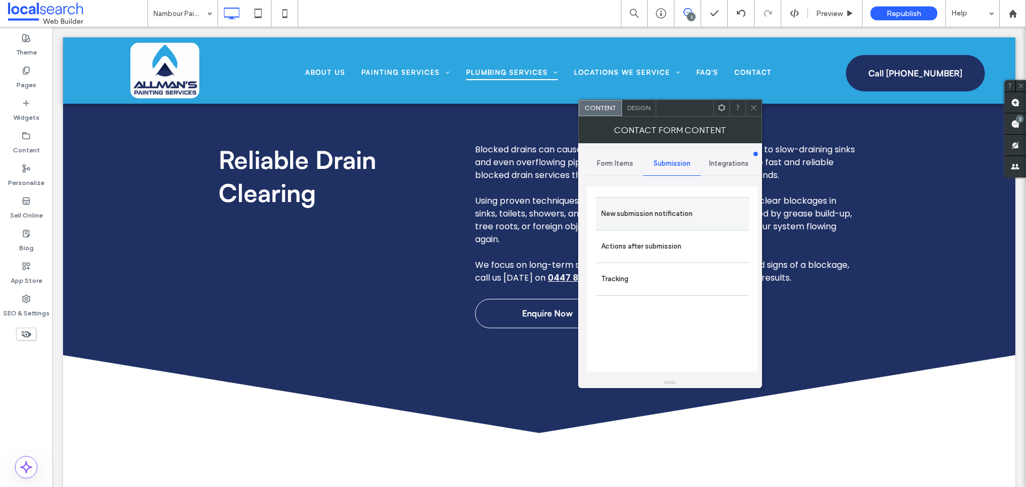
click at [651, 211] on label "New submission notification" at bounding box center [672, 213] width 143 height 21
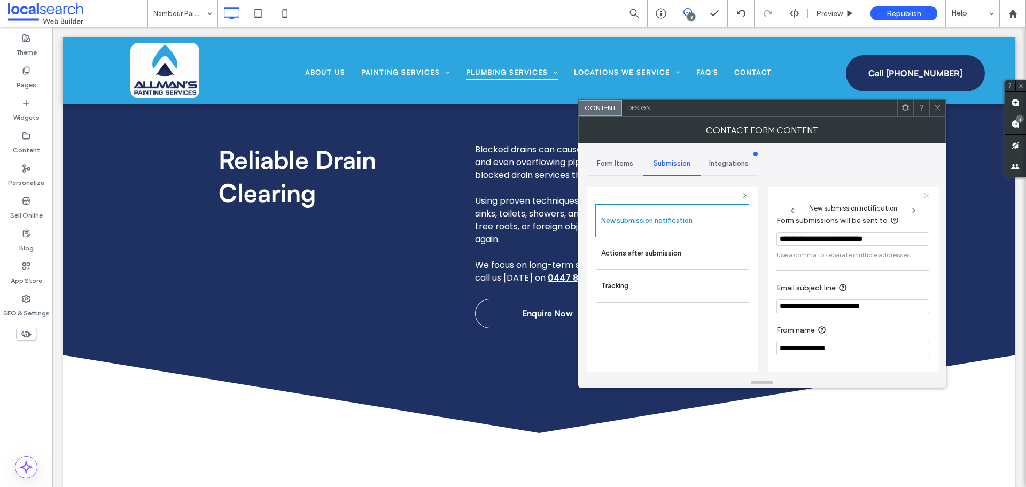
scroll to position [56, 0]
click at [670, 257] on label "Actions after submission" at bounding box center [672, 253] width 143 height 21
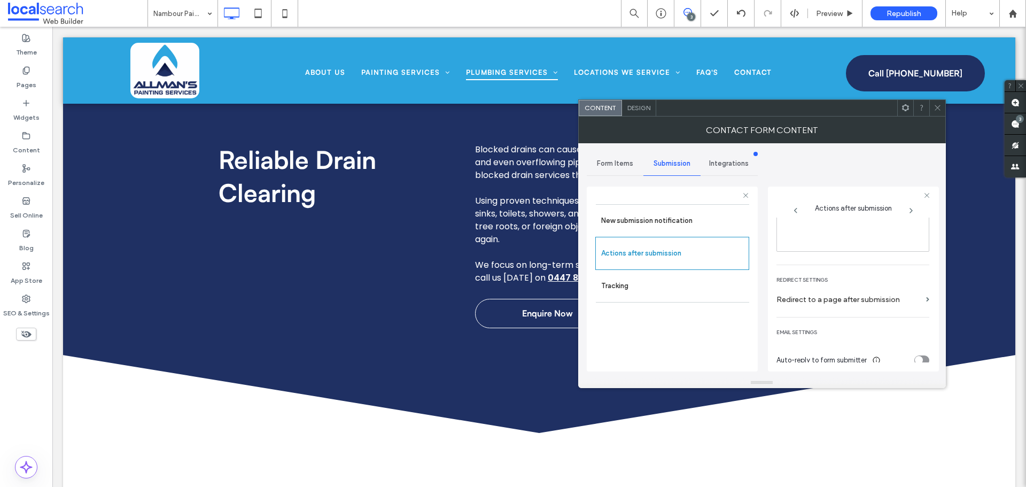
scroll to position [184, 0]
click at [640, 113] on div "Design" at bounding box center [639, 108] width 34 height 16
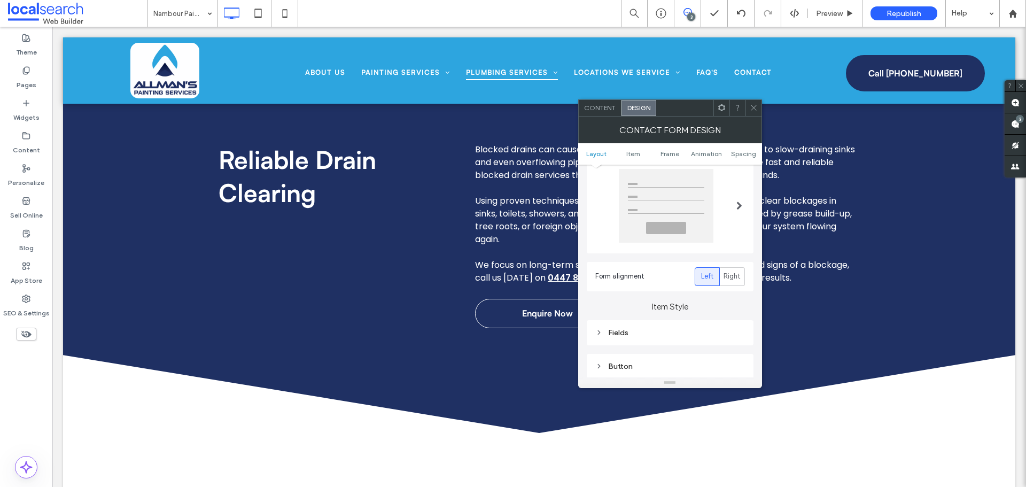
scroll to position [160, 0]
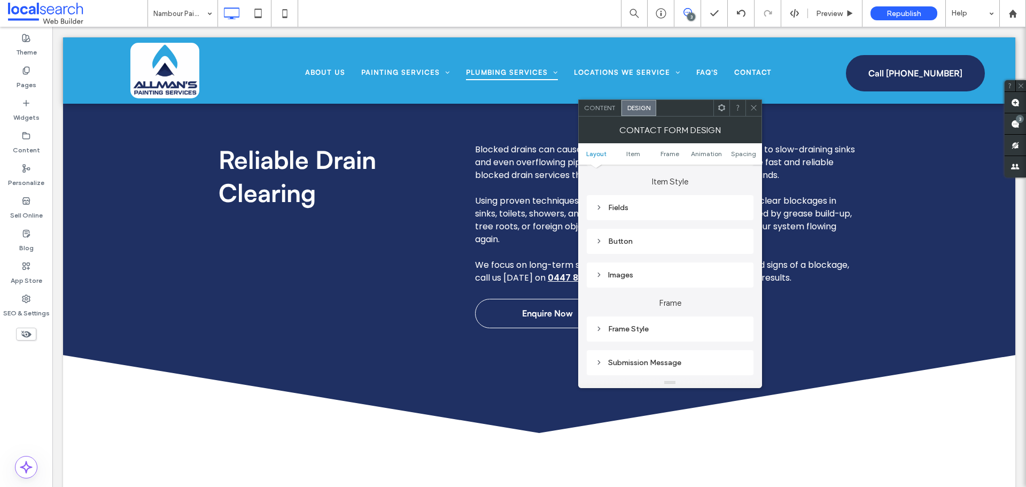
click at [618, 213] on div "Fields" at bounding box center [670, 207] width 150 height 14
click at [695, 227] on span "Field Text" at bounding box center [707, 226] width 32 height 9
click at [661, 253] on label "Label" at bounding box center [665, 254] width 141 height 21
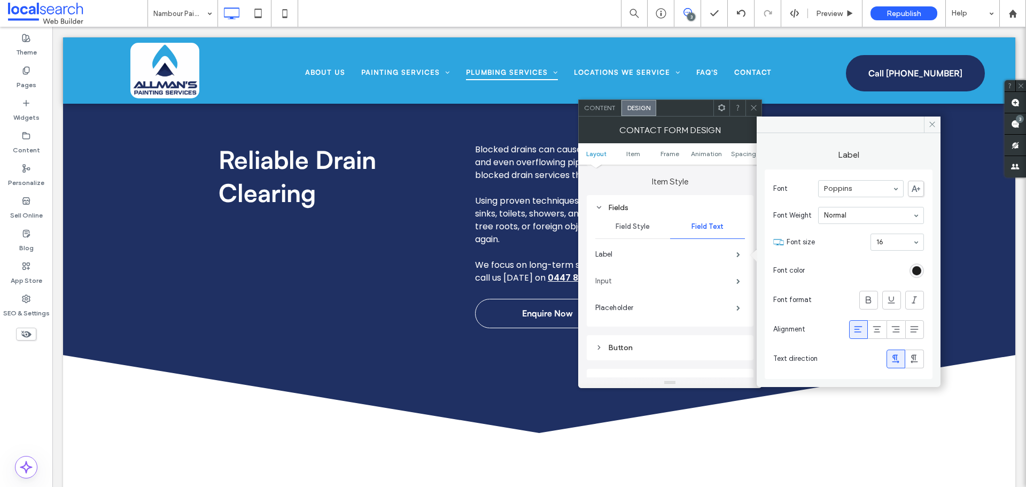
click at [644, 284] on label "Input" at bounding box center [665, 280] width 141 height 21
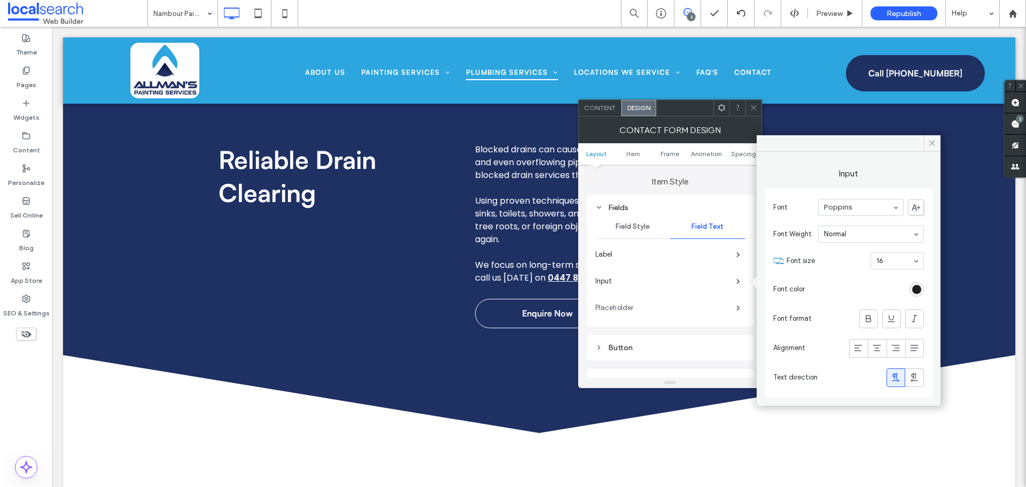
click at [636, 309] on label "Placeholder" at bounding box center [665, 307] width 141 height 21
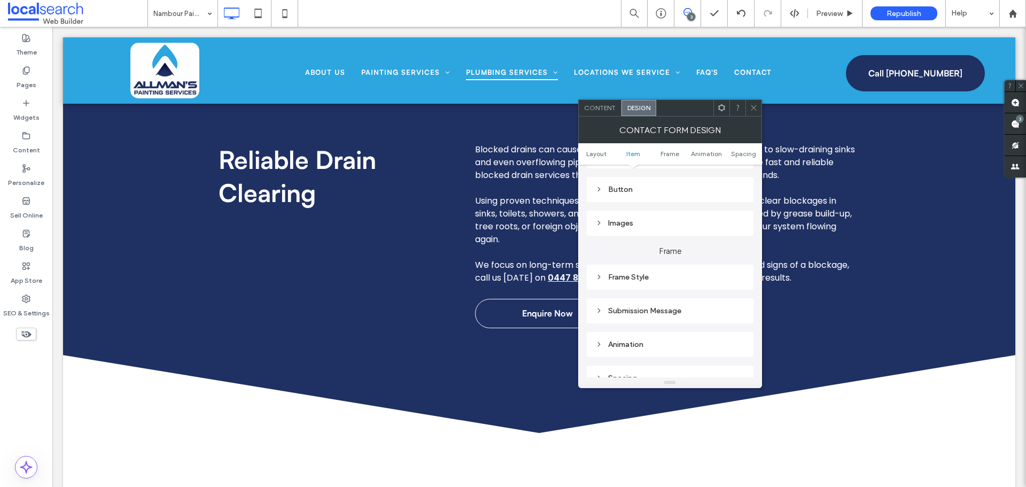
scroll to position [374, 0]
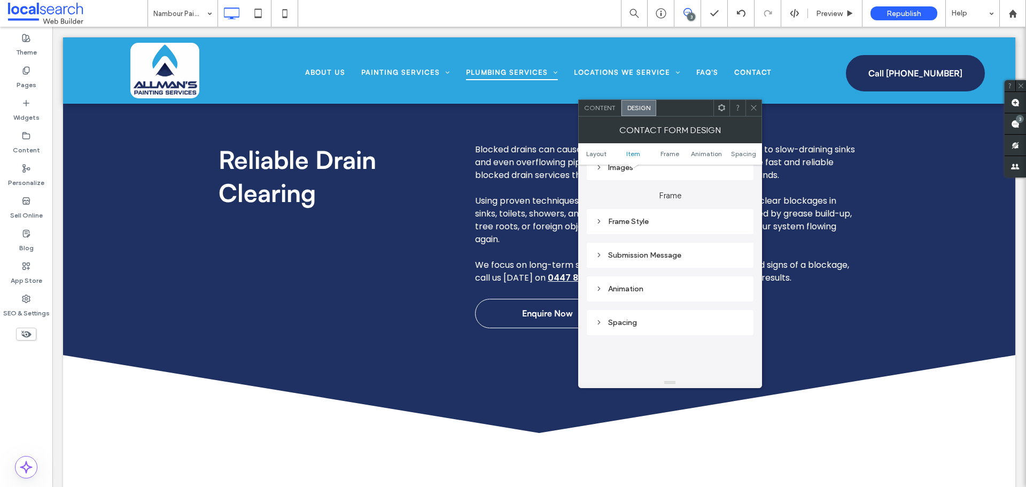
click at [652, 250] on div "Submission Message" at bounding box center [670, 255] width 150 height 14
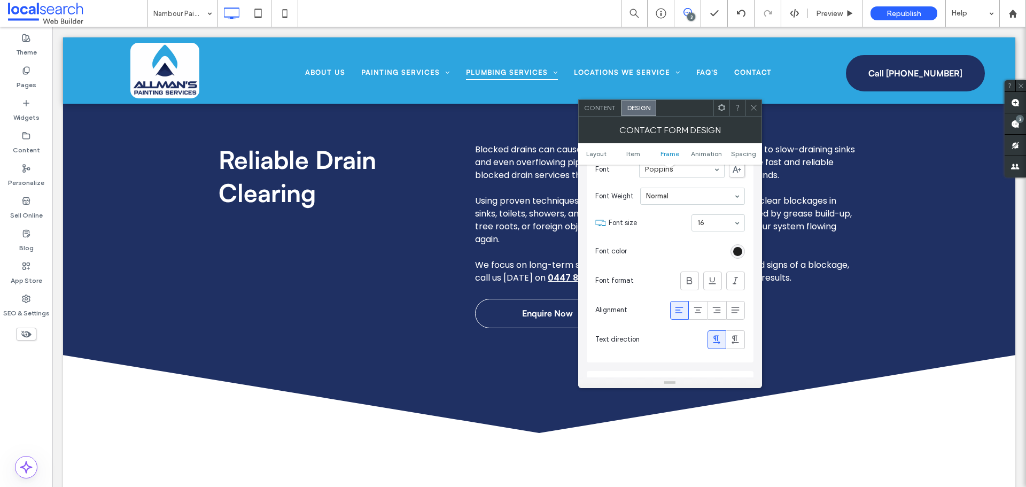
click at [752, 108] on icon at bounding box center [754, 108] width 8 height 8
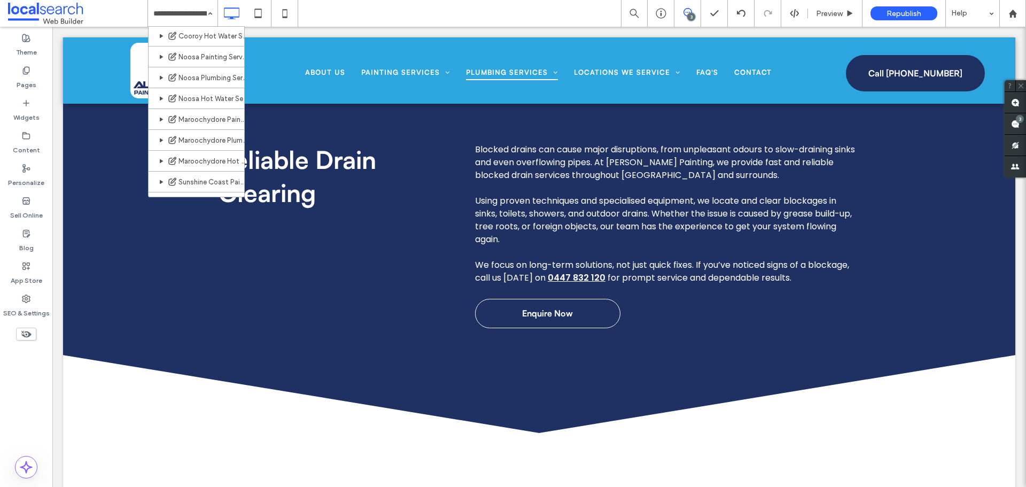
scroll to position [552, 0]
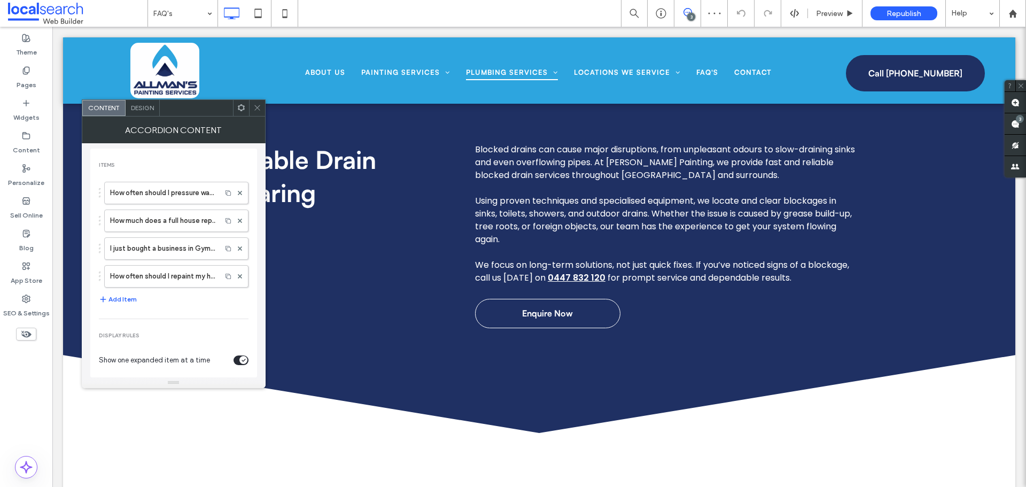
click at [258, 108] on icon at bounding box center [257, 108] width 8 height 8
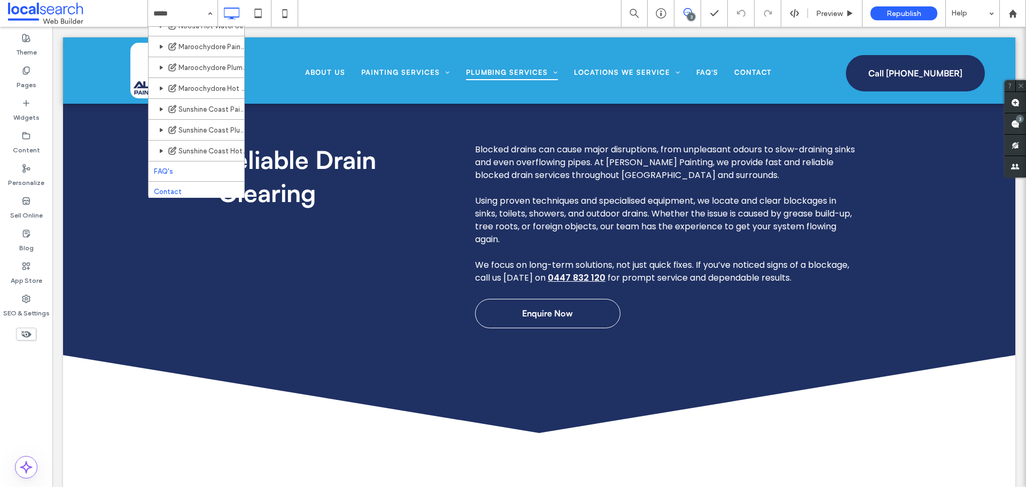
scroll to position [552, 0]
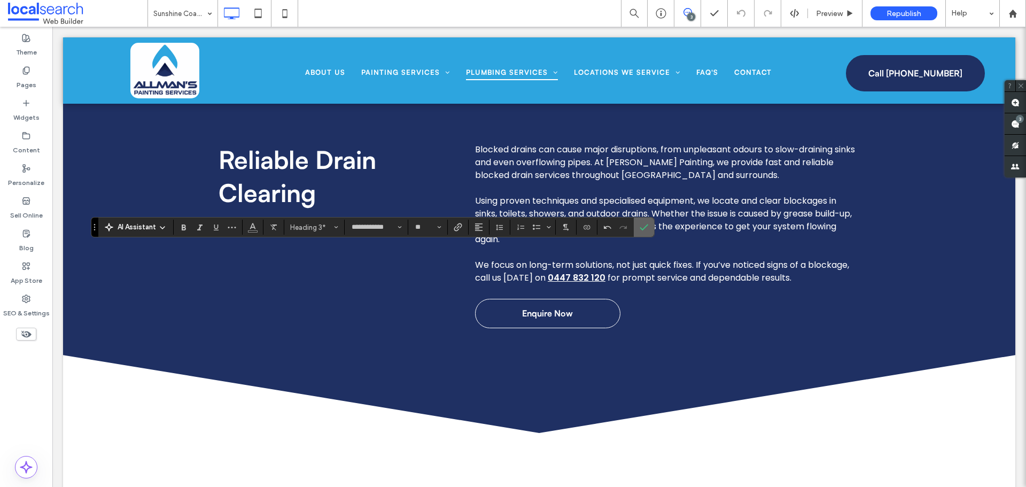
click at [643, 227] on icon "Confirm" at bounding box center [644, 227] width 9 height 9
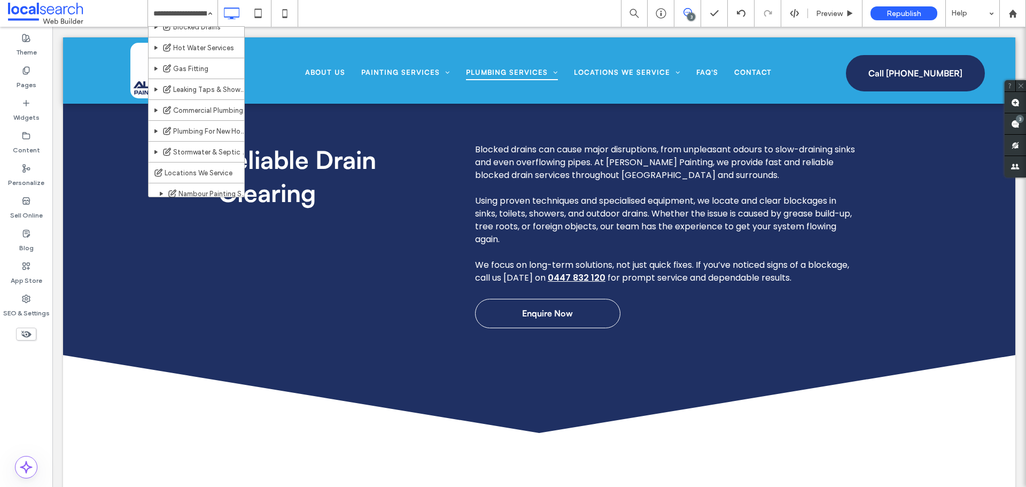
scroll to position [534, 0]
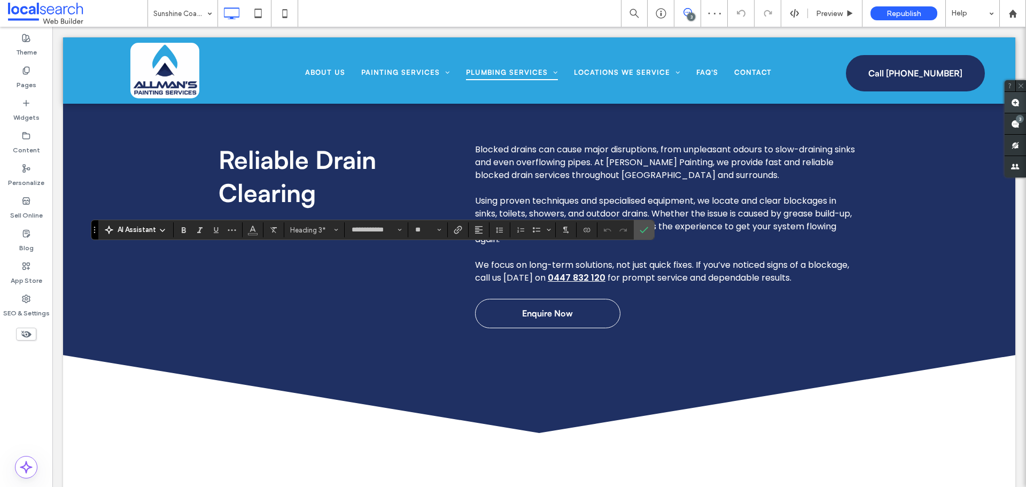
type input "*******"
type input "**"
type input "**********"
type input "**"
click at [641, 225] on span "Confirm" at bounding box center [642, 229] width 5 height 19
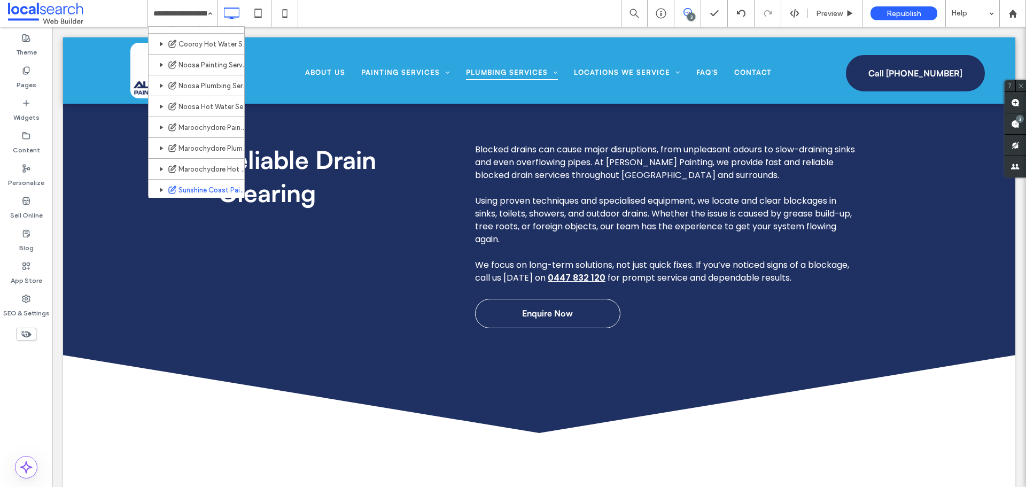
scroll to position [552, 0]
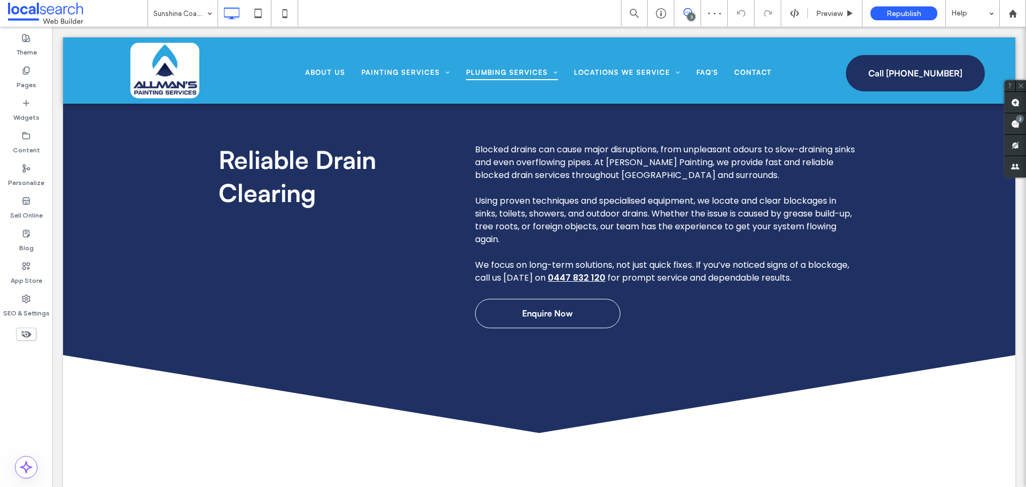
type input "**********"
type input "**"
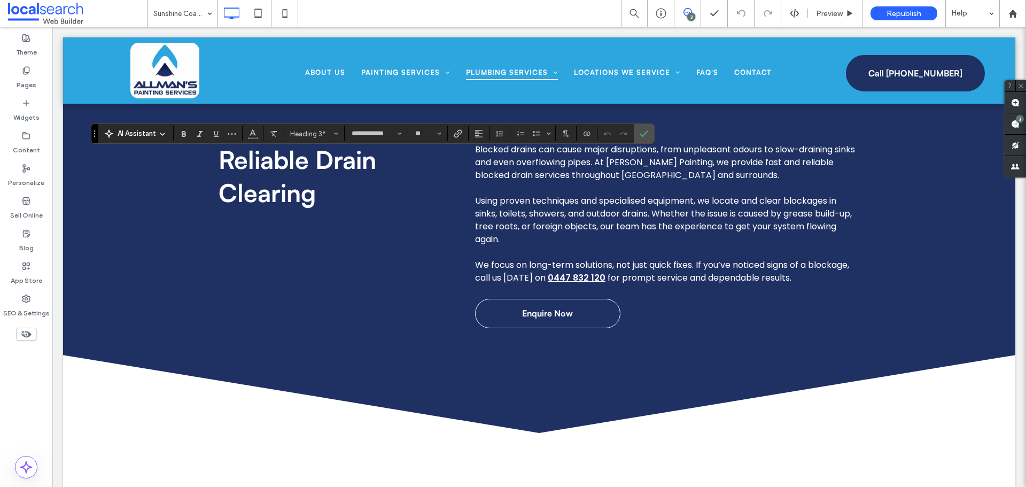
type input "*******"
type input "**"
type input "**********"
type input "**"
click at [648, 126] on span "Confirm" at bounding box center [644, 134] width 9 height 18
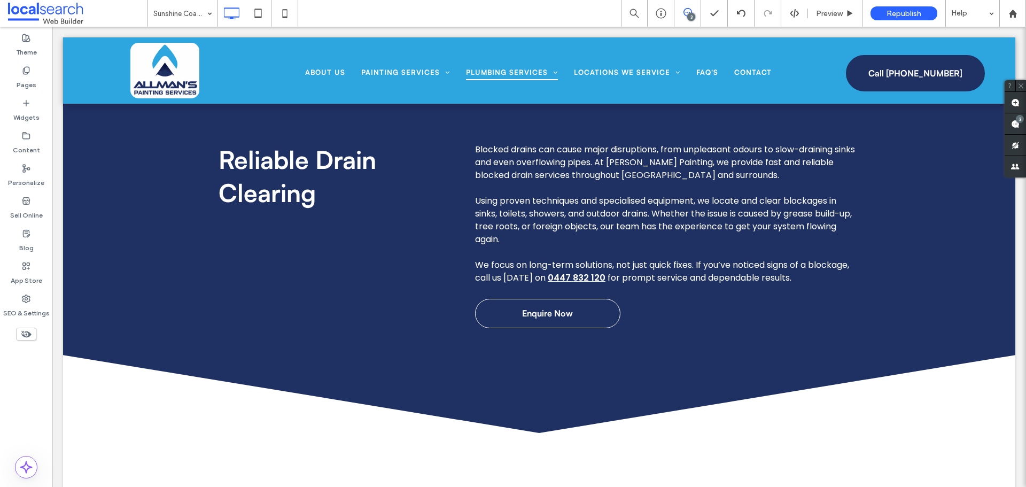
drag, startPoint x: 174, startPoint y: 17, endPoint x: 175, endPoint y: 24, distance: 7.0
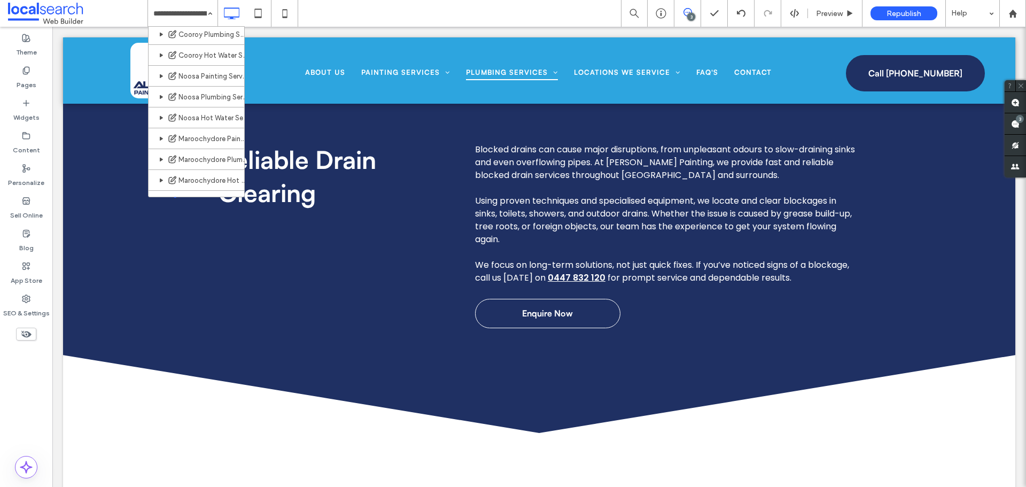
scroll to position [552, 0]
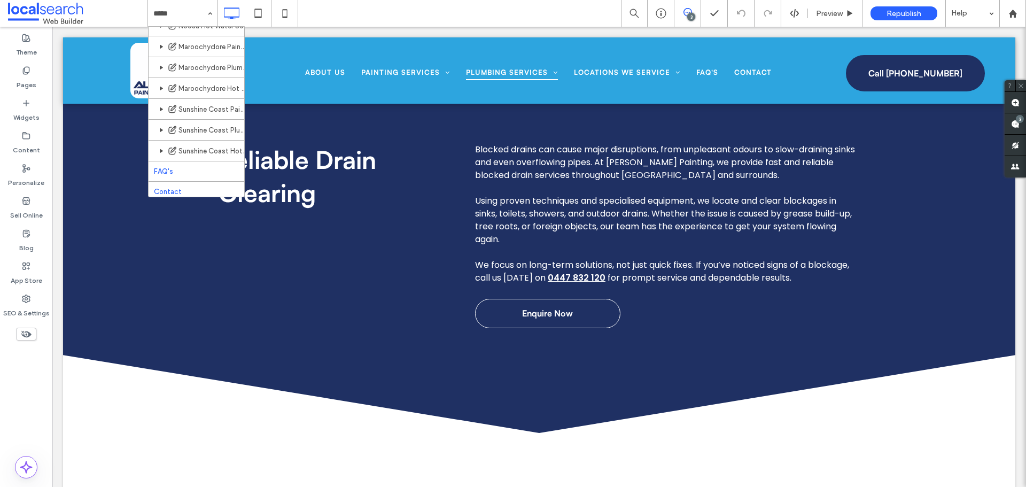
scroll to position [552, 0]
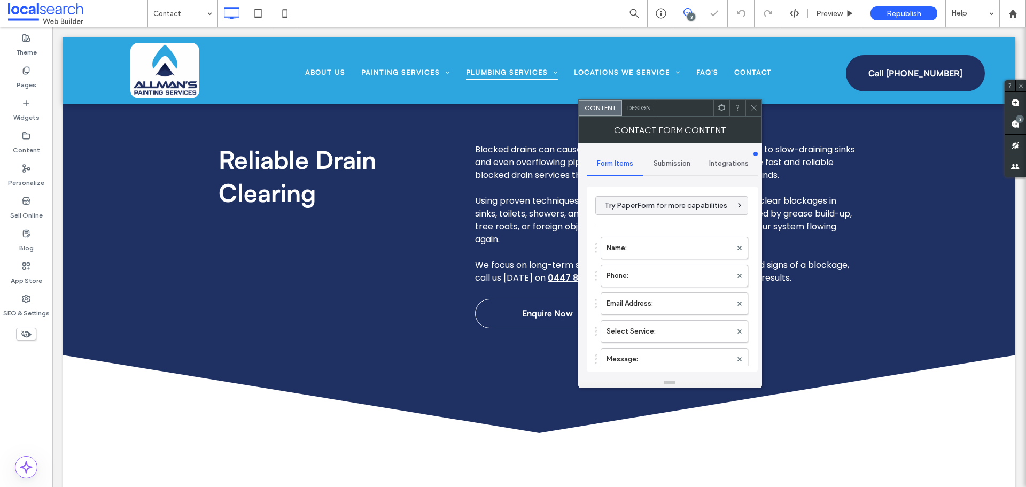
type input "**********"
click at [621, 252] on label "Name:" at bounding box center [669, 247] width 125 height 21
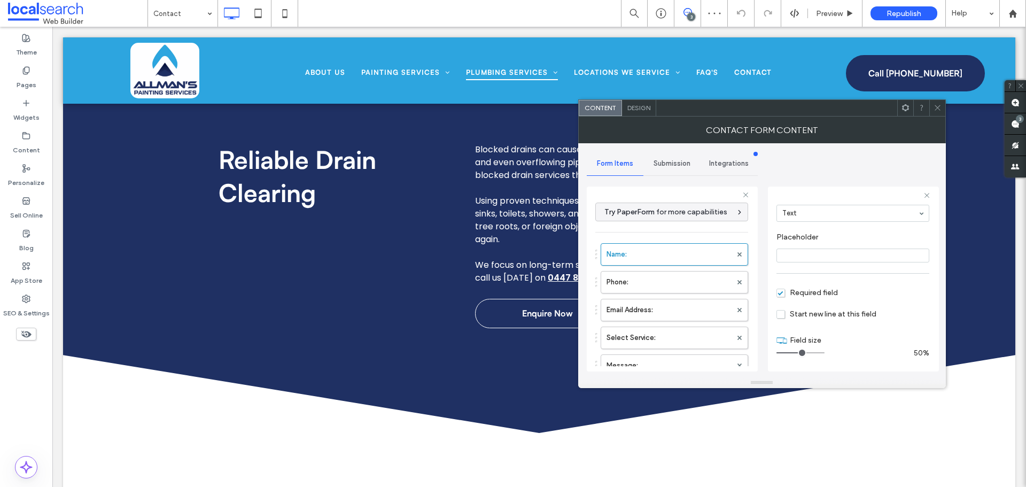
scroll to position [75, 0]
click at [667, 294] on div "Name: Phone: Email Address: Select Service: Message:" at bounding box center [671, 307] width 153 height 139
click at [666, 289] on label "Phone:" at bounding box center [669, 281] width 125 height 21
click at [663, 310] on label "Email Address:" at bounding box center [669, 309] width 125 height 21
click at [654, 332] on label "Select Service:" at bounding box center [669, 337] width 125 height 21
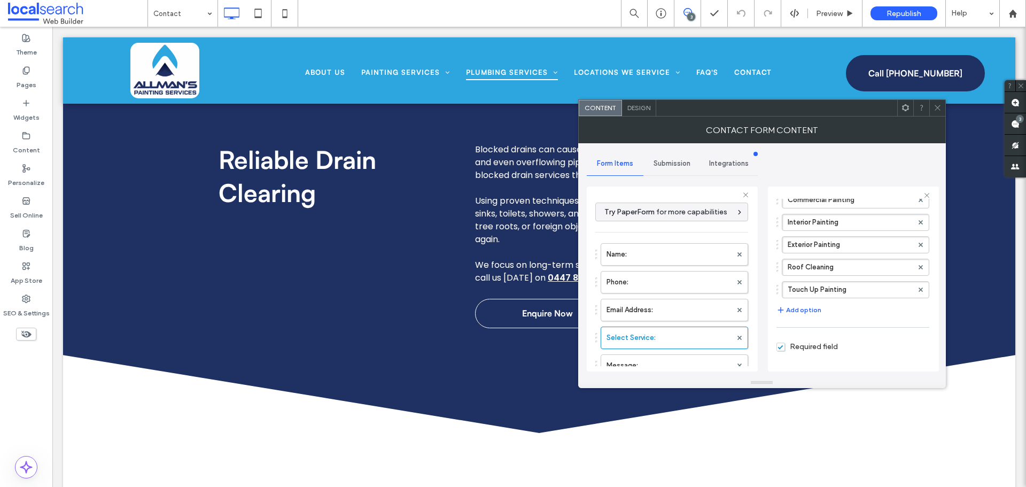
scroll to position [107, 0]
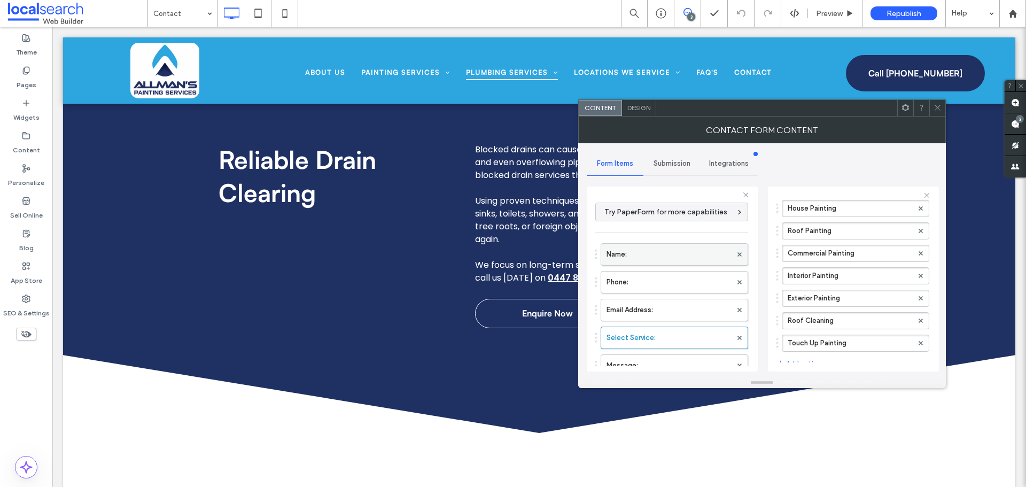
click at [679, 259] on label "Name:" at bounding box center [669, 254] width 125 height 21
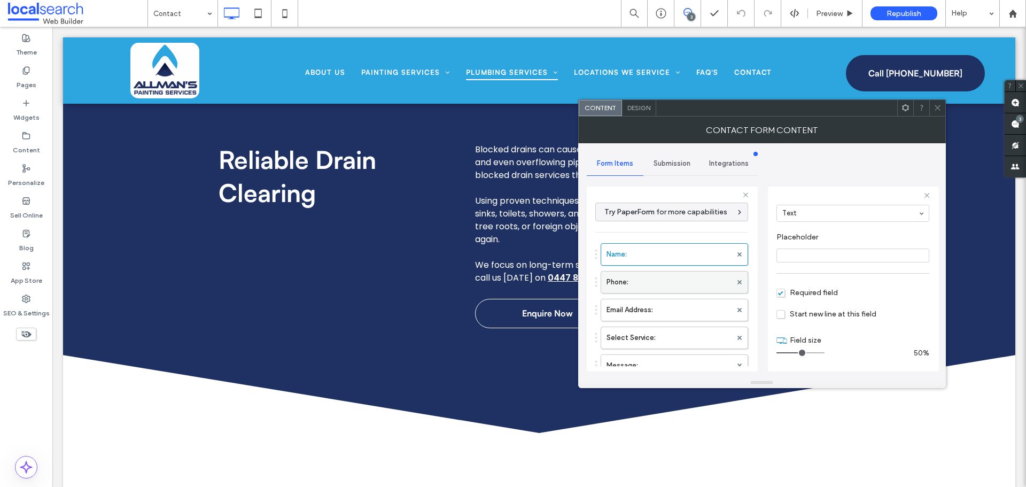
click at [669, 278] on label "Phone:" at bounding box center [669, 281] width 125 height 21
click at [667, 304] on label "Email Address:" at bounding box center [669, 309] width 125 height 21
type input "**"
click at [657, 337] on label "Select Service:" at bounding box center [669, 337] width 125 height 21
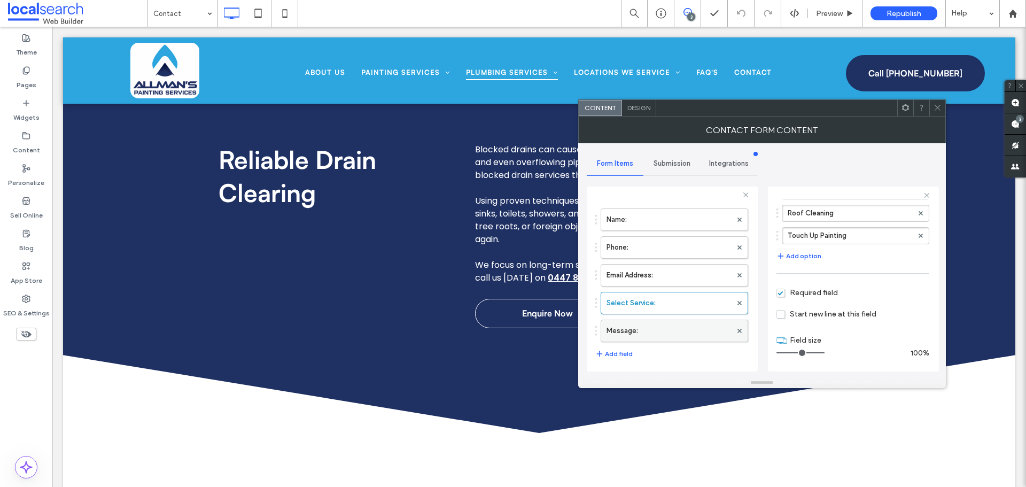
scroll to position [53, 0]
click at [668, 306] on label "Message:" at bounding box center [669, 311] width 125 height 21
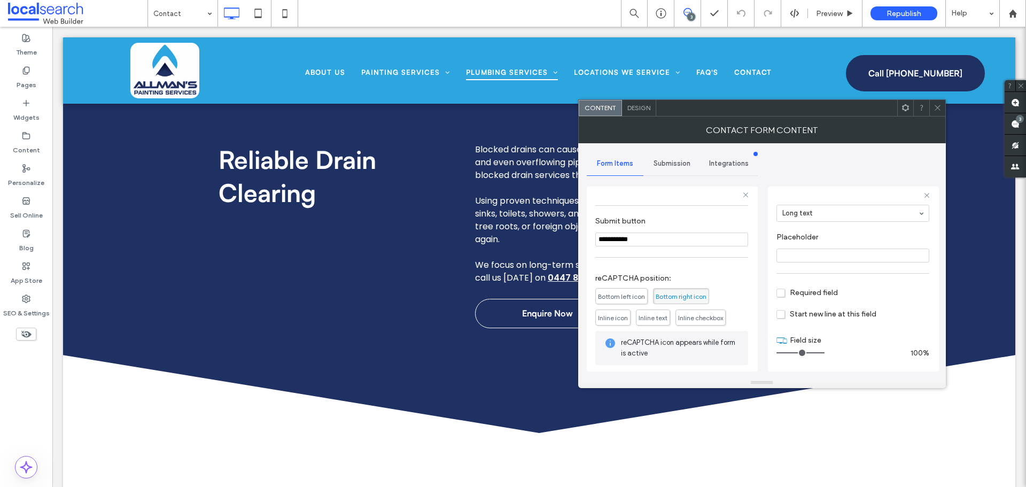
scroll to position [251, 0]
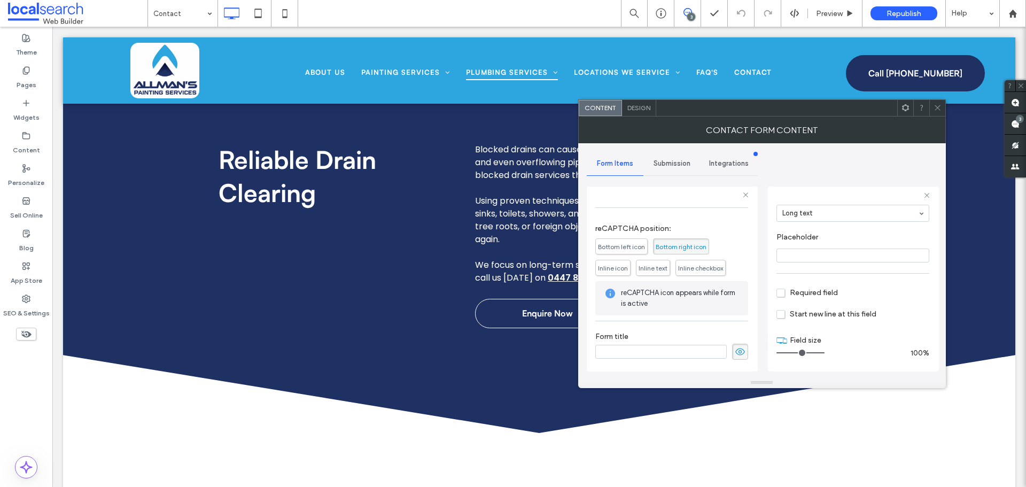
click at [671, 162] on span "Submission" at bounding box center [672, 163] width 37 height 9
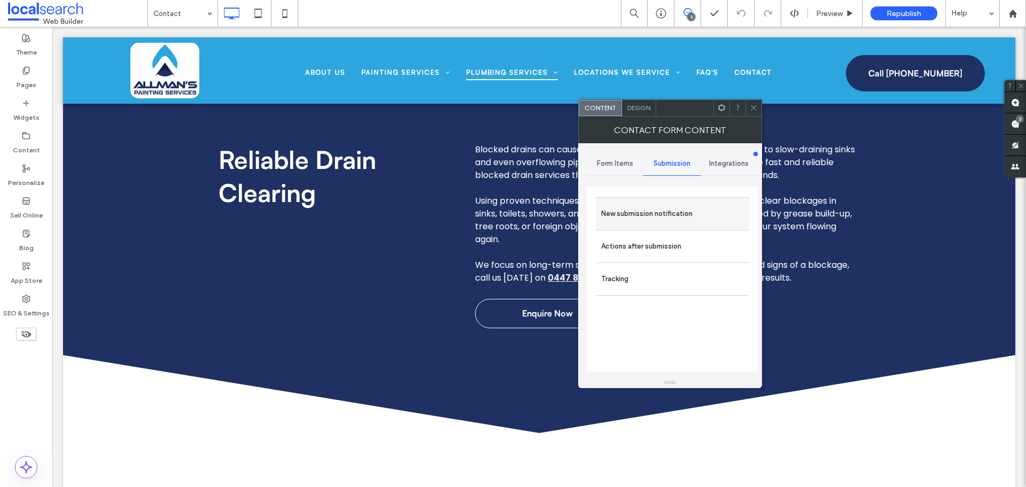
click at [658, 207] on label "New submission notification" at bounding box center [672, 213] width 143 height 21
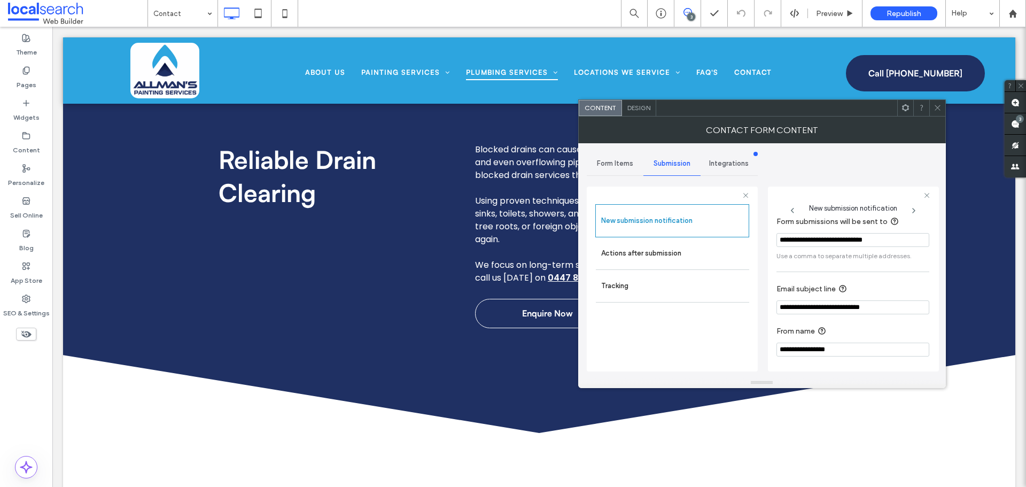
scroll to position [56, 0]
click at [683, 266] on div "Actions after submission" at bounding box center [672, 253] width 153 height 32
click at [687, 254] on label "Actions after submission" at bounding box center [672, 253] width 143 height 21
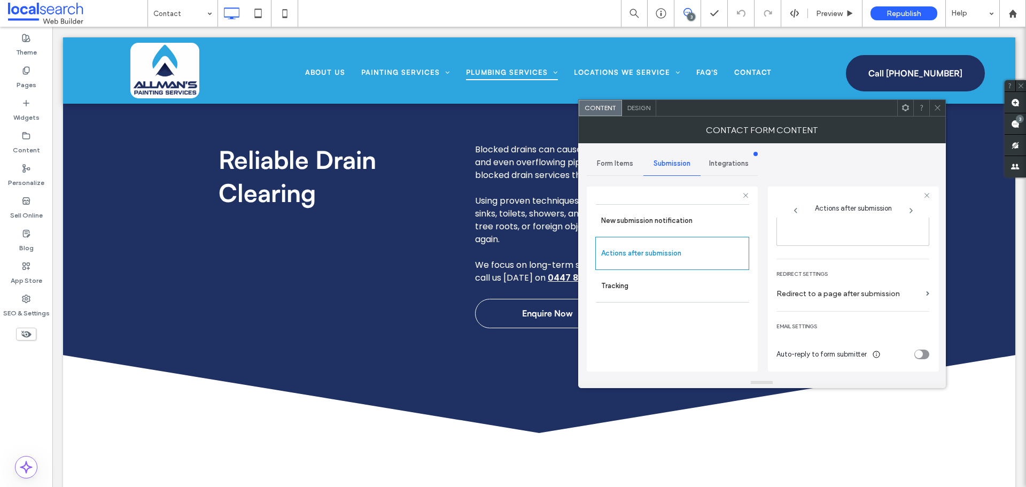
scroll to position [184, 0]
click at [642, 108] on span "Design" at bounding box center [638, 108] width 23 height 8
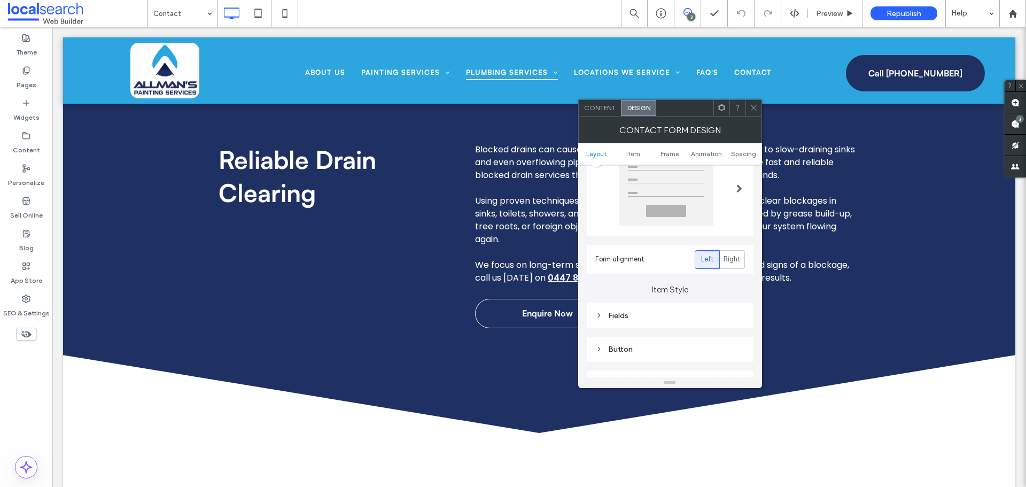
scroll to position [160, 0]
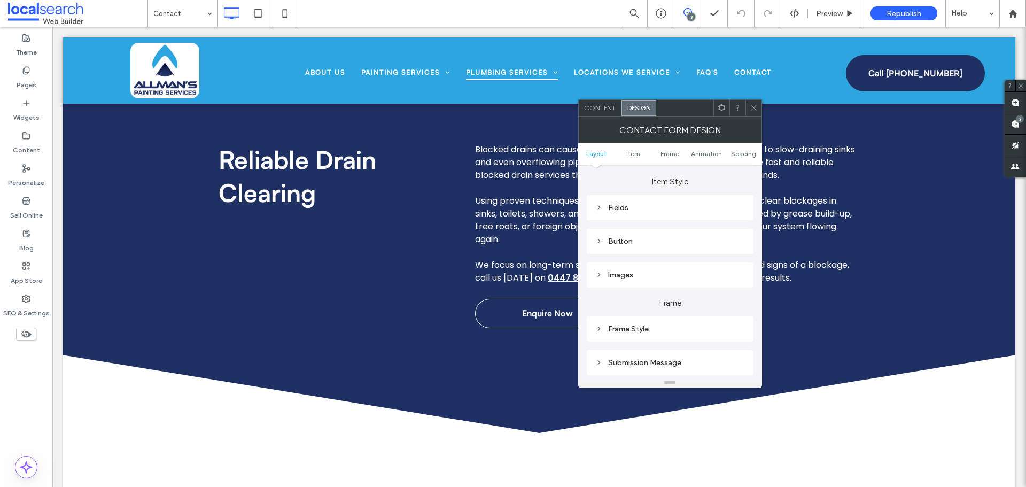
click at [631, 207] on div "Fields" at bounding box center [670, 207] width 150 height 9
click at [698, 227] on span "Field Text" at bounding box center [707, 226] width 32 height 9
click at [642, 252] on label "Label" at bounding box center [665, 254] width 141 height 21
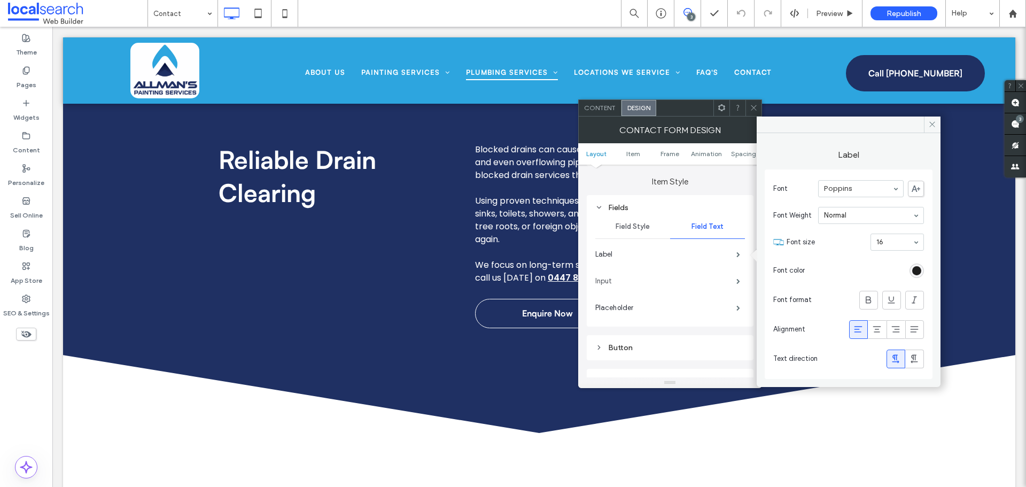
click at [635, 286] on label "Input" at bounding box center [665, 280] width 141 height 21
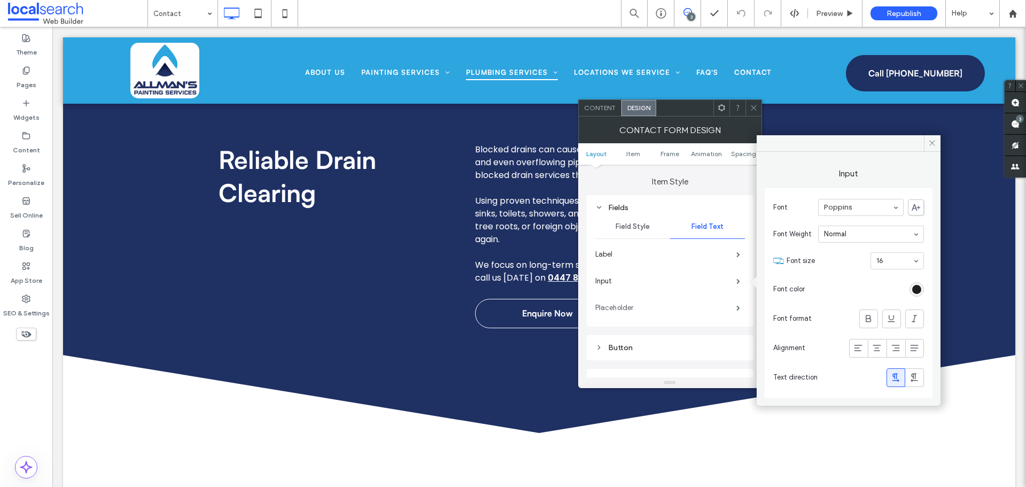
drag, startPoint x: 636, startPoint y: 307, endPoint x: 639, endPoint y: 313, distance: 6.3
click at [636, 307] on label "Placeholder" at bounding box center [665, 307] width 141 height 21
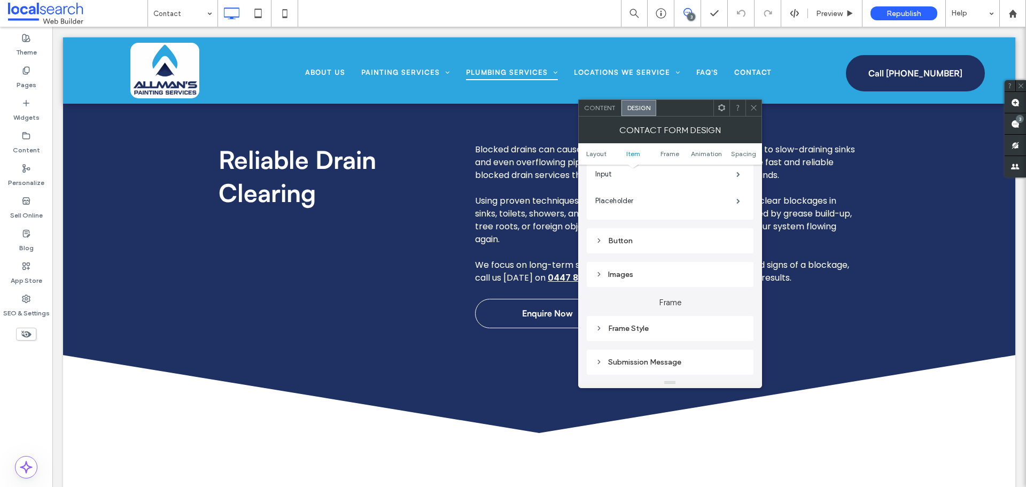
scroll to position [321, 0]
click at [648, 316] on div "Submission Message" at bounding box center [670, 308] width 167 height 25
click at [648, 309] on div "Submission Message" at bounding box center [670, 308] width 150 height 9
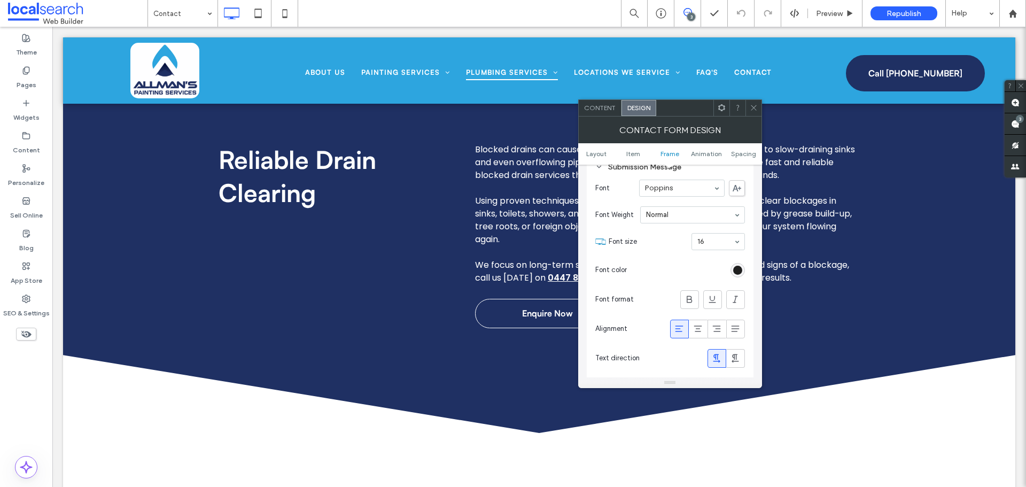
scroll to position [481, 0]
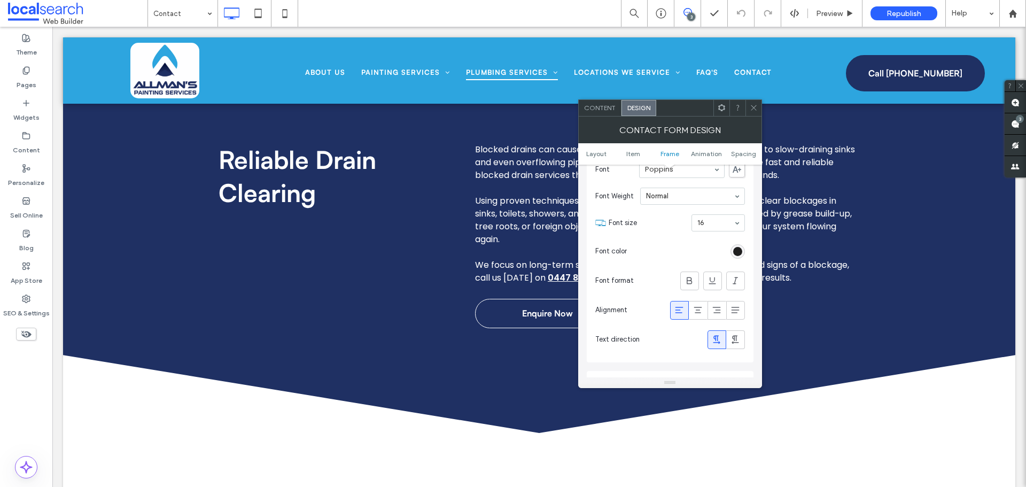
click at [754, 105] on icon at bounding box center [754, 108] width 8 height 8
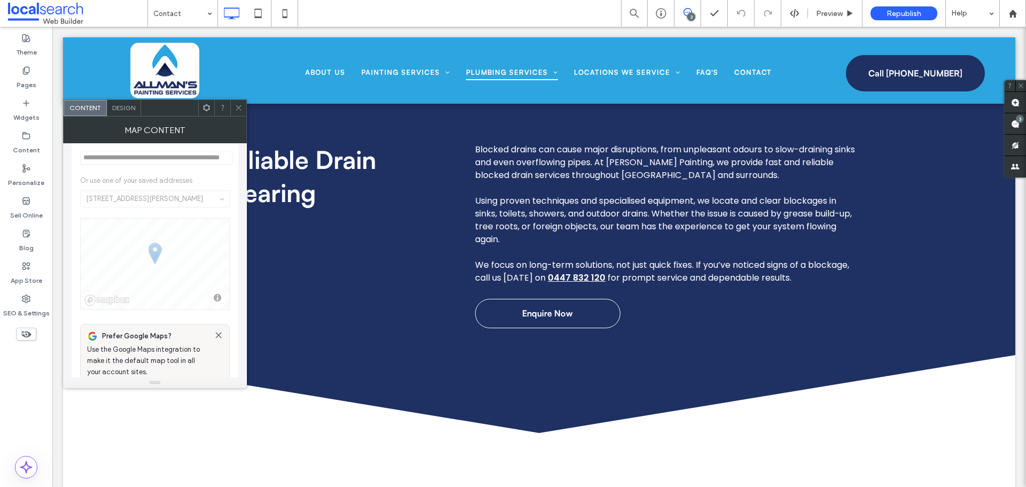
scroll to position [53, 0]
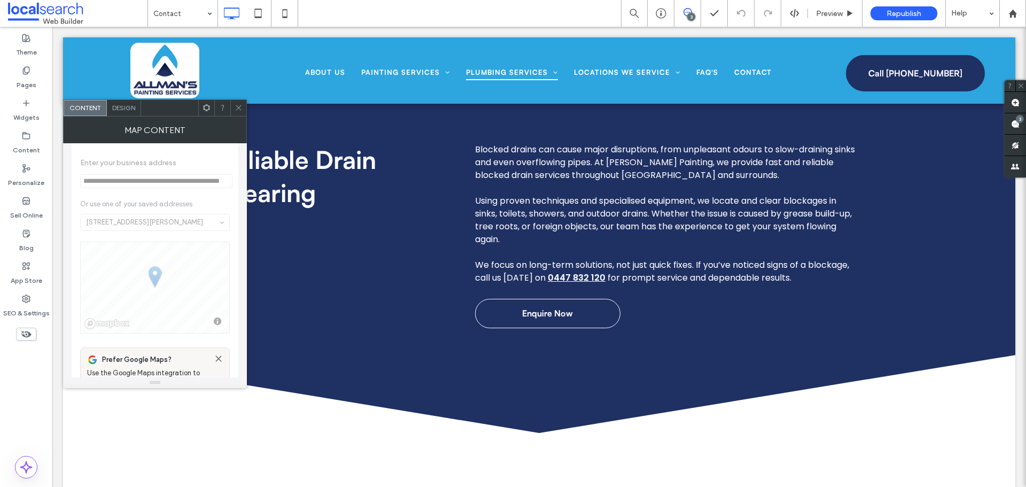
click at [238, 105] on icon at bounding box center [239, 108] width 8 height 8
